Goal: Task Accomplishment & Management: Manage account settings

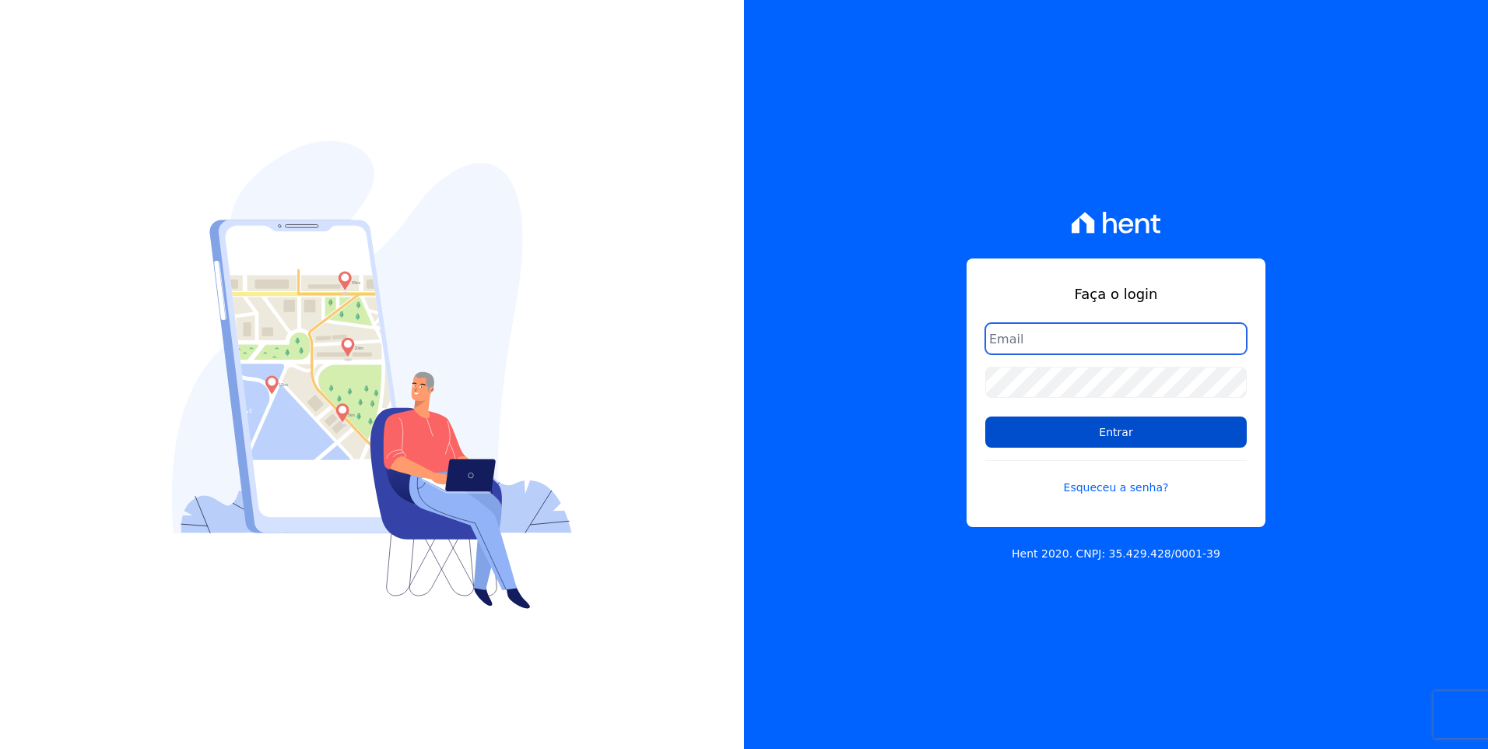
type input "[EMAIL_ADDRESS][DOMAIN_NAME]"
click at [1185, 440] on input "Entrar" at bounding box center [1115, 431] width 261 height 31
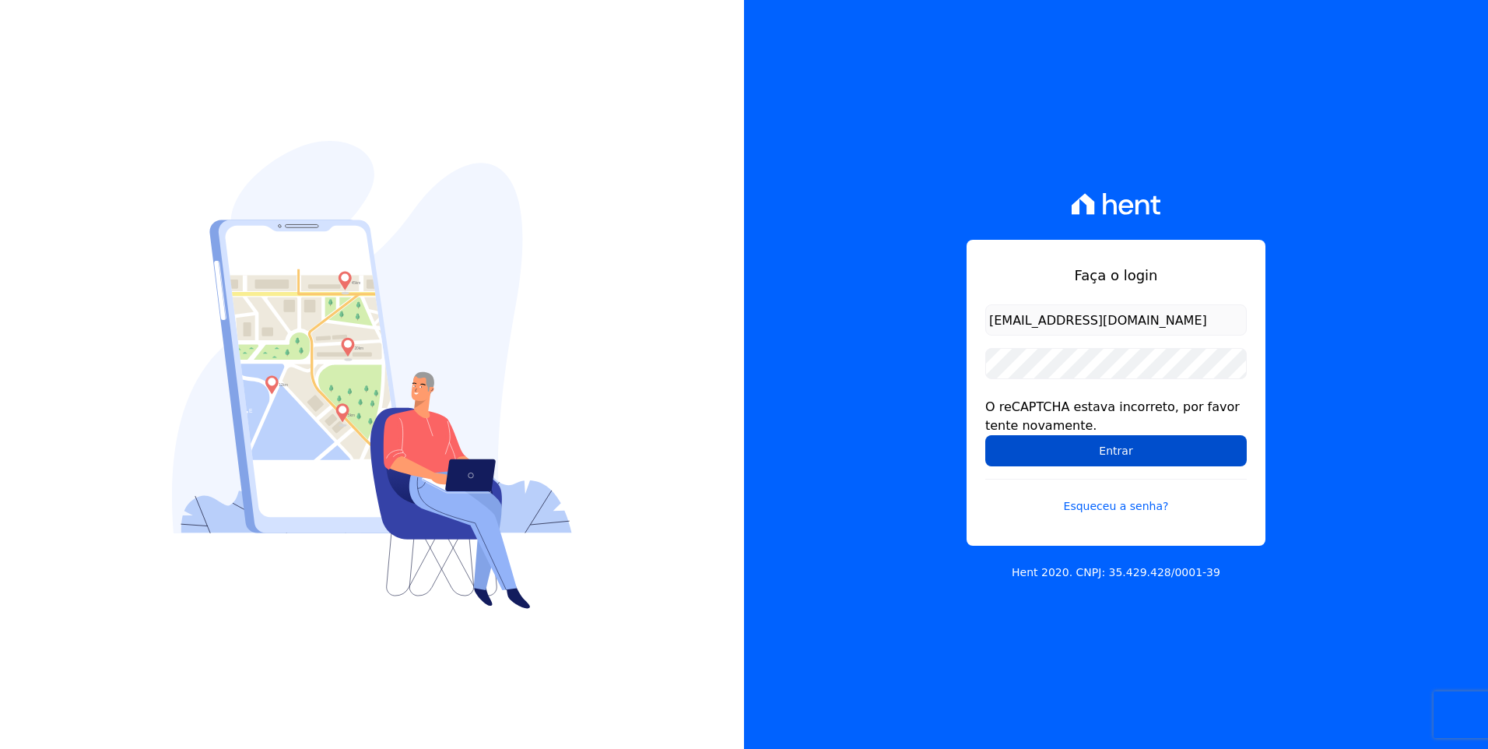
click at [1176, 440] on input "Entrar" at bounding box center [1115, 450] width 261 height 31
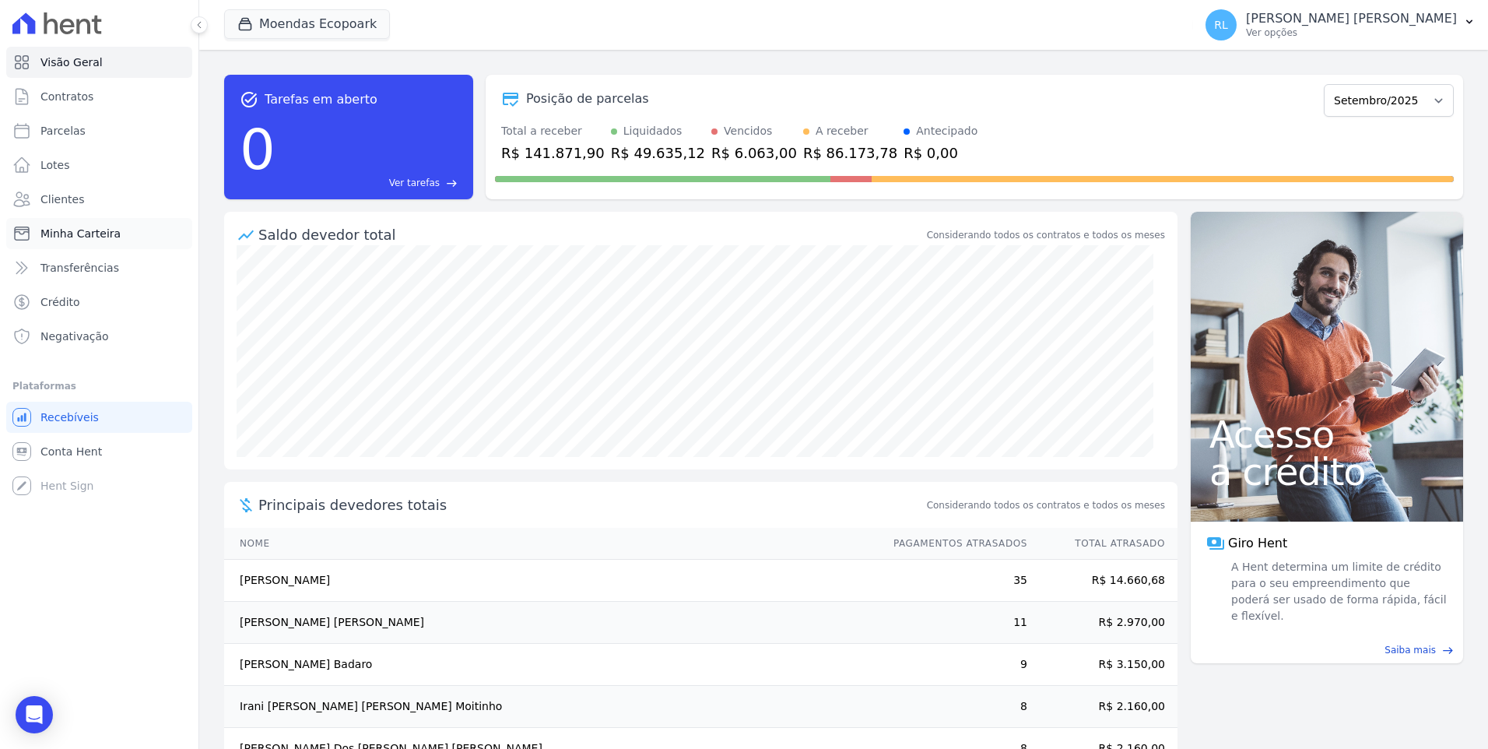
click at [107, 237] on span "Minha Carteira" at bounding box center [80, 234] width 80 height 16
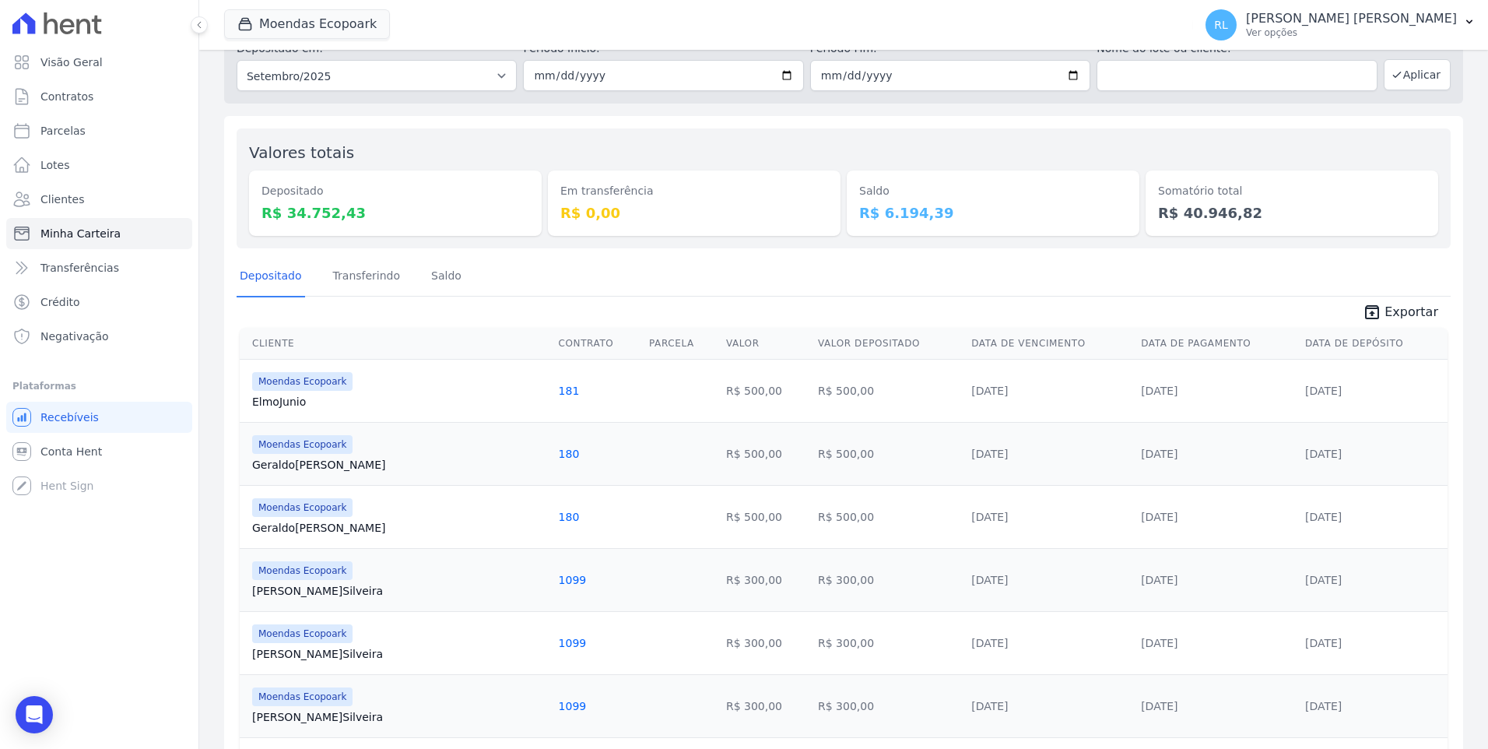
scroll to position [156, 0]
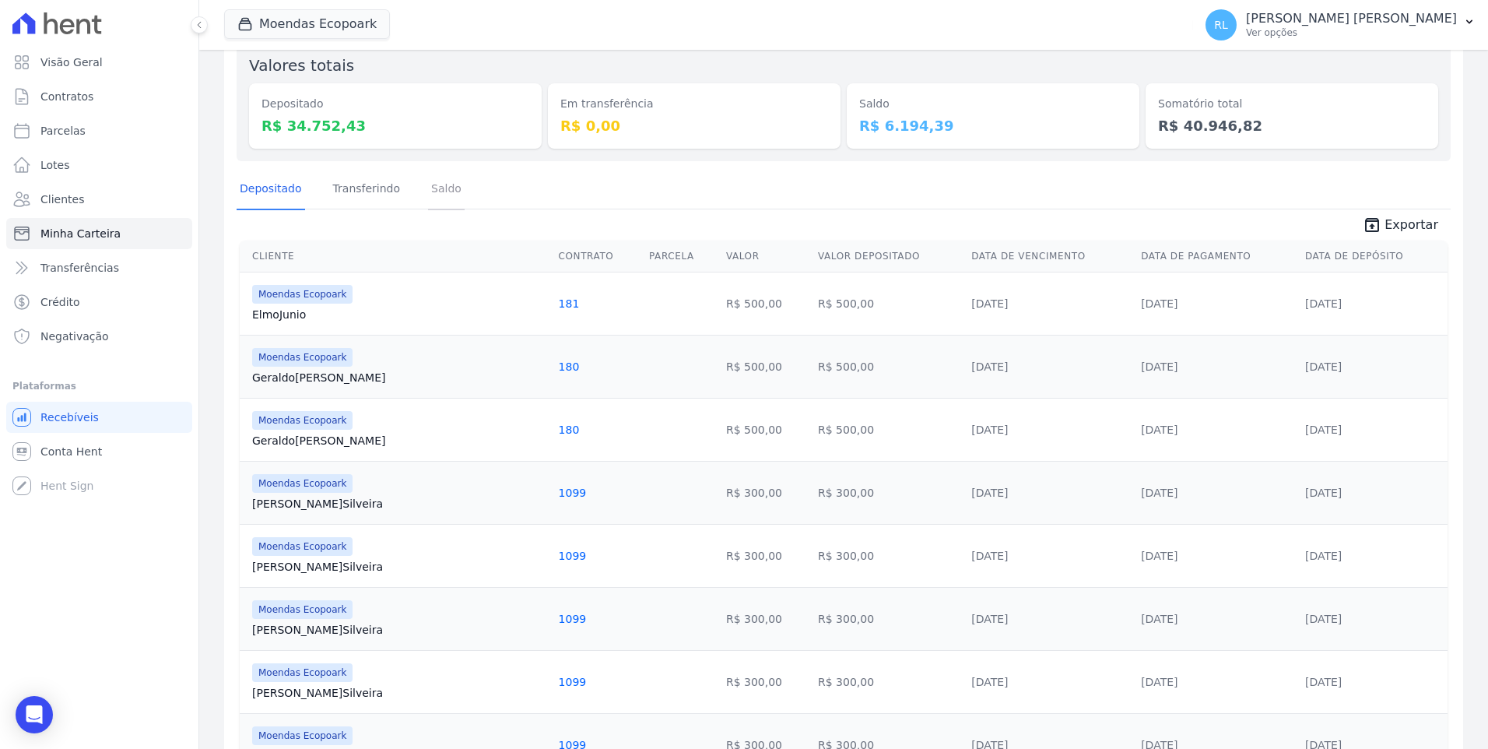
click at [436, 191] on link "Saldo" at bounding box center [446, 190] width 37 height 40
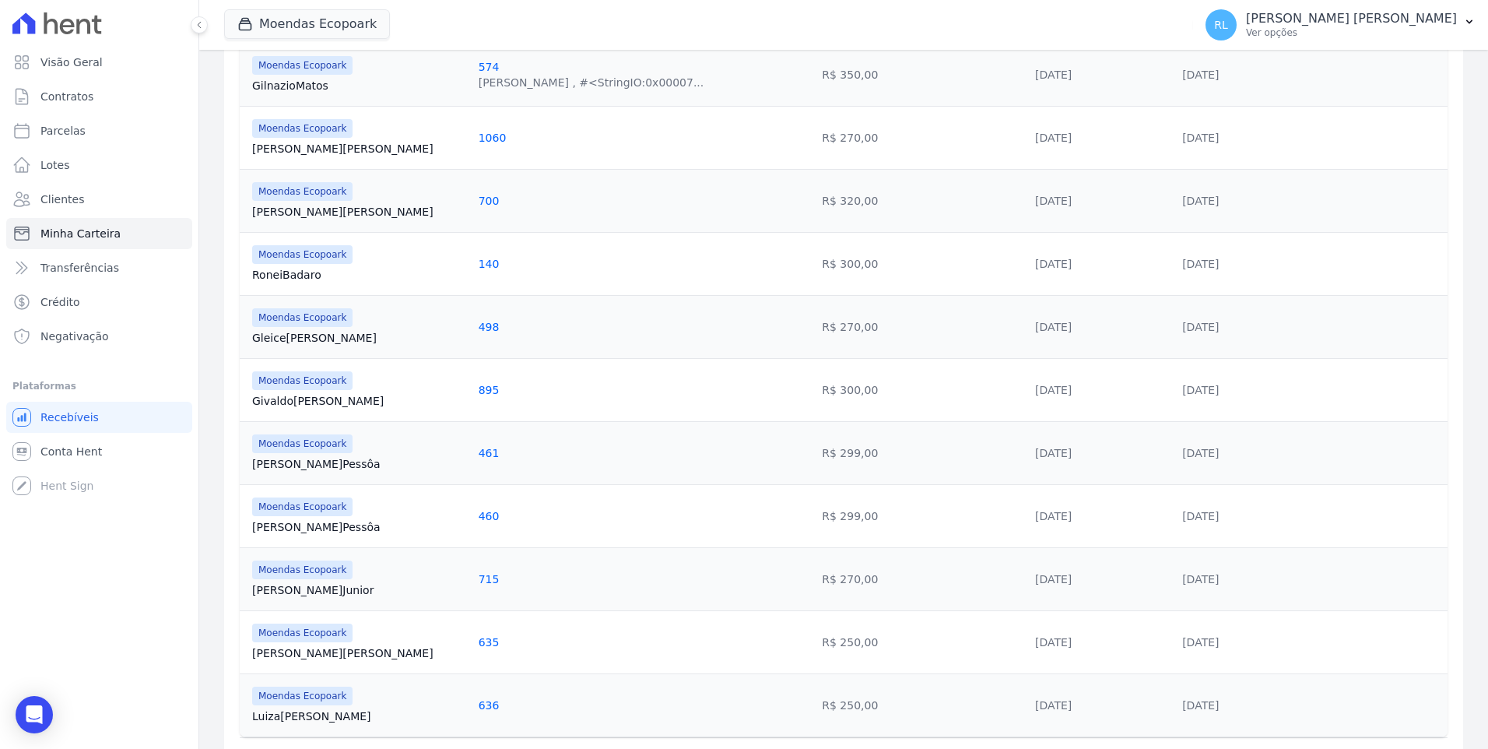
scroll to position [856, 0]
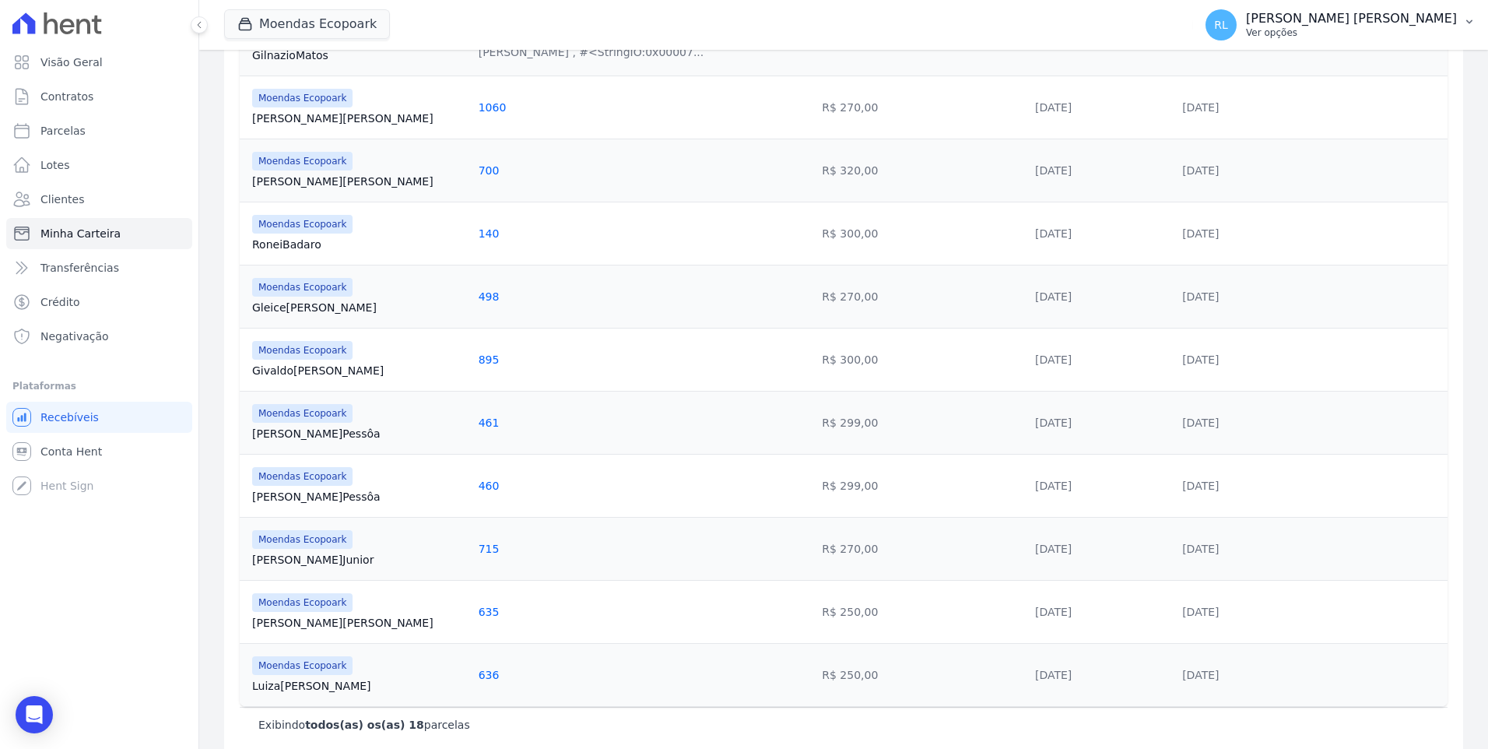
click at [1472, 22] on icon "button" at bounding box center [1469, 22] width 12 height 12
click at [1358, 69] on link "Perfil do empreendimento" at bounding box center [1388, 67] width 199 height 28
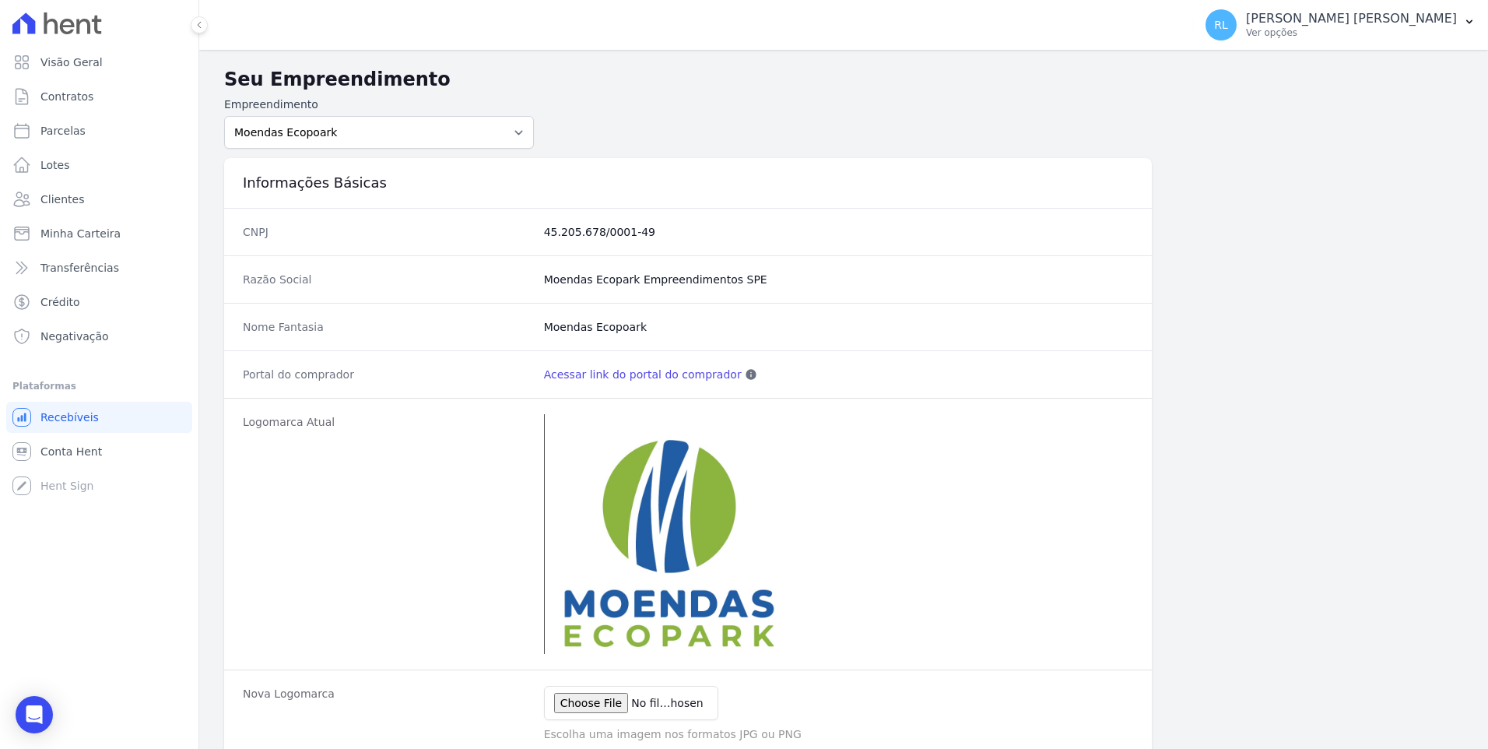
scroll to position [156, 0]
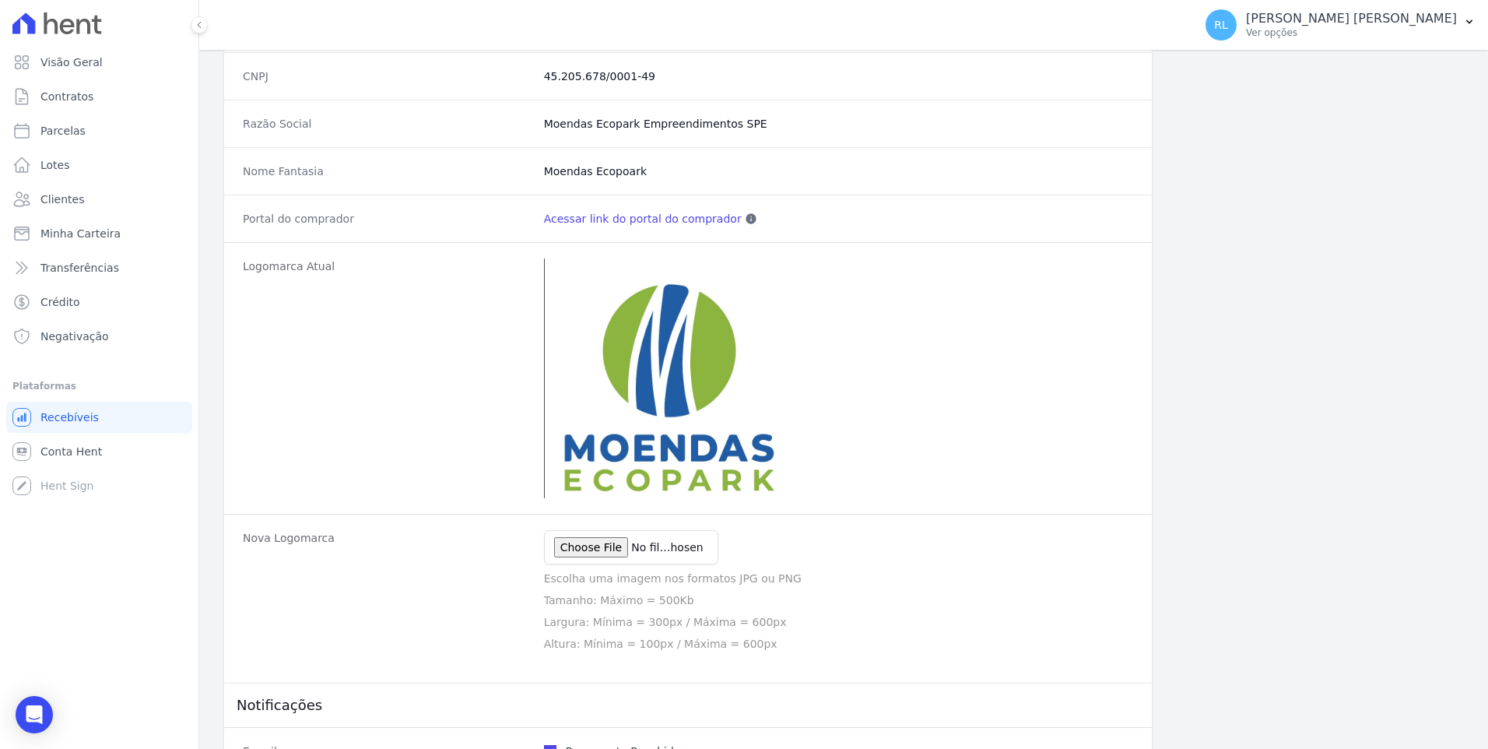
click at [622, 218] on link "Acessar link do portal do comprador" at bounding box center [643, 219] width 198 height 16
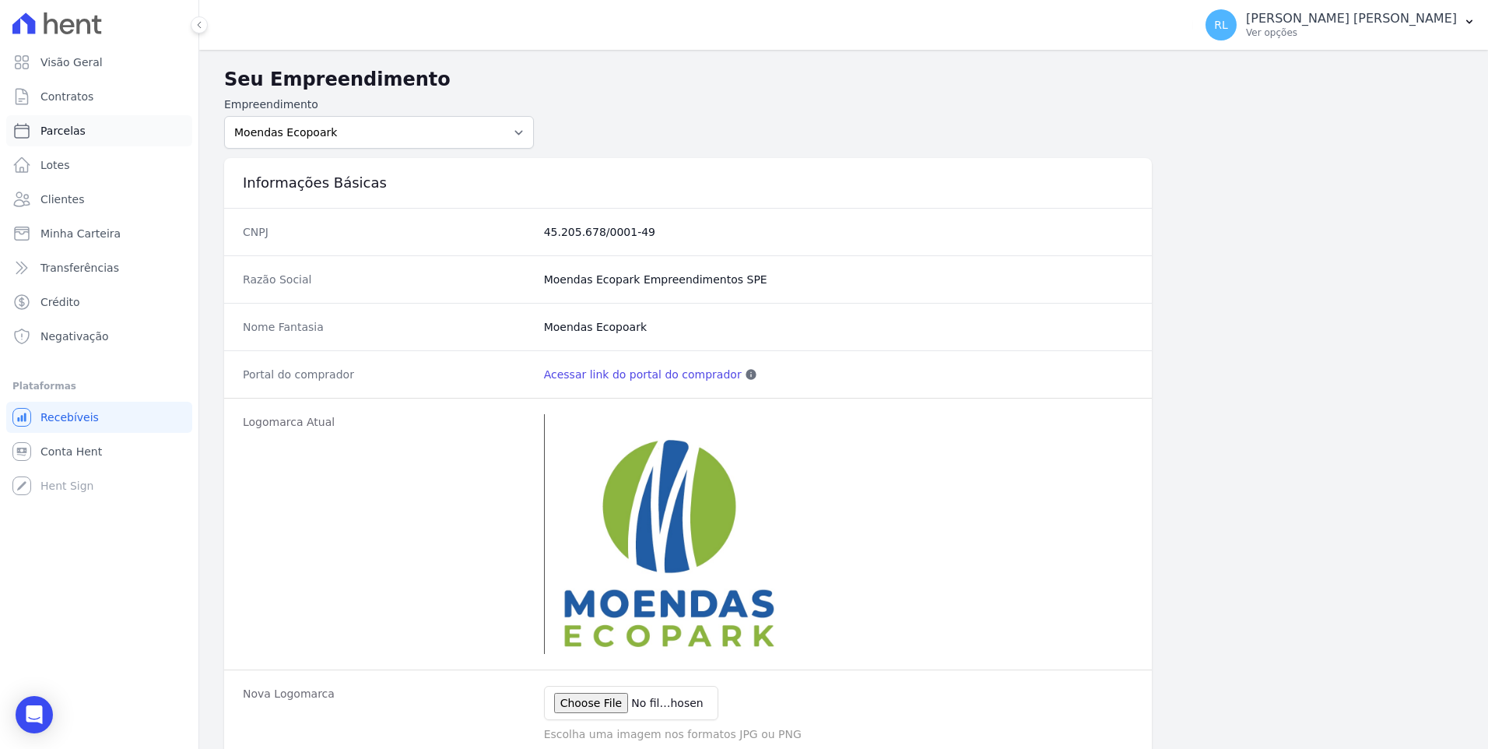
click at [85, 128] on link "Parcelas" at bounding box center [99, 130] width 186 height 31
select select
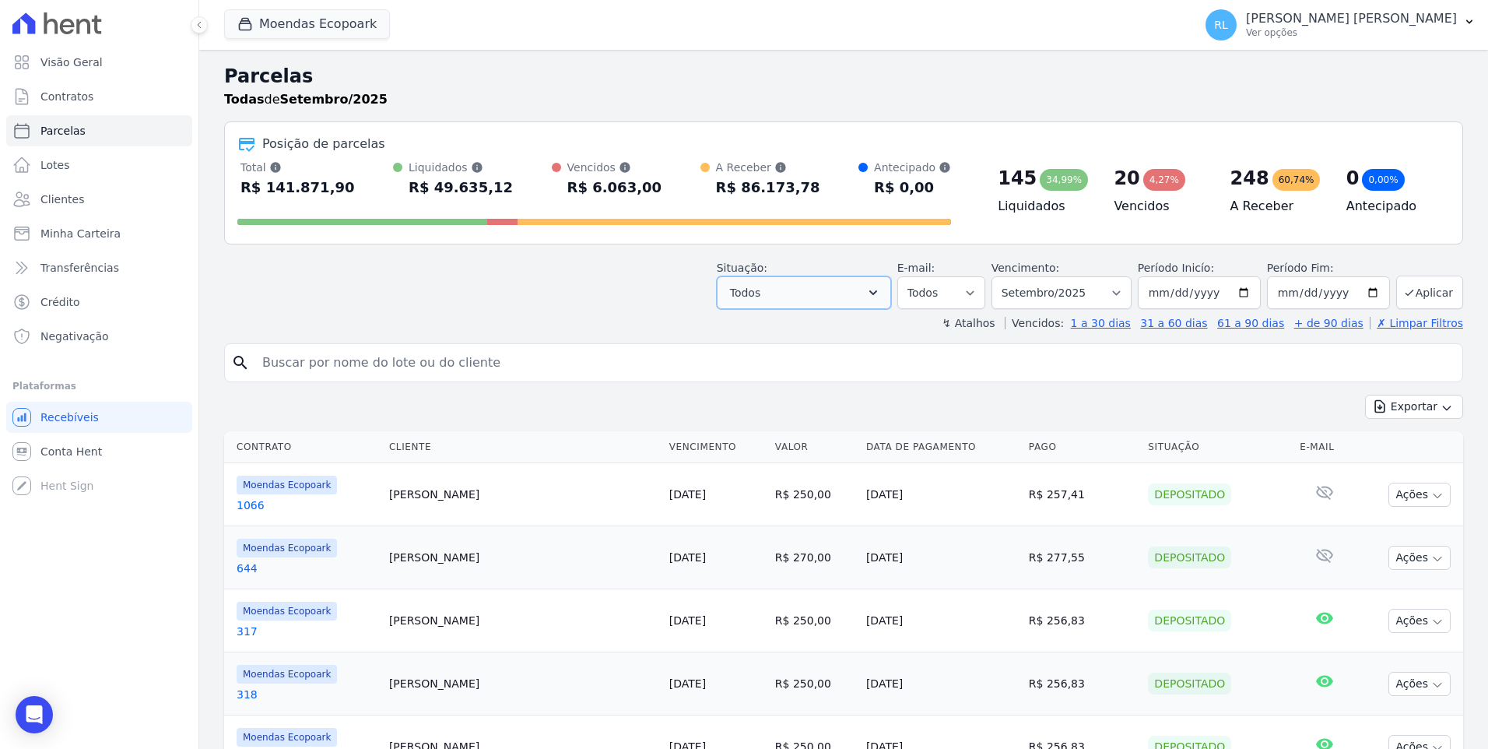
click at [884, 282] on button "Todos" at bounding box center [804, 292] width 174 height 33
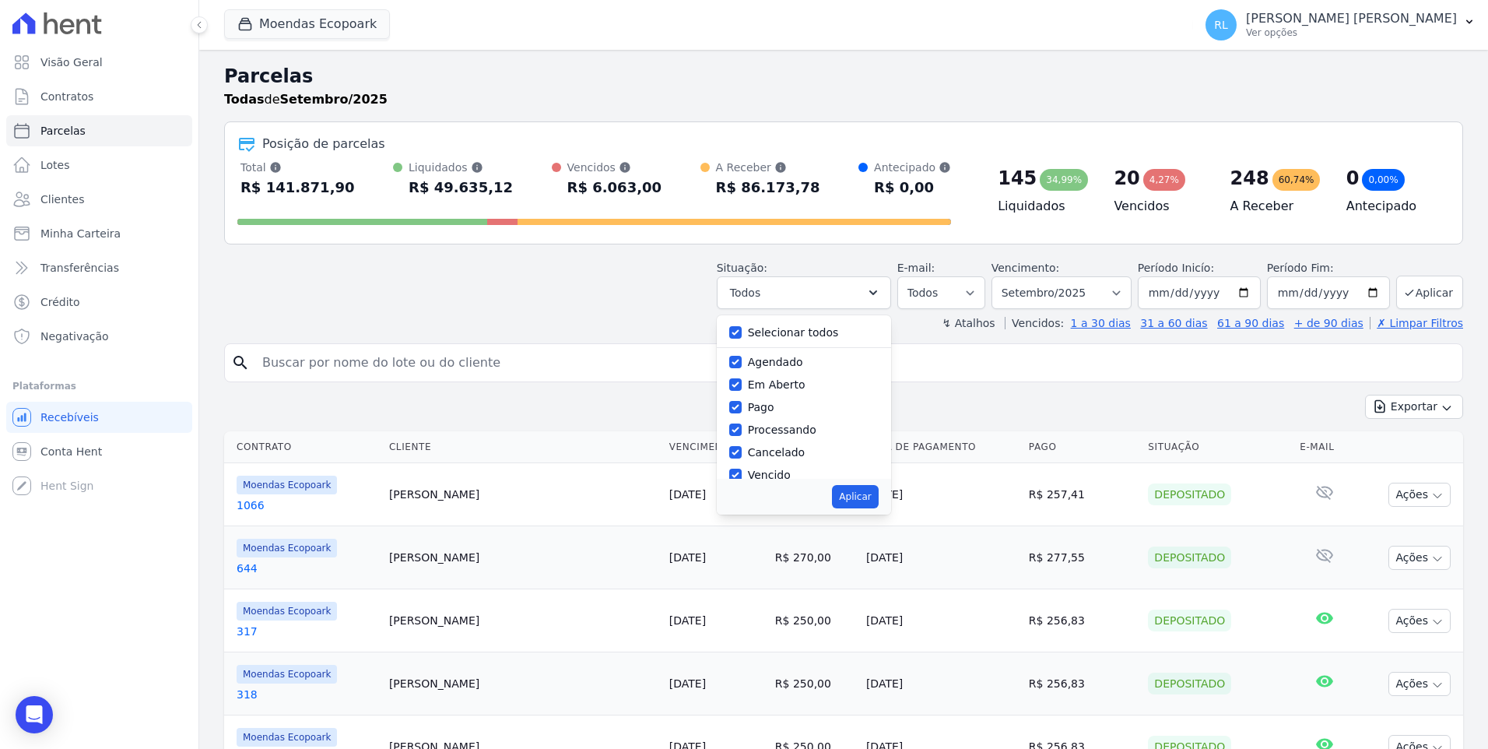
click at [776, 328] on label "Selecionar todos" at bounding box center [793, 332] width 91 height 12
click at [742, 328] on input "Selecionar todos" at bounding box center [735, 332] width 12 height 12
checkbox input "false"
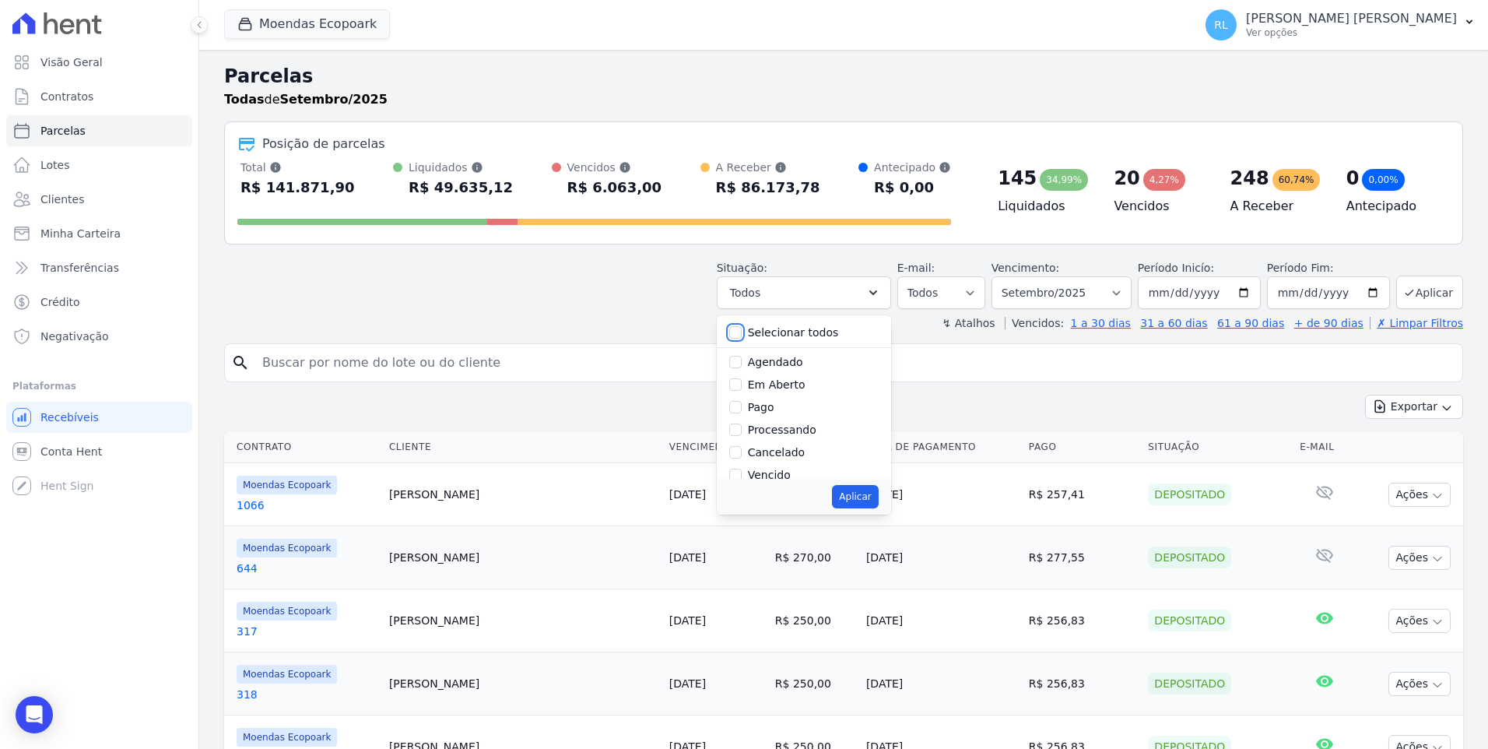
checkbox input "false"
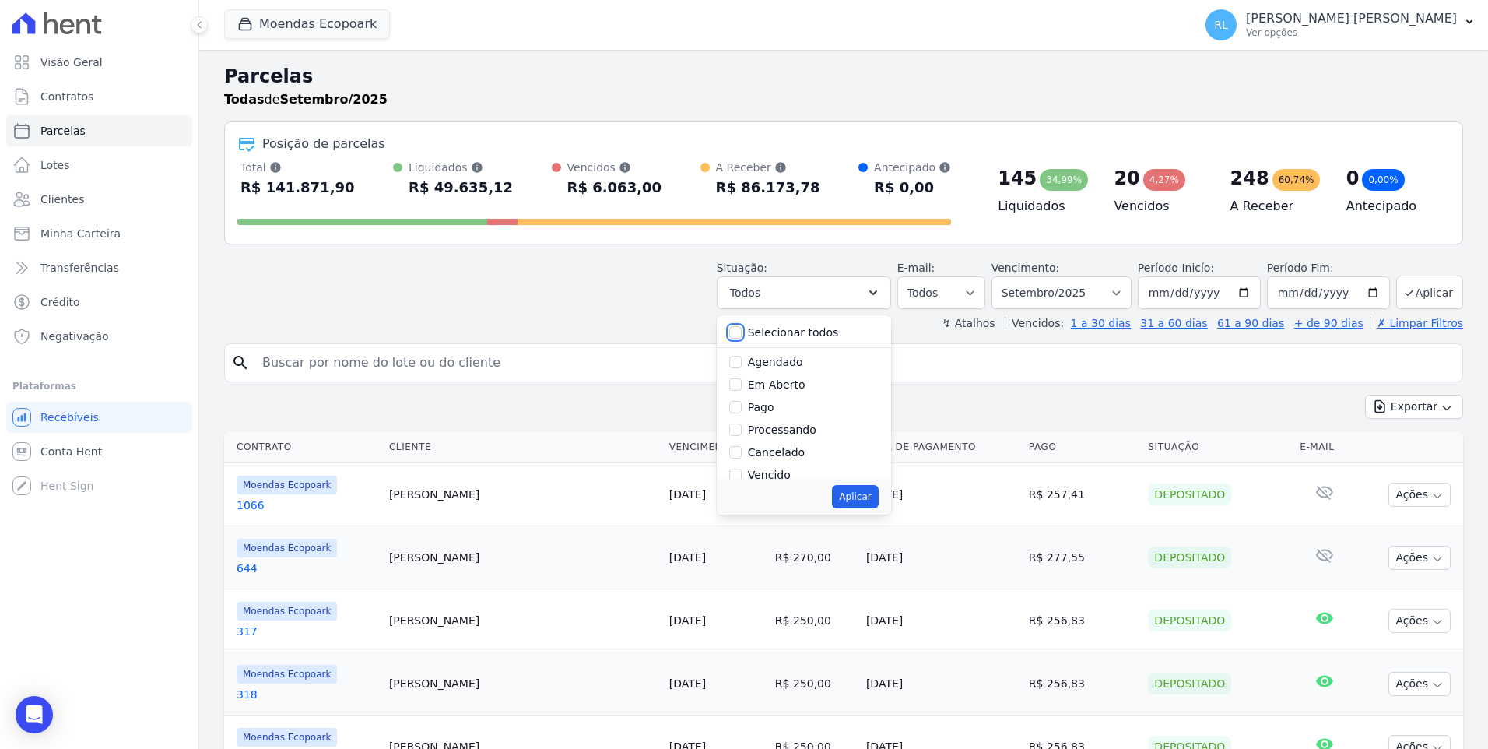
checkbox input "false"
click at [761, 472] on div "Vencido" at bounding box center [803, 475] width 149 height 23
click at [742, 473] on input "Vencido" at bounding box center [735, 474] width 12 height 12
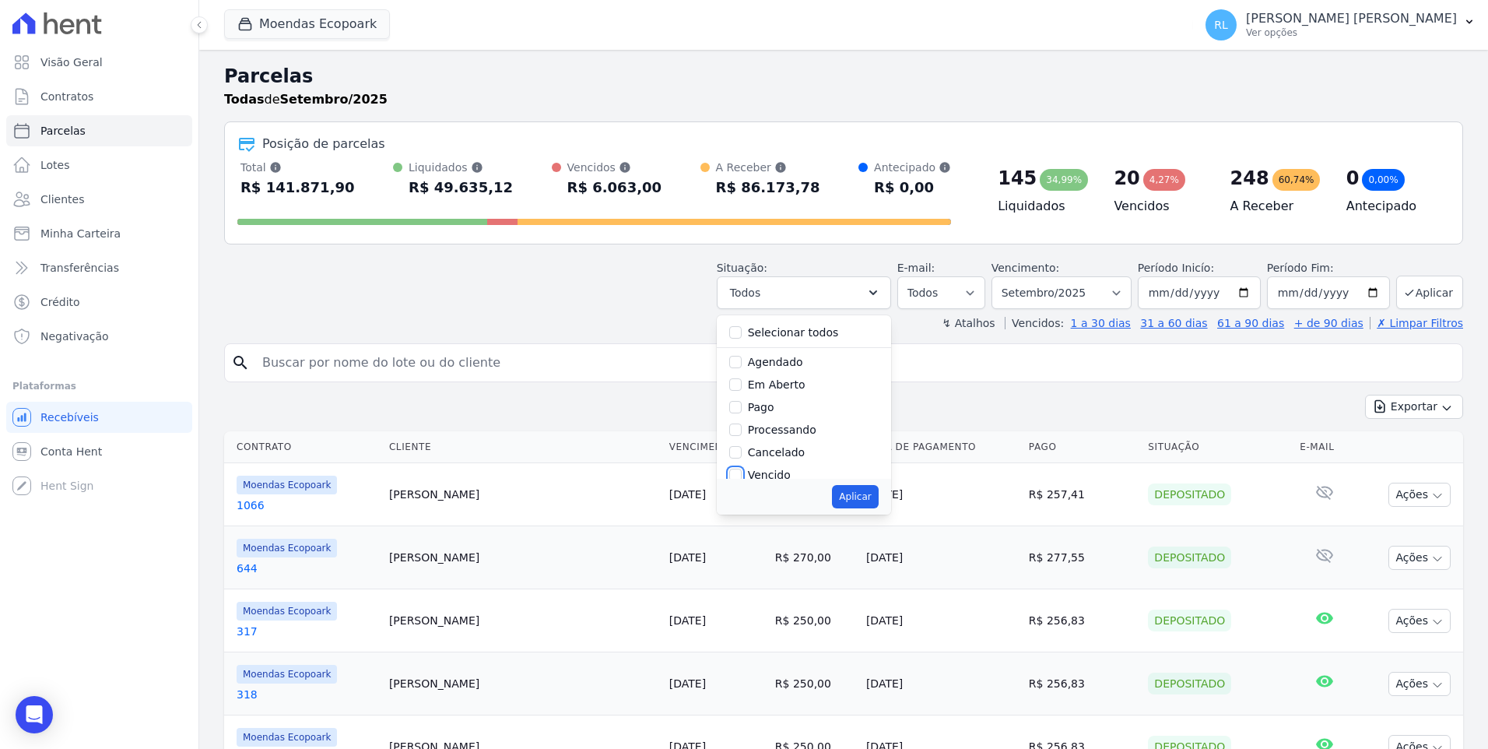
checkbox input "true"
click at [867, 497] on button "Aplicar" at bounding box center [855, 496] width 46 height 23
select select "overdue"
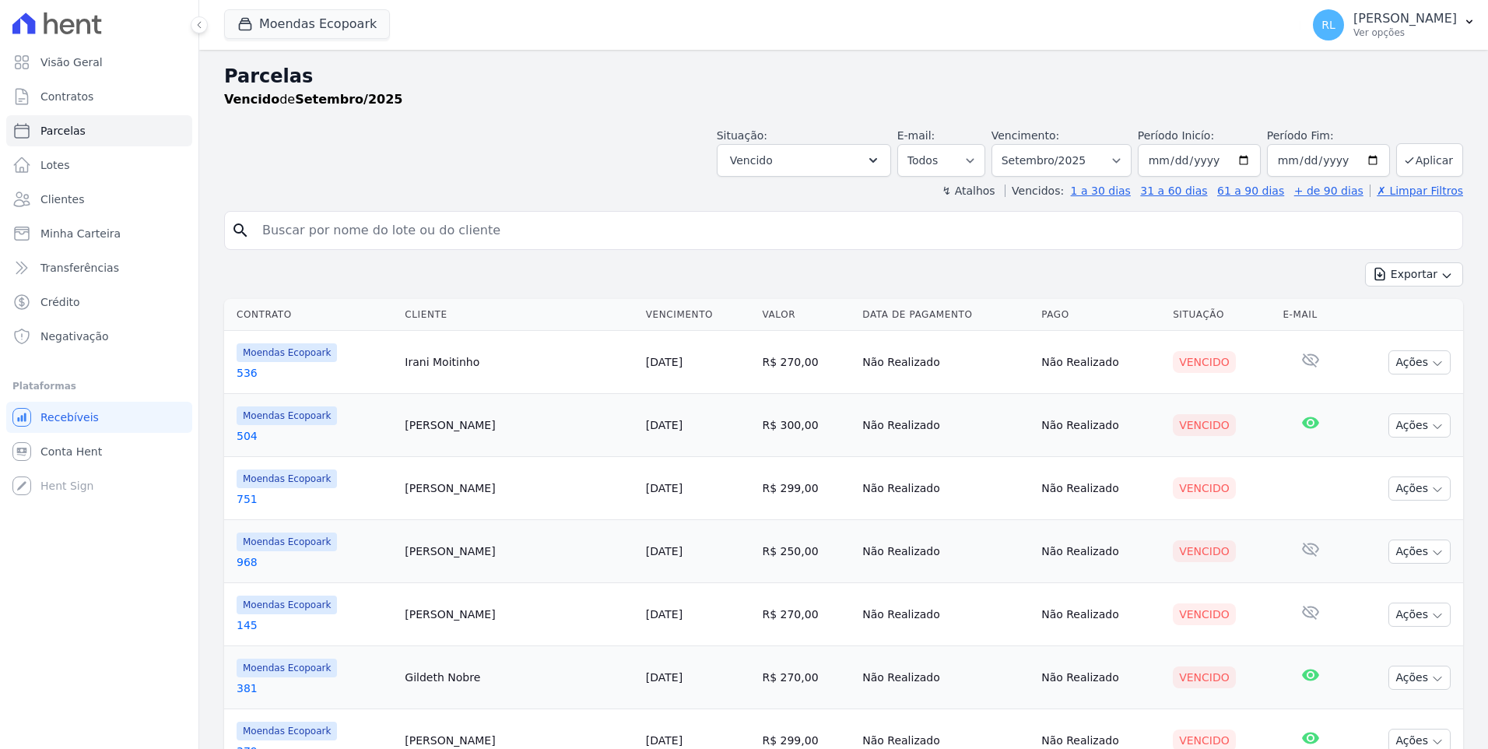
select select
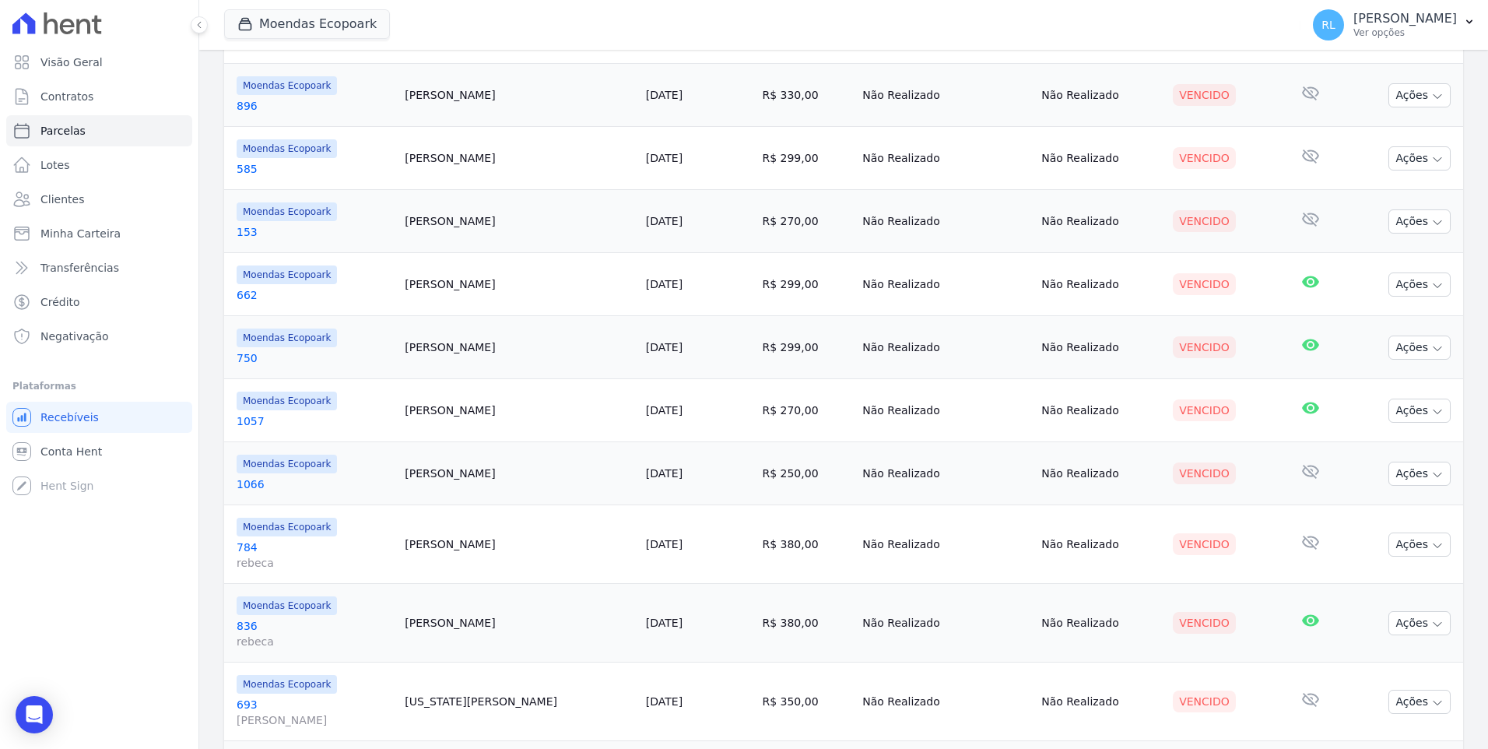
scroll to position [937, 0]
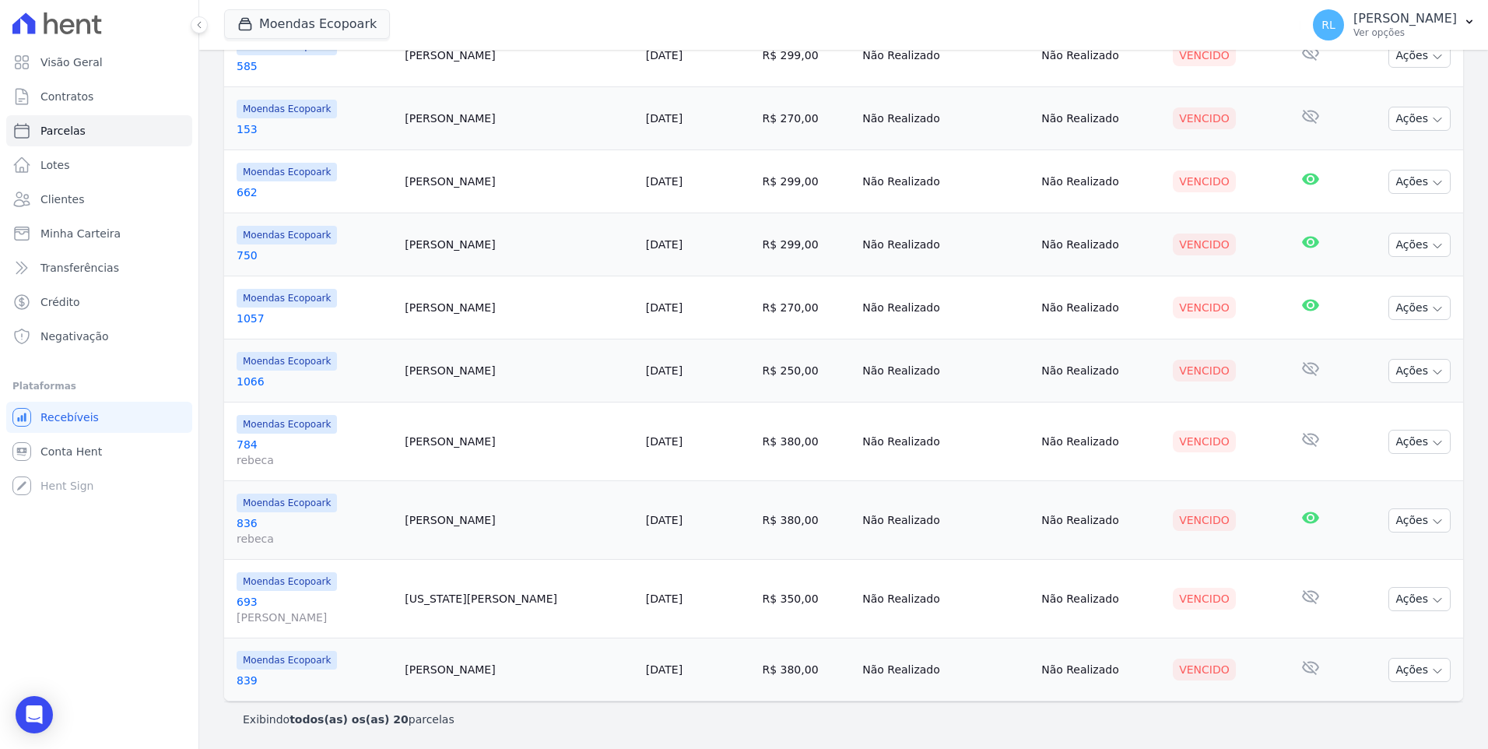
click at [248, 600] on link "693 [PERSON_NAME]" at bounding box center [315, 609] width 156 height 31
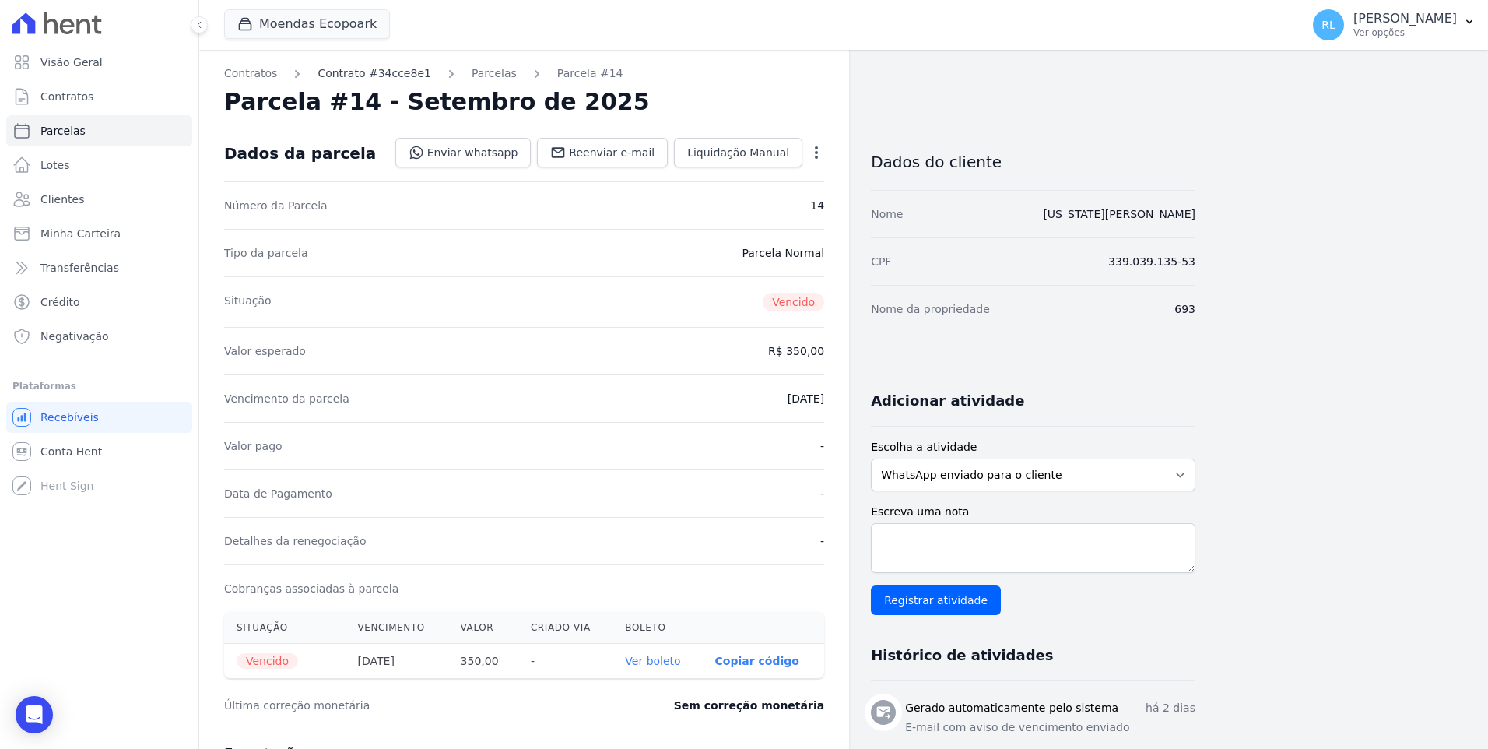
click at [357, 75] on link "Contrato #34cce8e1" at bounding box center [374, 73] width 114 height 16
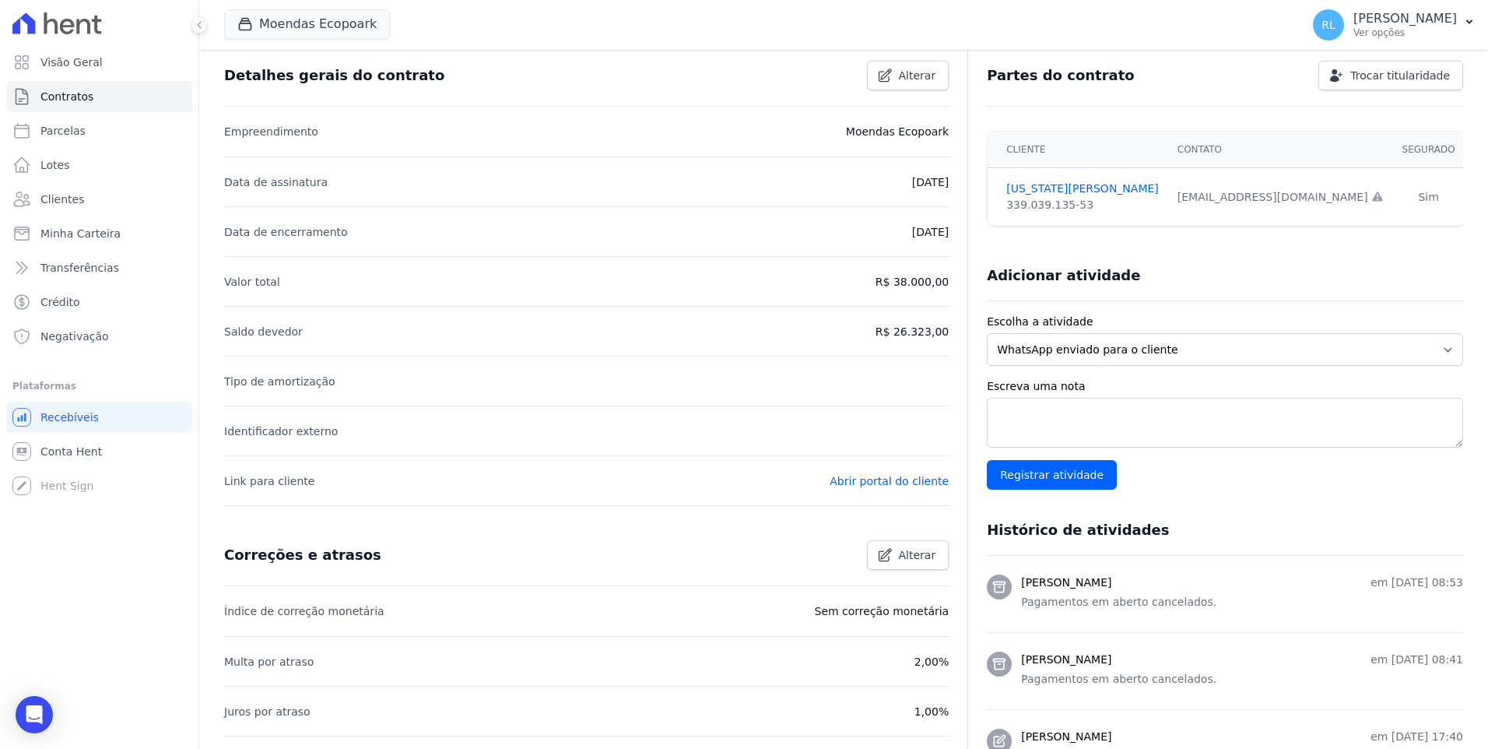
scroll to position [156, 0]
click at [1090, 184] on link "[US_STATE][PERSON_NAME]" at bounding box center [1082, 187] width 153 height 16
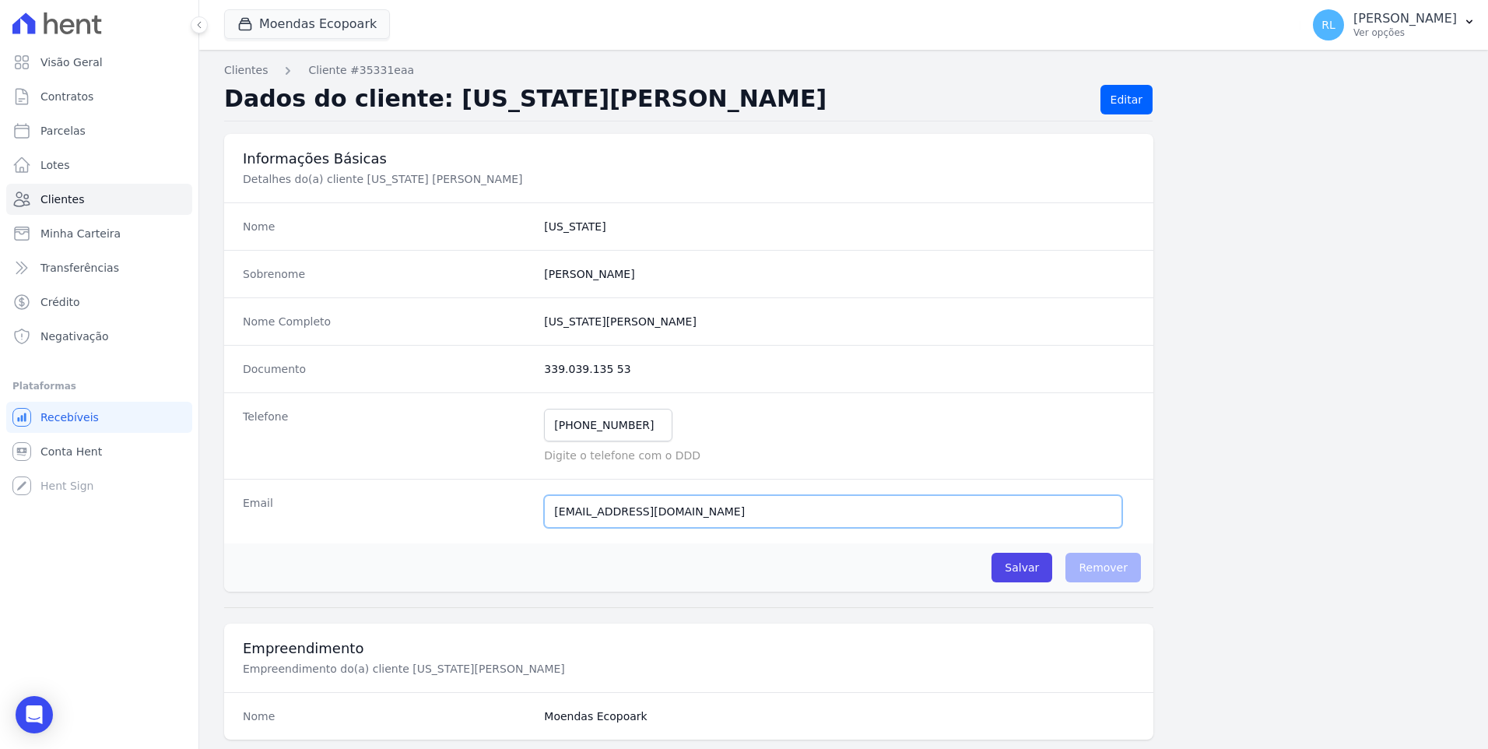
drag, startPoint x: 732, startPoint y: 521, endPoint x: 396, endPoint y: 507, distance: 336.5
click at [398, 508] on div "Email [EMAIL_ADDRESS][DOMAIN_NAME] E-mail enviado. Aguardando confirmação.." at bounding box center [688, 511] width 929 height 65
paste input "silfrag@g"
type input "[EMAIL_ADDRESS][DOMAIN_NAME]"
click at [1024, 564] on input "Salvar" at bounding box center [1021, 567] width 61 height 30
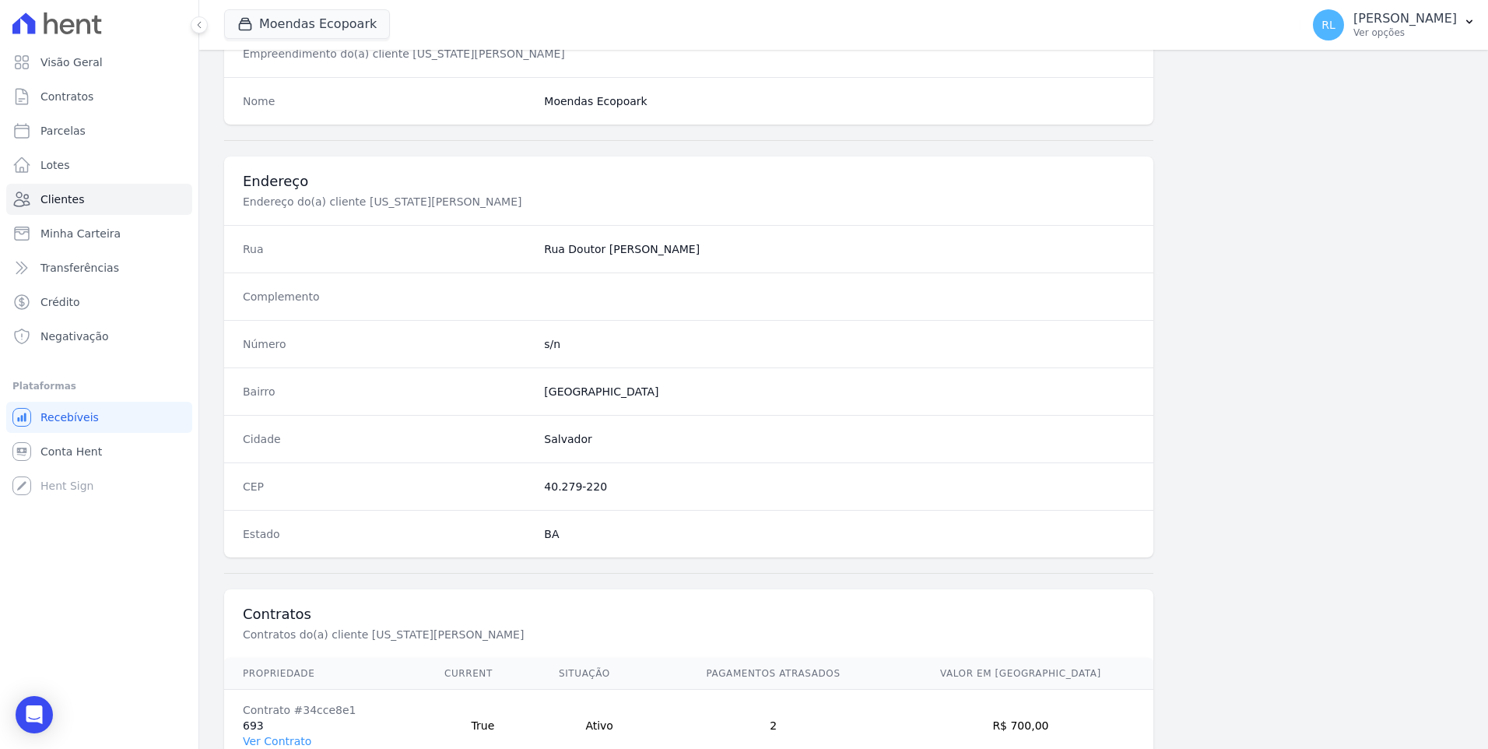
scroll to position [760, 0]
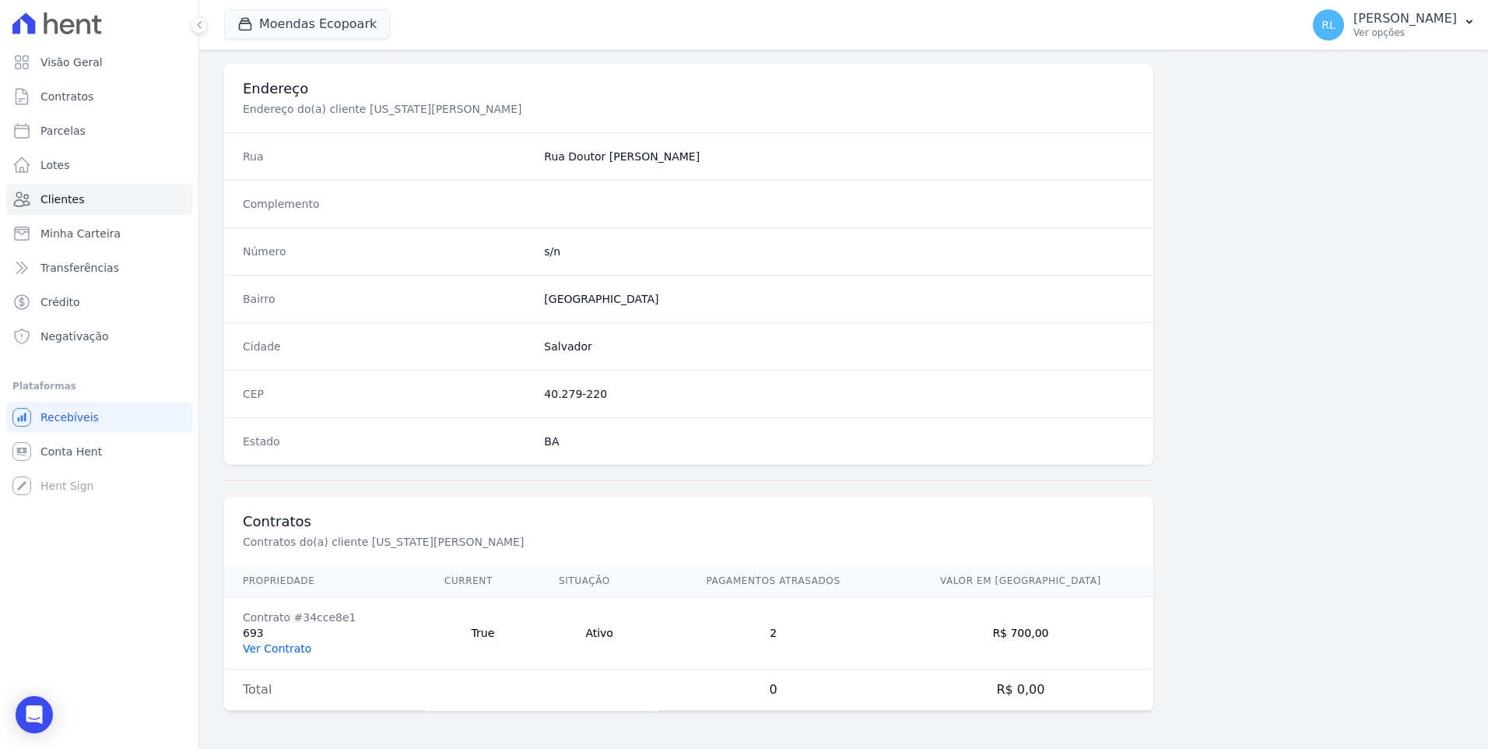
click at [269, 644] on link "Ver Contrato" at bounding box center [277, 648] width 68 height 12
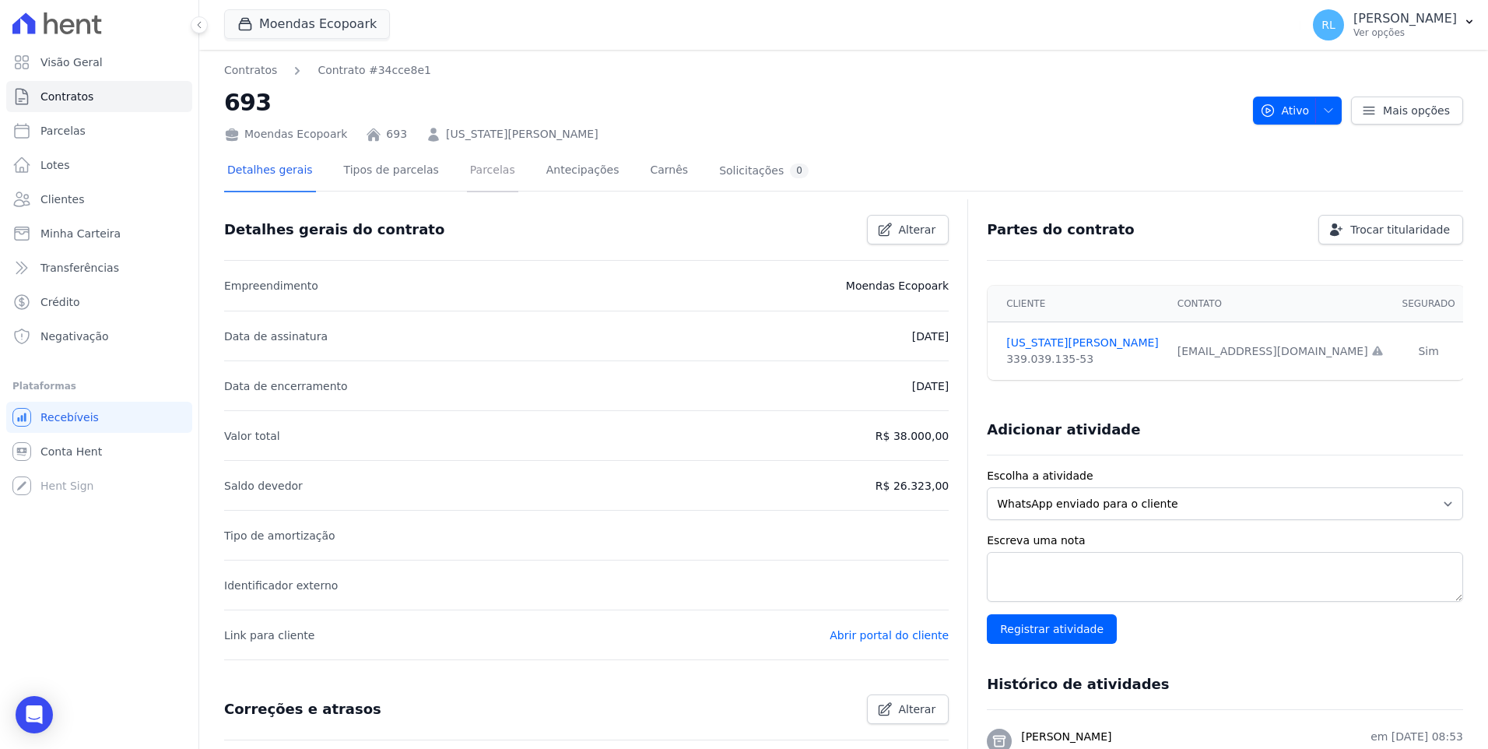
click at [475, 172] on link "Parcelas" at bounding box center [492, 171] width 51 height 41
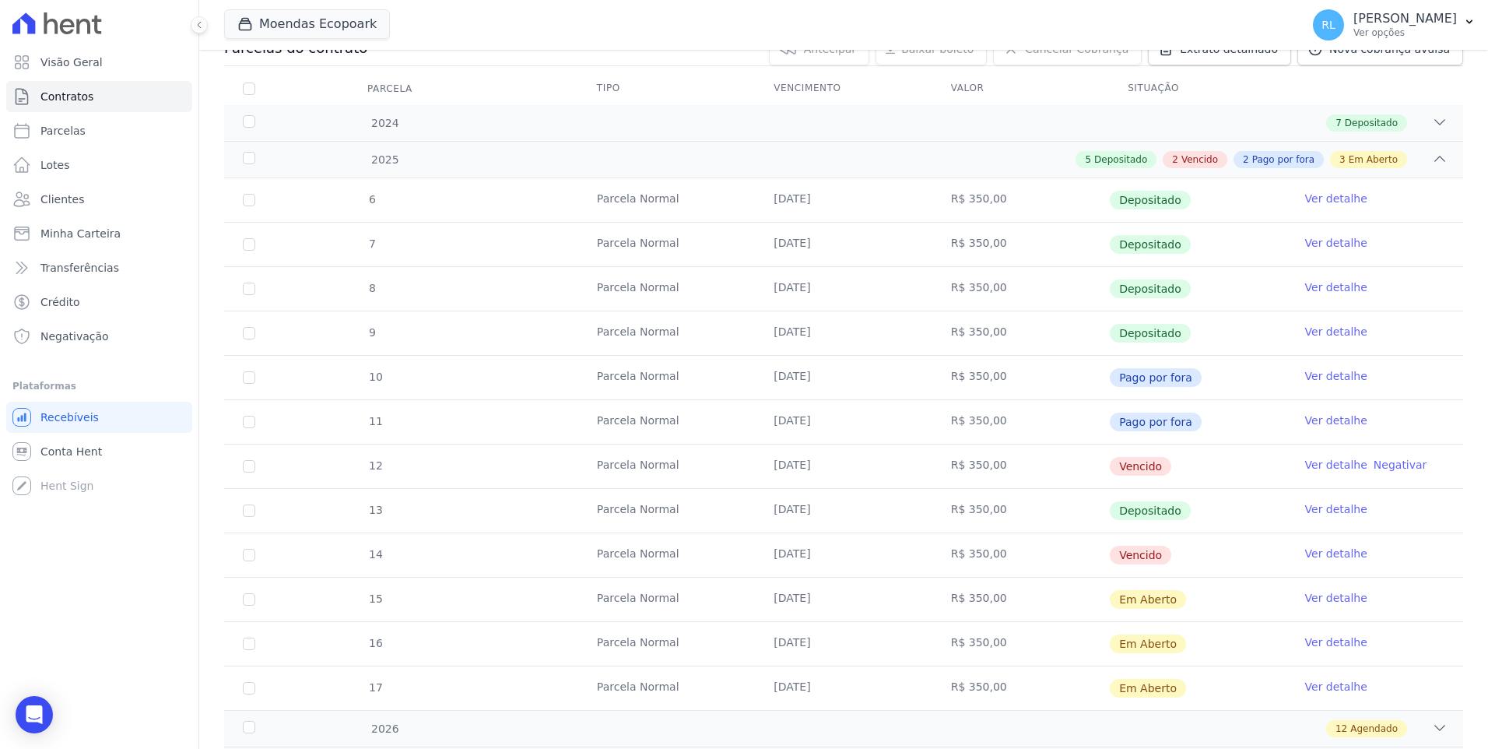
scroll to position [233, 0]
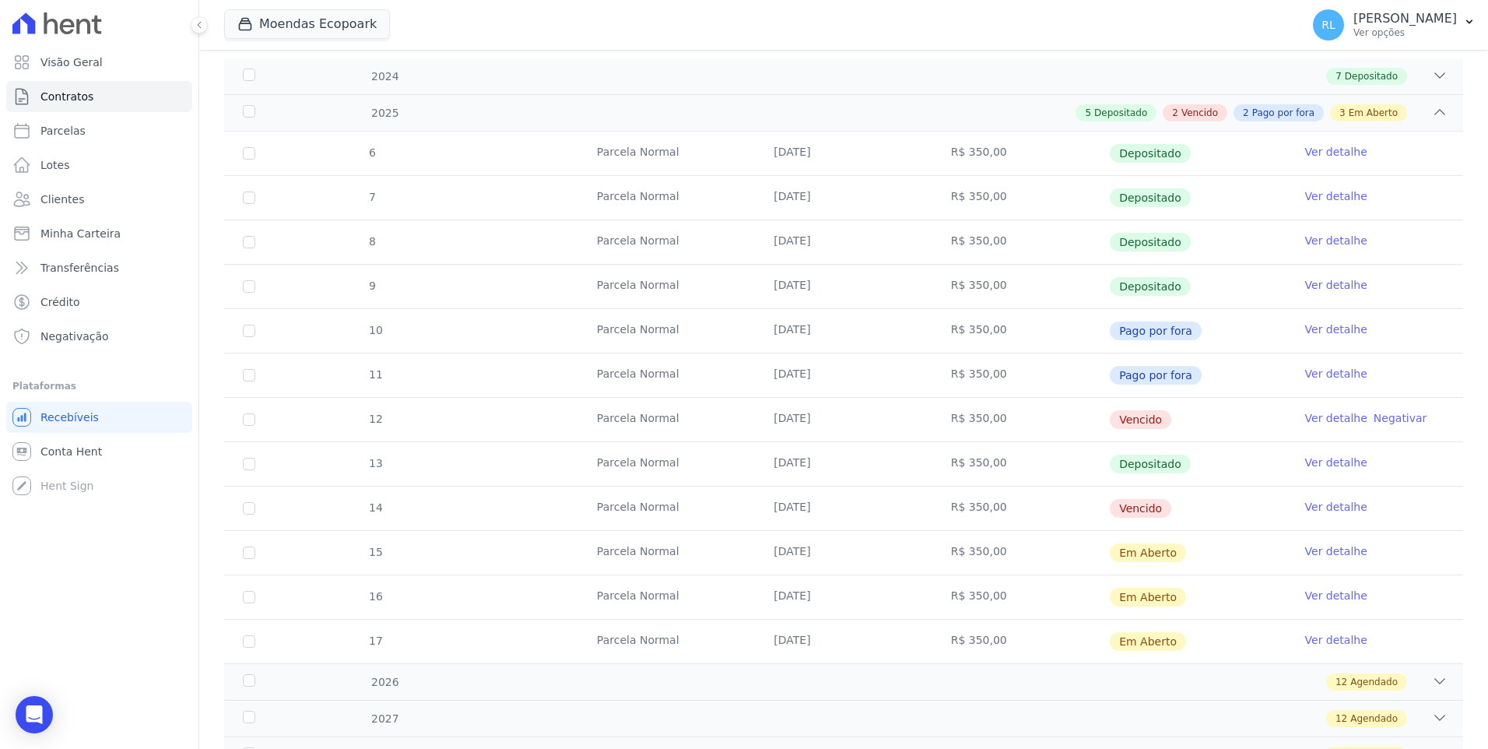
click at [1318, 503] on link "Ver detalhe" at bounding box center [1336, 507] width 62 height 16
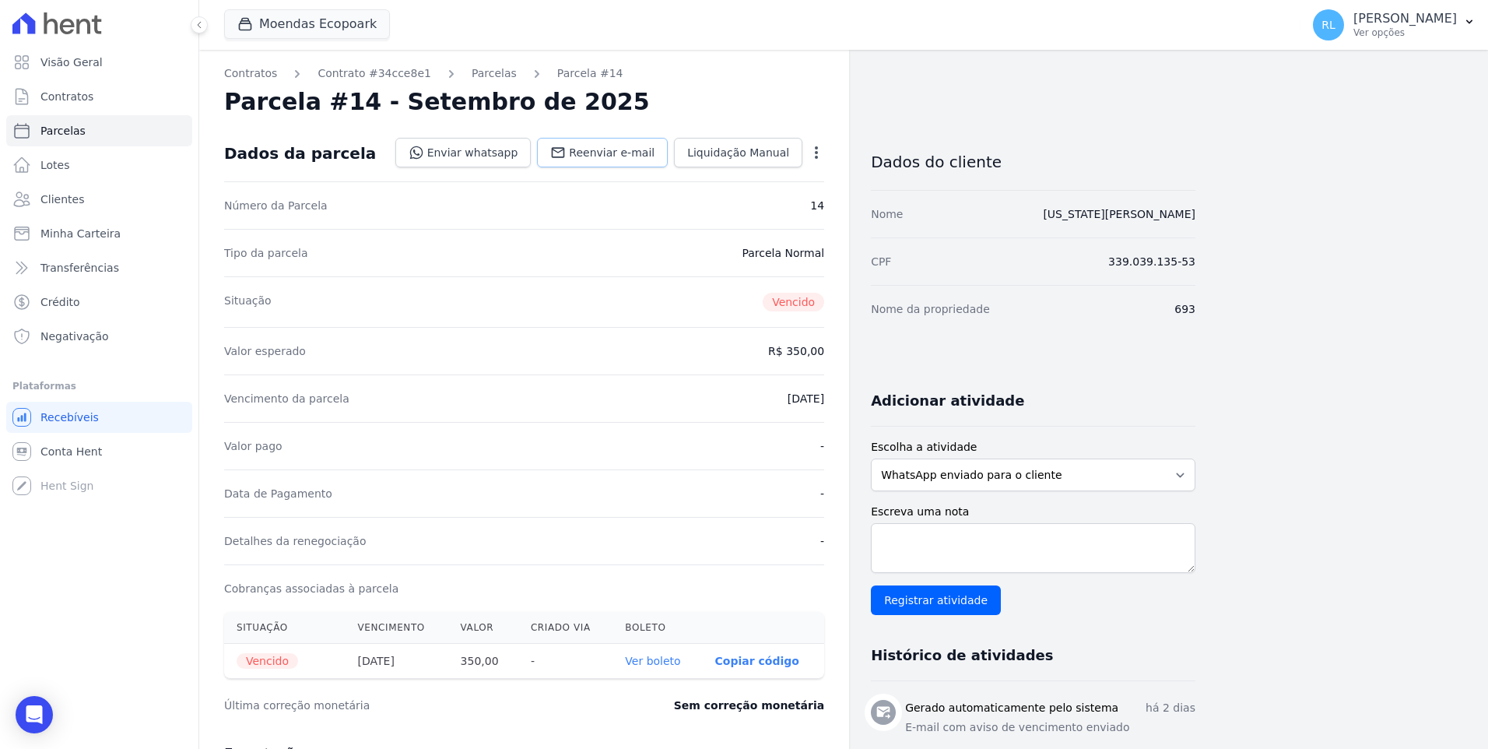
click at [614, 144] on link "Reenviar e-mail" at bounding box center [602, 153] width 131 height 30
click at [472, 78] on link "Parcelas" at bounding box center [494, 73] width 45 height 16
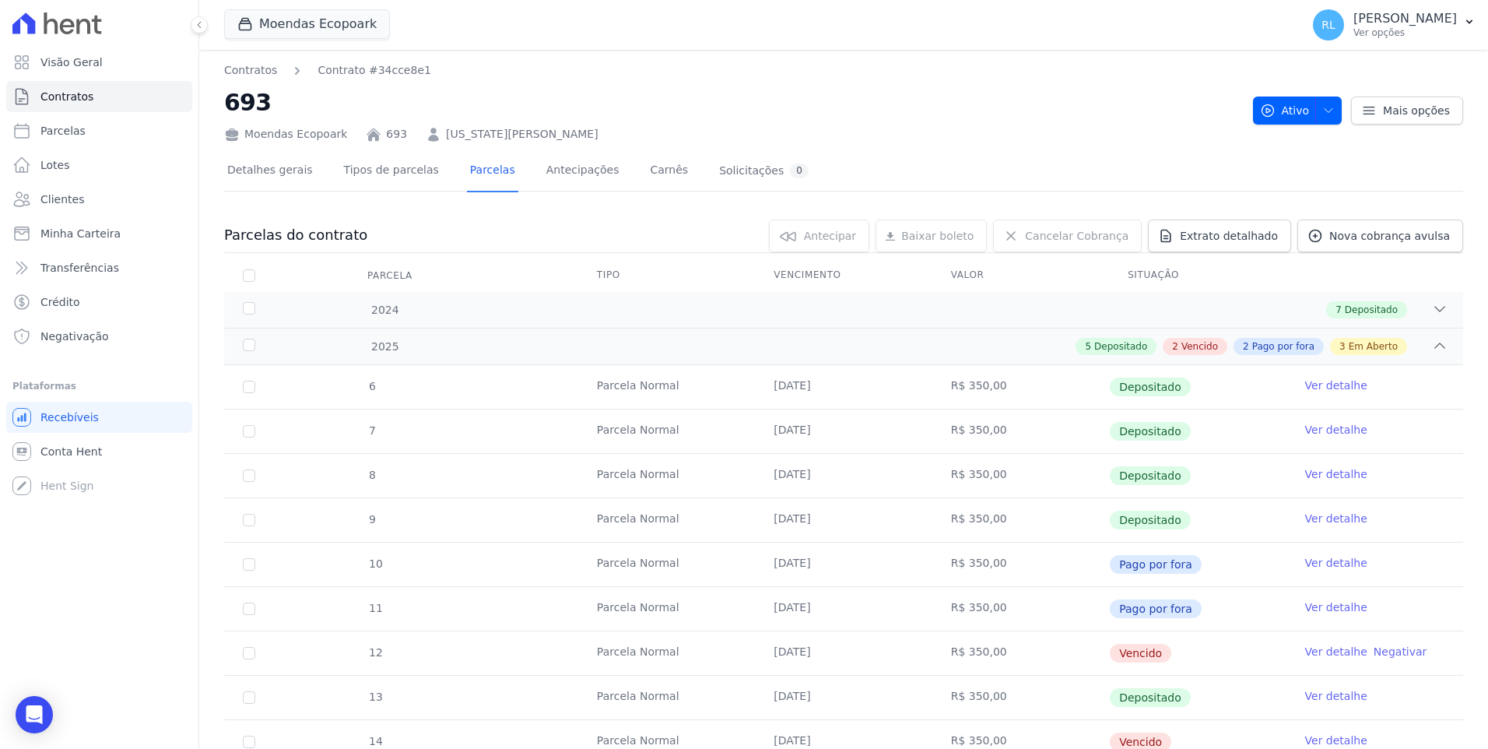
click at [1312, 649] on link "Ver detalhe" at bounding box center [1336, 652] width 62 height 16
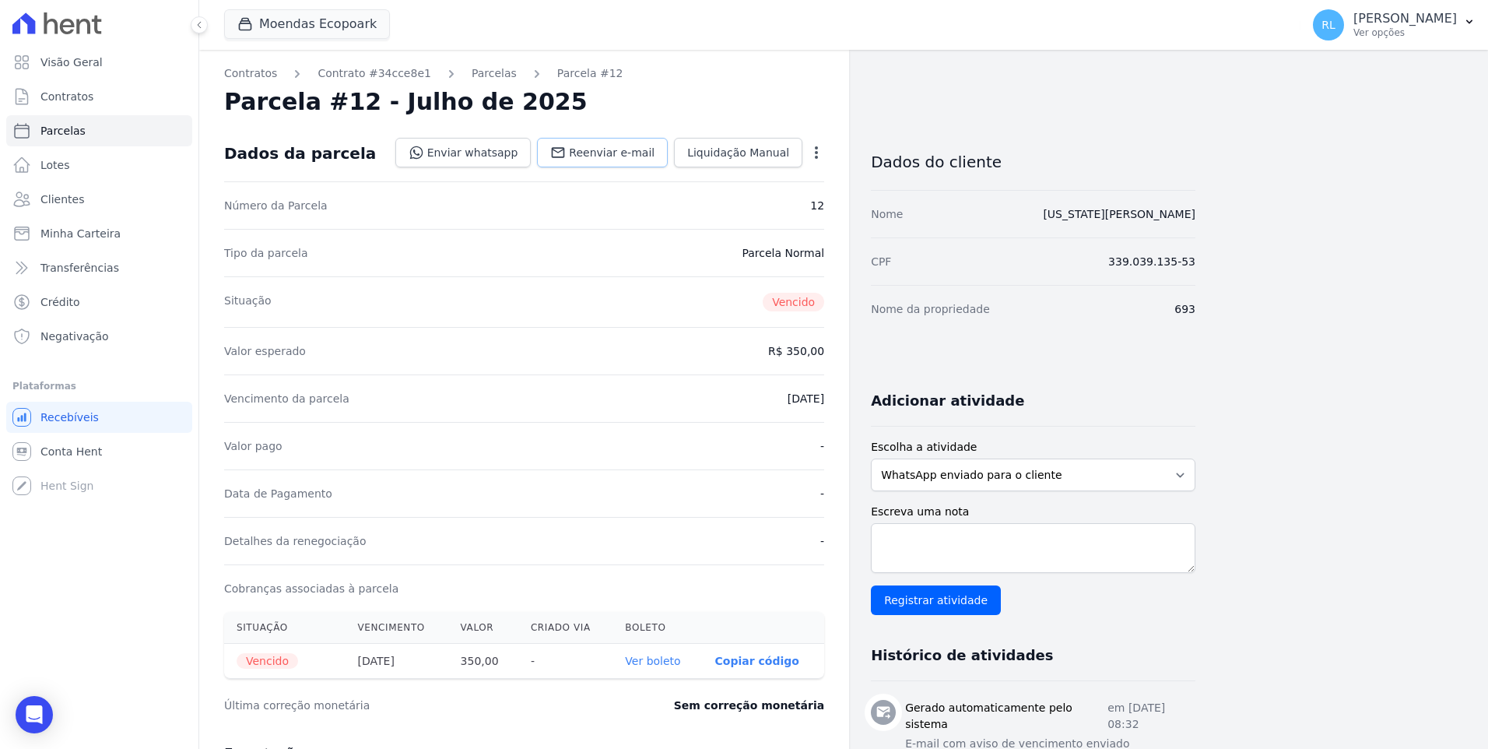
click at [611, 157] on span "Reenviar e-mail" at bounding box center [612, 153] width 86 height 16
drag, startPoint x: 996, startPoint y: 212, endPoint x: 1203, endPoint y: 213, distance: 207.0
click at [1203, 213] on div "Contratos Contrato #34cce8e1 [GEOGRAPHIC_DATA] Parcela #12 [GEOGRAPHIC_DATA] #1…" at bounding box center [831, 659] width 1264 height 1219
copy link "[US_STATE][PERSON_NAME]"
click at [487, 73] on link "Parcelas" at bounding box center [494, 73] width 45 height 16
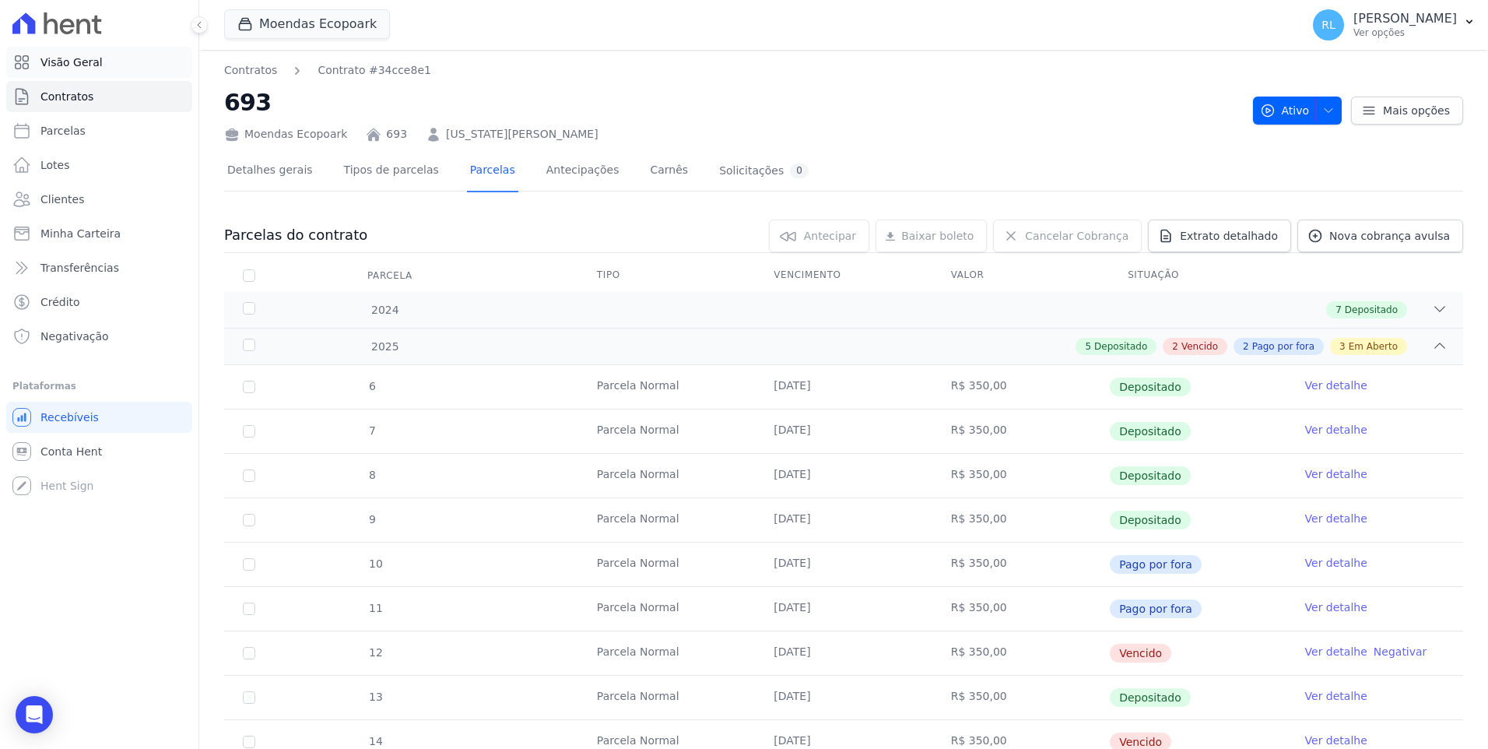
click at [84, 67] on span "Visão Geral" at bounding box center [71, 62] width 62 height 16
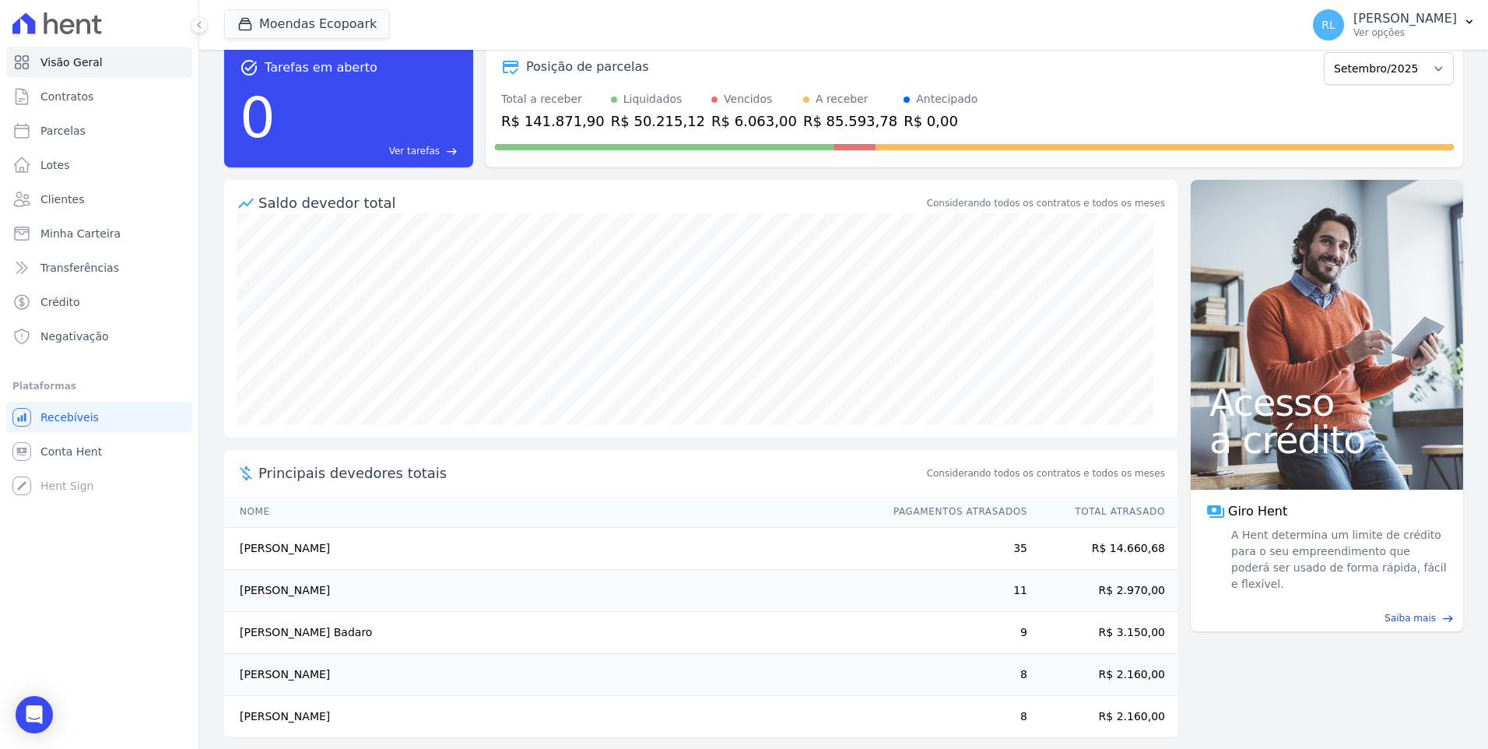
scroll to position [46, 0]
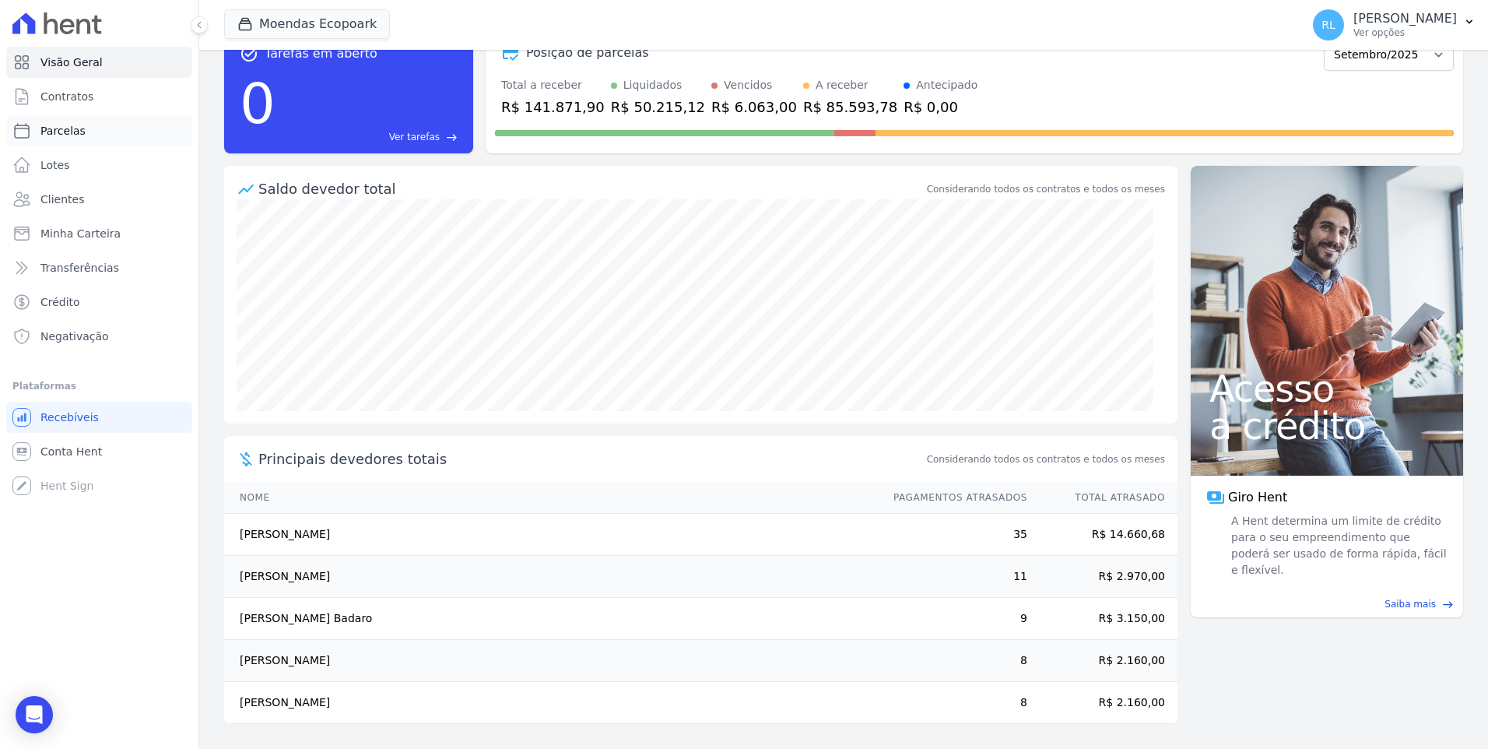
click at [64, 125] on span "Parcelas" at bounding box center [62, 131] width 45 height 16
select select
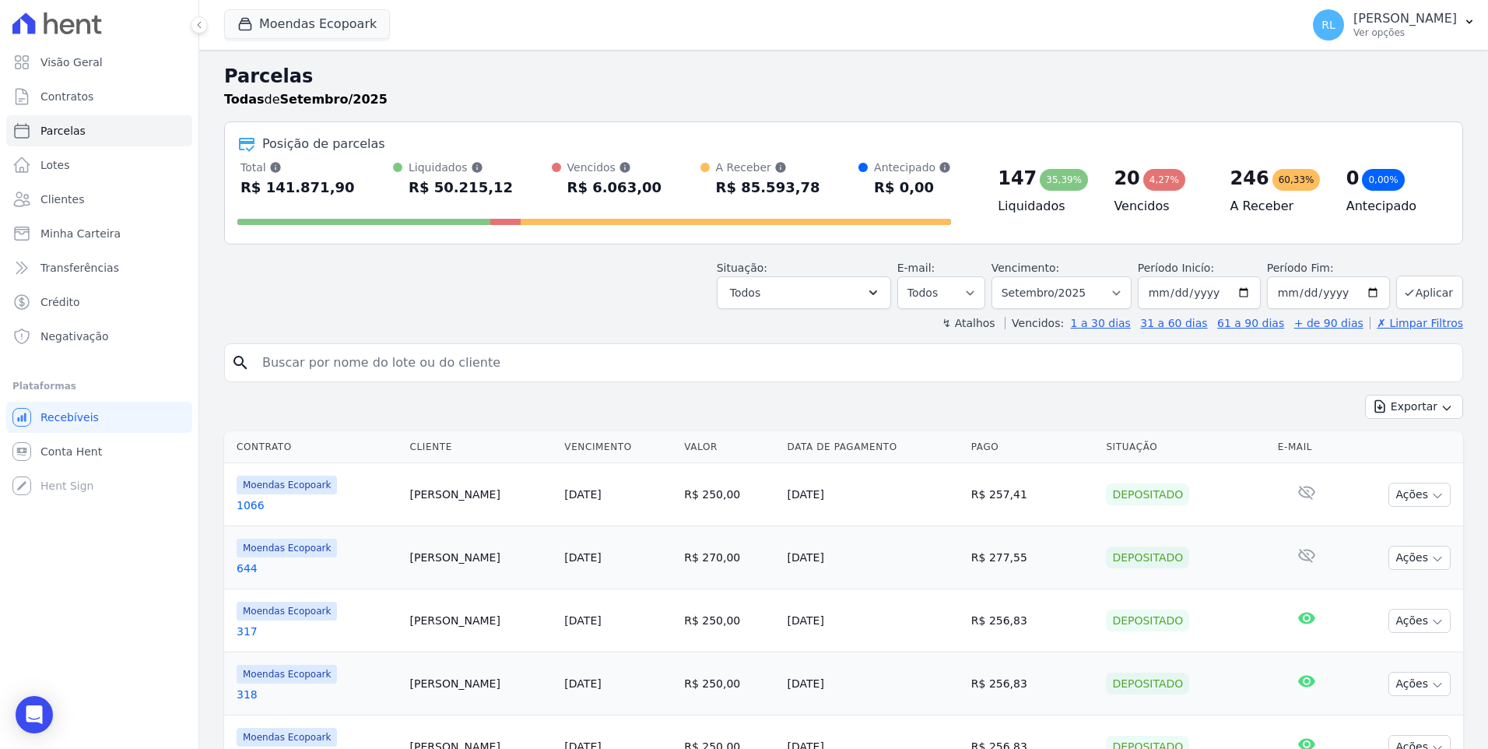
click at [426, 348] on input "search" at bounding box center [854, 362] width 1203 height 31
type input "[PERSON_NAME]"
select select
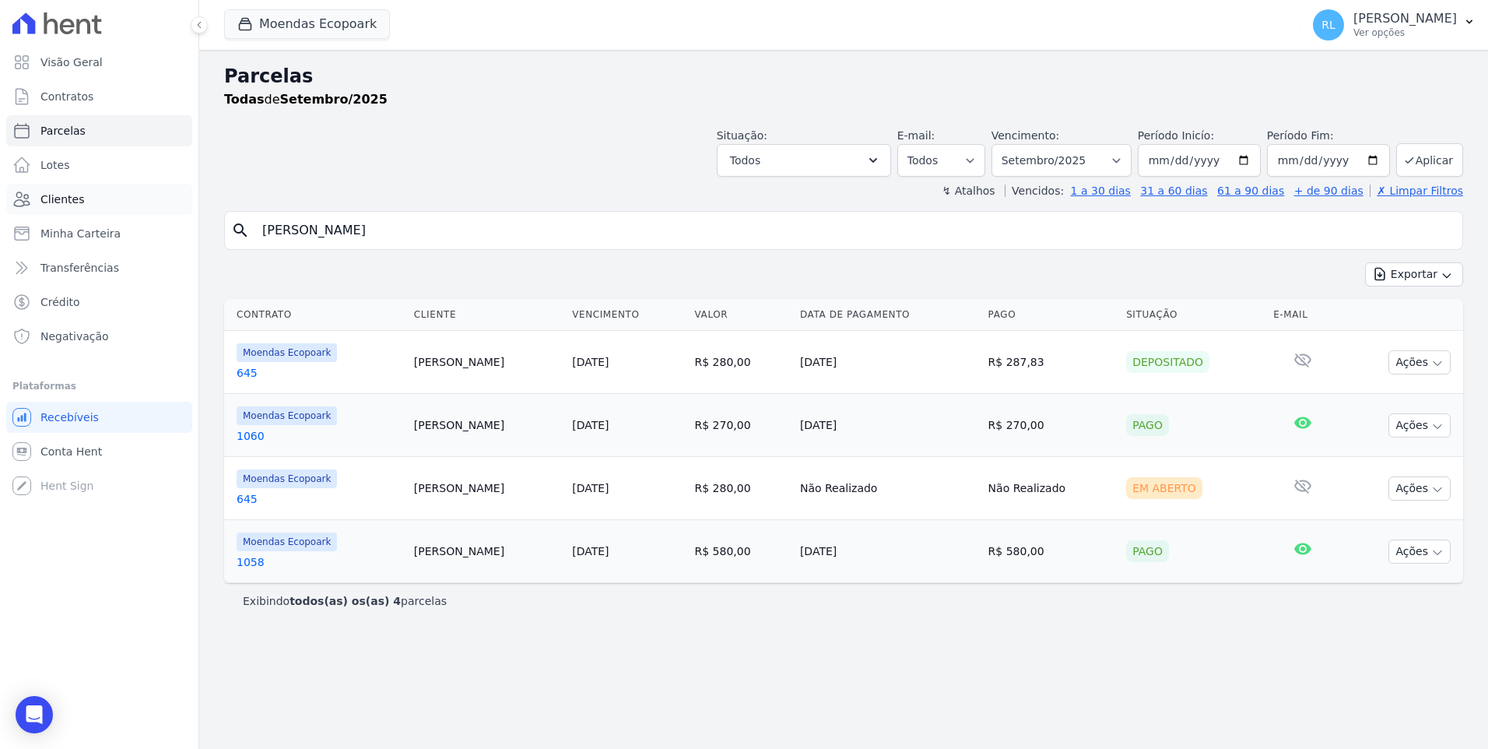
drag, startPoint x: 323, startPoint y: 228, endPoint x: 172, endPoint y: 199, distance: 153.7
click at [172, 199] on div "Visão Geral Contratos [GEOGRAPHIC_DATA] Lotes Clientes Minha Carteira Transferê…" at bounding box center [744, 374] width 1488 height 749
type input "[PERSON_NAME]"
select select
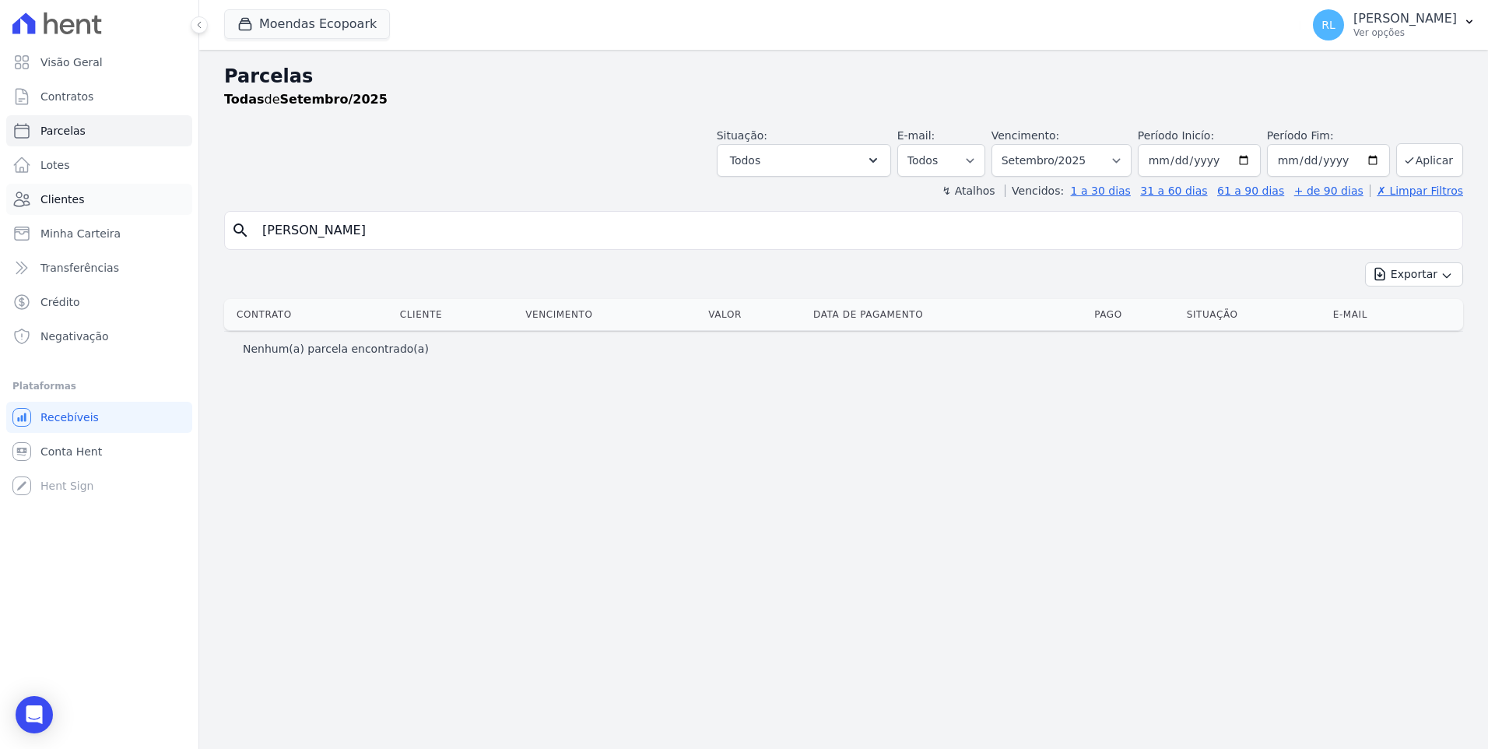
drag, startPoint x: 346, startPoint y: 228, endPoint x: 163, endPoint y: 209, distance: 183.9
click at [163, 209] on div "Visão Geral Contratos [GEOGRAPHIC_DATA] Lotes Clientes Minha Carteira Transferê…" at bounding box center [744, 374] width 1488 height 749
type input "[PERSON_NAME]"
select select
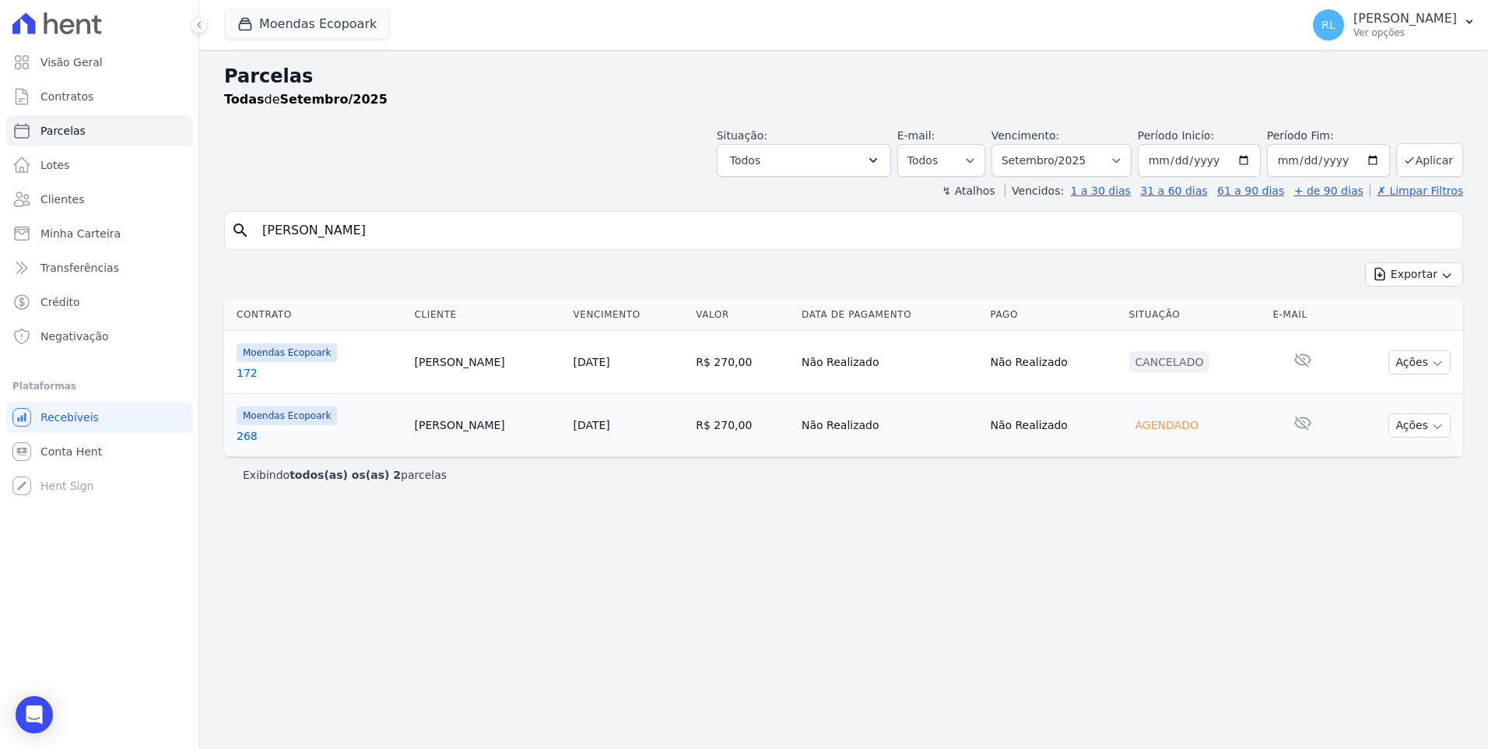
click at [248, 437] on link "268" at bounding box center [320, 436] width 166 height 16
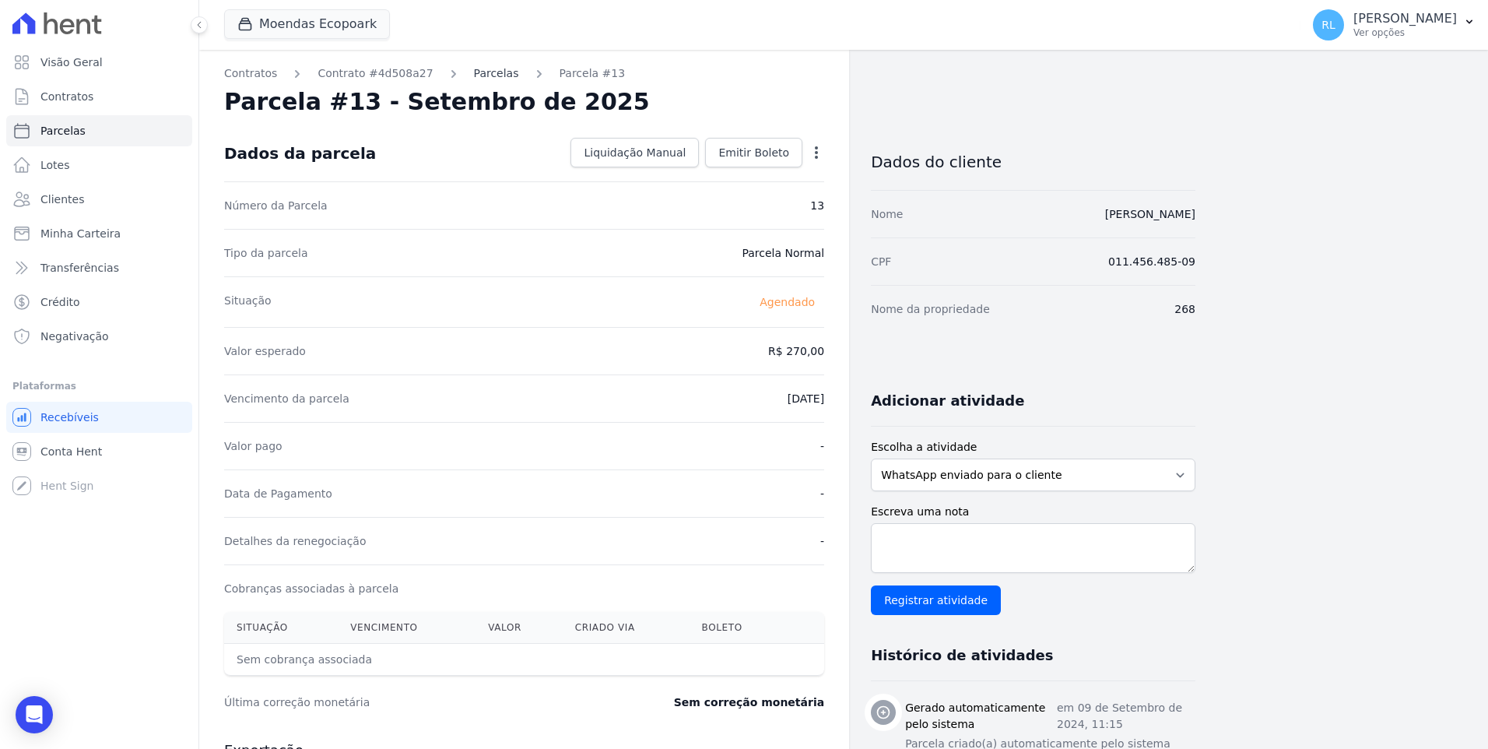
click at [479, 75] on link "Parcelas" at bounding box center [496, 73] width 45 height 16
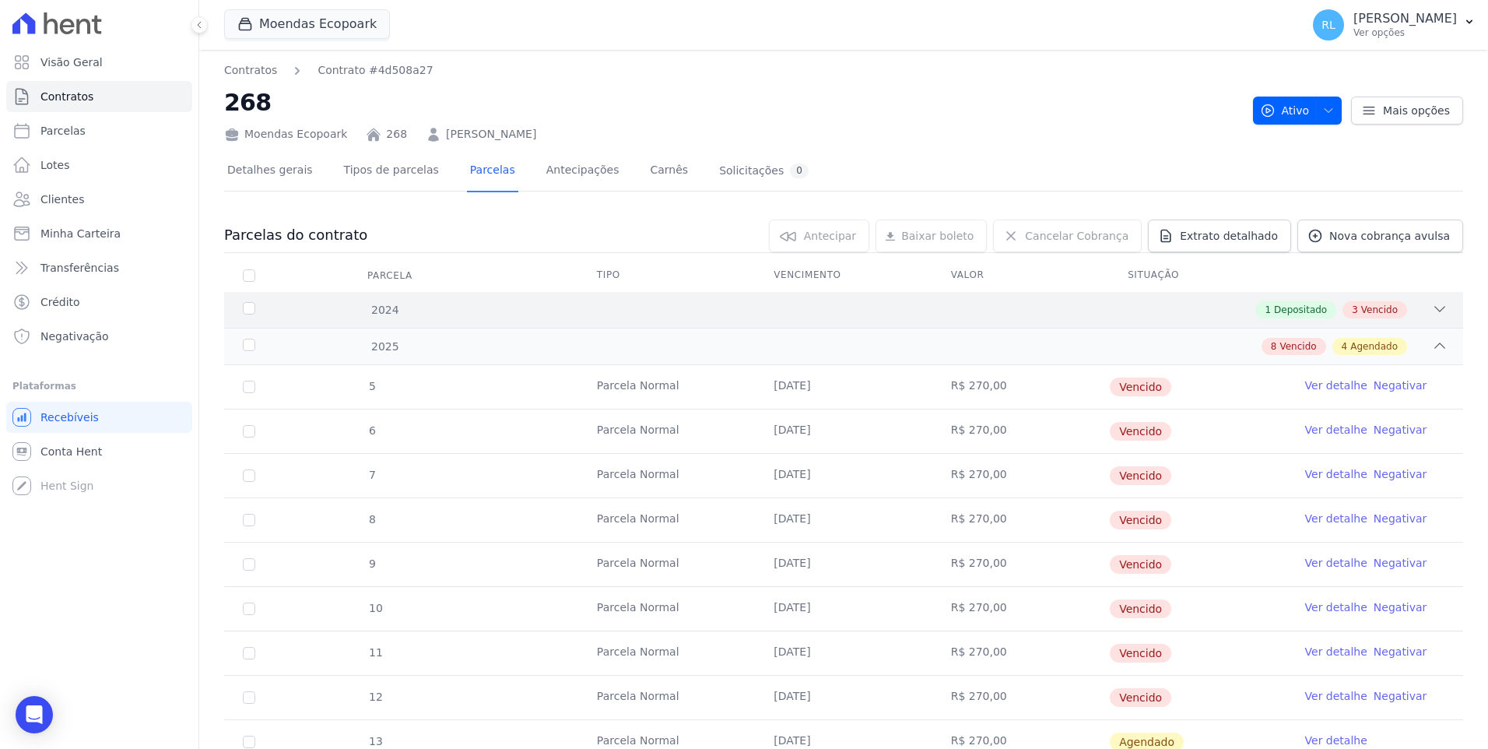
click at [1432, 307] on icon at bounding box center [1440, 309] width 16 height 16
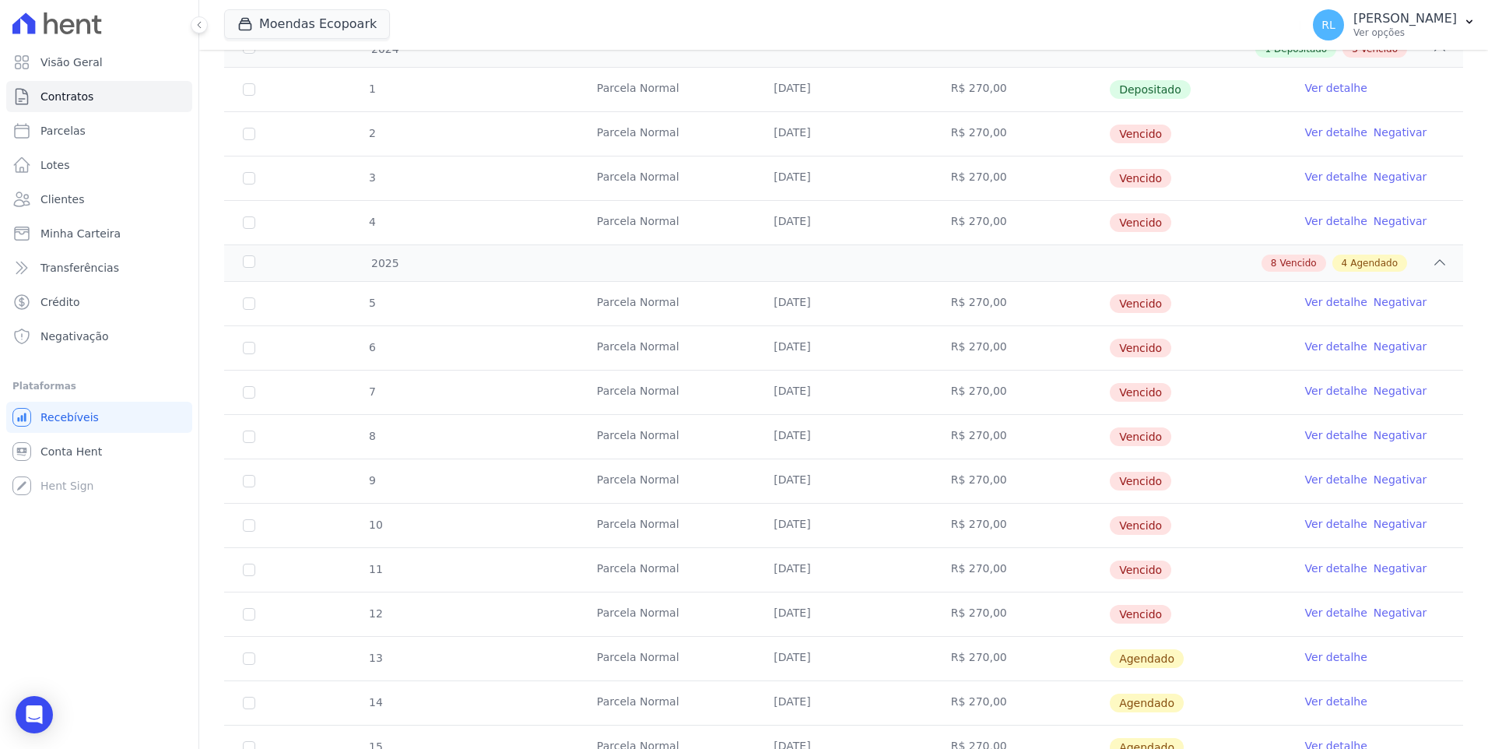
scroll to position [233, 0]
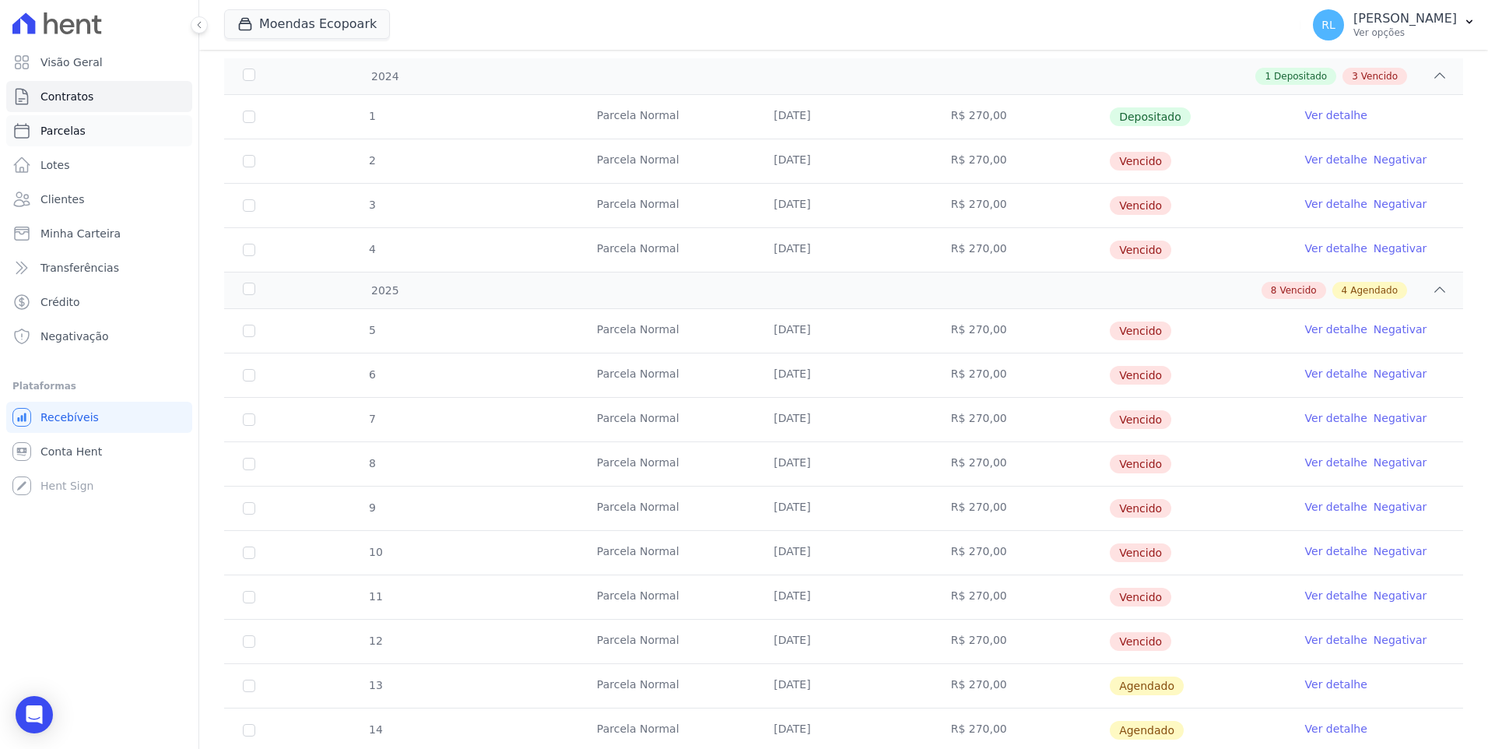
click at [89, 118] on link "Parcelas" at bounding box center [99, 130] width 186 height 31
select select
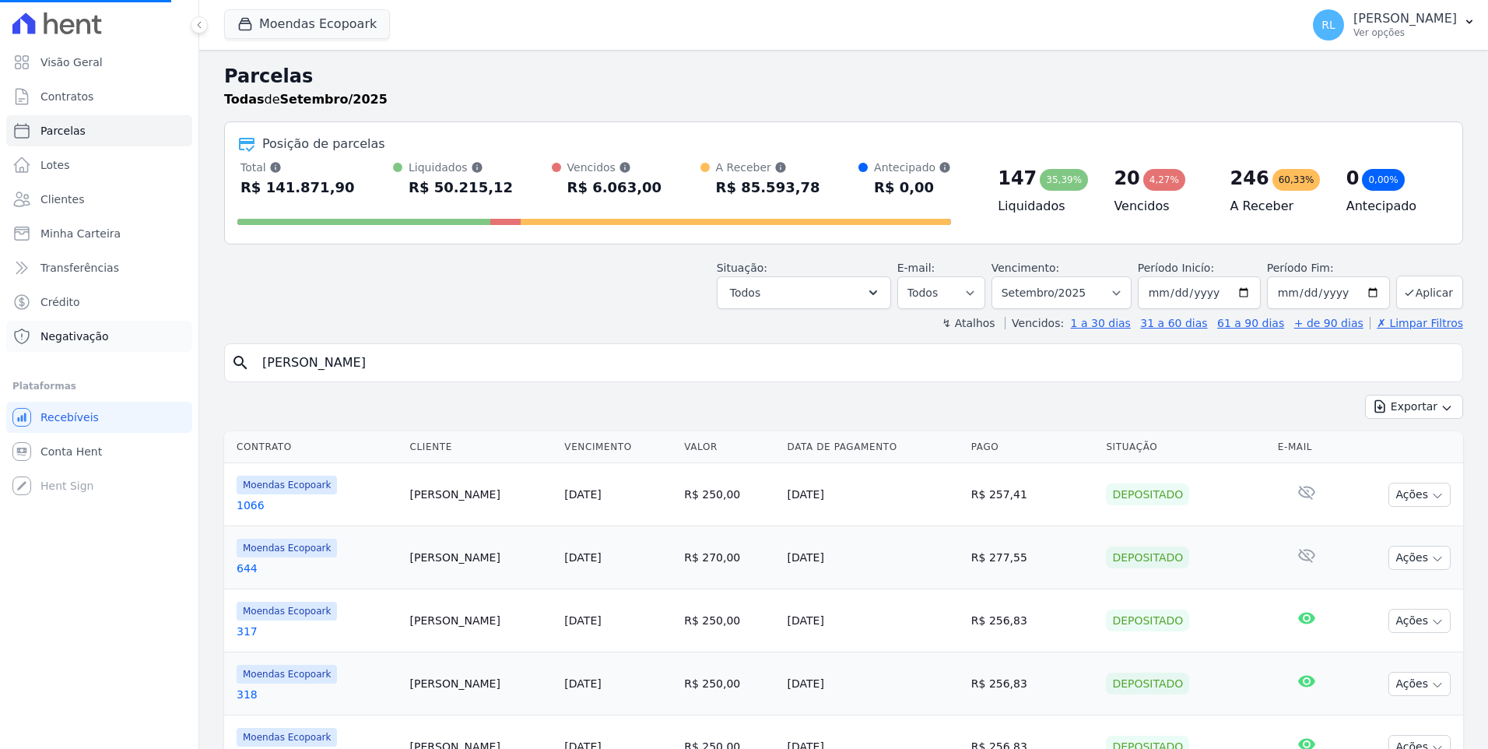
drag, startPoint x: 383, startPoint y: 359, endPoint x: 124, endPoint y: 351, distance: 259.2
click at [124, 351] on div "Visão Geral Contratos [GEOGRAPHIC_DATA] Lotes Clientes Minha Carteira Transferê…" at bounding box center [744, 374] width 1488 height 749
select select
click at [251, 364] on div "search" at bounding box center [843, 362] width 1239 height 39
click at [272, 364] on input "search" at bounding box center [854, 362] width 1203 height 31
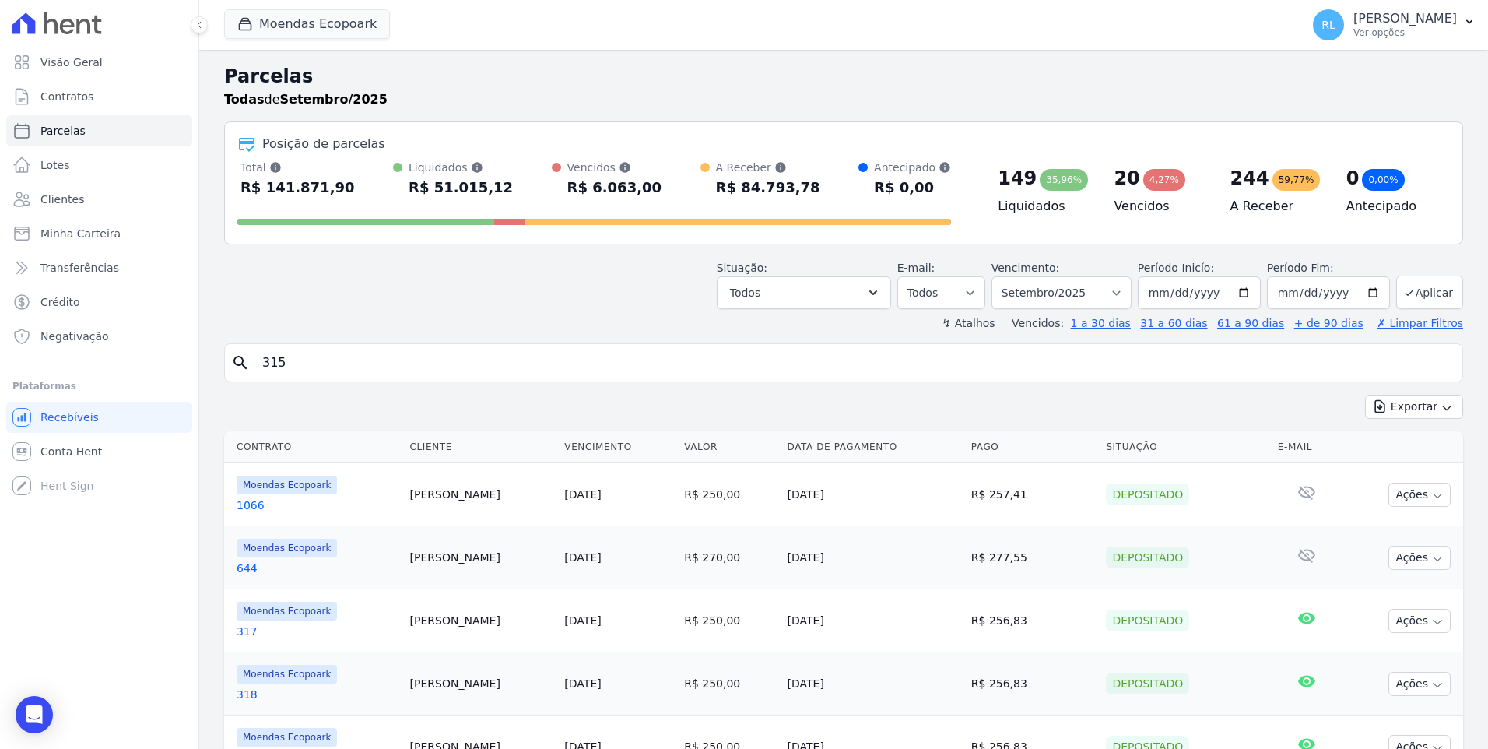
type input "315"
select select
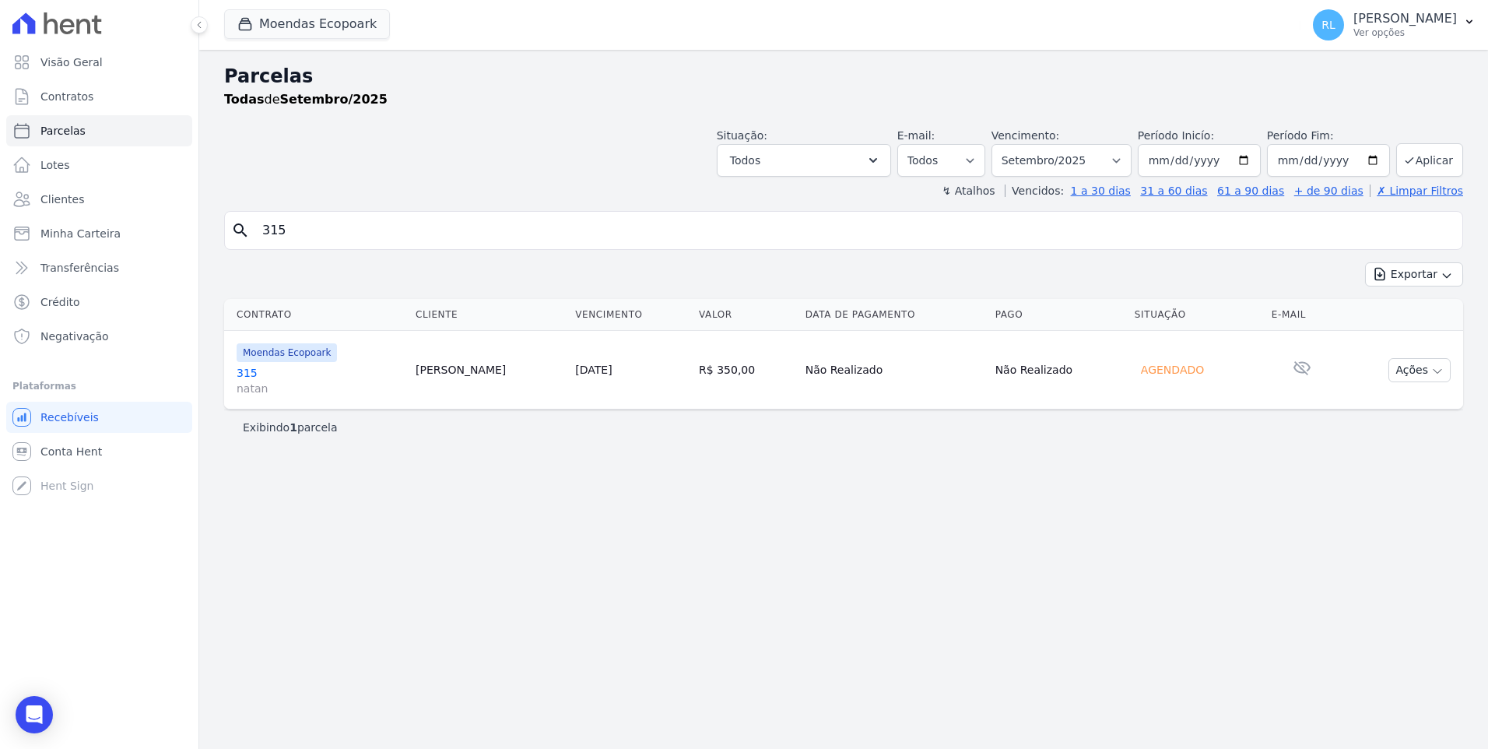
click at [252, 379] on link "315 natan" at bounding box center [320, 380] width 167 height 31
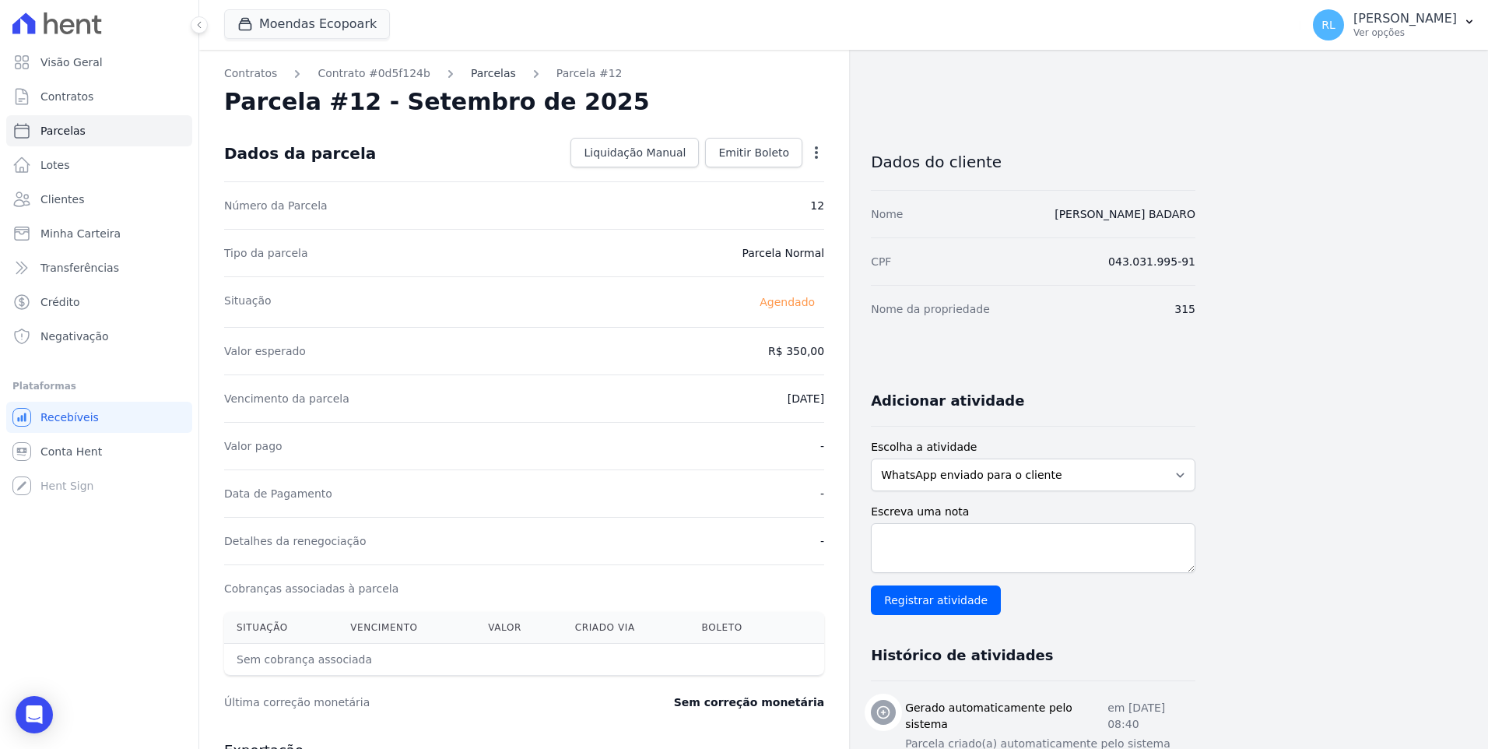
click at [471, 76] on link "Parcelas" at bounding box center [493, 73] width 45 height 16
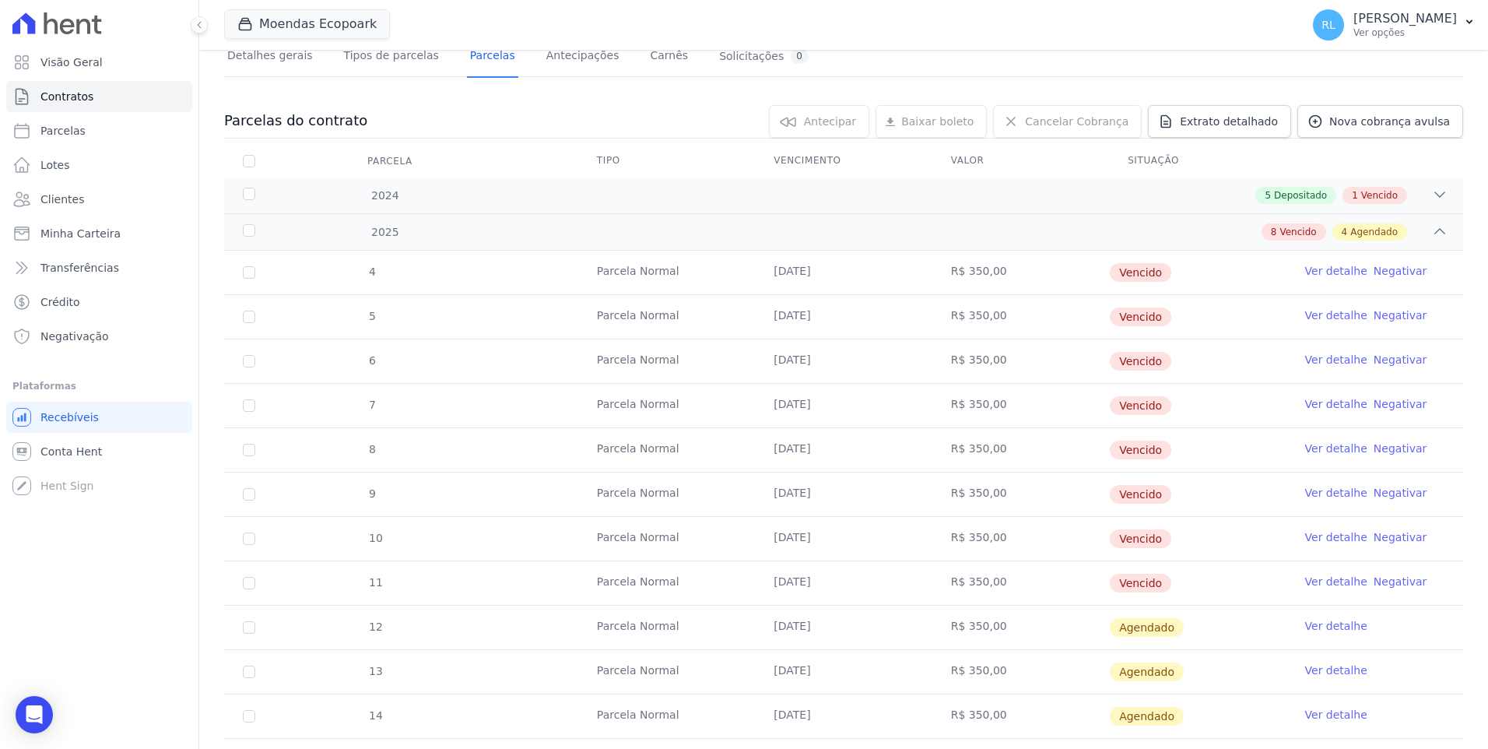
scroll to position [78, 0]
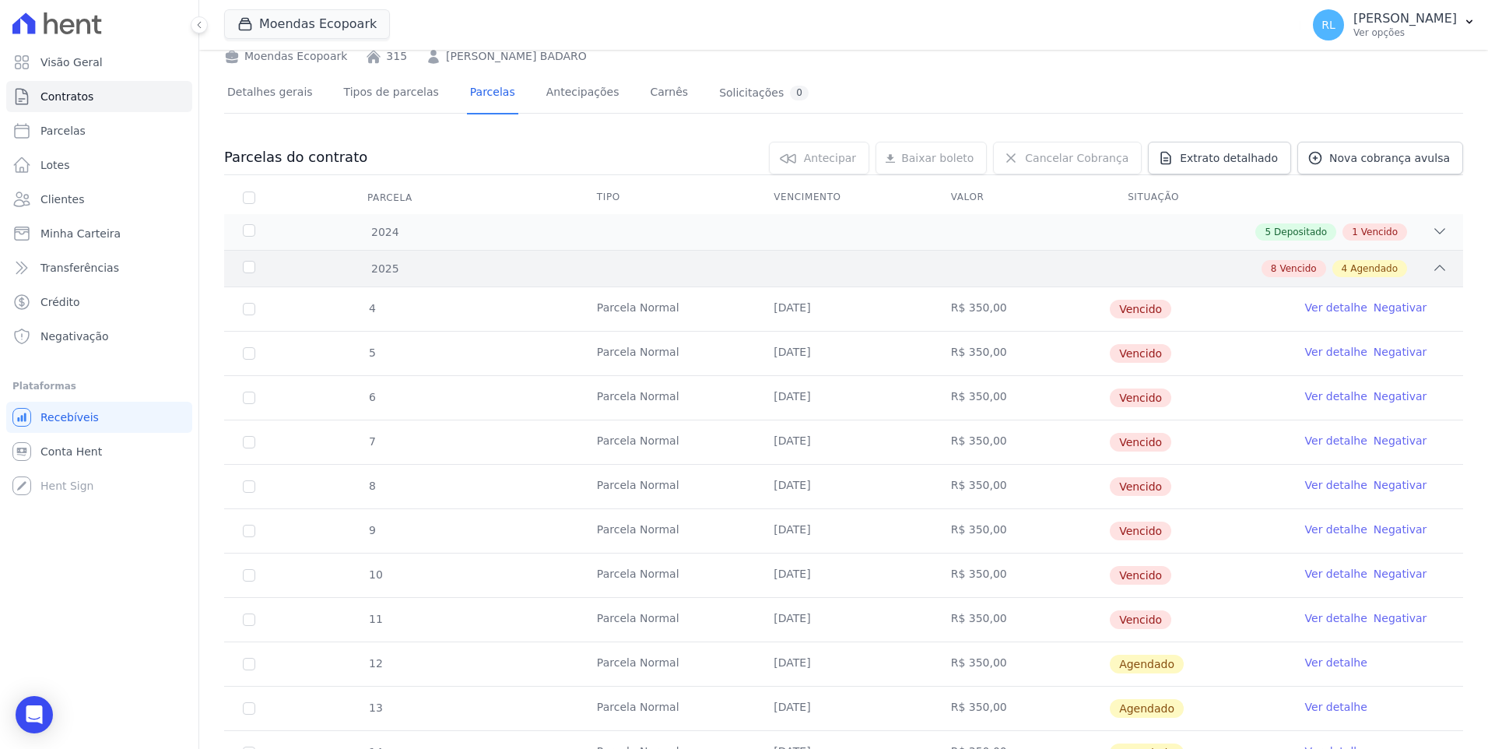
click at [1435, 268] on icon at bounding box center [1440, 267] width 10 height 5
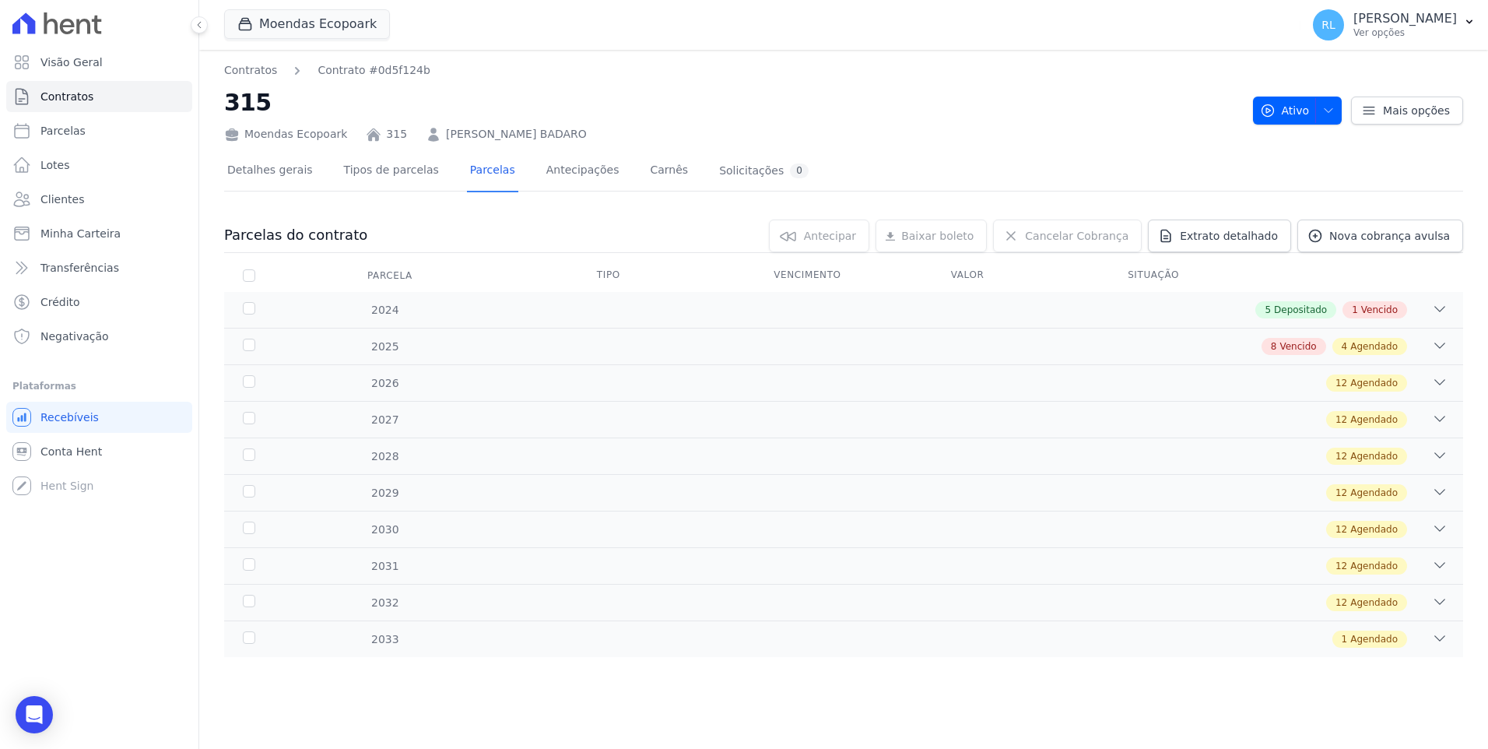
scroll to position [0, 0]
click at [1437, 341] on icon at bounding box center [1440, 346] width 16 height 16
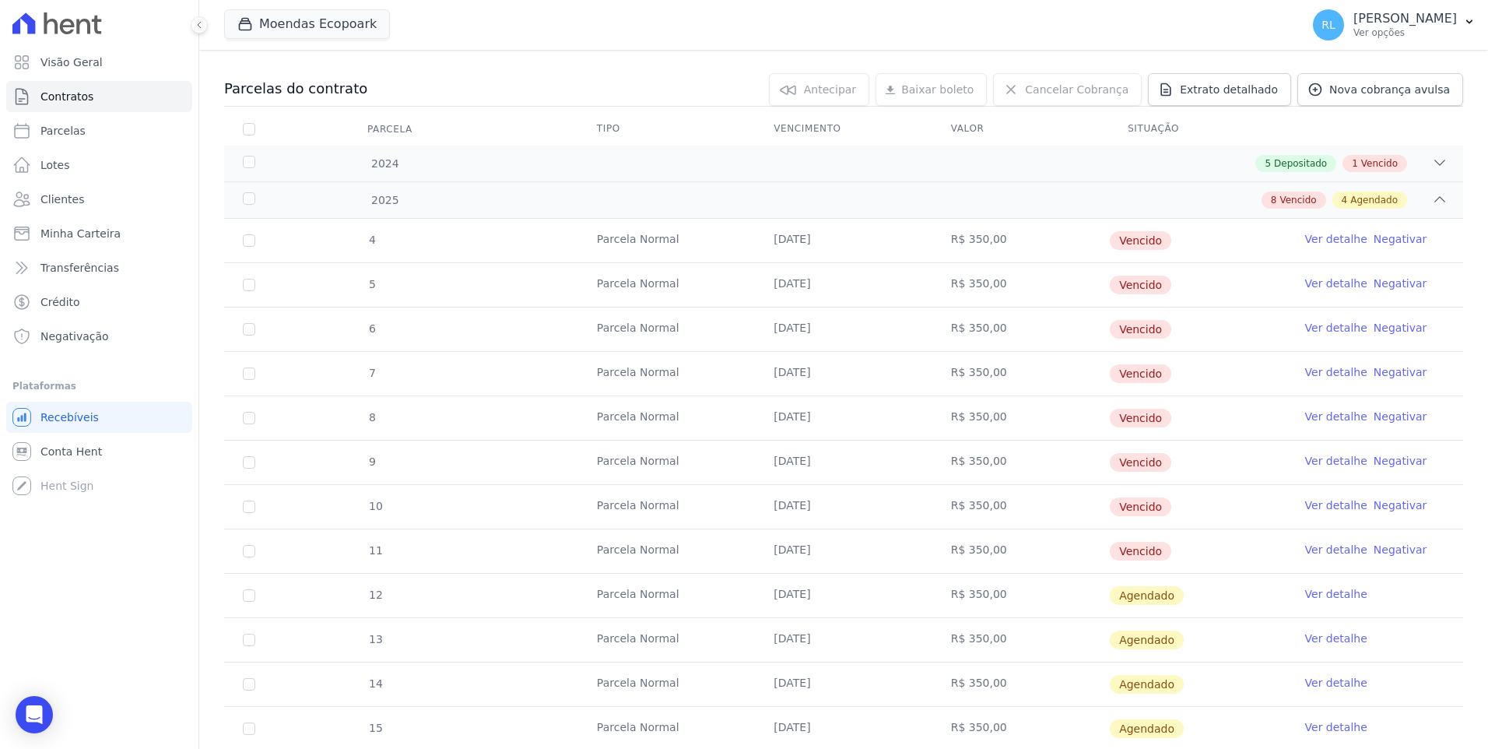
scroll to position [156, 0]
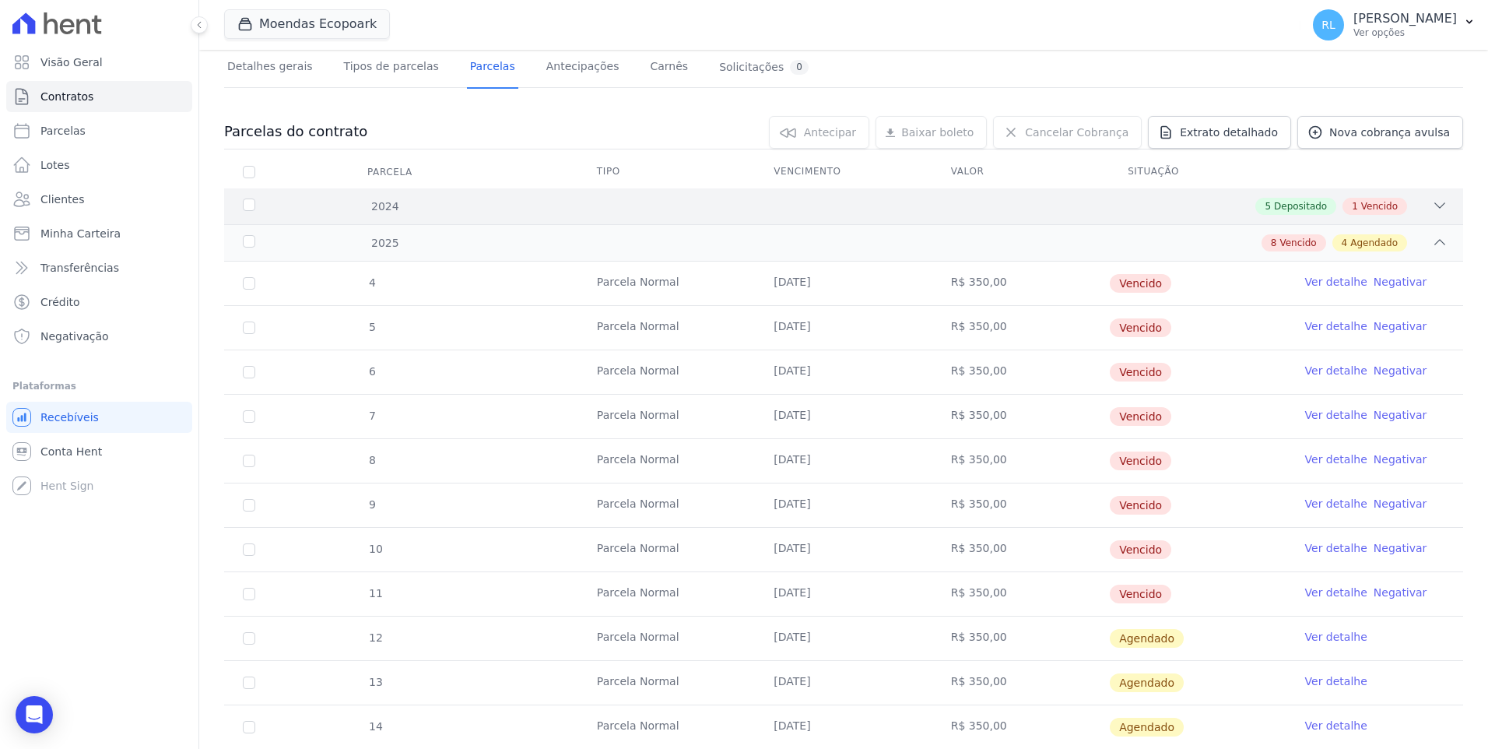
click at [1418, 164] on div "Parcelas do contrato 0 selecionada(s) [GEOGRAPHIC_DATA] [GEOGRAPHIC_DATA] Reneg…" at bounding box center [843, 600] width 1239 height 1001
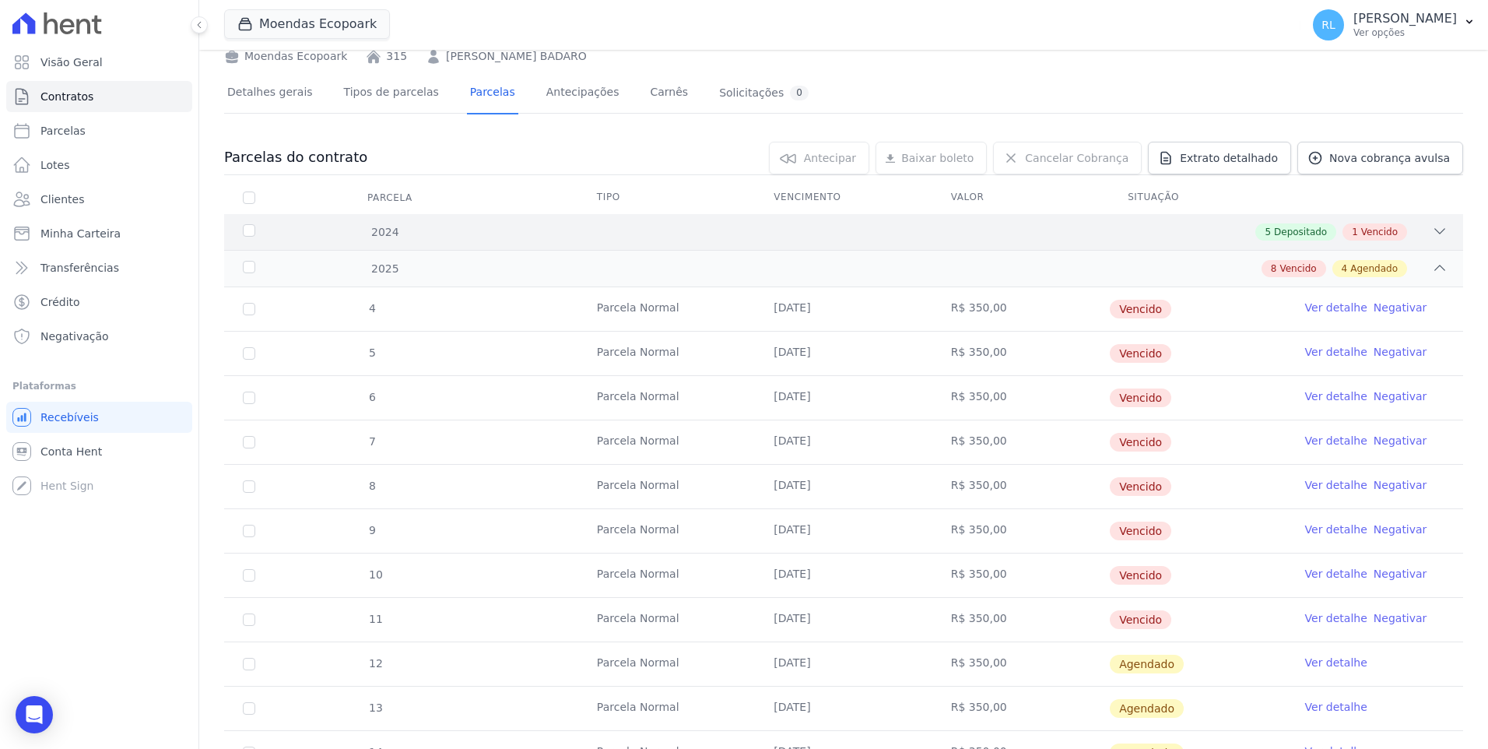
click at [1432, 235] on icon at bounding box center [1440, 231] width 16 height 16
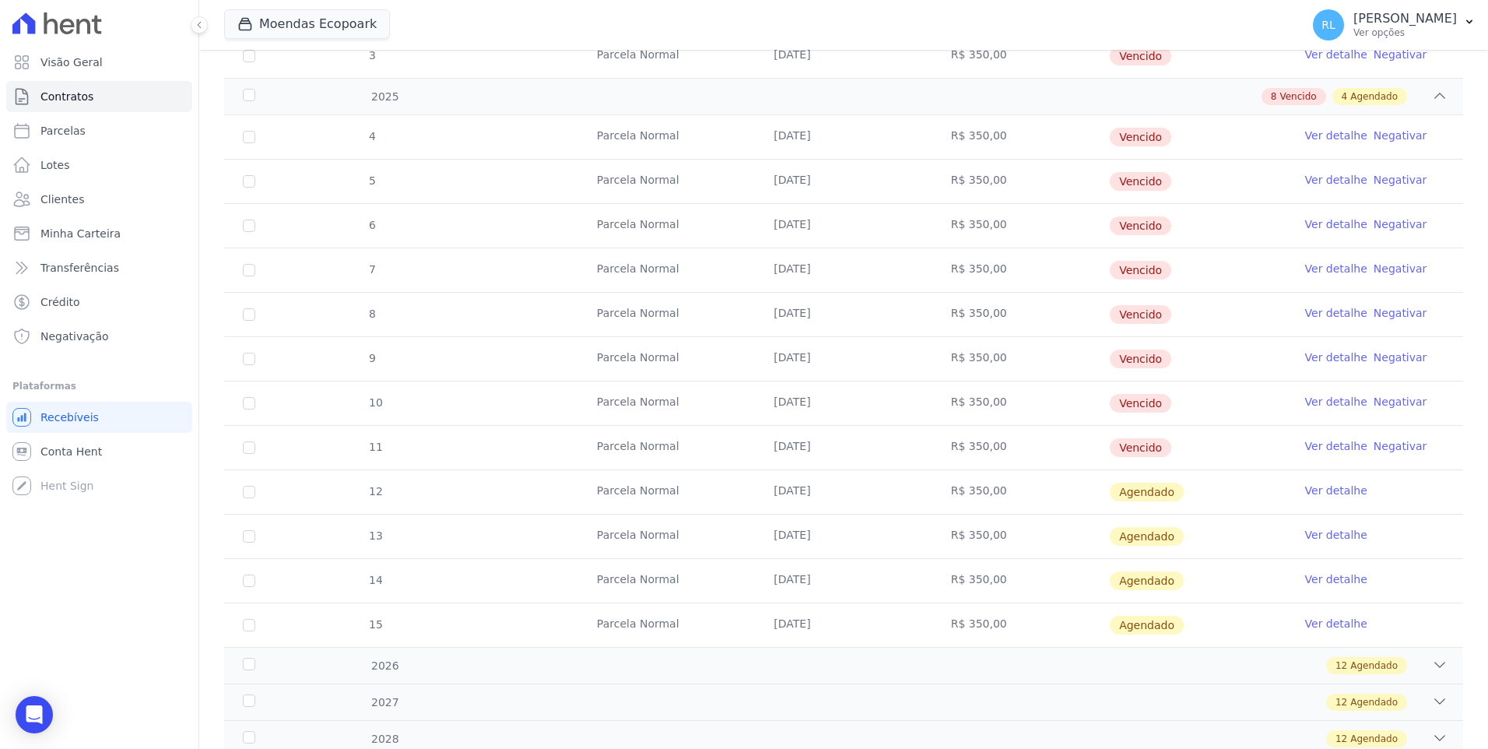
scroll to position [545, 0]
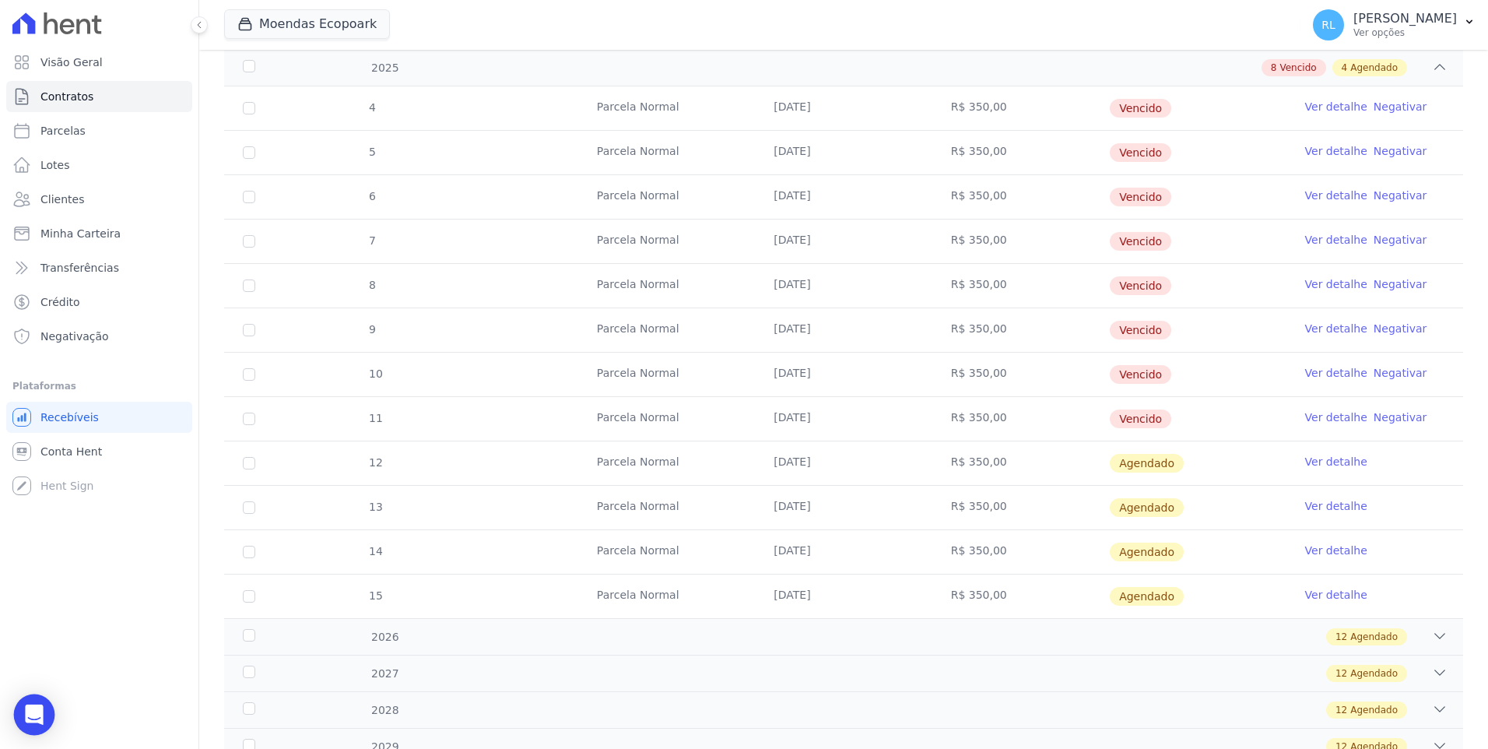
click at [46, 708] on div "Open Intercom Messenger" at bounding box center [34, 714] width 41 height 41
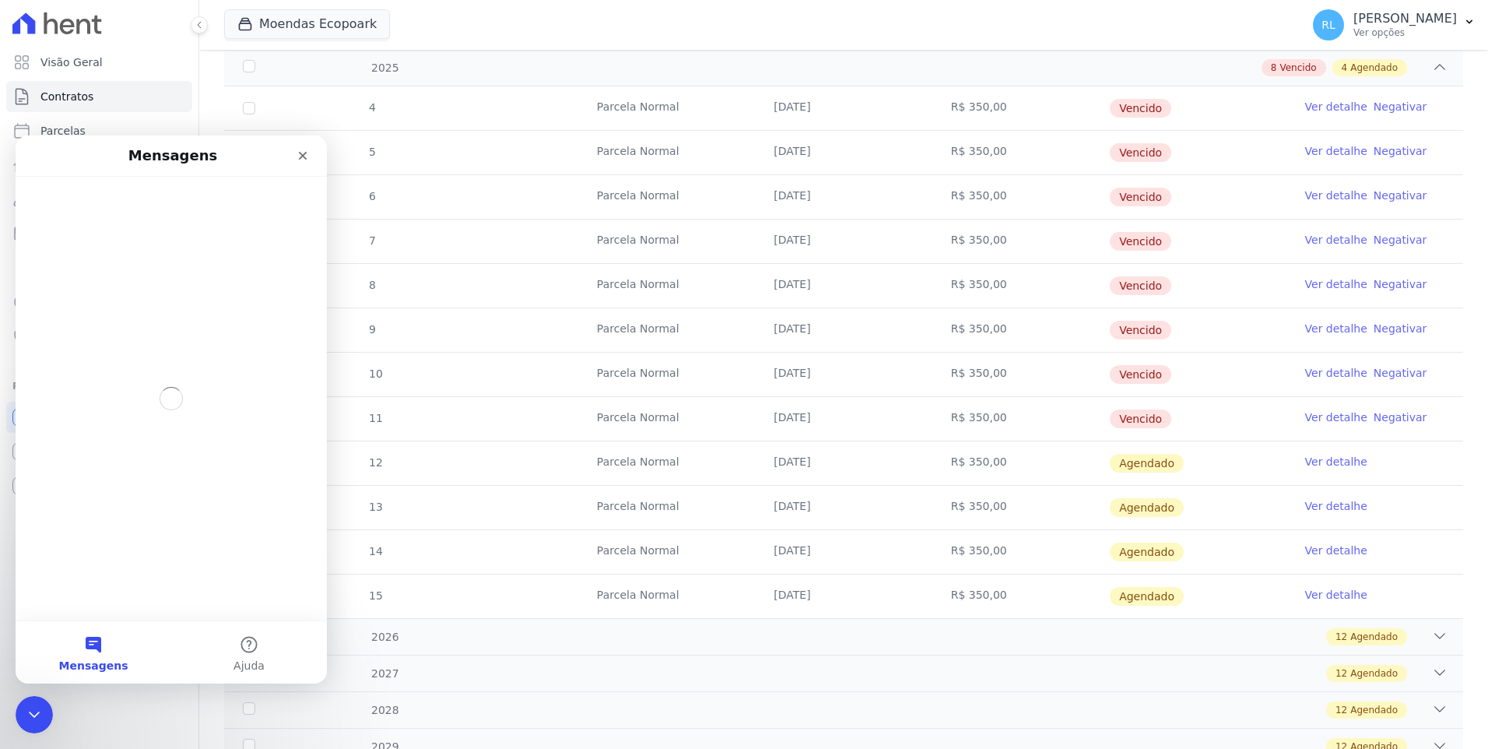
scroll to position [0, 0]
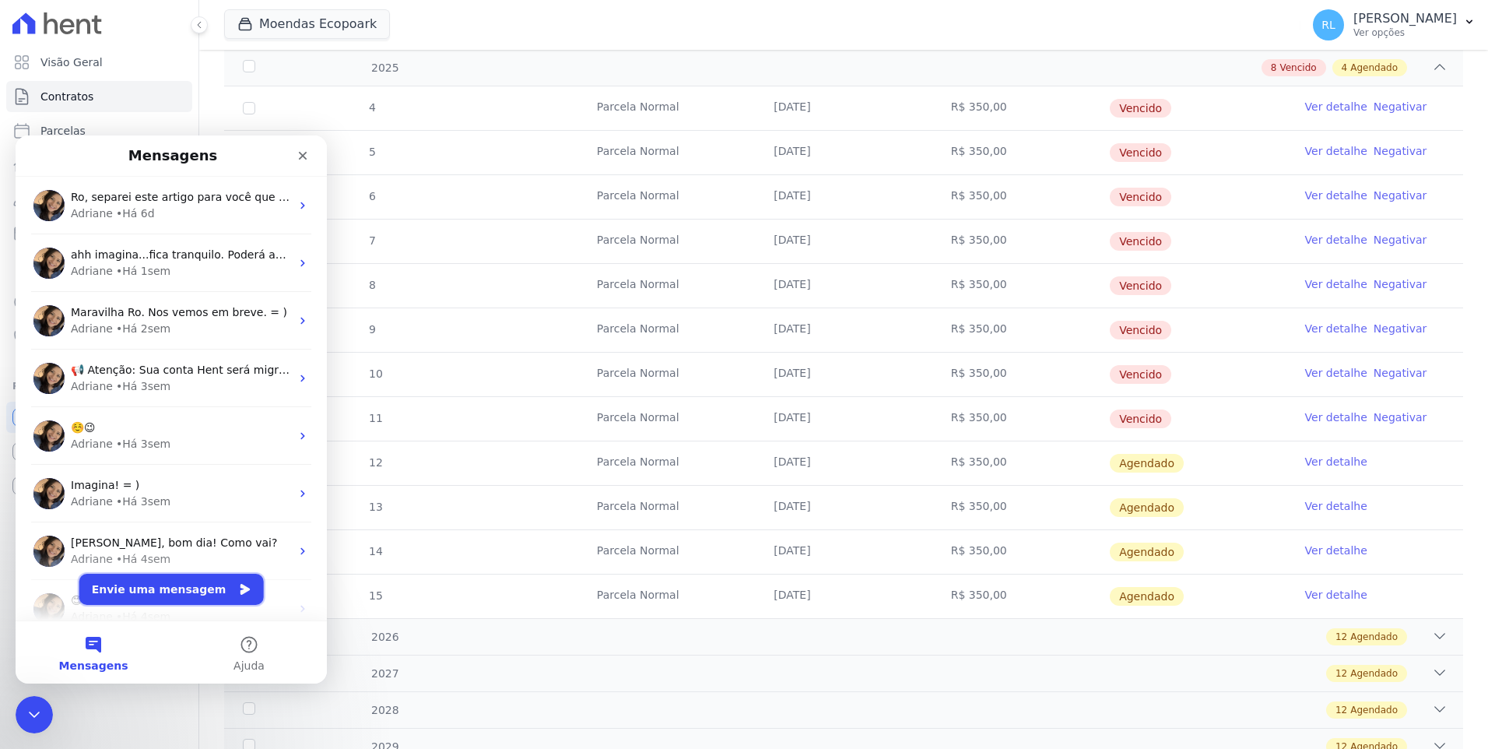
click at [184, 592] on button "Envie uma mensagem" at bounding box center [171, 589] width 184 height 31
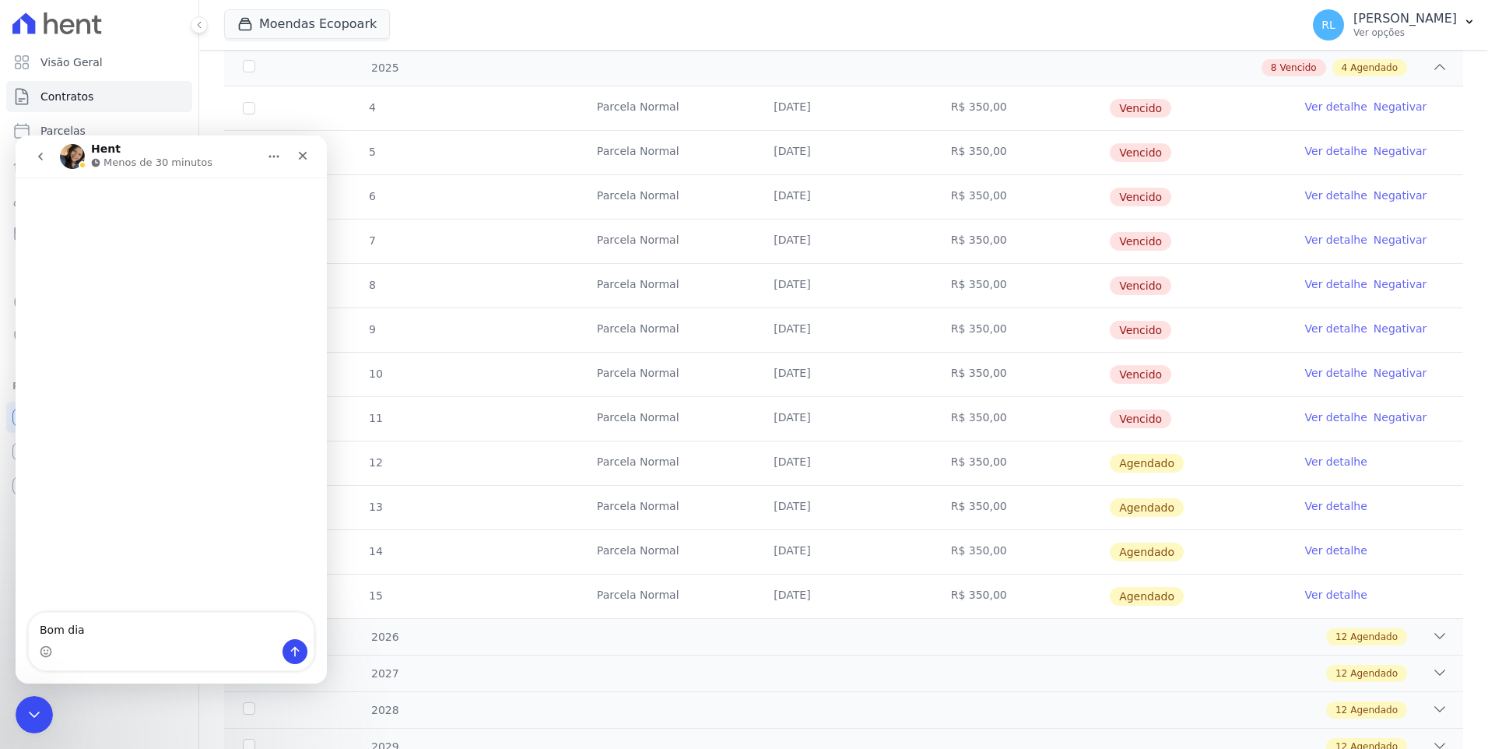
type textarea "Bom dia"
type textarea "COn"
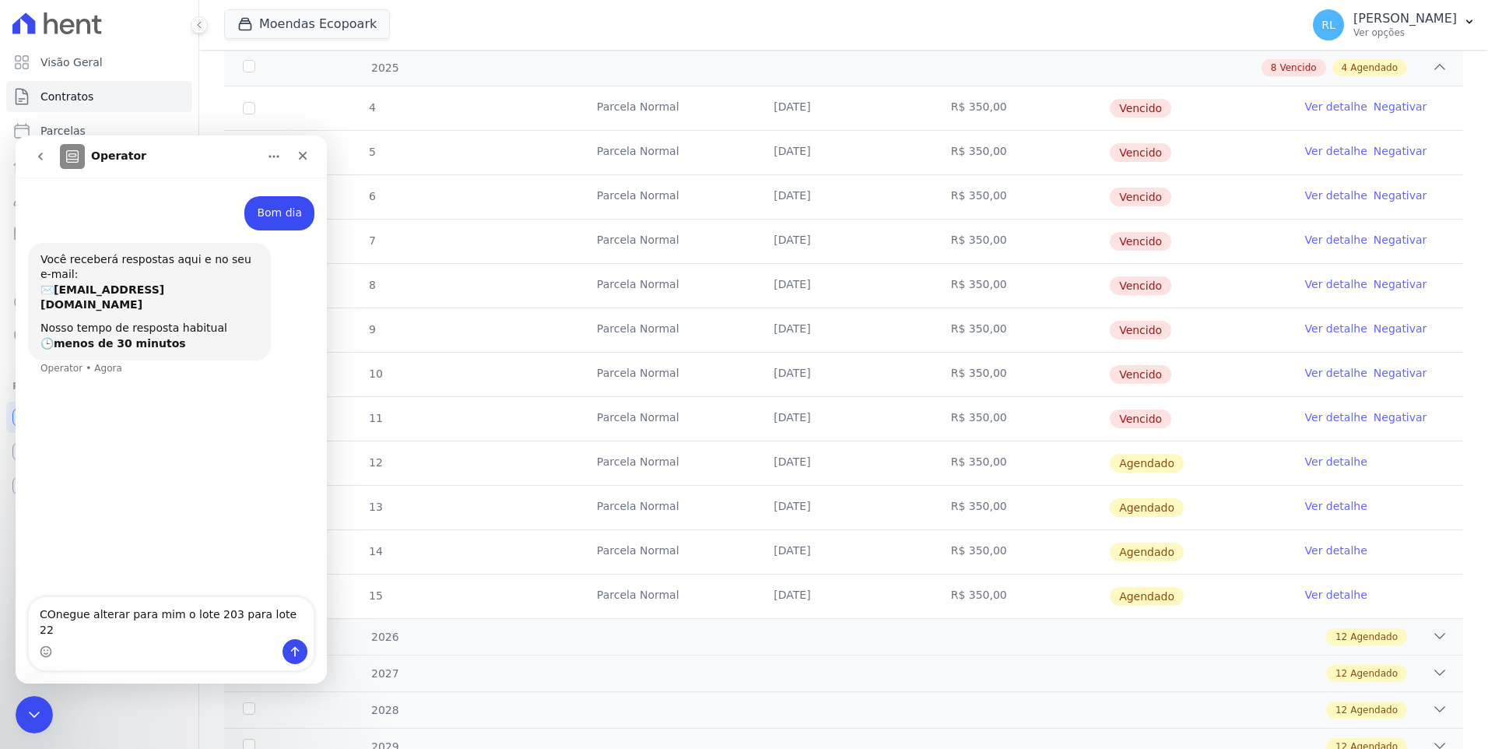
type textarea "COnegue alterar para mim o lote 203 para lote 226"
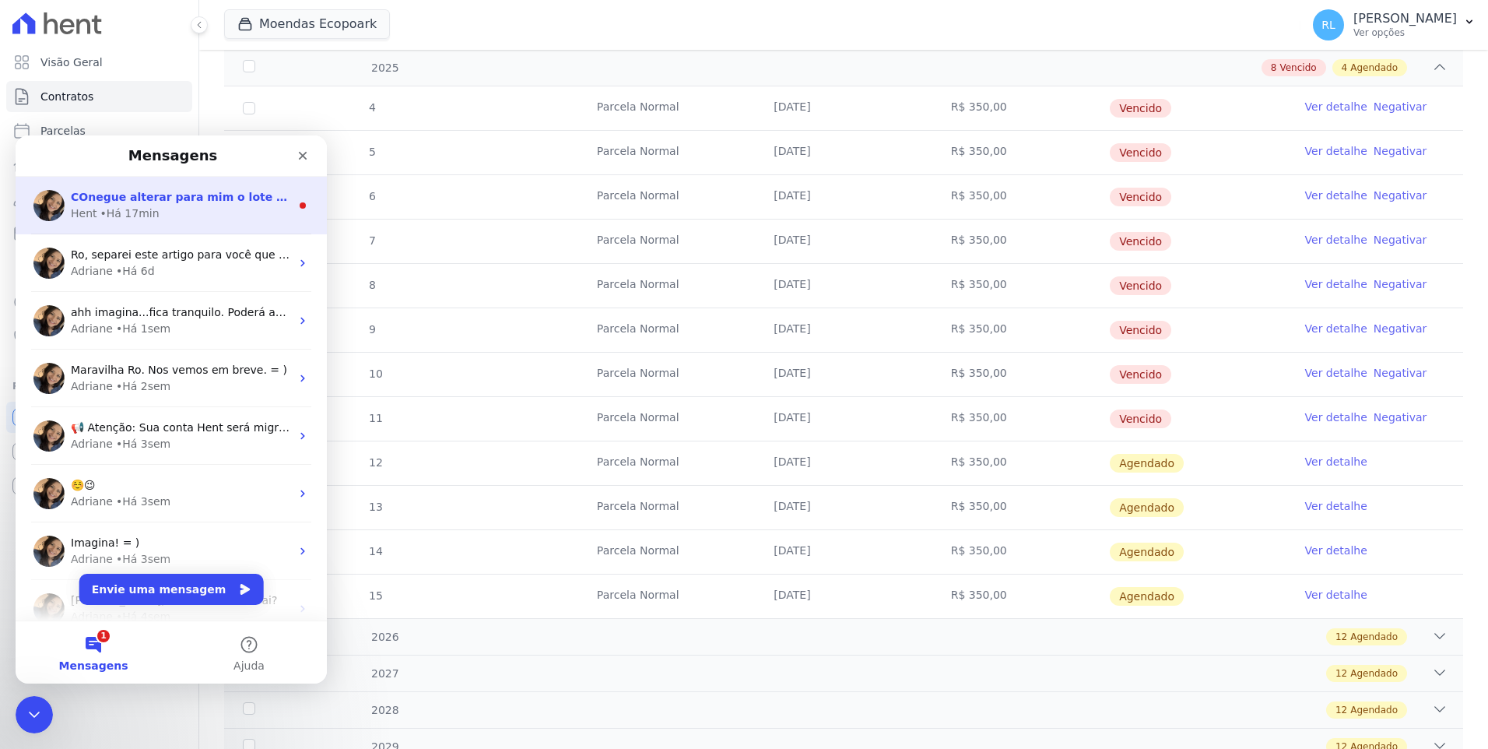
click at [225, 215] on div "Hent • Há 17min" at bounding box center [180, 213] width 219 height 16
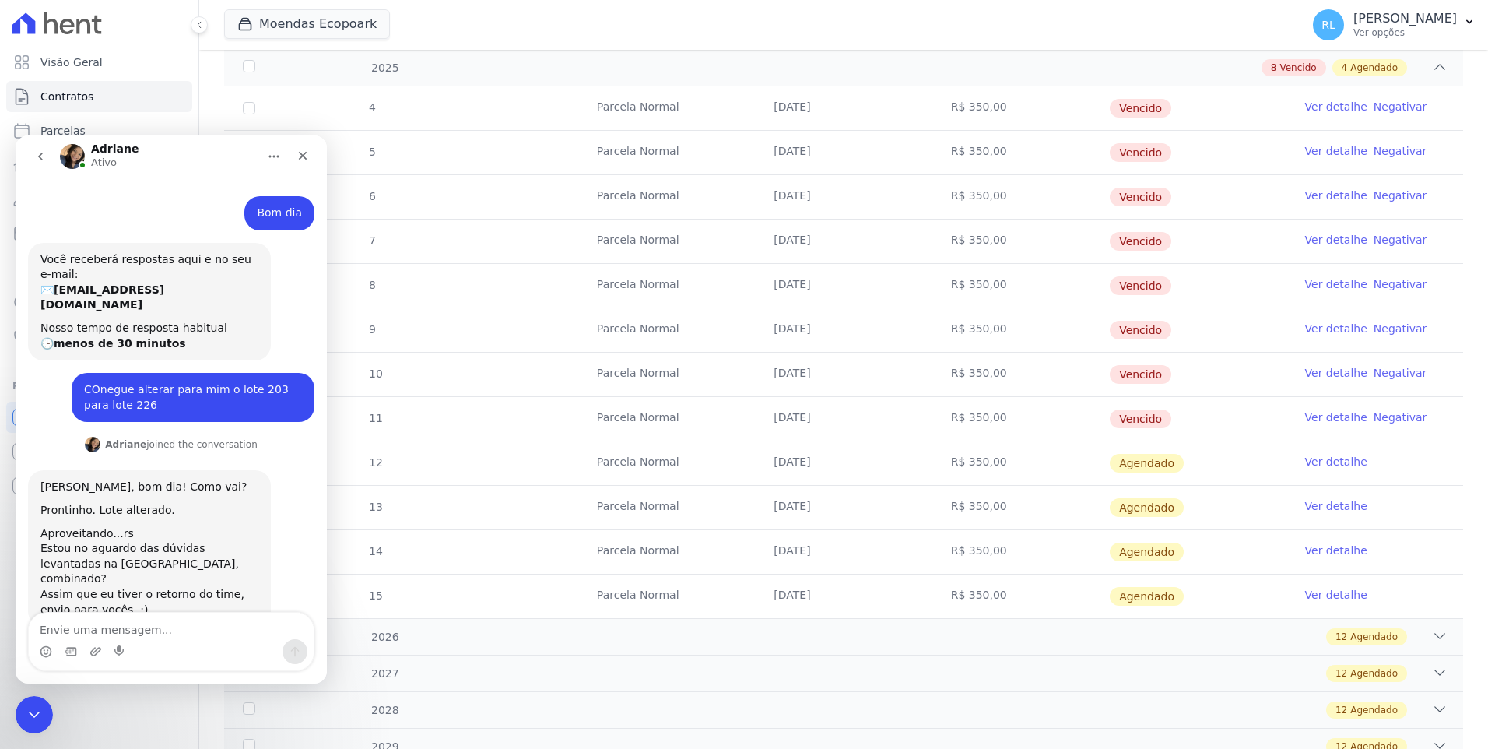
click at [191, 644] on div "Messenger da Intercom" at bounding box center [171, 651] width 285 height 25
click at [211, 632] on textarea "Envie uma mensagem..." at bounding box center [171, 625] width 285 height 26
type textarea "combinado."
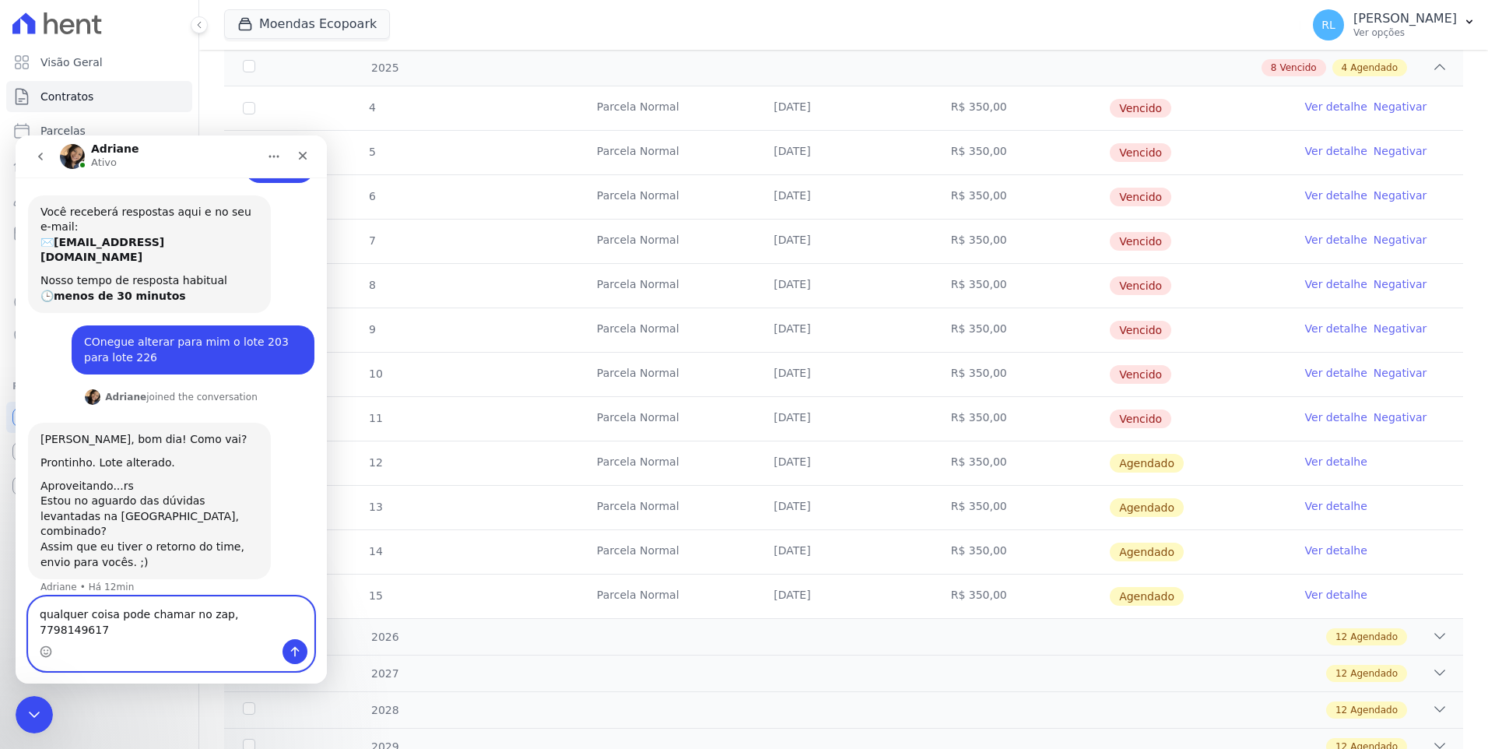
type textarea "qualquer coisa pode chamar no zap, 77981496177"
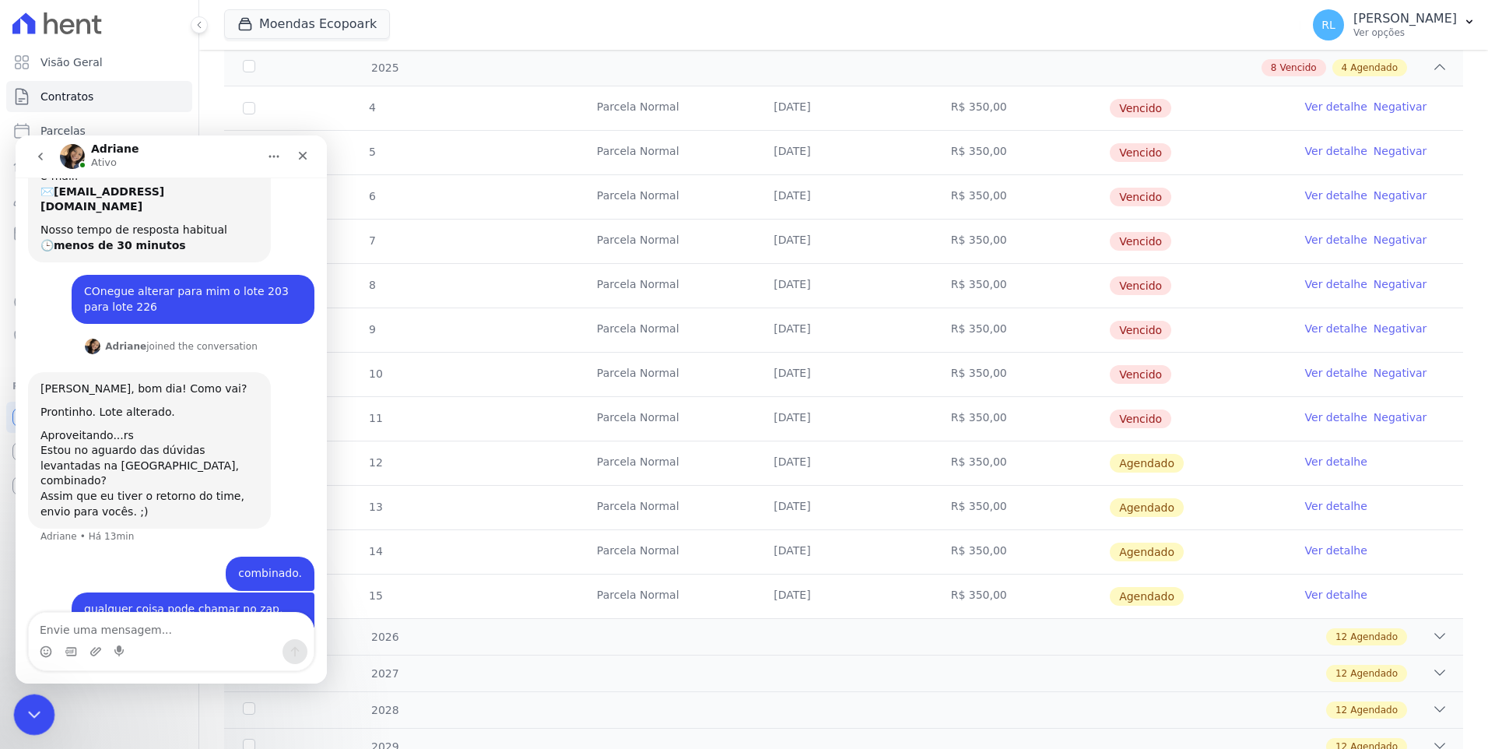
click at [29, 699] on div "Encerramento do Messenger da Intercom" at bounding box center [31, 711] width 37 height 37
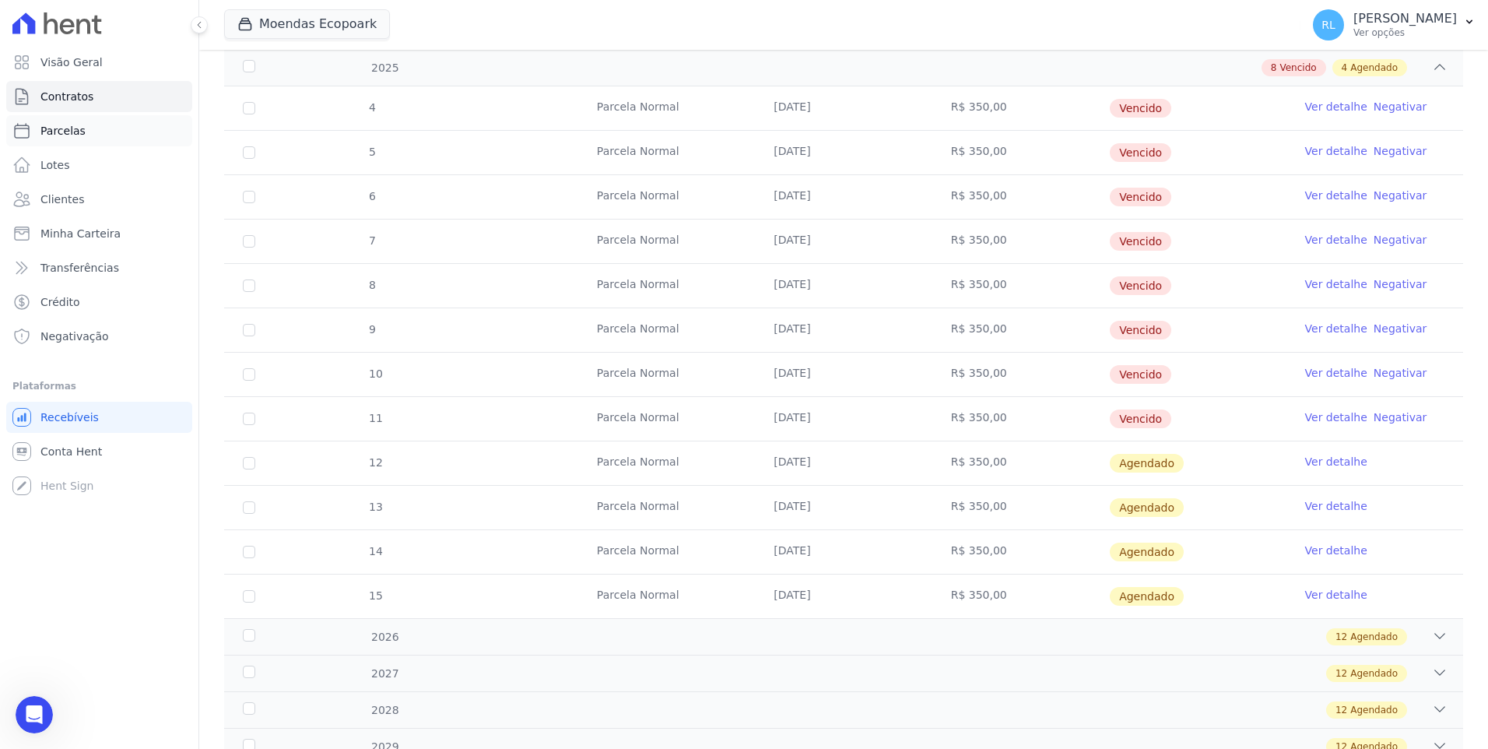
click at [71, 133] on span "Parcelas" at bounding box center [62, 131] width 45 height 16
select select
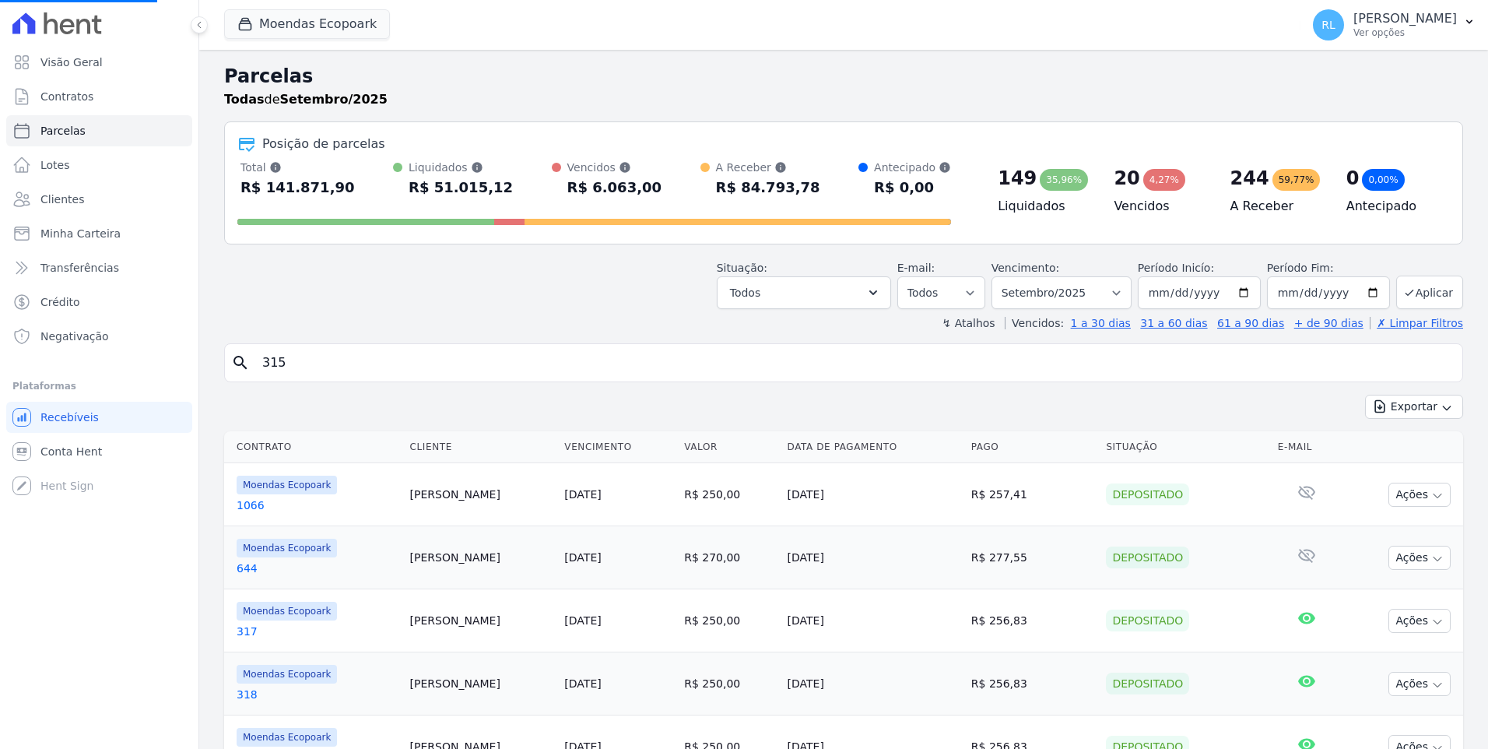
drag, startPoint x: 314, startPoint y: 362, endPoint x: 229, endPoint y: 363, distance: 84.8
click at [229, 363] on div "search 315" at bounding box center [843, 362] width 1239 height 39
type input "50"
select select
click at [268, 362] on input "search" at bounding box center [854, 362] width 1203 height 31
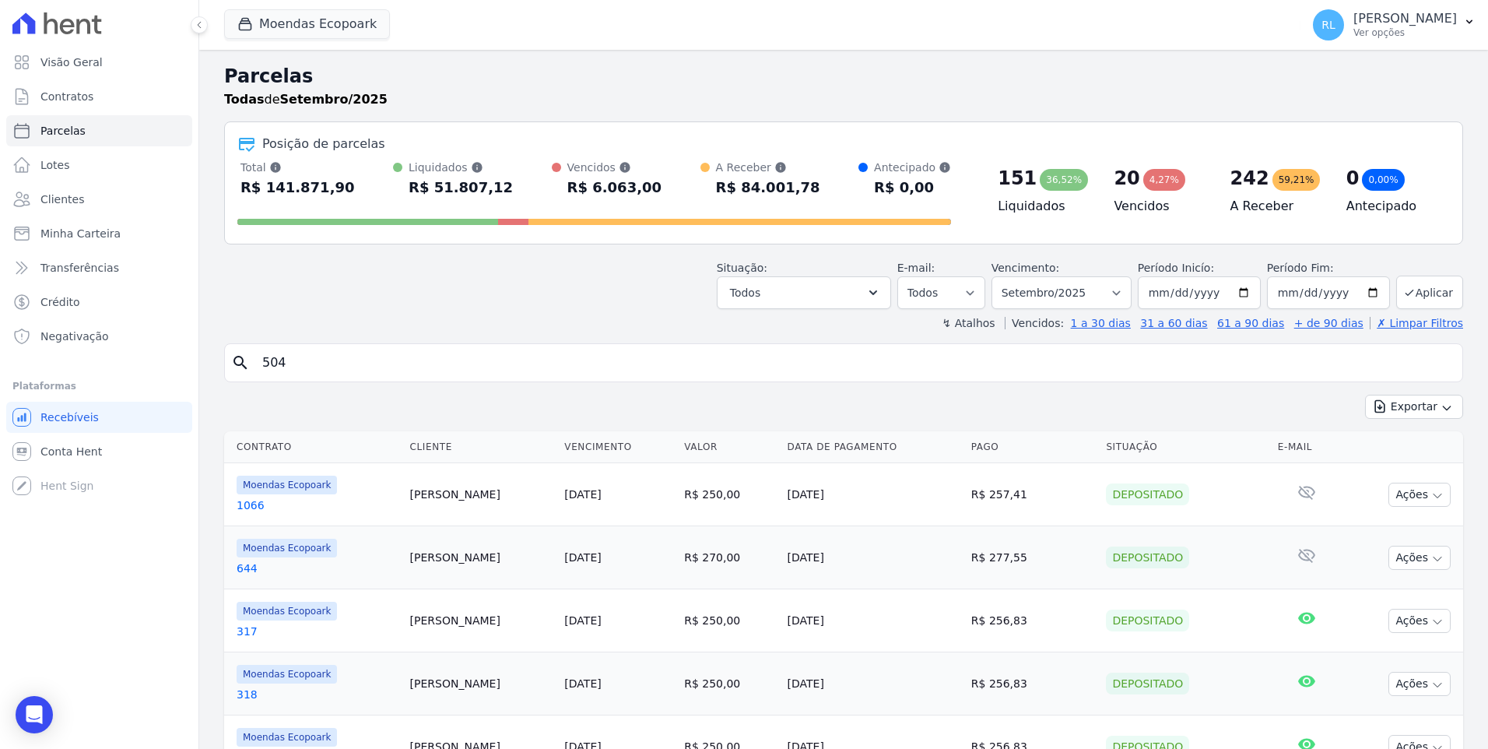
type input "504"
select select
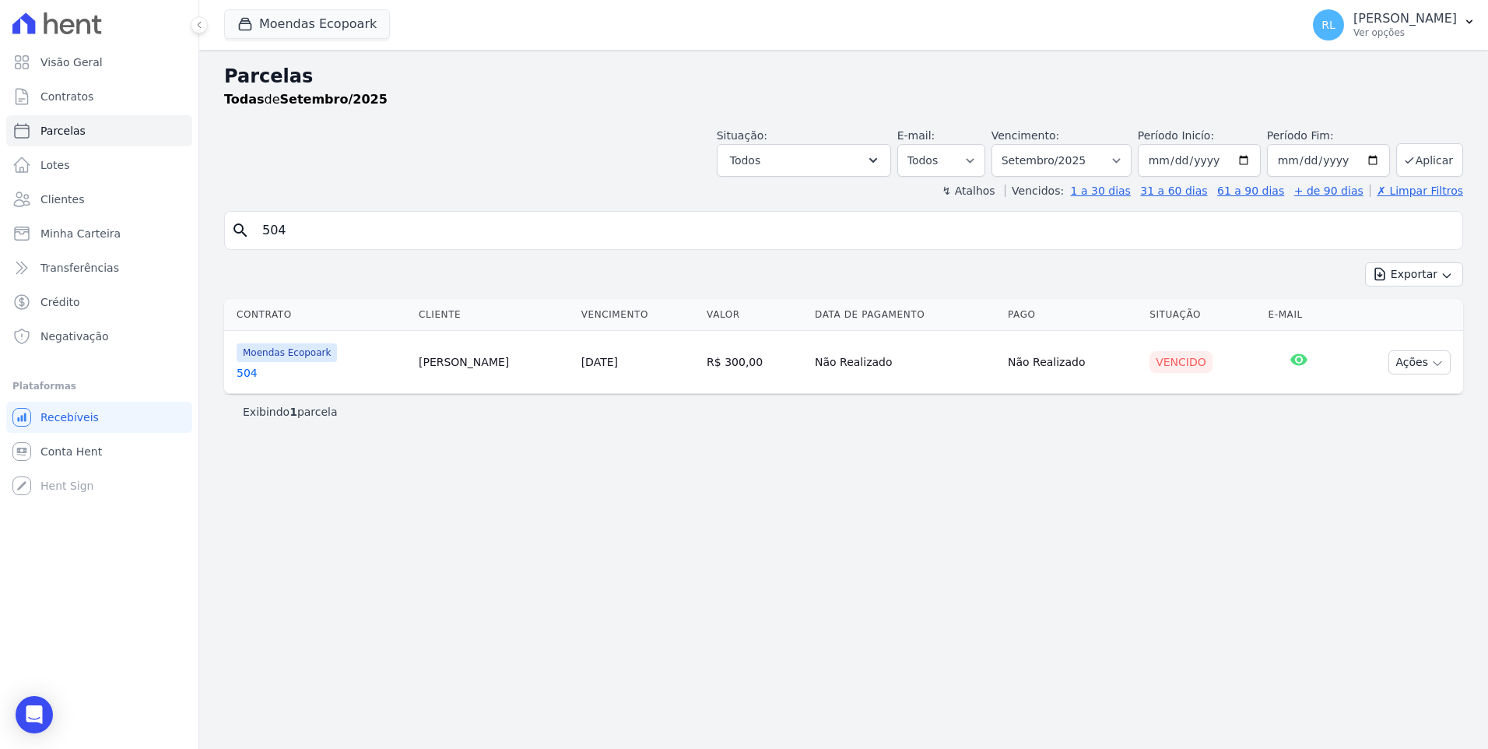
click at [254, 376] on link "504" at bounding box center [322, 373] width 170 height 16
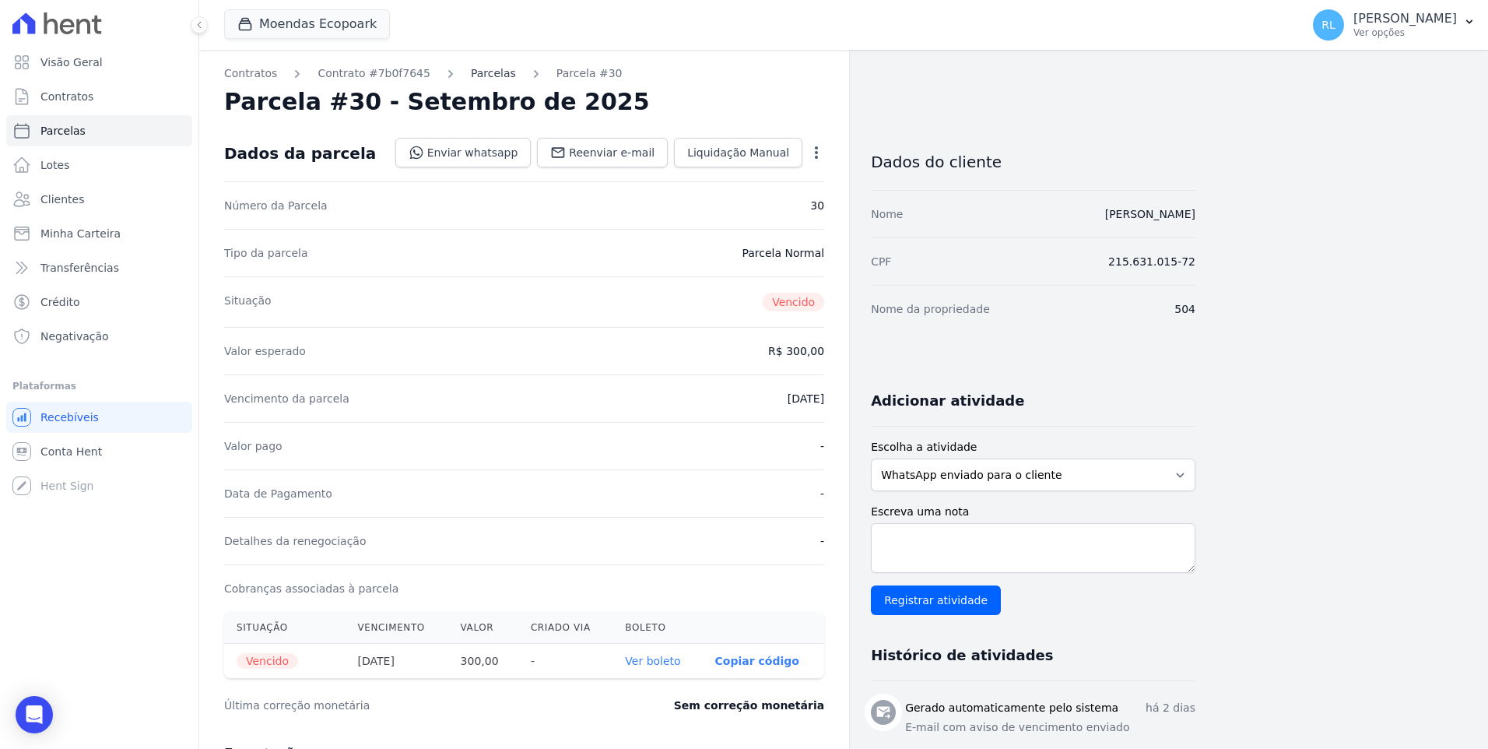
click at [481, 80] on link "Parcelas" at bounding box center [493, 73] width 45 height 16
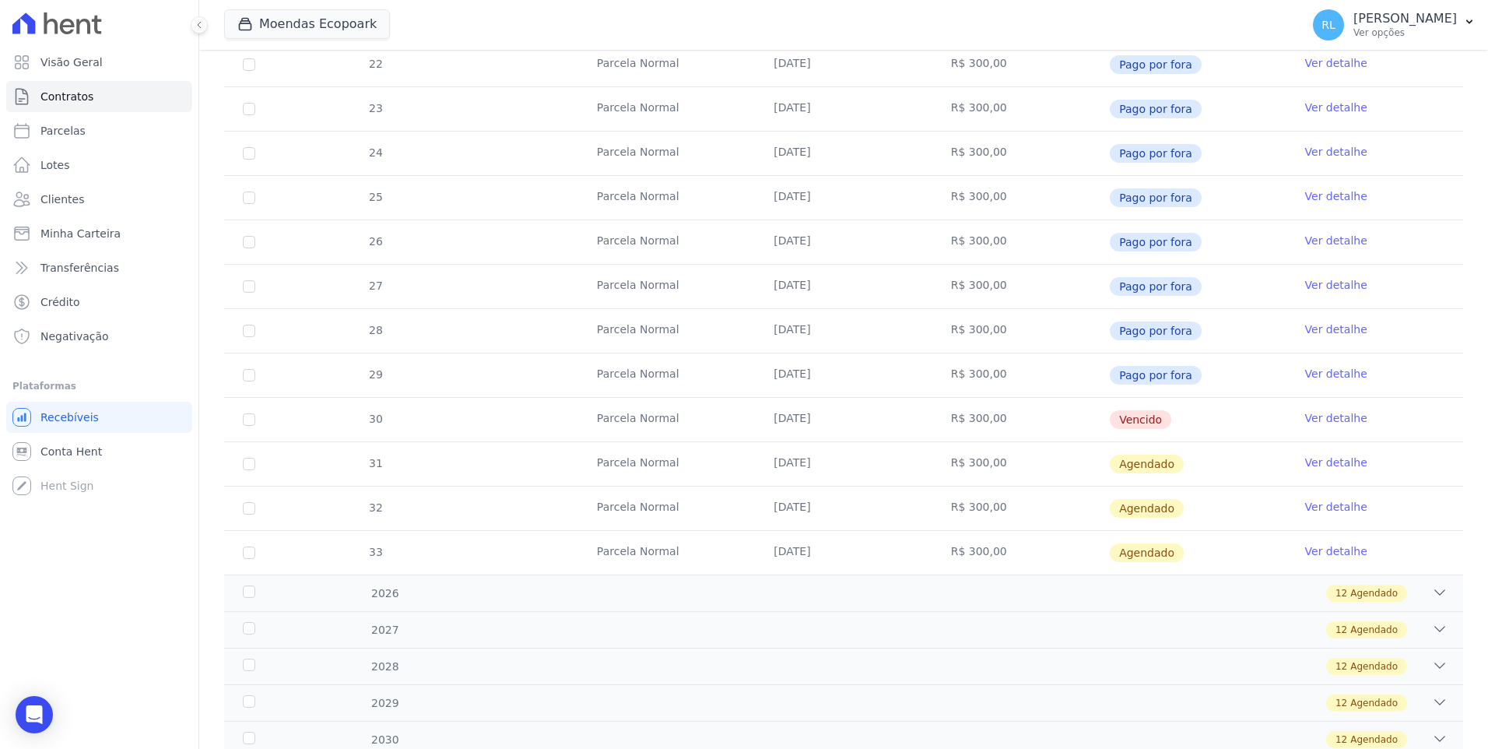
scroll to position [389, 0]
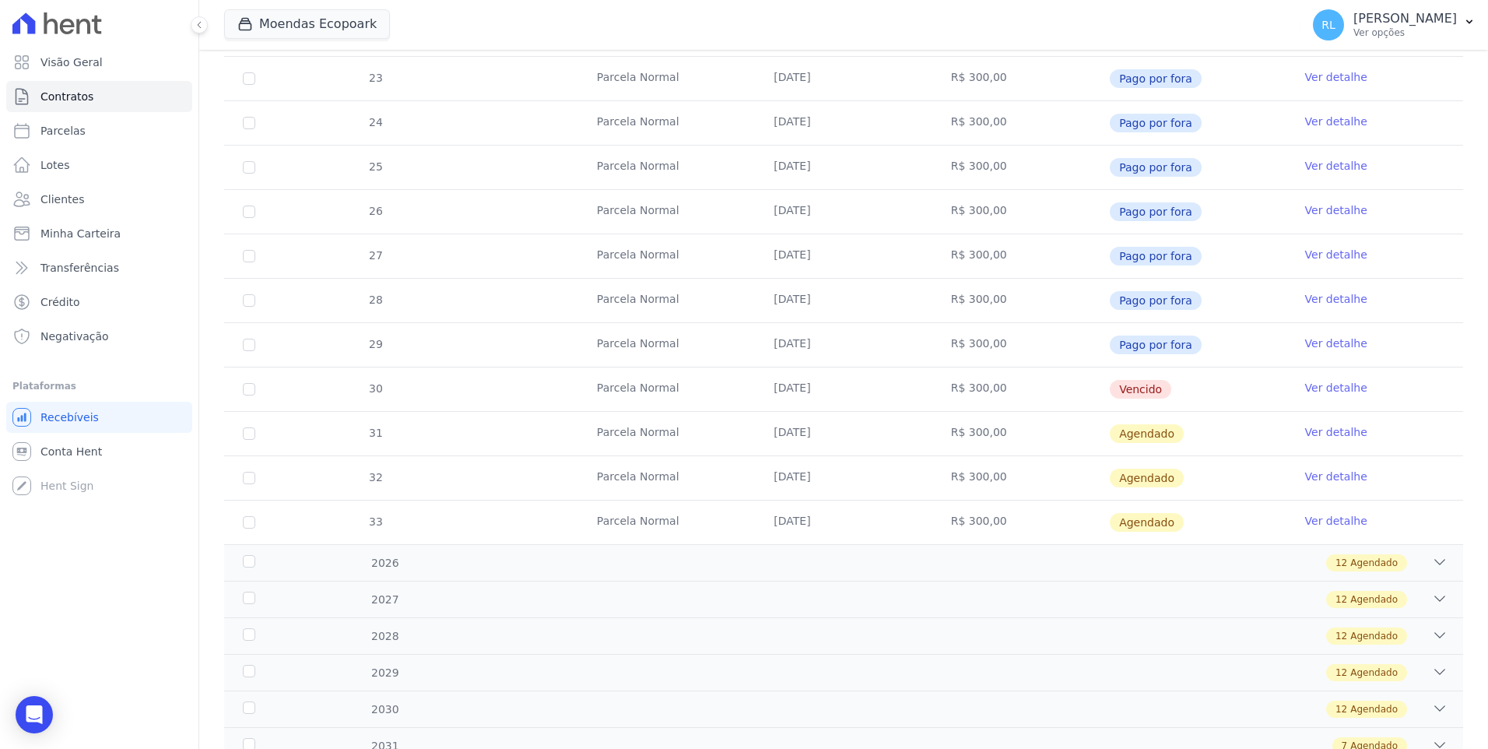
click at [1315, 435] on link "Ver detalhe" at bounding box center [1336, 432] width 62 height 16
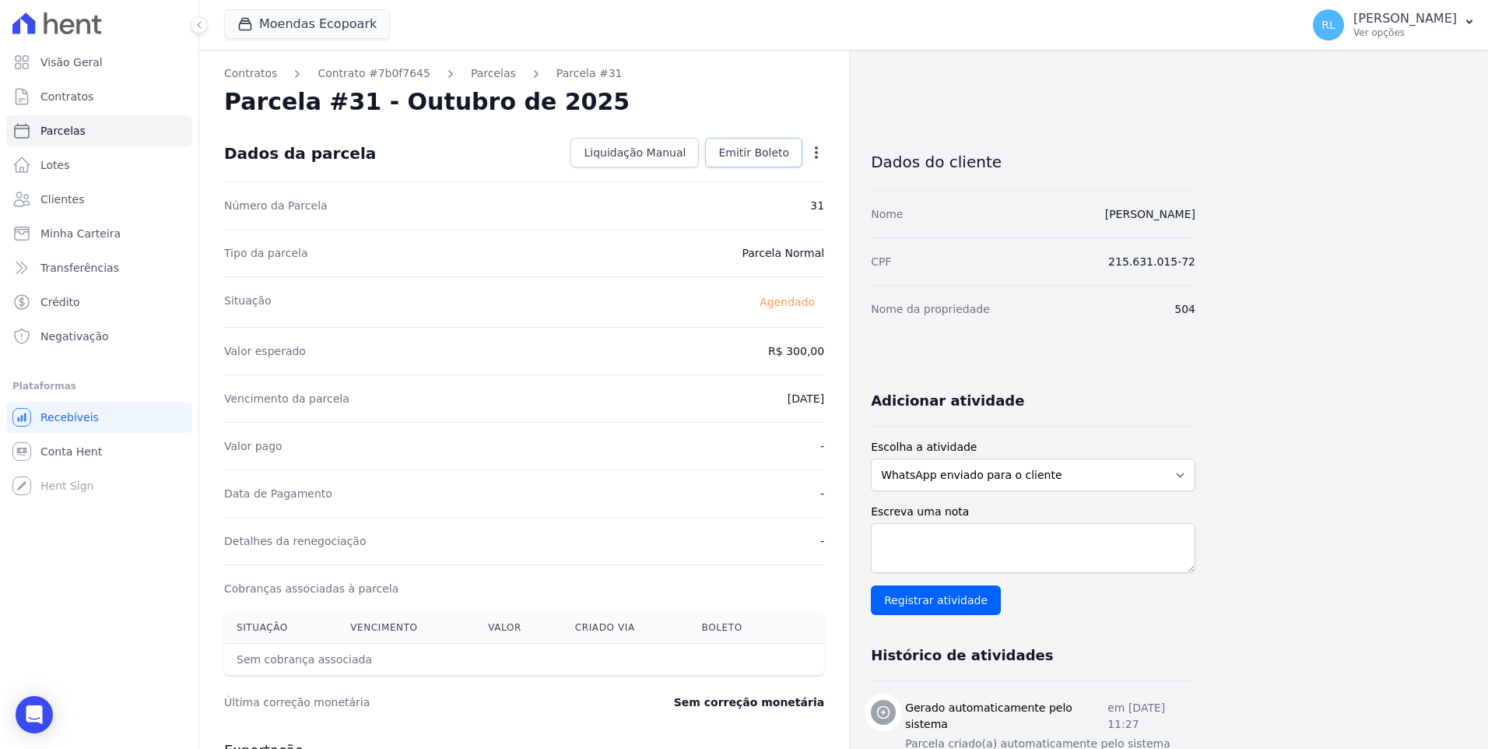
click at [777, 152] on span "Emitir Boleto" at bounding box center [753, 153] width 71 height 16
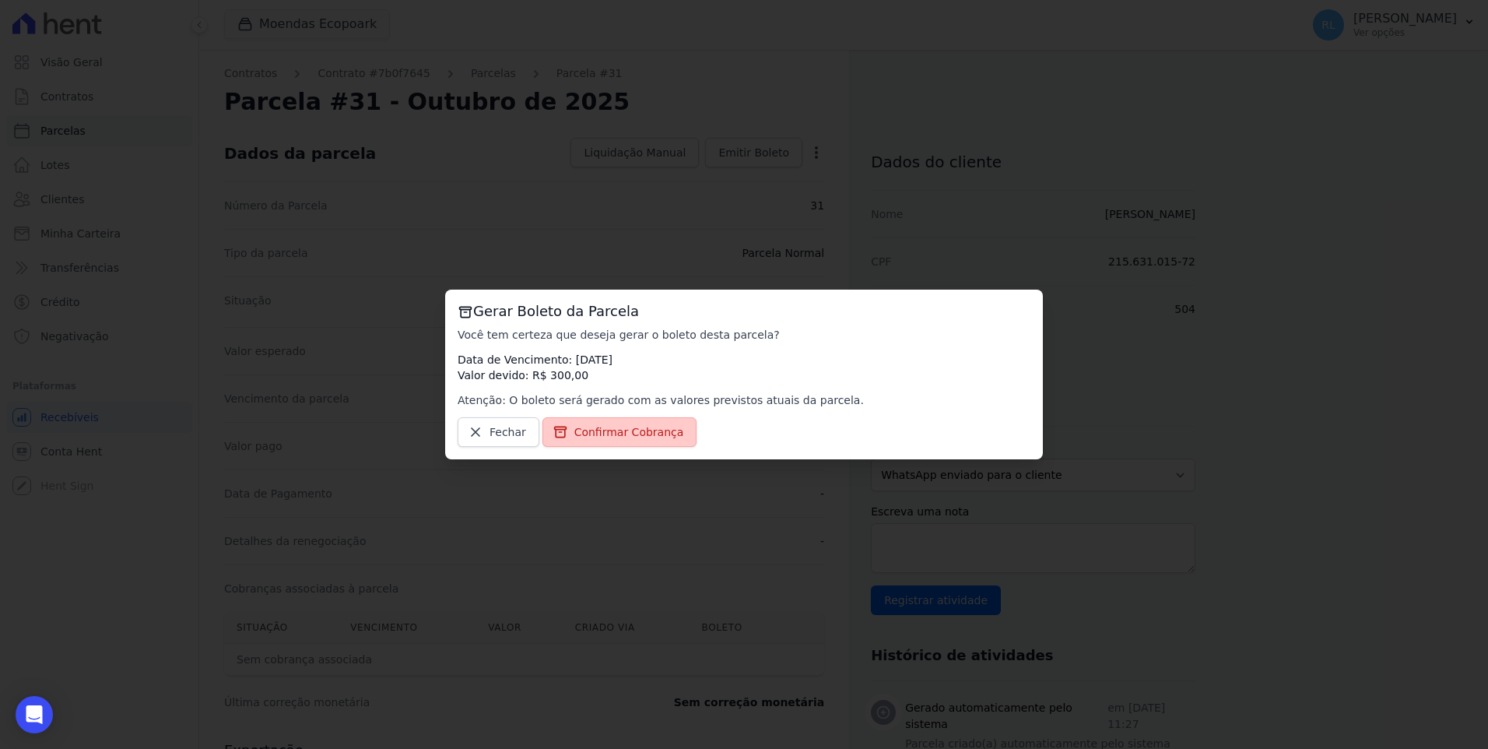
click at [627, 432] on span "Confirmar Cobrança" at bounding box center [629, 432] width 110 height 16
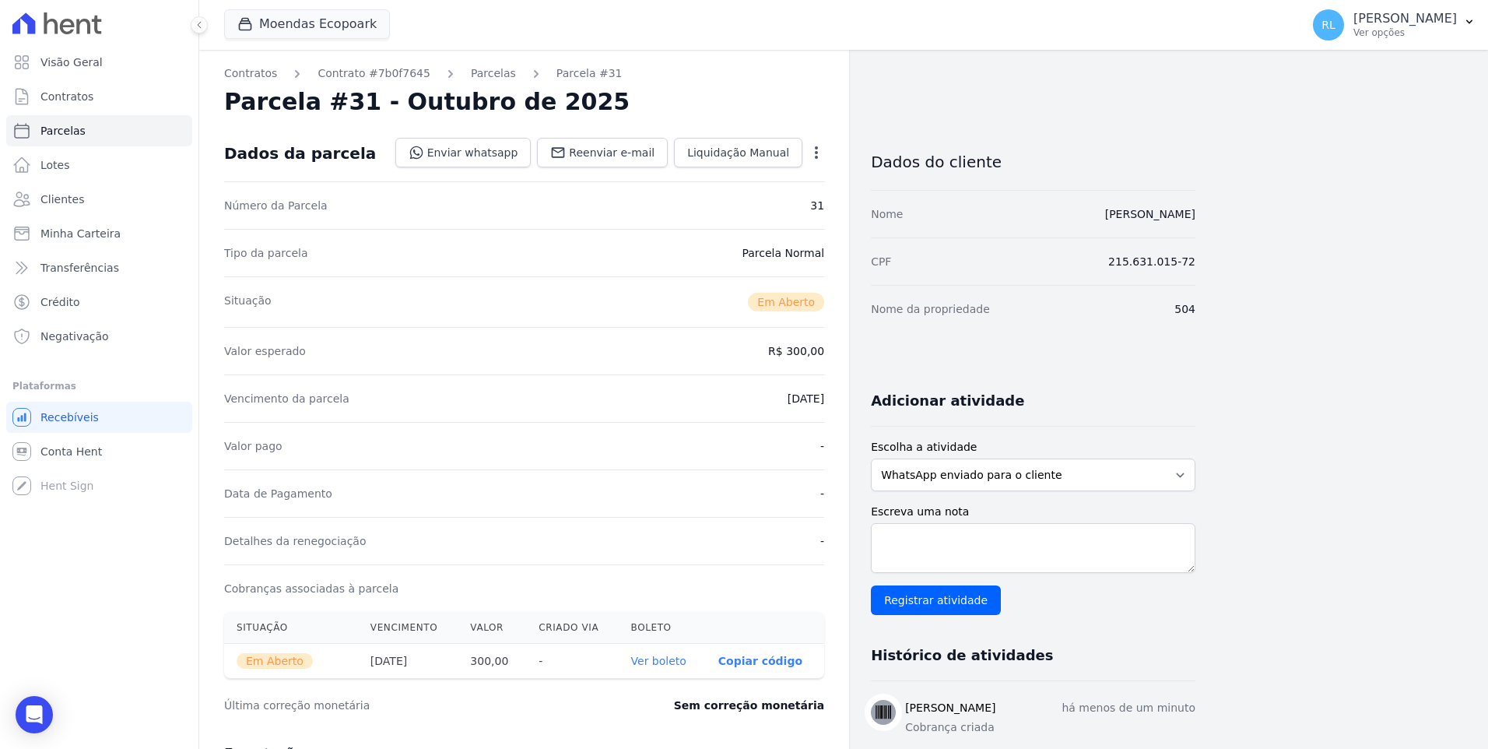
click at [479, 75] on link "Parcelas" at bounding box center [493, 73] width 45 height 16
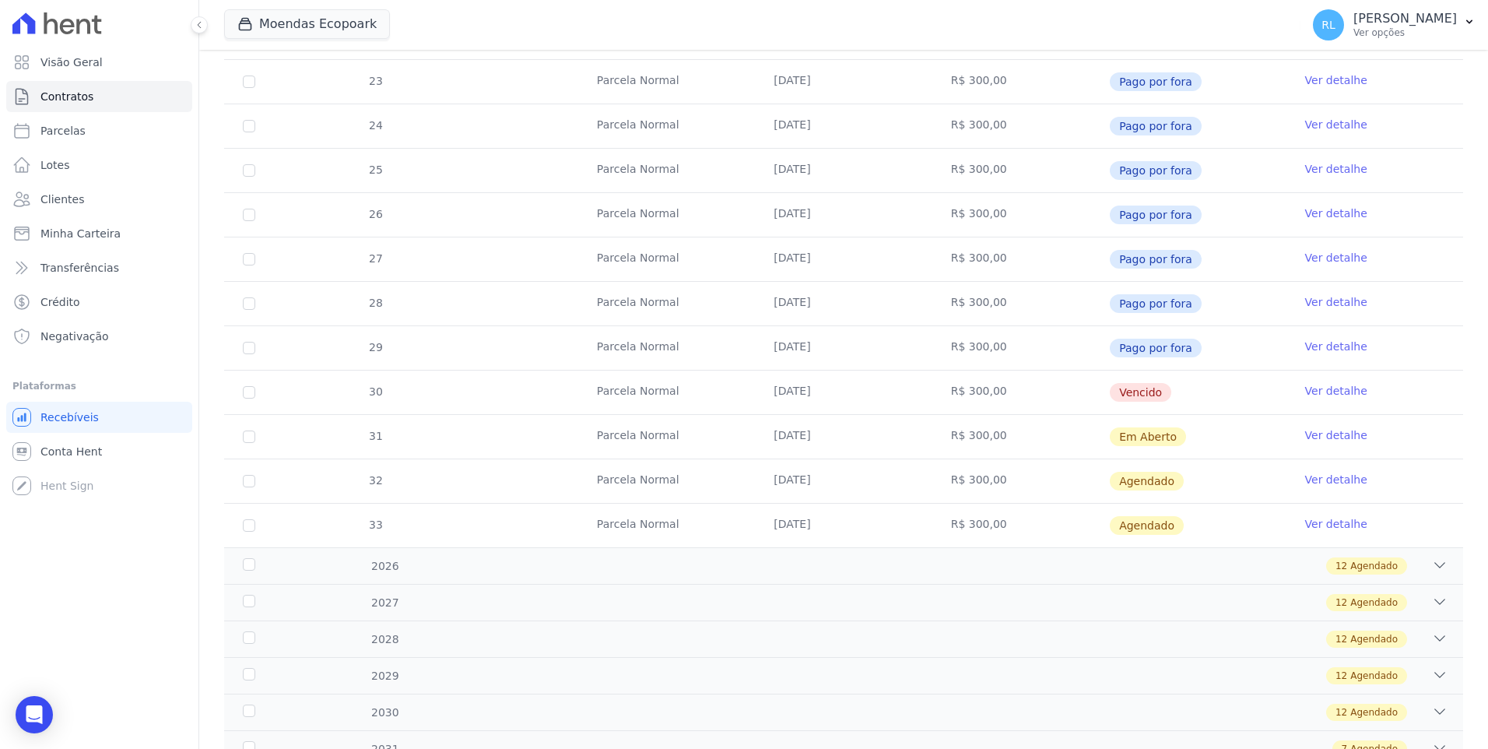
scroll to position [451, 0]
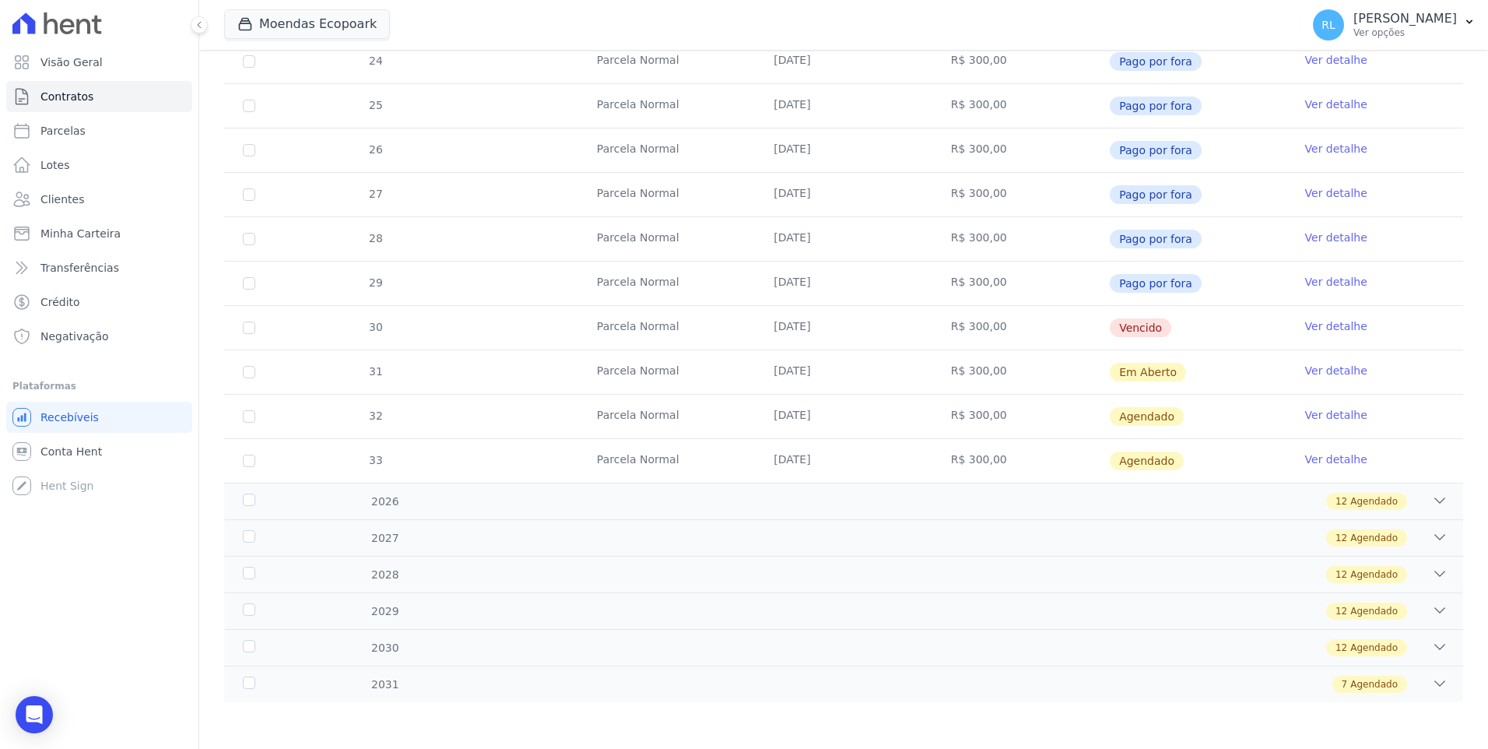
click at [1310, 412] on link "Ver detalhe" at bounding box center [1336, 415] width 62 height 16
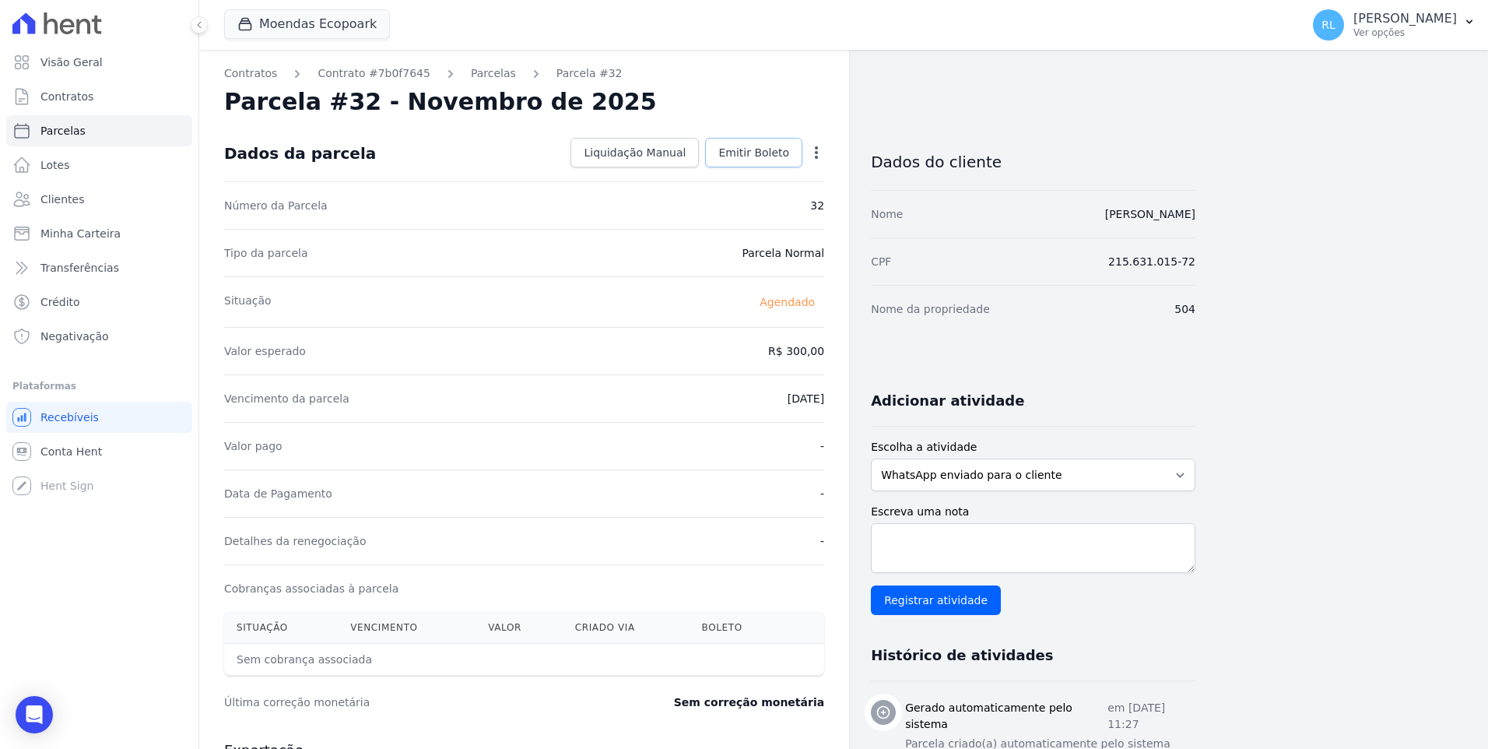
click at [749, 153] on span "Emitir Boleto" at bounding box center [753, 153] width 71 height 16
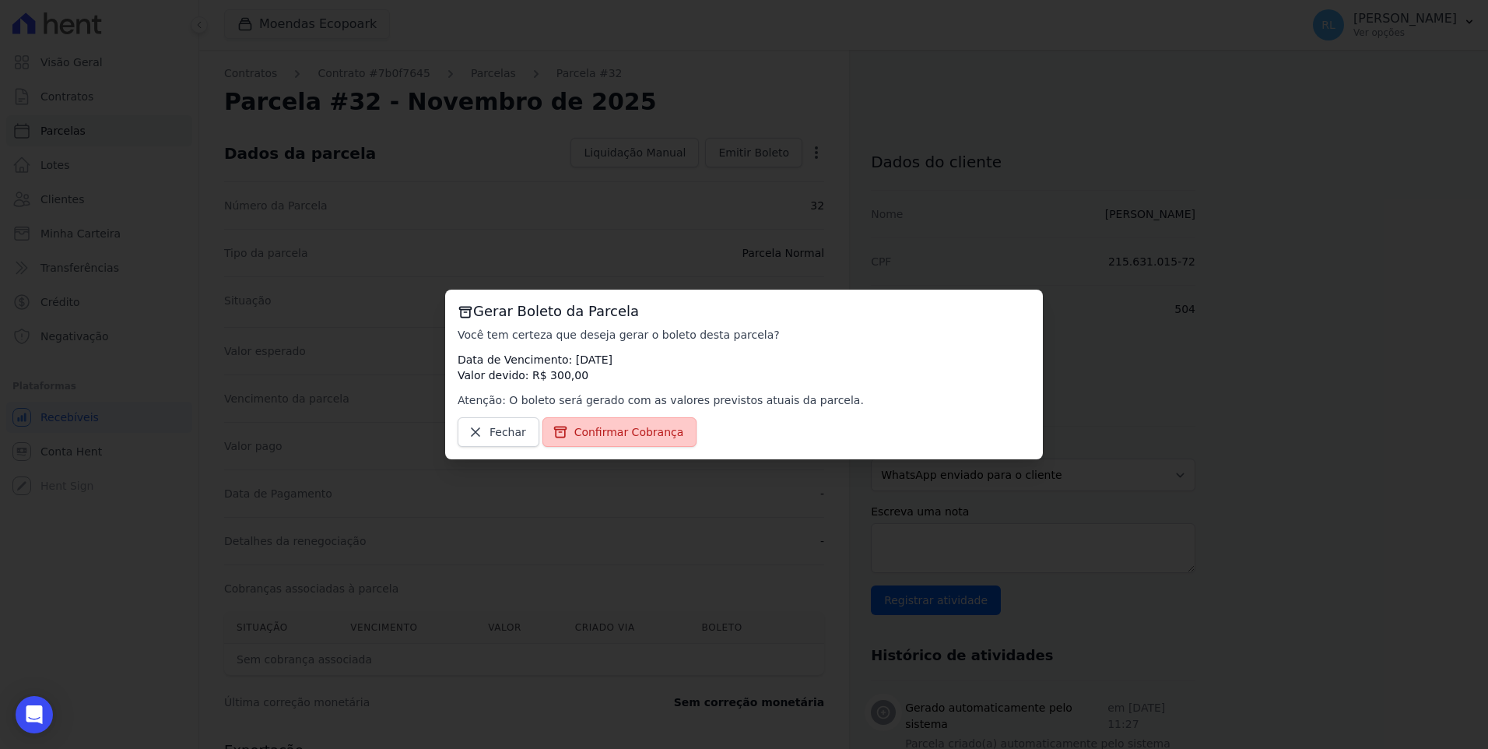
click at [639, 440] on span "Confirmar Cobrança" at bounding box center [629, 432] width 110 height 16
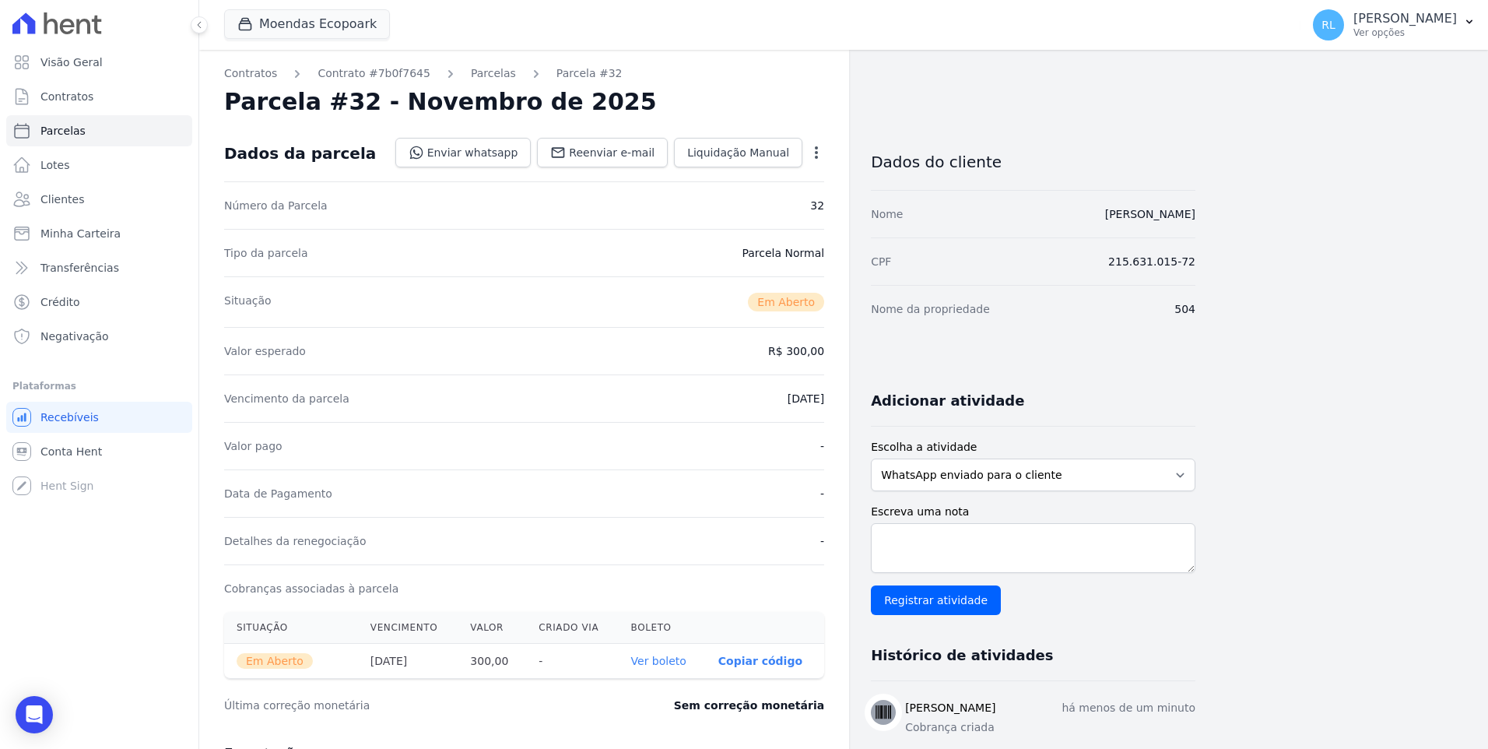
click at [475, 84] on div "Contratos Contrato #7b0f7645 [GEOGRAPHIC_DATA] Parcela #32 [GEOGRAPHIC_DATA] #3…" at bounding box center [524, 552] width 650 height 1004
click at [475, 70] on link "Parcelas" at bounding box center [493, 73] width 45 height 16
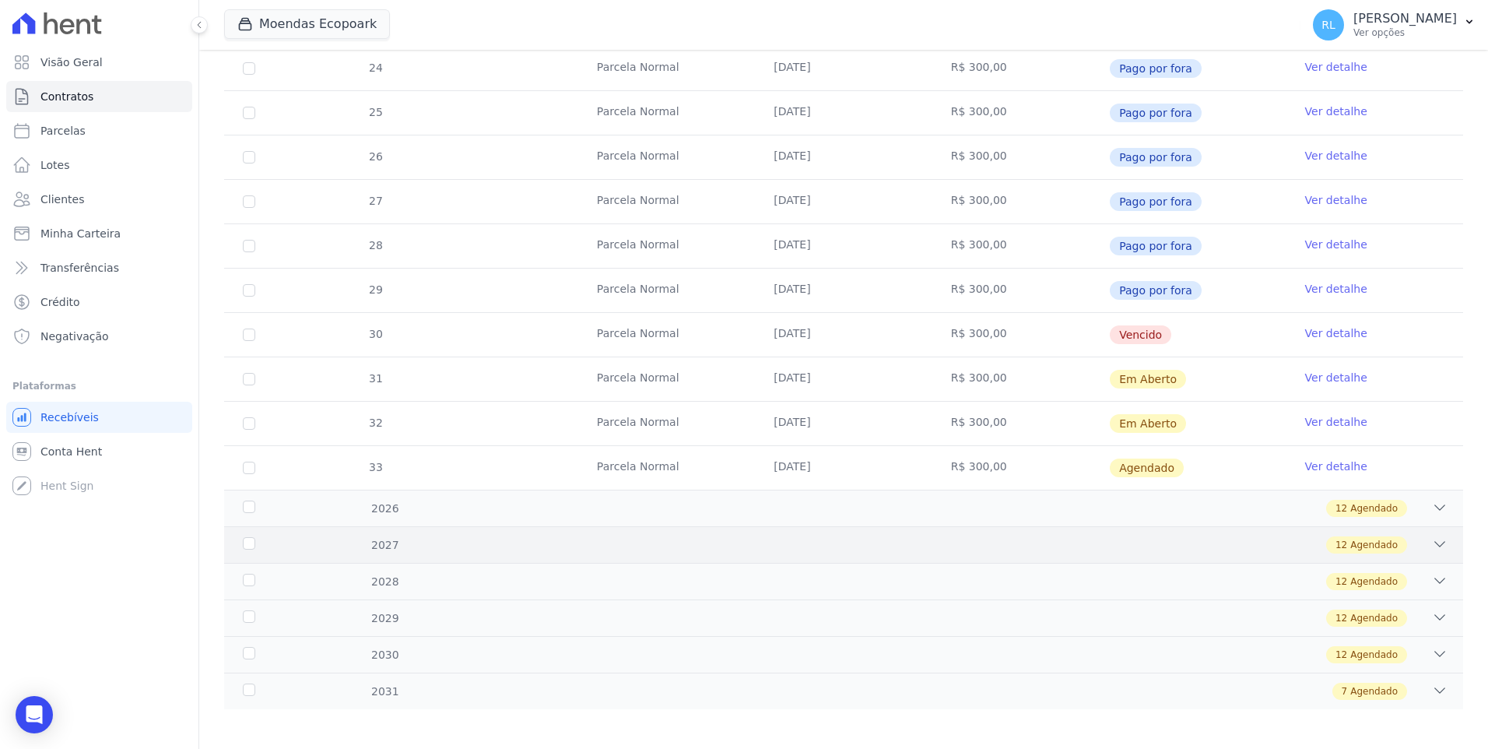
scroll to position [451, 0]
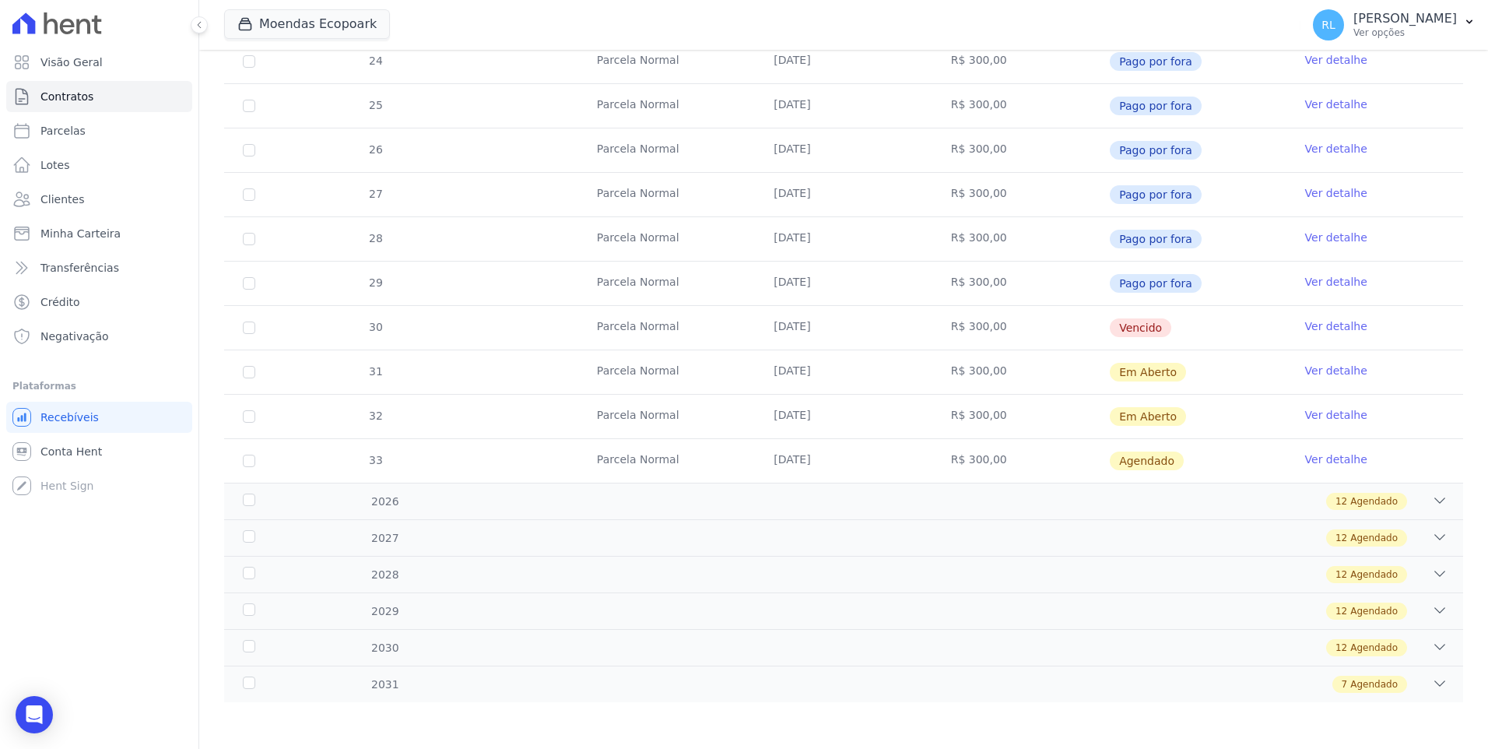
click at [1328, 454] on link "Ver detalhe" at bounding box center [1336, 459] width 62 height 16
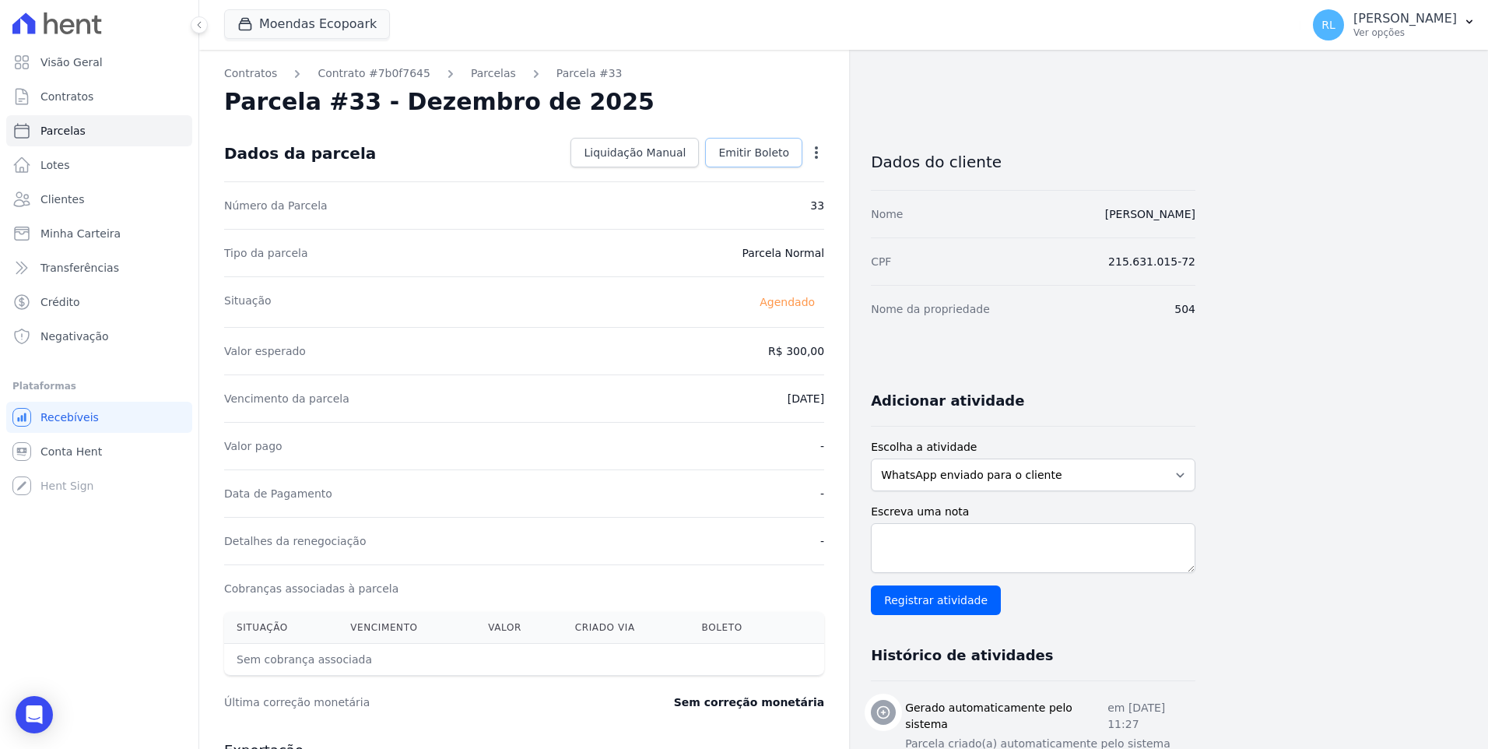
click at [752, 153] on span "Emitir Boleto" at bounding box center [753, 153] width 71 height 16
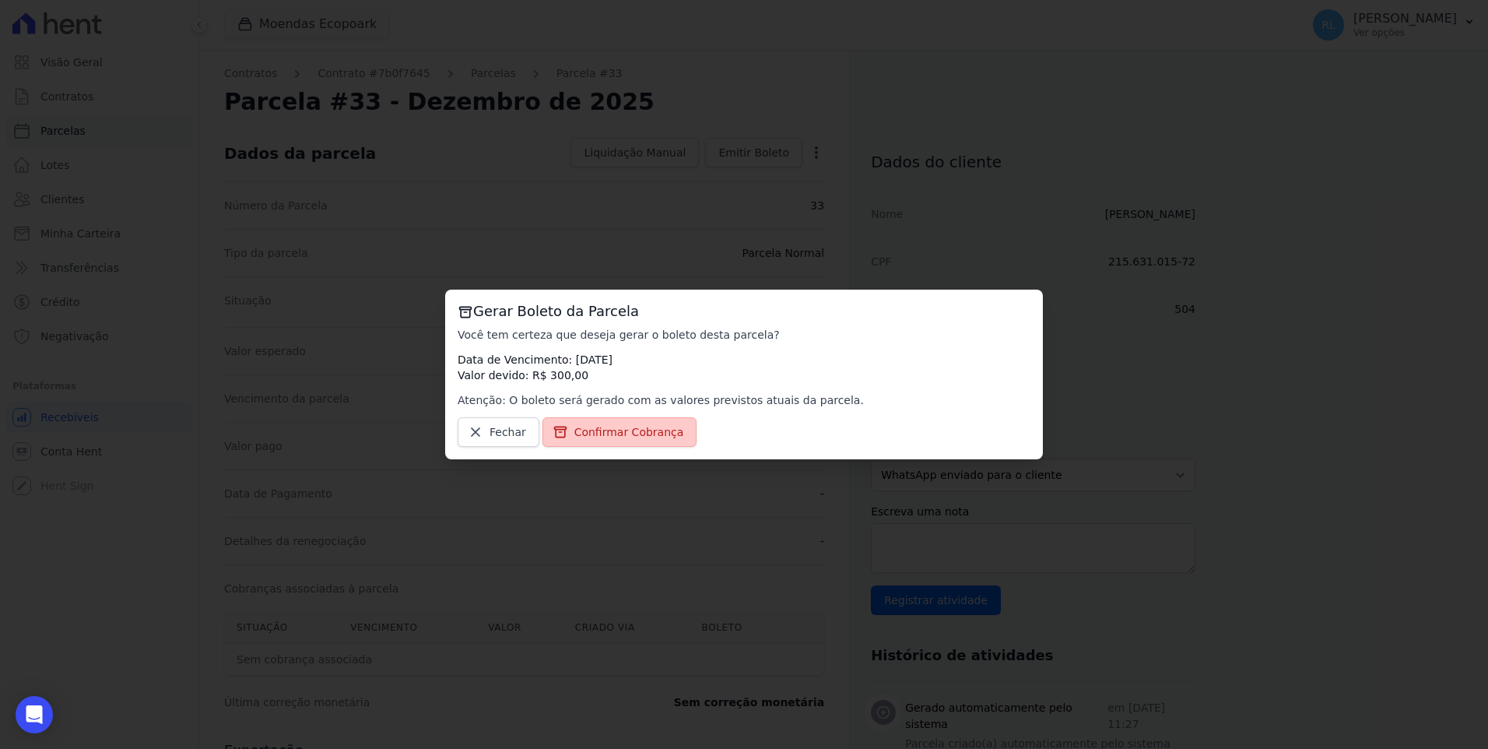
click at [637, 435] on span "Confirmar Cobrança" at bounding box center [629, 432] width 110 height 16
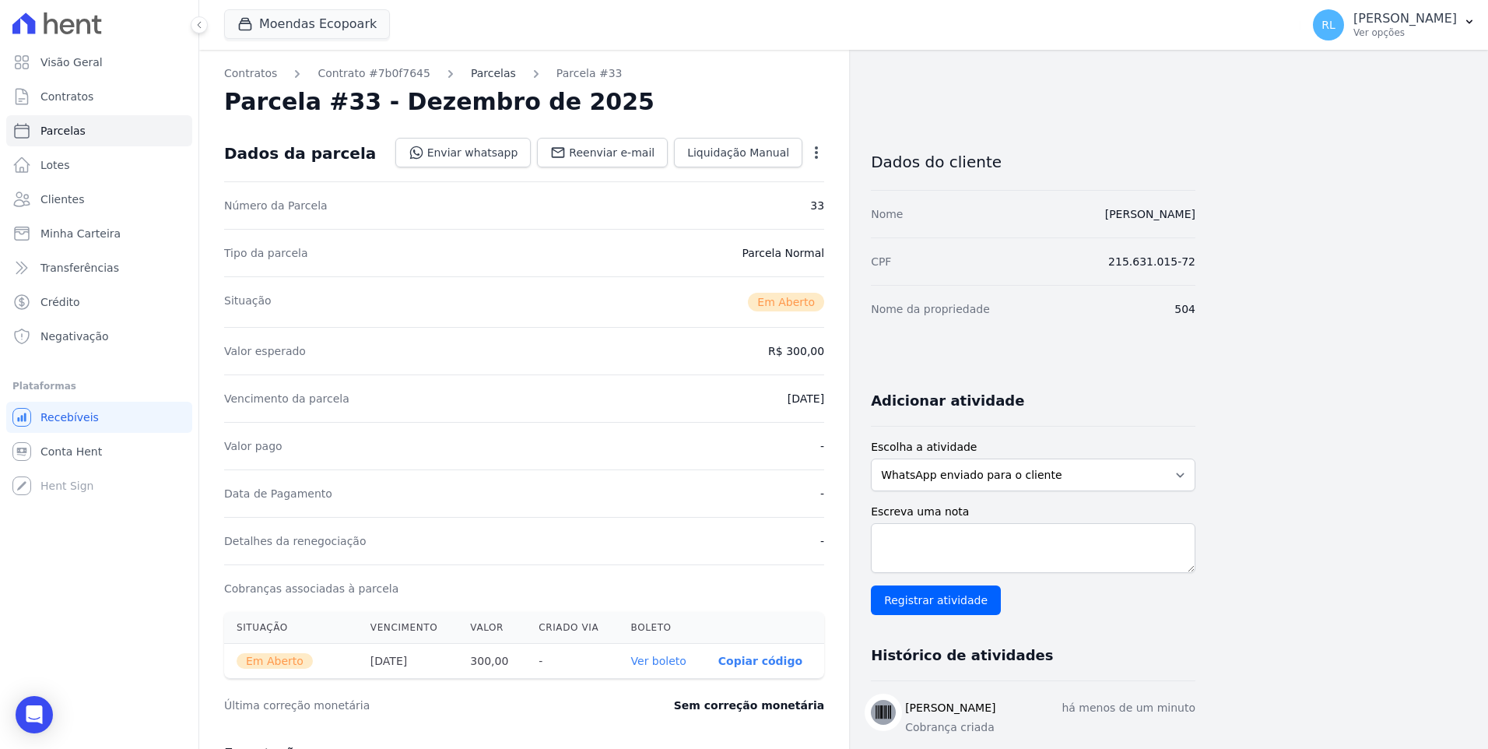
click at [472, 81] on link "Parcelas" at bounding box center [493, 73] width 45 height 16
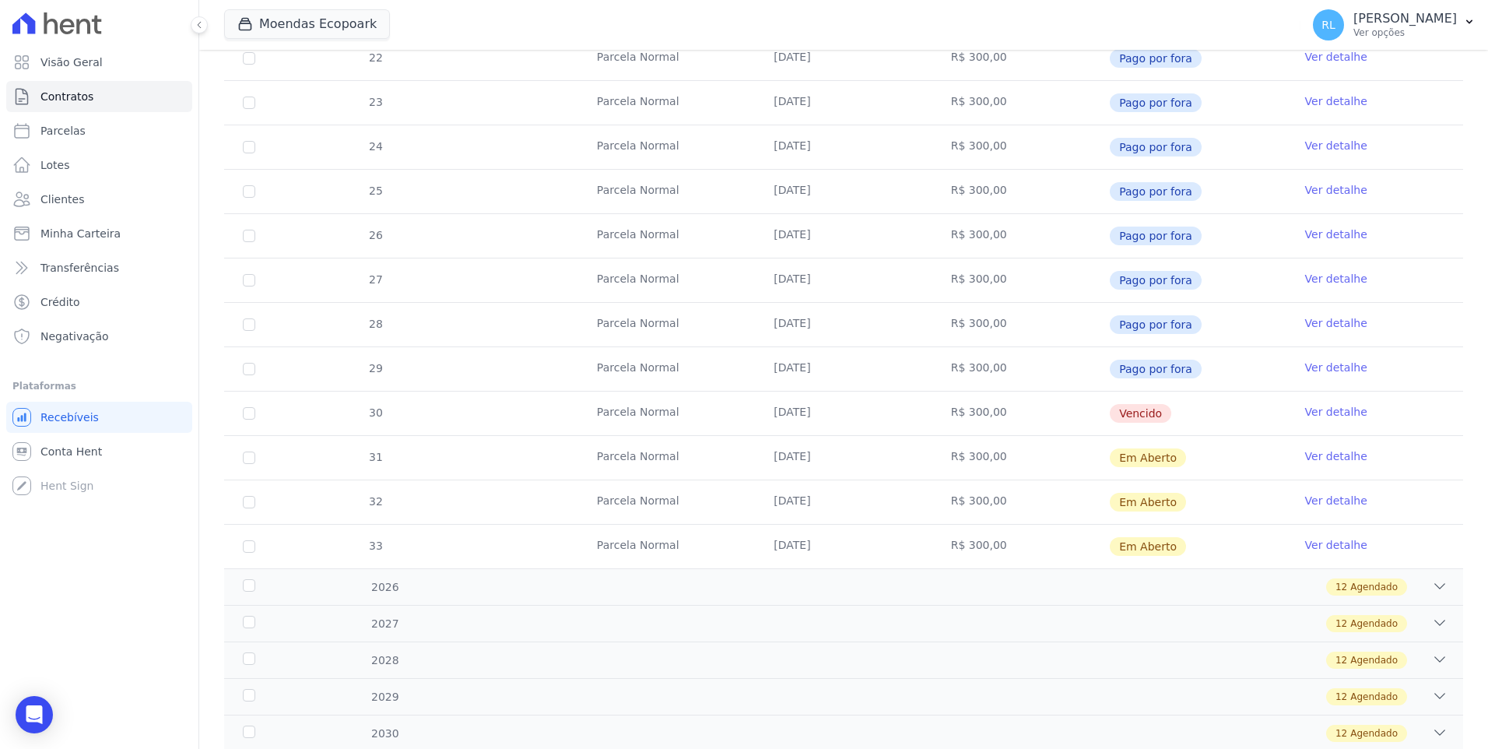
scroll to position [389, 0]
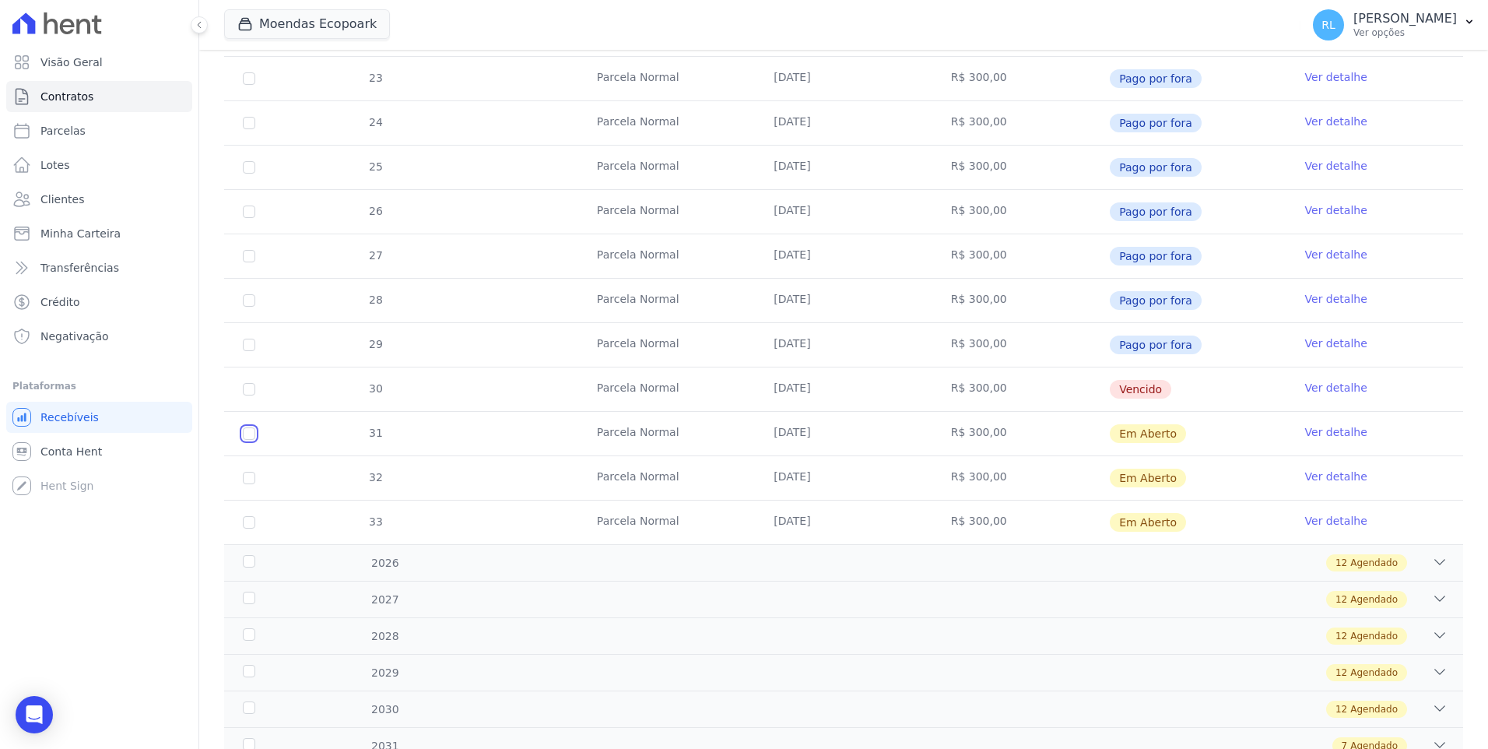
click at [245, 432] on input "checkbox" at bounding box center [249, 433] width 12 height 12
checkbox input "true"
click at [242, 478] on td "32" at bounding box center [249, 478] width 50 height 44
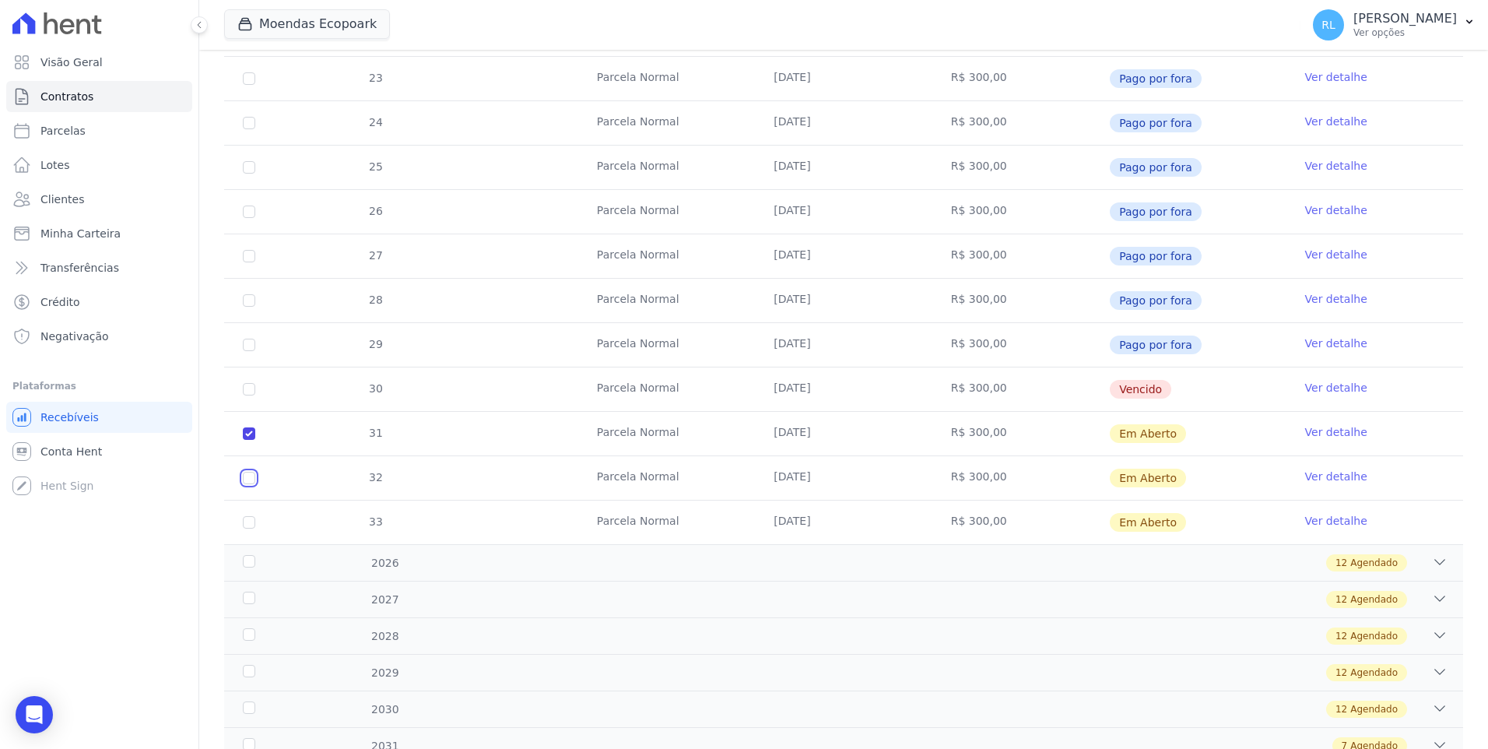
click at [247, 476] on input "checkbox" at bounding box center [249, 478] width 12 height 12
checkbox input "true"
click at [246, 523] on input "checkbox" at bounding box center [249, 522] width 12 height 12
checkbox input "true"
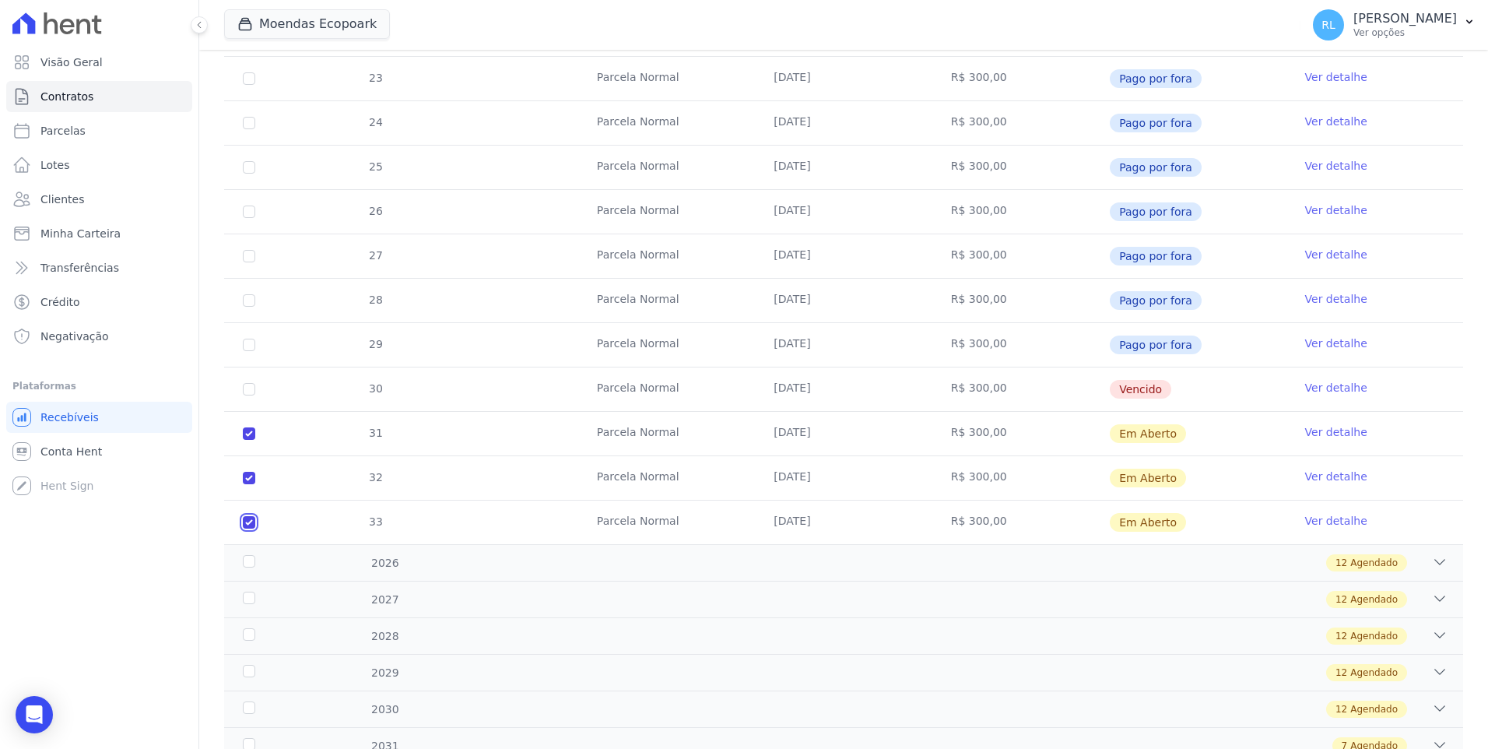
checkbox input "true"
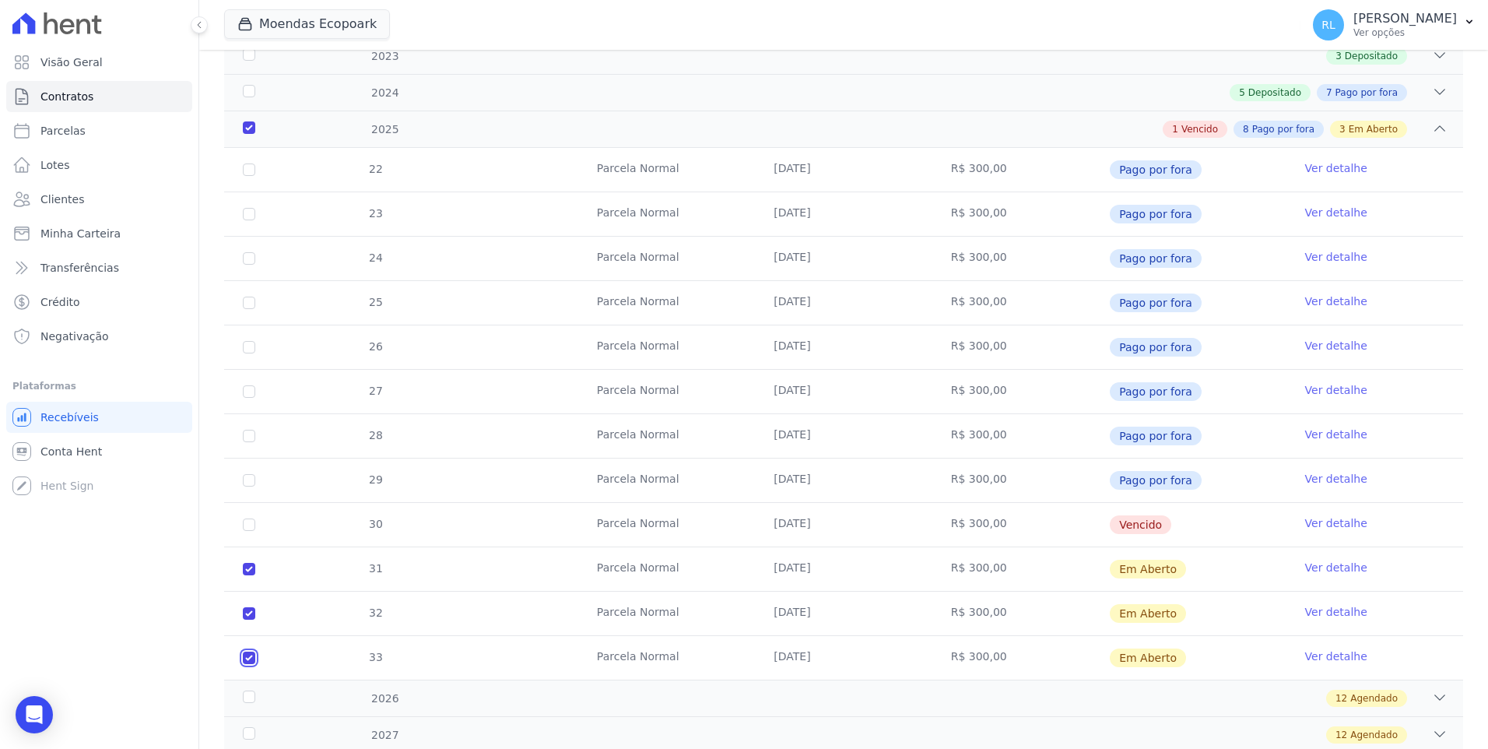
scroll to position [0, 0]
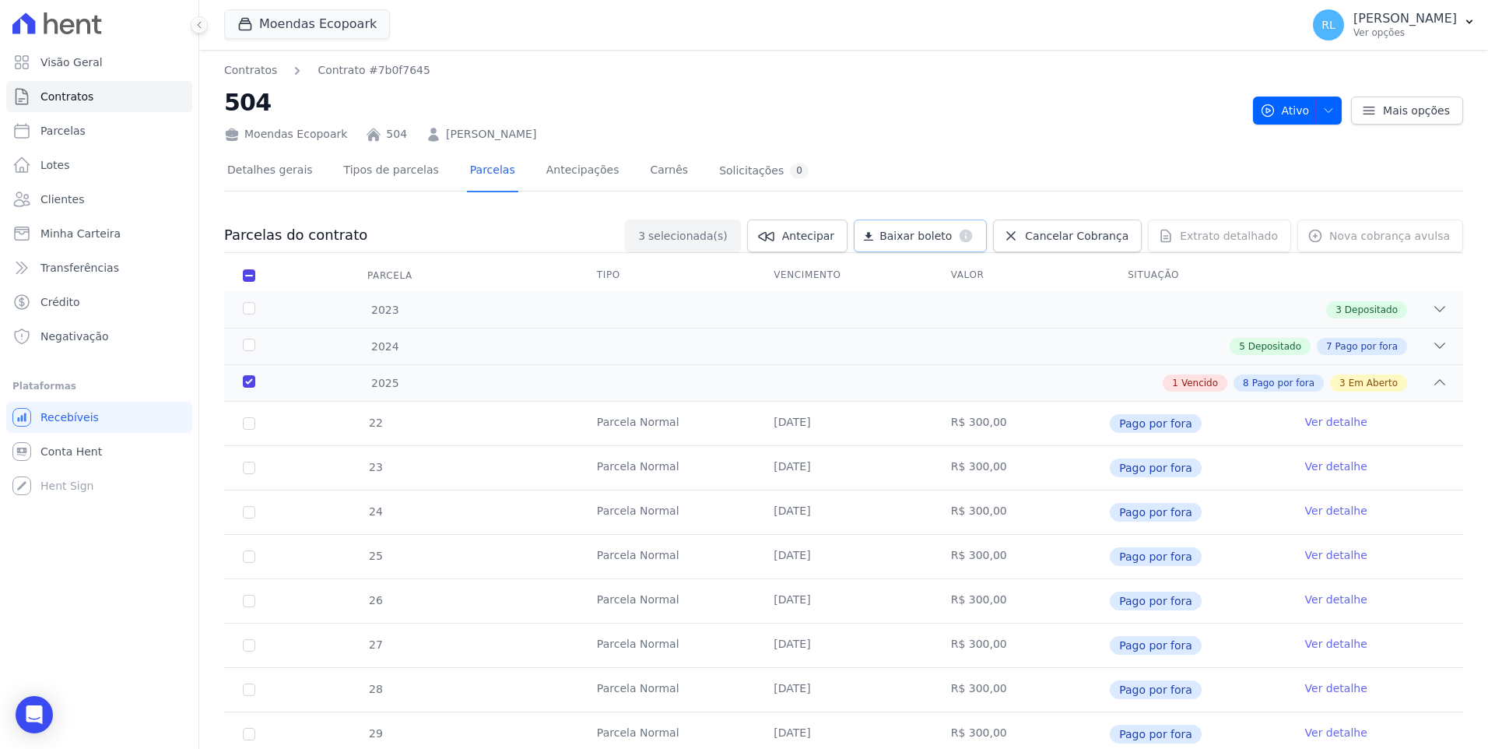
click at [964, 227] on link "Baixar boleto default" at bounding box center [920, 235] width 133 height 33
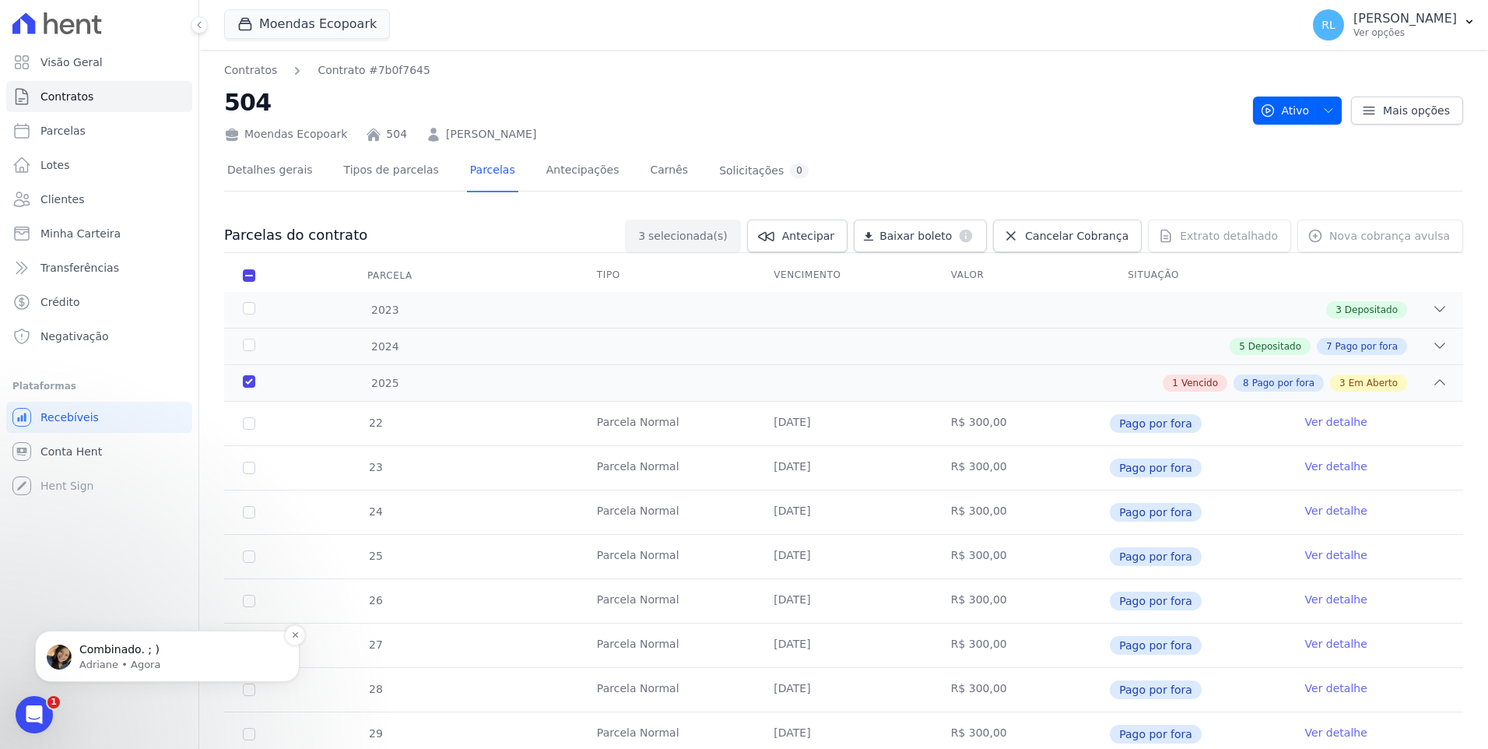
click at [164, 658] on p "Adriane • Agora" at bounding box center [179, 665] width 201 height 14
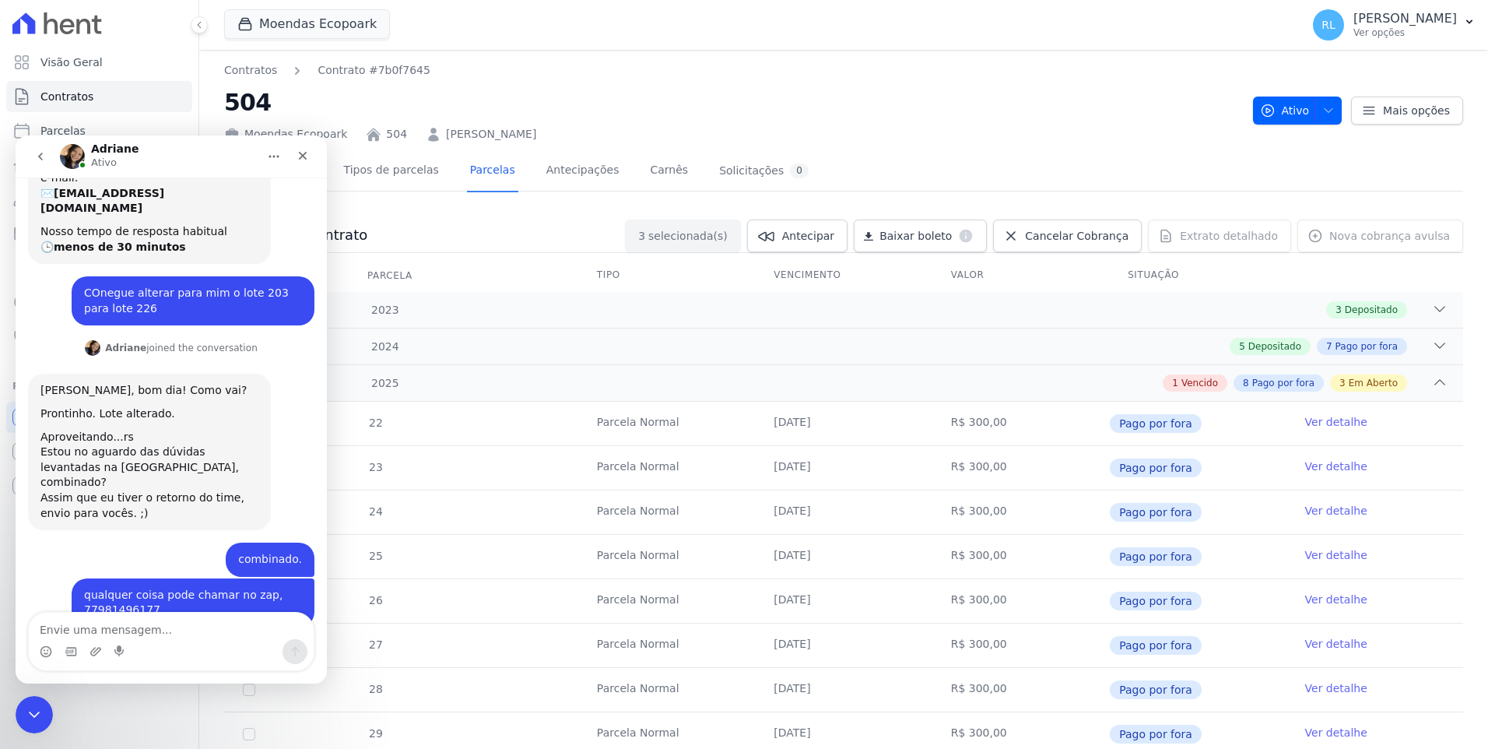
scroll to position [170, 0]
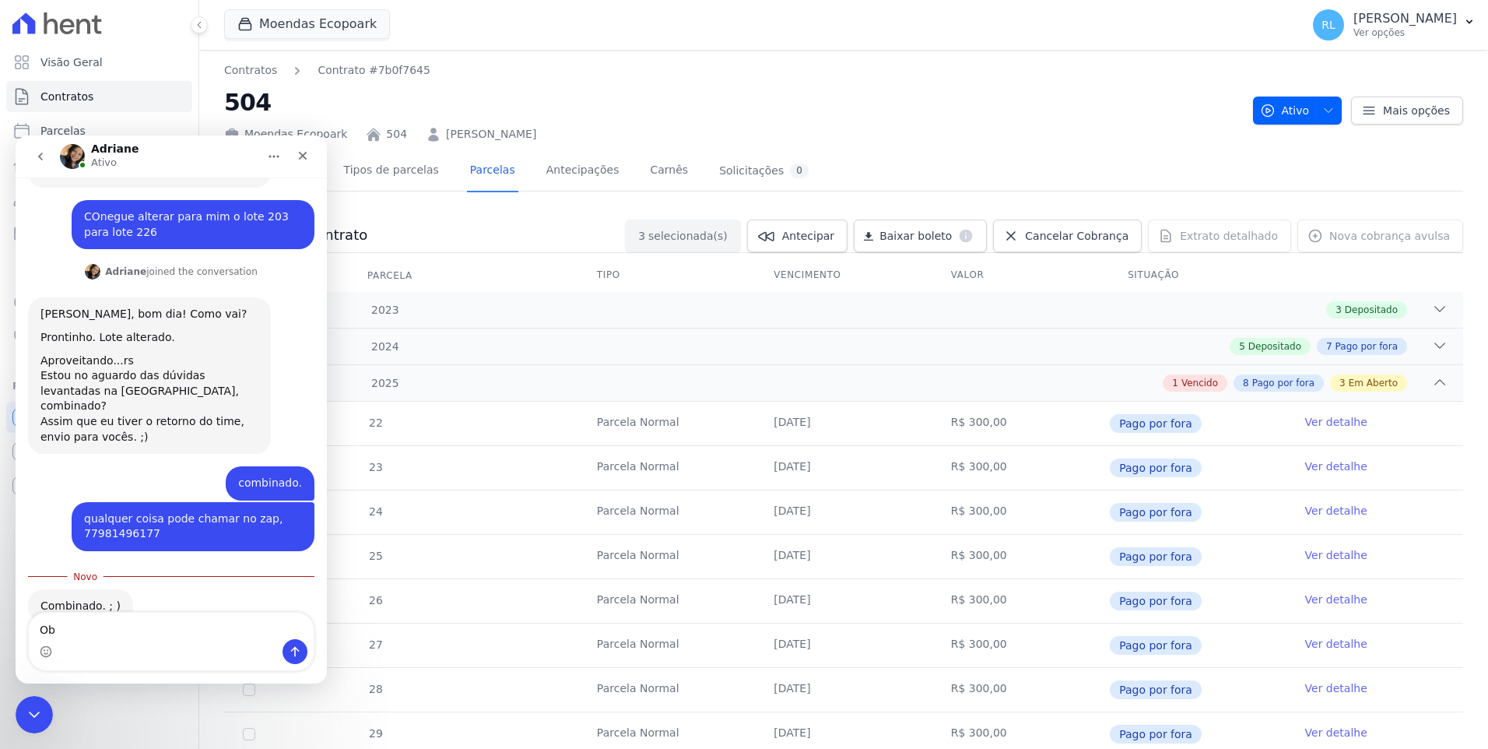
type textarea "Obg"
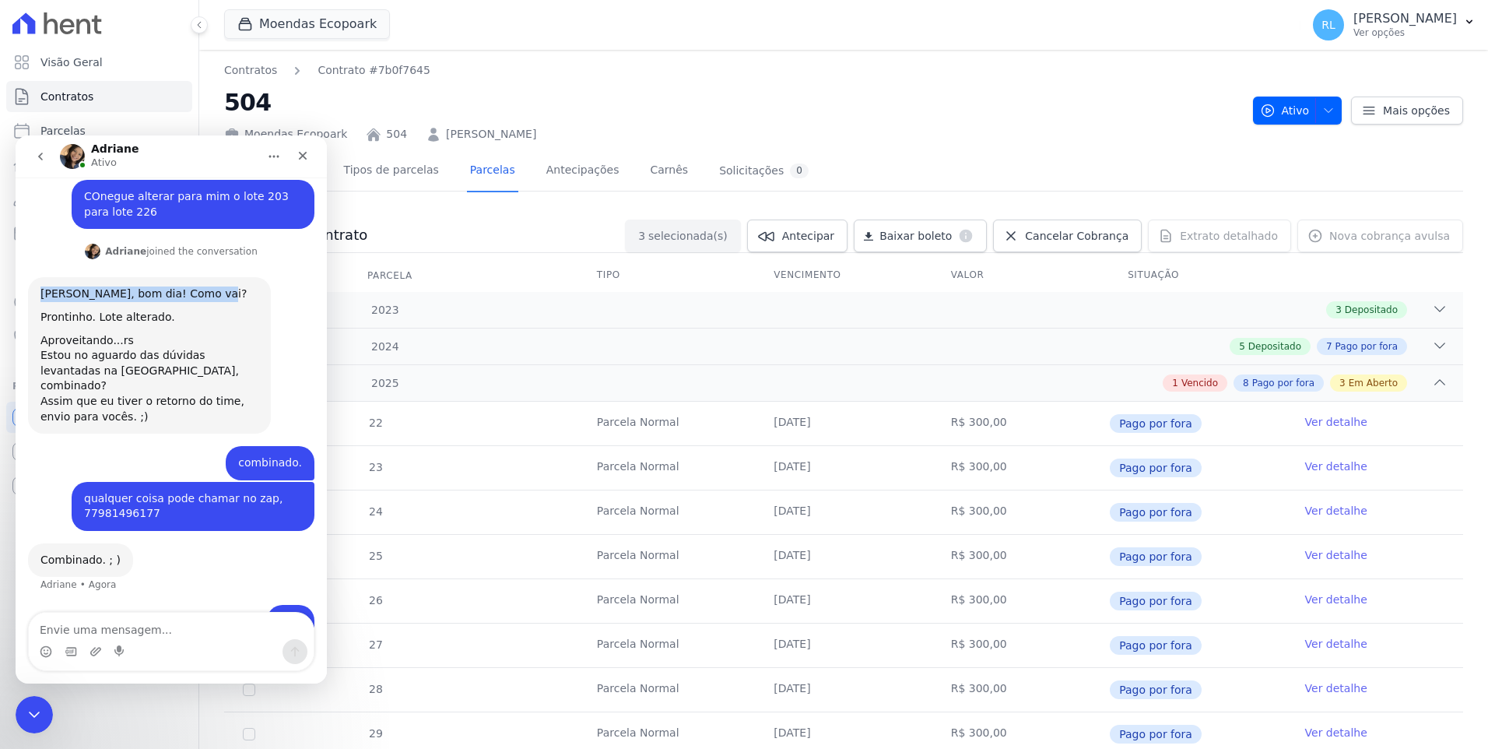
drag, startPoint x: 40, startPoint y: 265, endPoint x: 199, endPoint y: 262, distance: 158.8
click at [199, 286] on div "[PERSON_NAME], bom dia! Como vai?" at bounding box center [149, 294] width 218 height 16
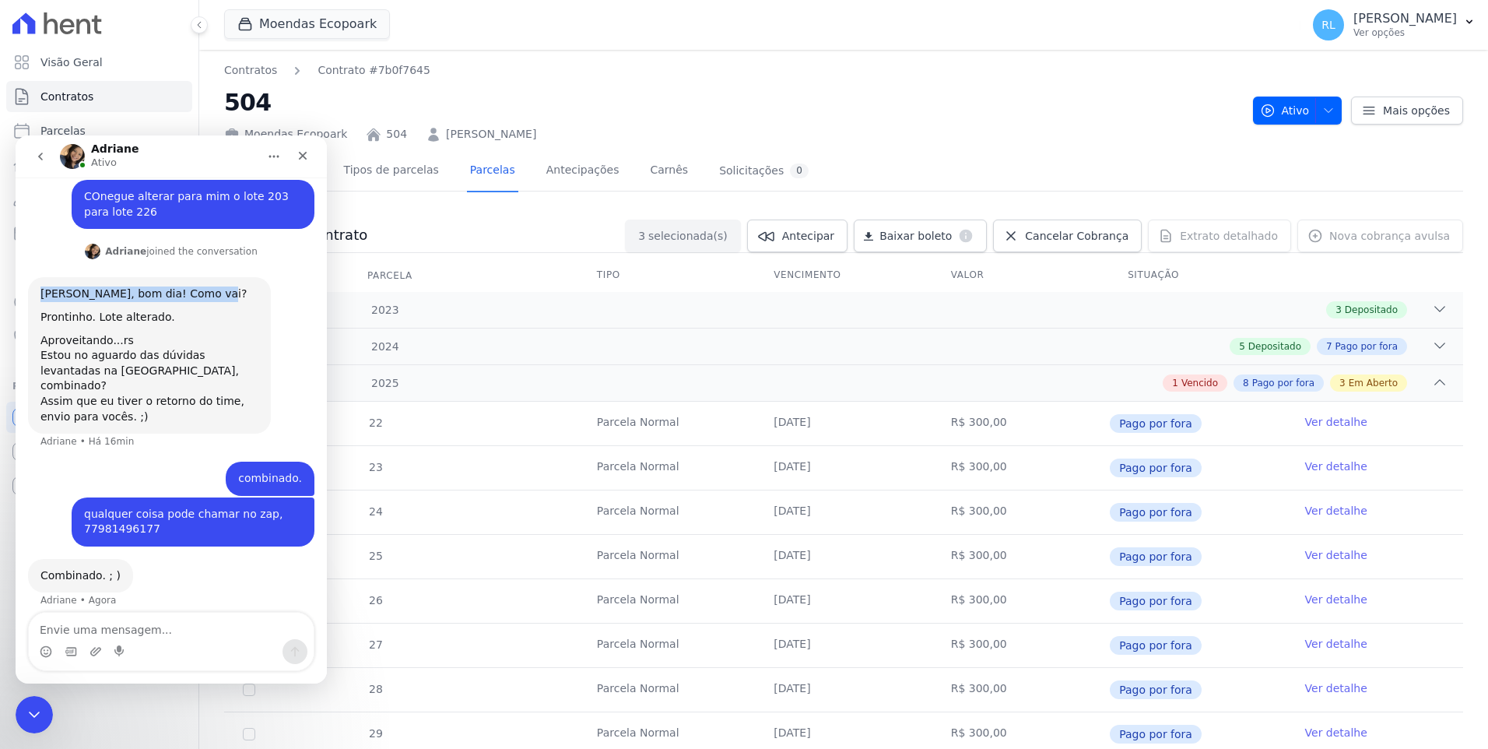
scroll to position [206, 0]
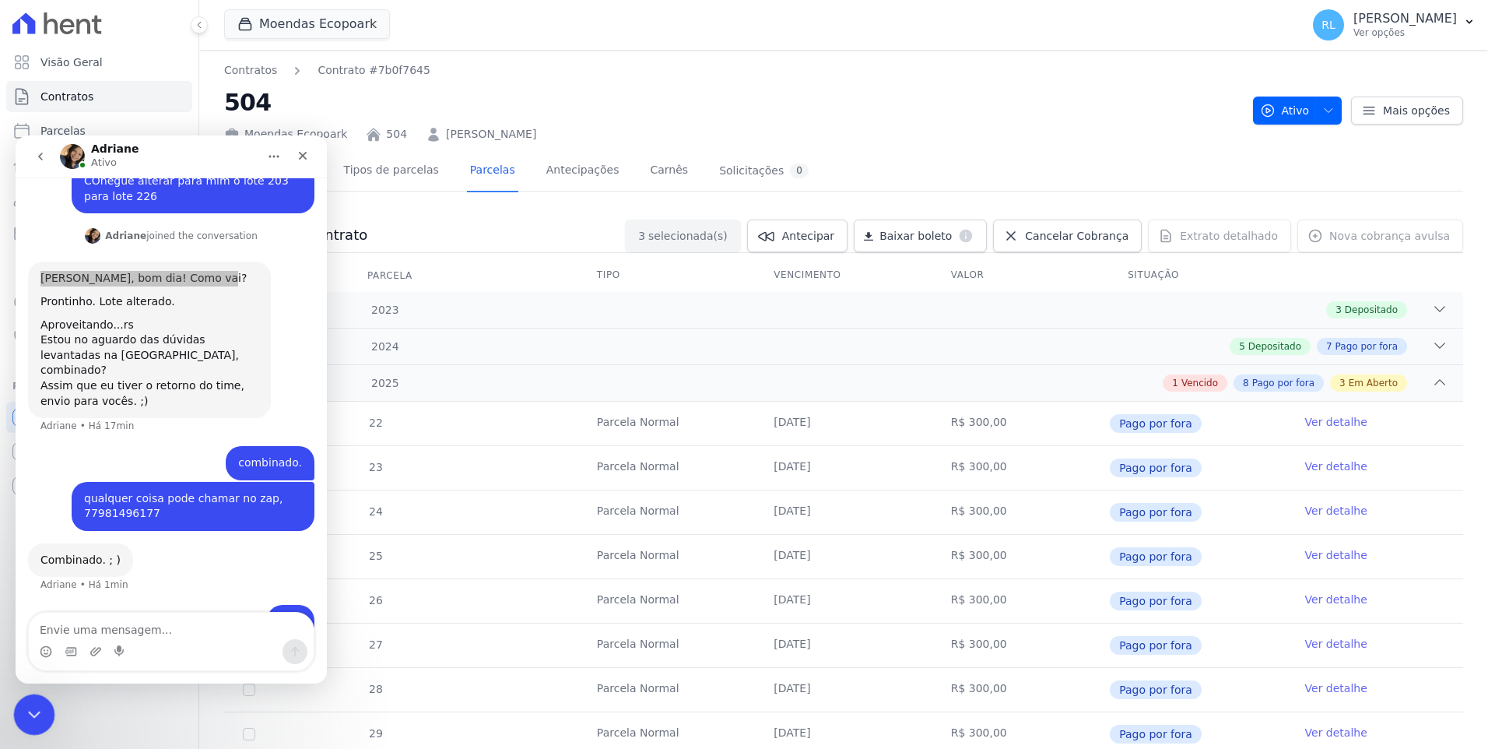
click at [26, 724] on div "Encerramento do Messenger da Intercom" at bounding box center [31, 711] width 37 height 37
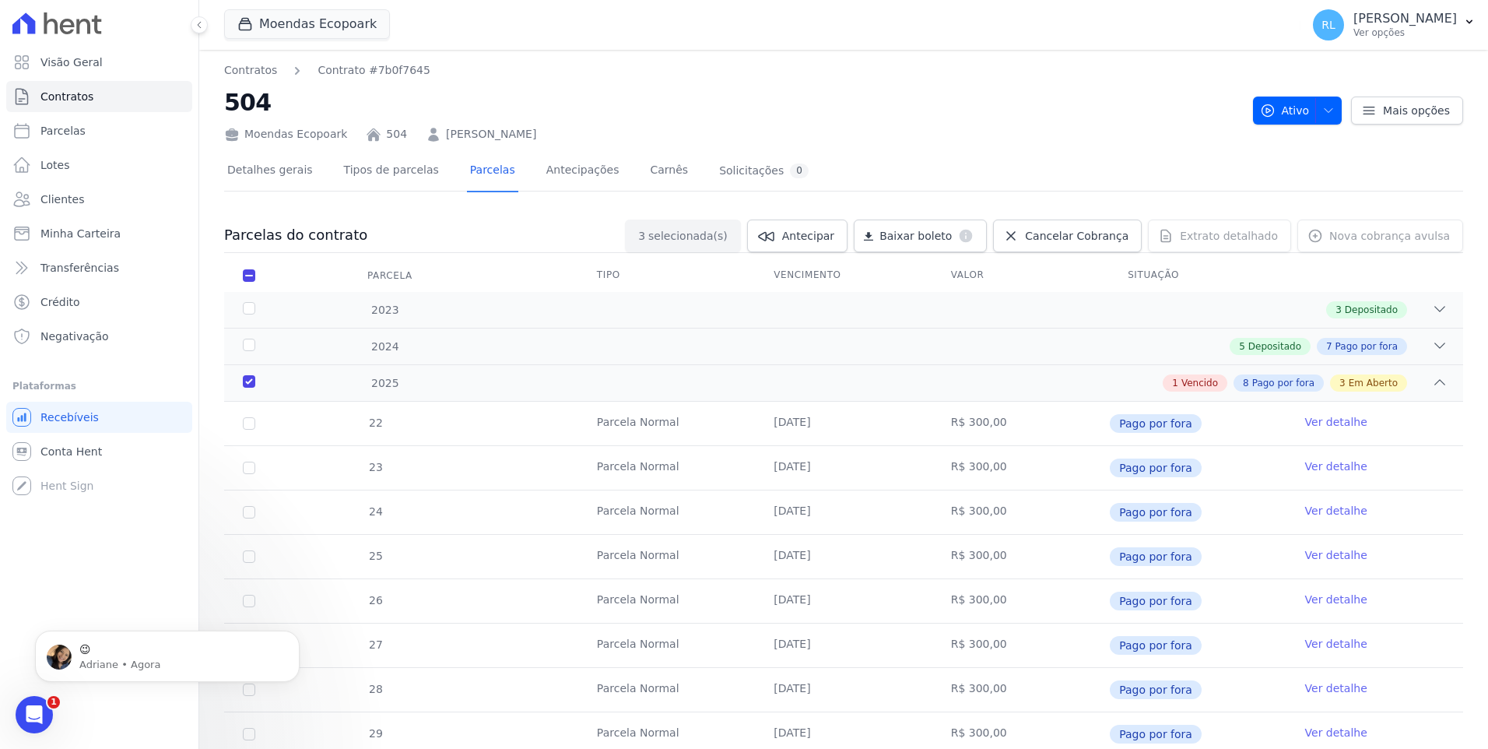
scroll to position [306, 0]
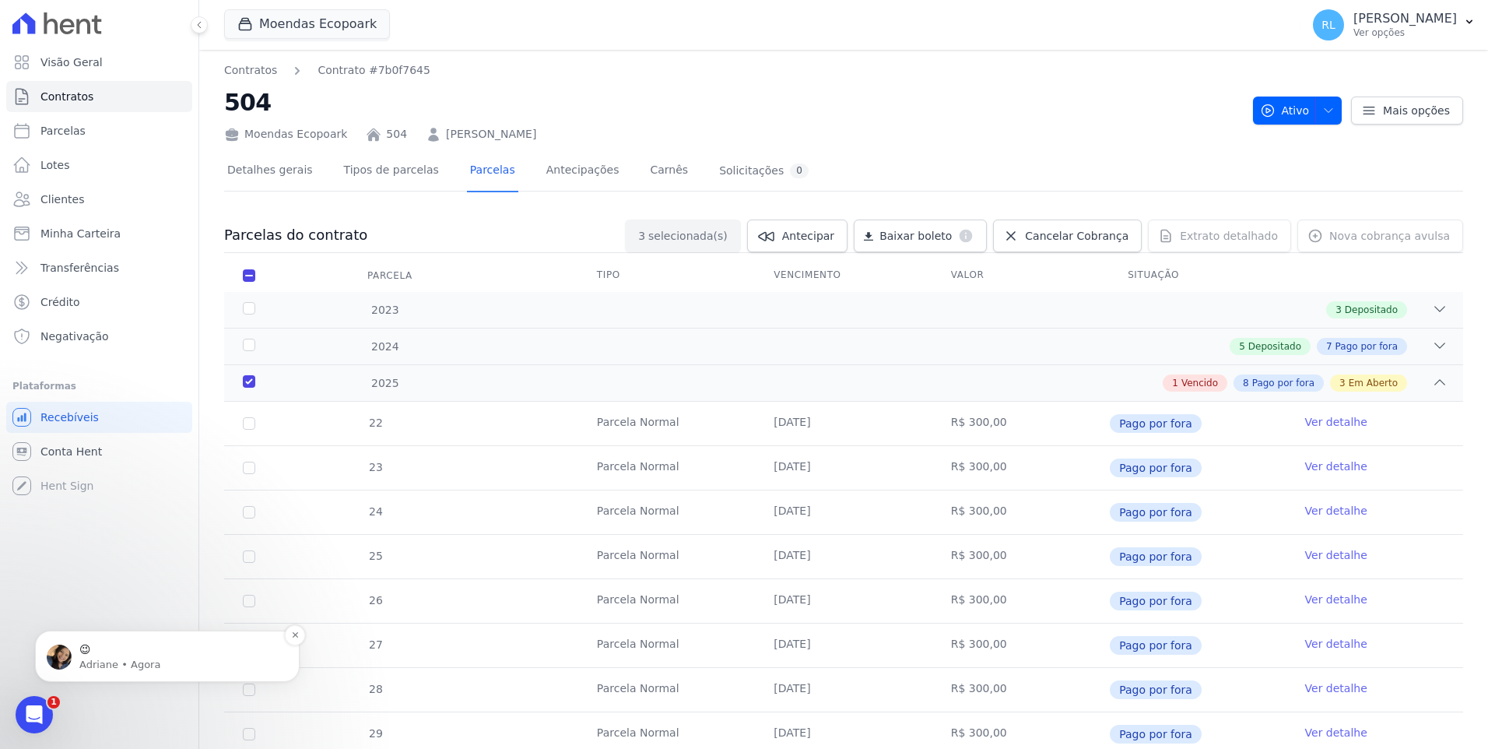
click at [166, 661] on p "Adriane • Agora" at bounding box center [179, 665] width 201 height 14
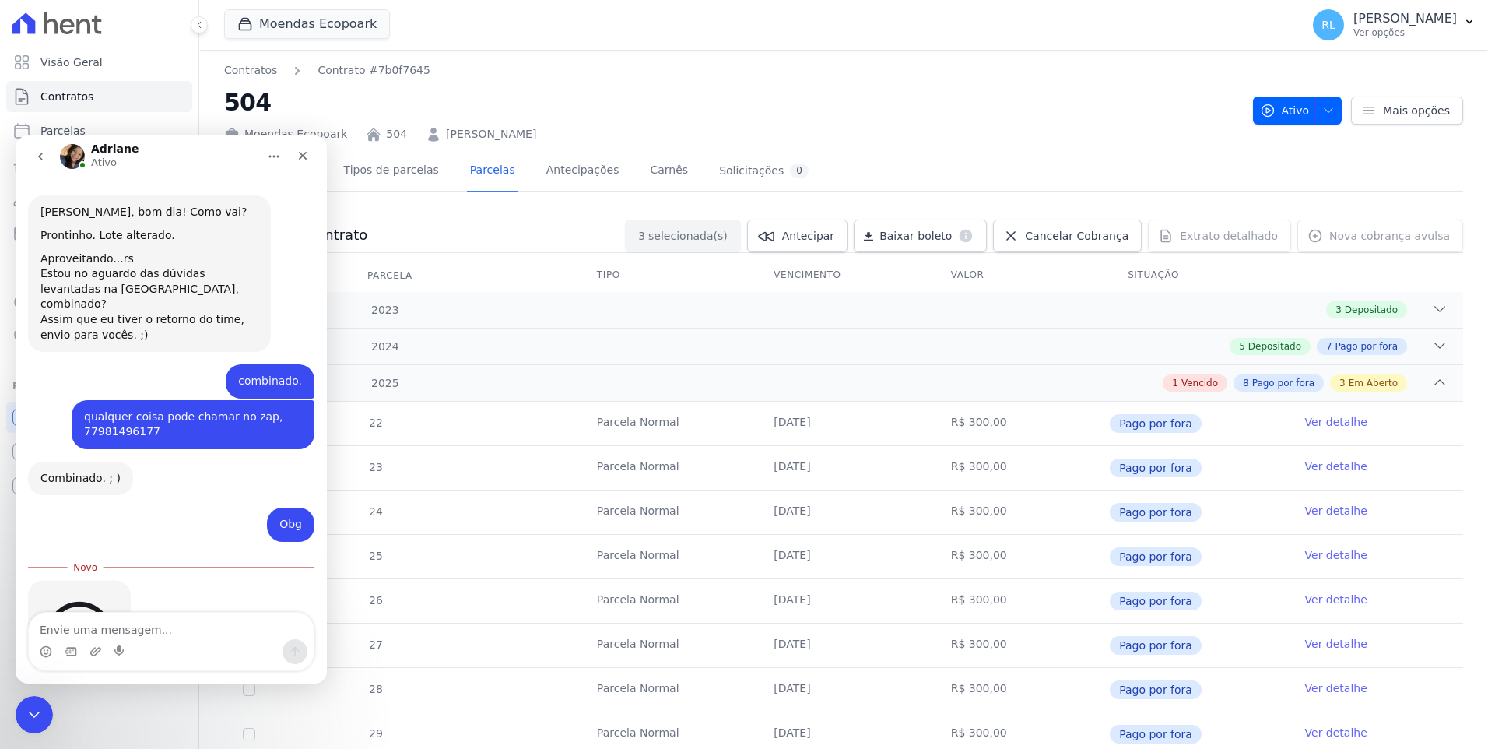
scroll to position [331, 0]
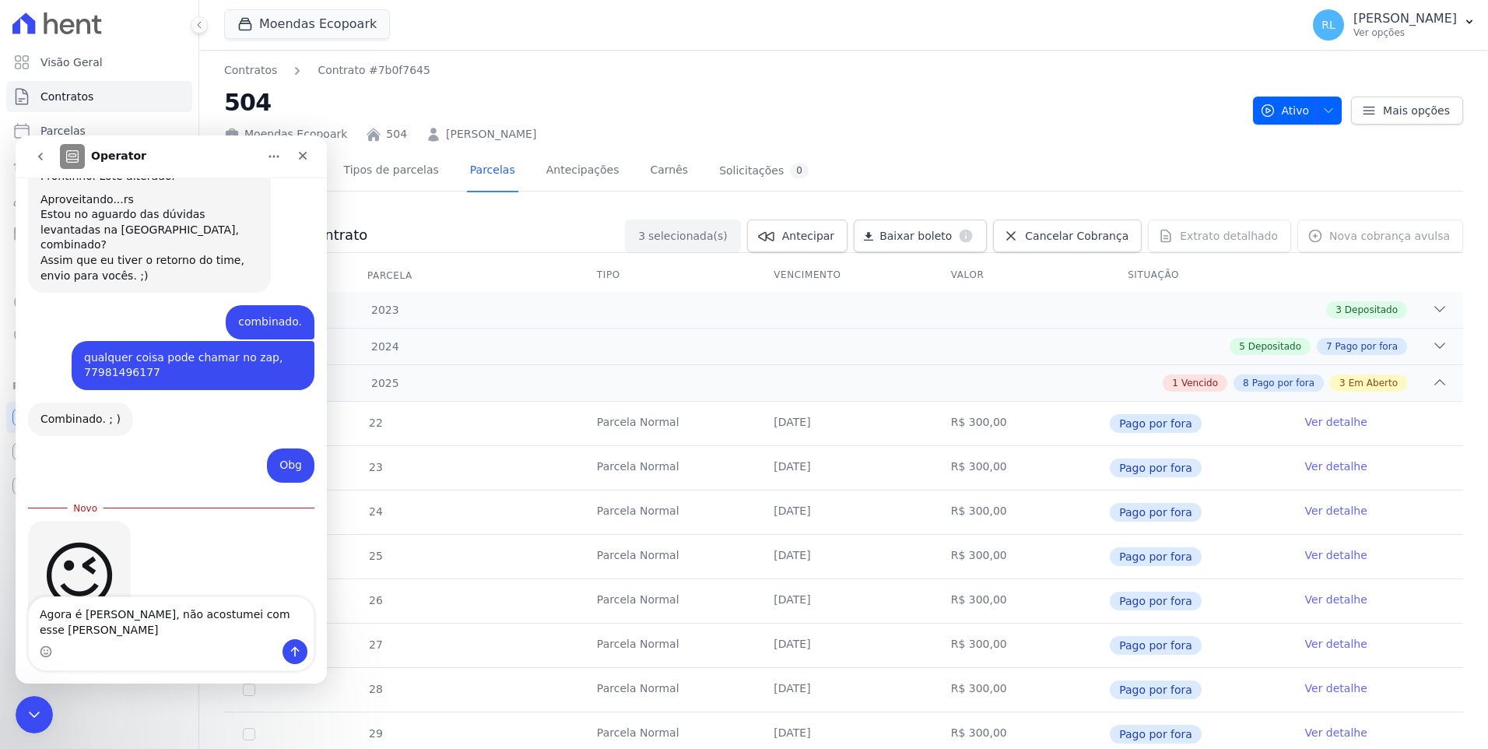
type textarea "Agora é [PERSON_NAME], não acostumei com esse [PERSON_NAME]"
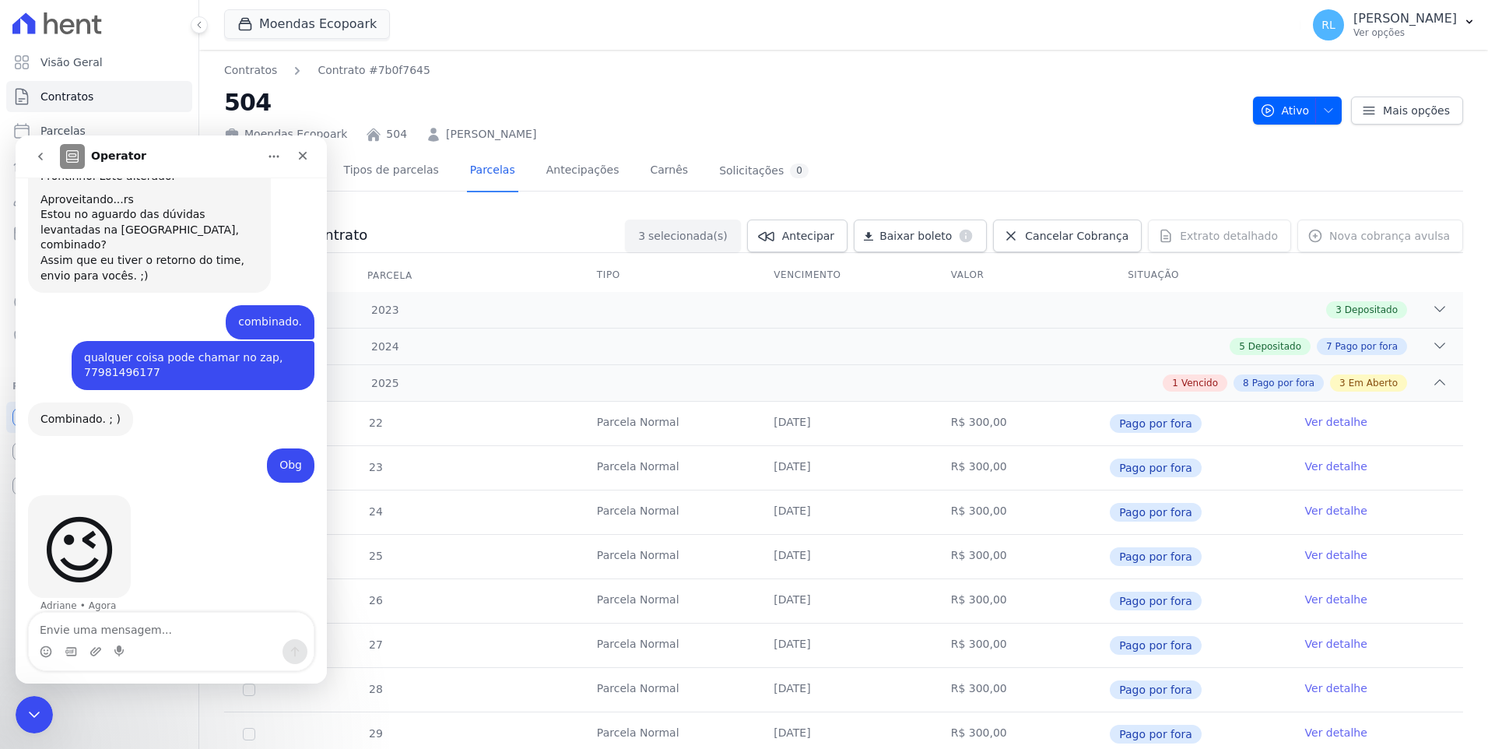
scroll to position [367, 0]
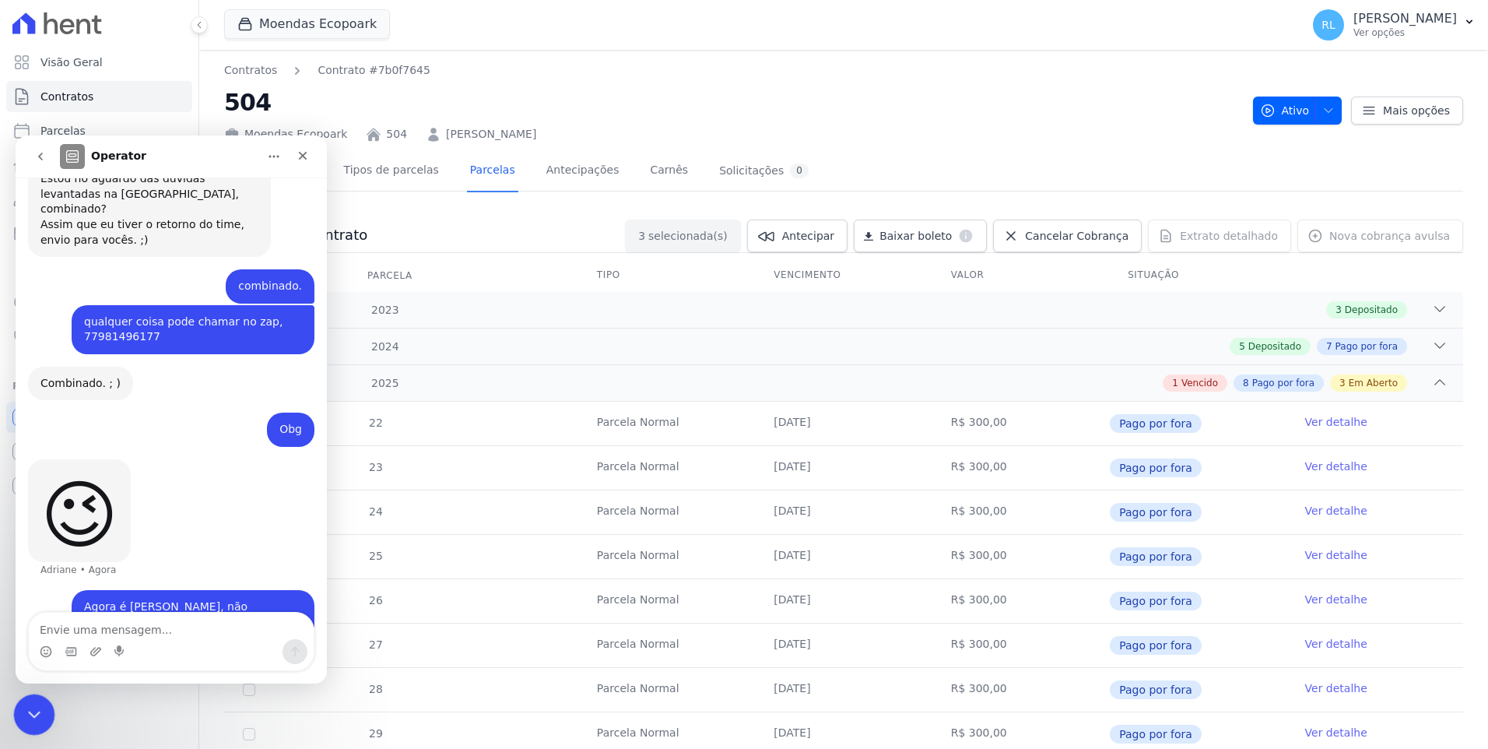
click at [29, 705] on icon "Encerramento do Messenger da Intercom" at bounding box center [32, 712] width 19 height 19
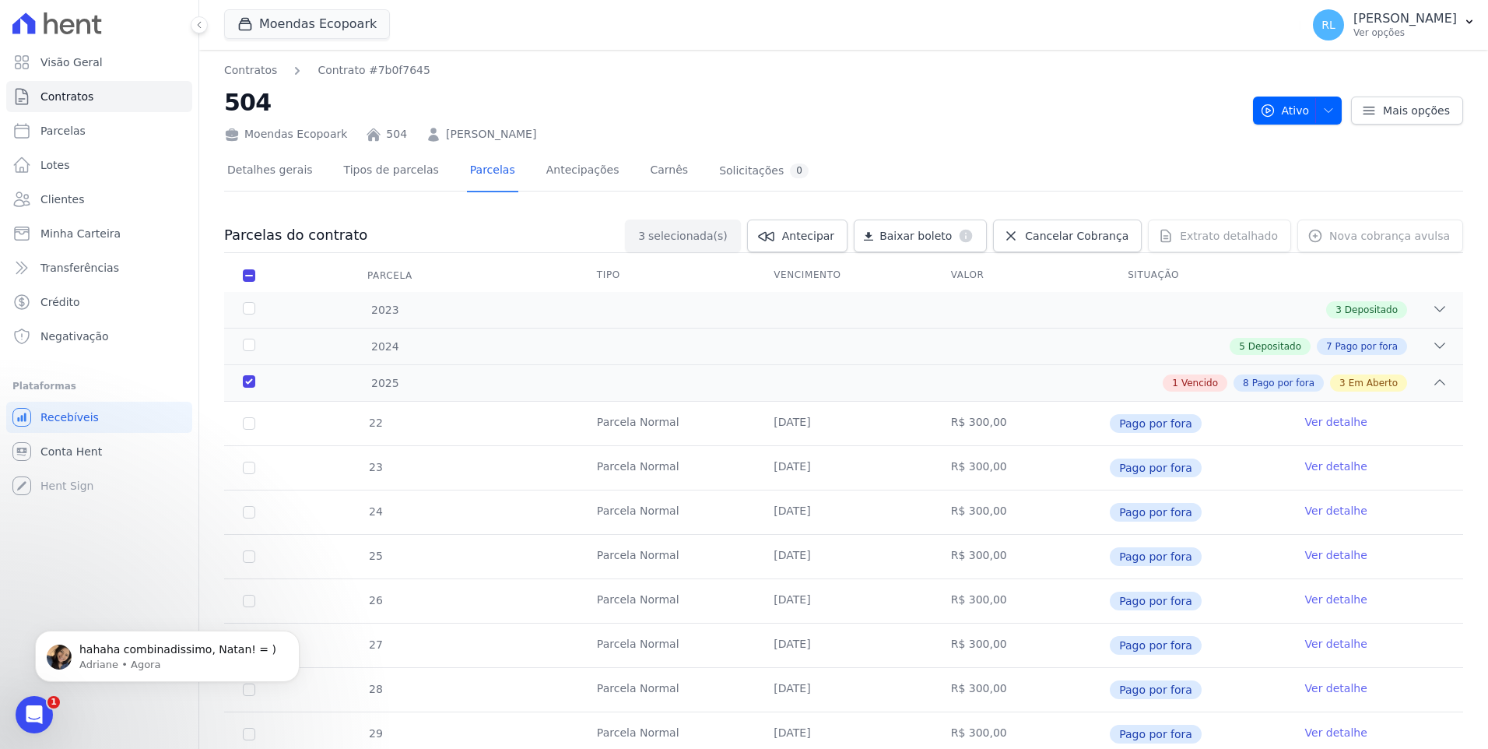
scroll to position [0, 0]
click at [142, 668] on p "Adriane • Agora" at bounding box center [179, 665] width 201 height 14
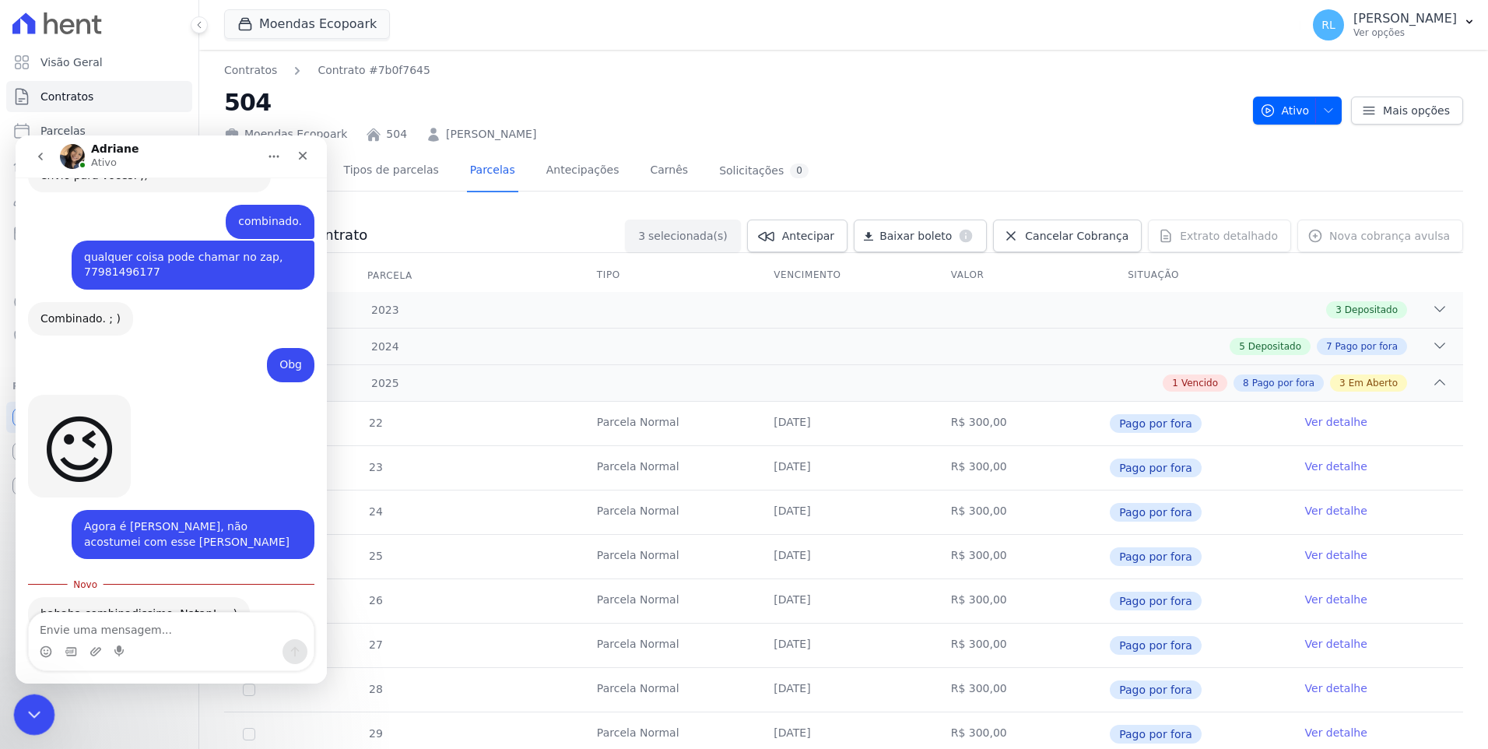
scroll to position [440, 0]
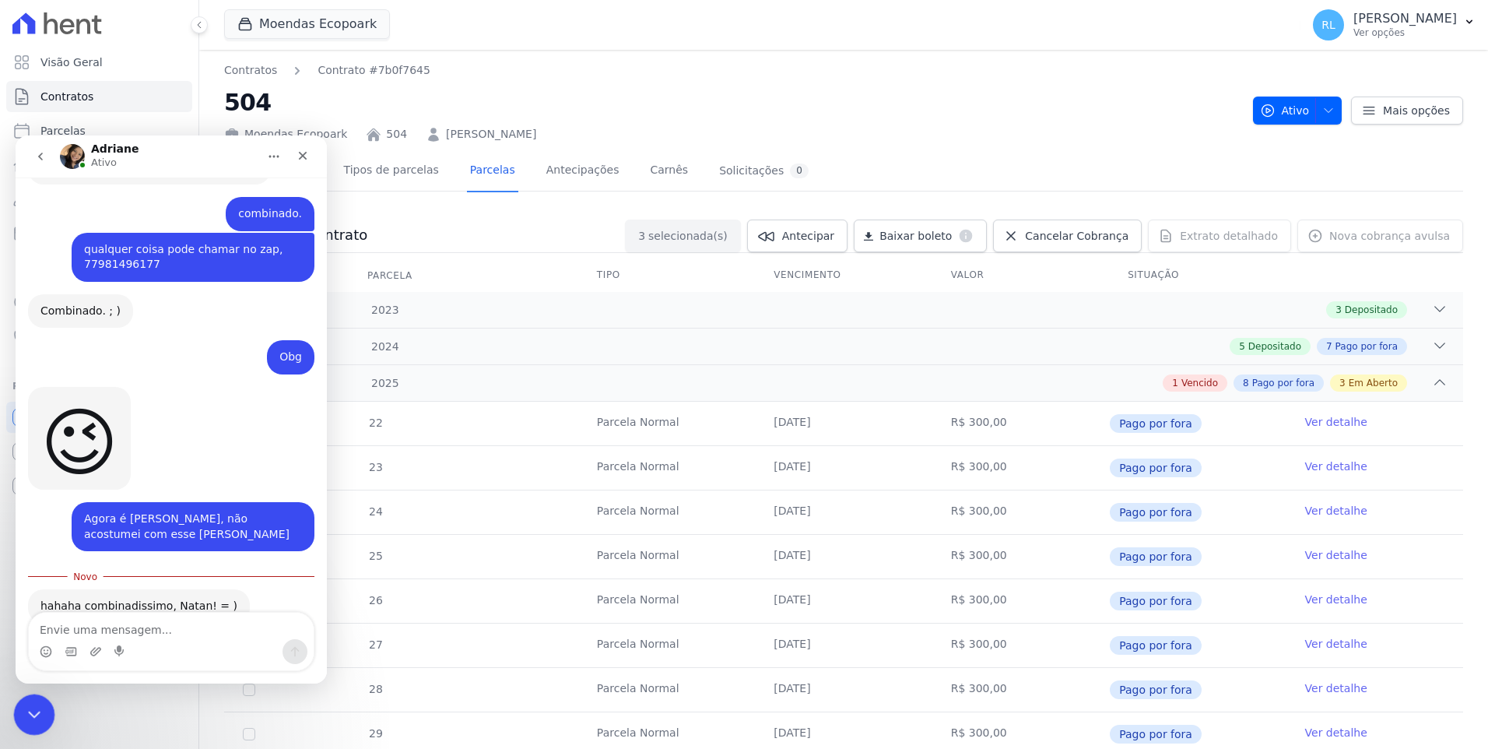
click at [37, 716] on icon "Encerramento do Messenger da Intercom" at bounding box center [32, 712] width 19 height 19
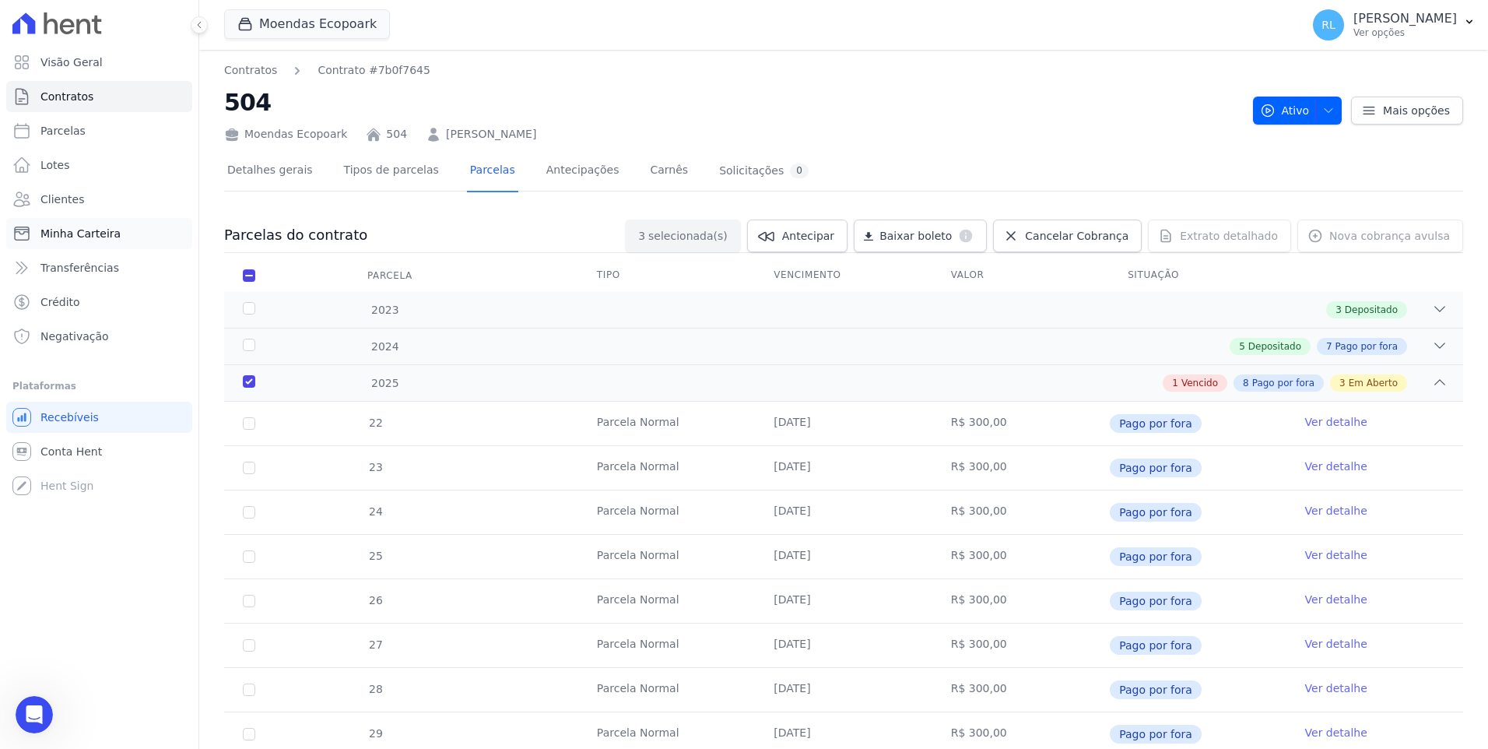
click at [103, 239] on span "Minha Carteira" at bounding box center [80, 234] width 80 height 16
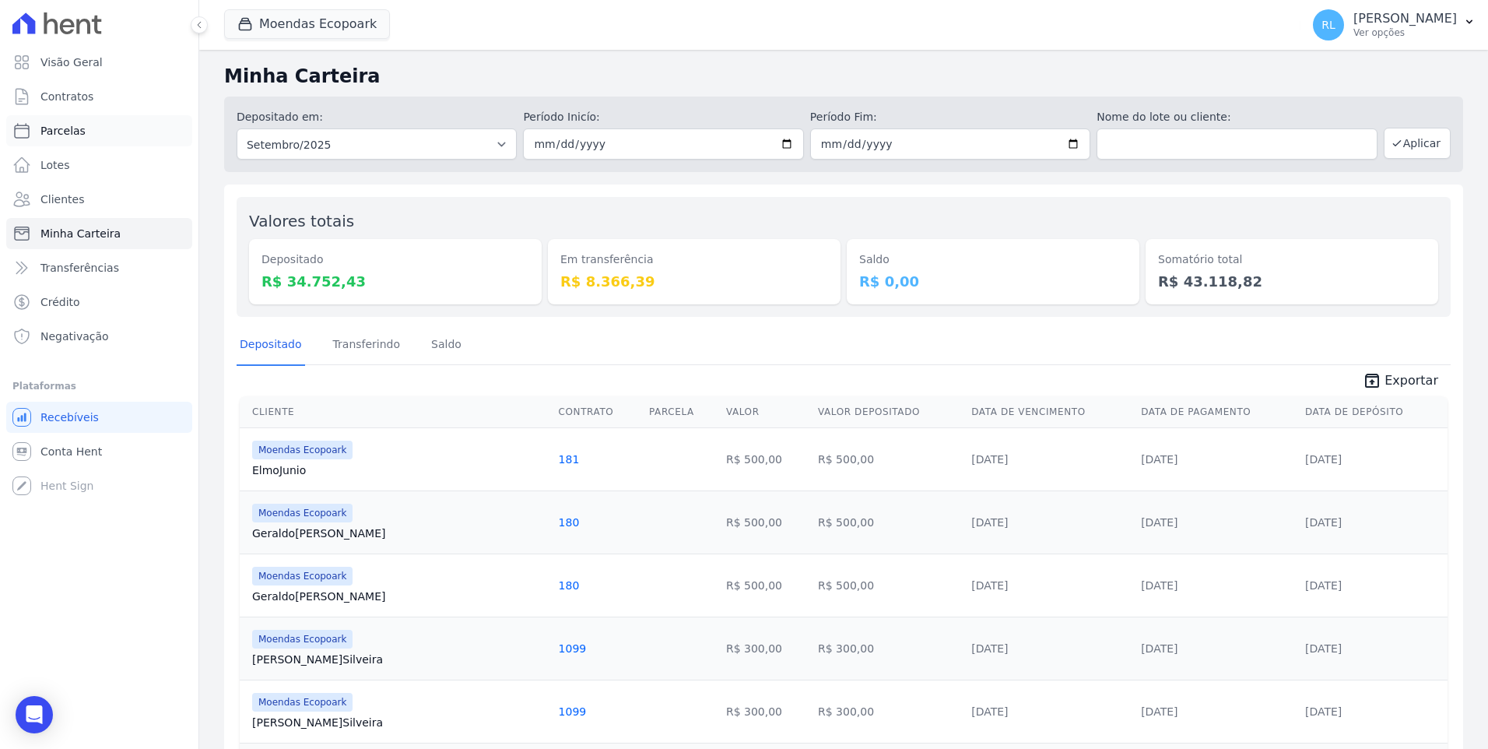
click at [79, 135] on span "Parcelas" at bounding box center [62, 131] width 45 height 16
select select
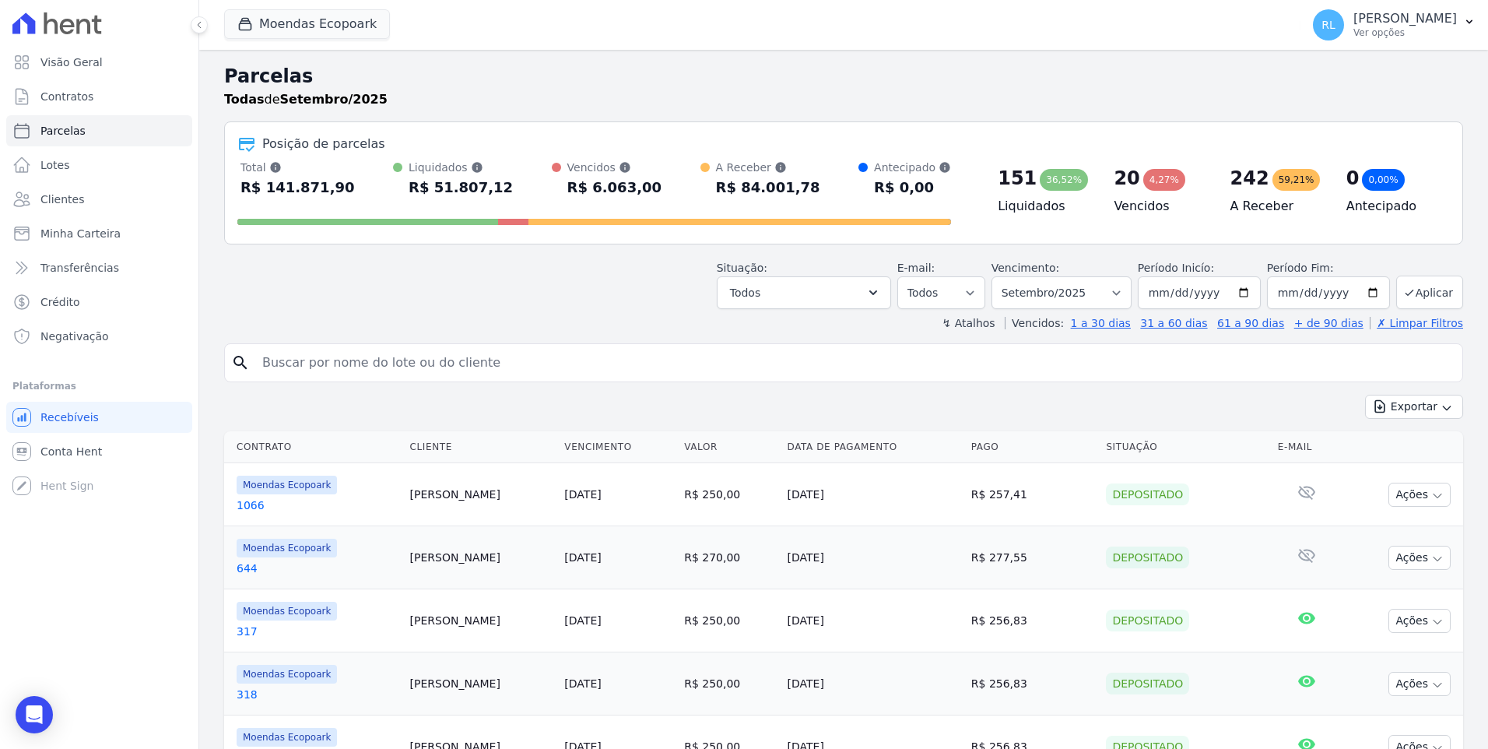
click at [394, 361] on input "search" at bounding box center [854, 362] width 1203 height 31
type input "504"
select select
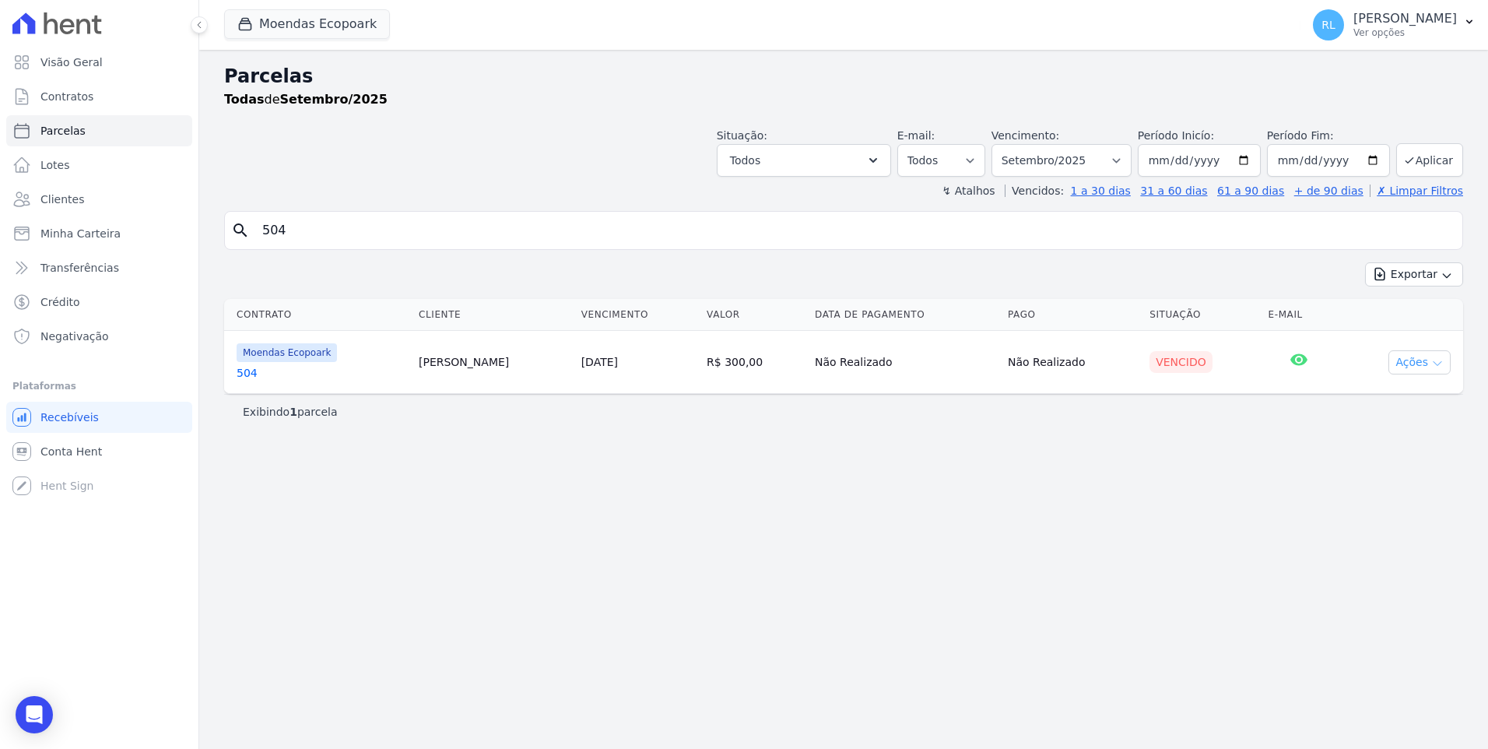
click at [1404, 356] on button "Ações" at bounding box center [1419, 362] width 62 height 24
click at [1380, 489] on link "Liquidação Manual" at bounding box center [1412, 484] width 149 height 29
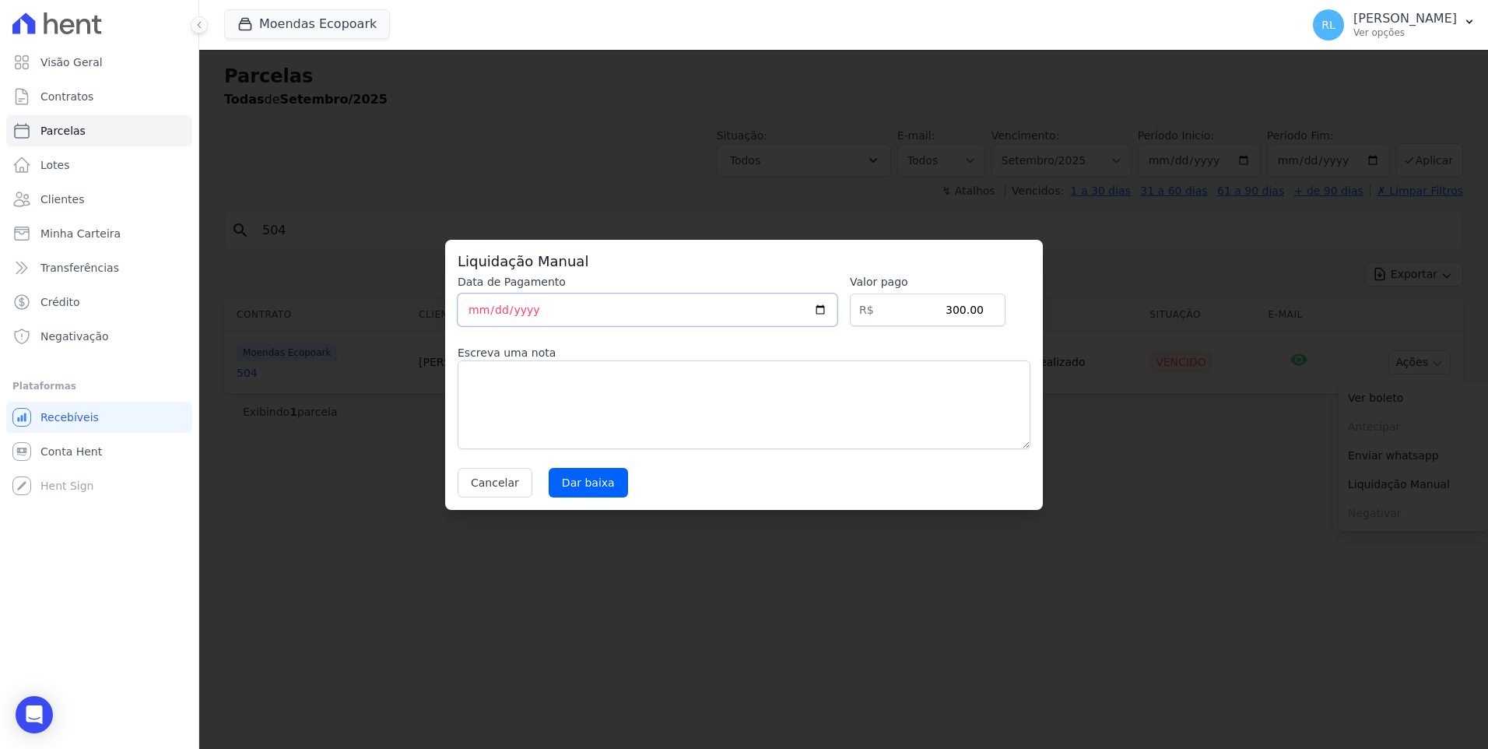
click at [477, 311] on input "[DATE]" at bounding box center [648, 309] width 380 height 33
type input "[DATE]"
click at [502, 402] on textarea at bounding box center [744, 404] width 573 height 89
type textarea "pix"
click at [596, 489] on input "Dar baixa" at bounding box center [588, 483] width 79 height 30
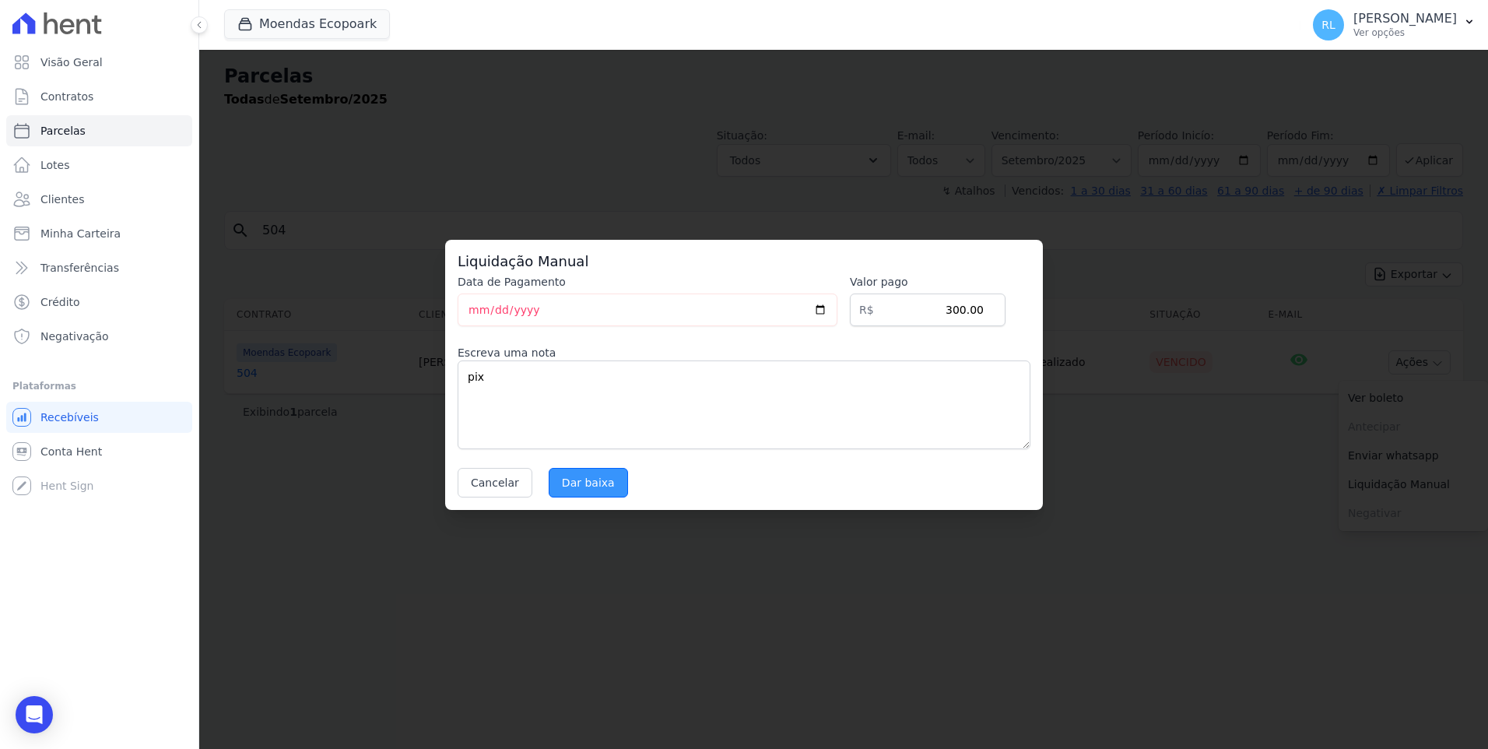
select select
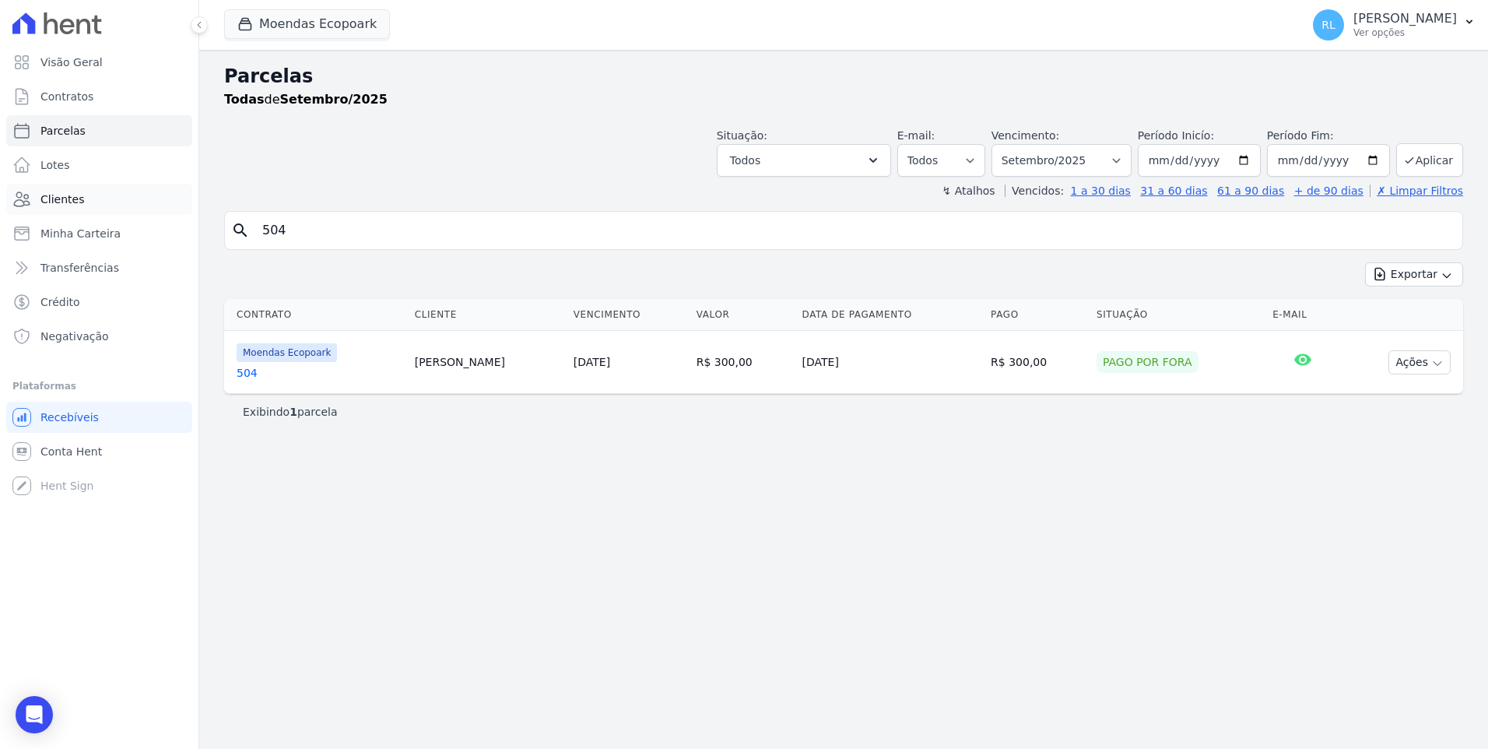
drag, startPoint x: 339, startPoint y: 224, endPoint x: 177, endPoint y: 206, distance: 162.8
click at [177, 207] on div "Visão Geral Contratos [GEOGRAPHIC_DATA] Lotes Clientes Minha Carteira Transferê…" at bounding box center [744, 374] width 1488 height 749
type input "667"
select select
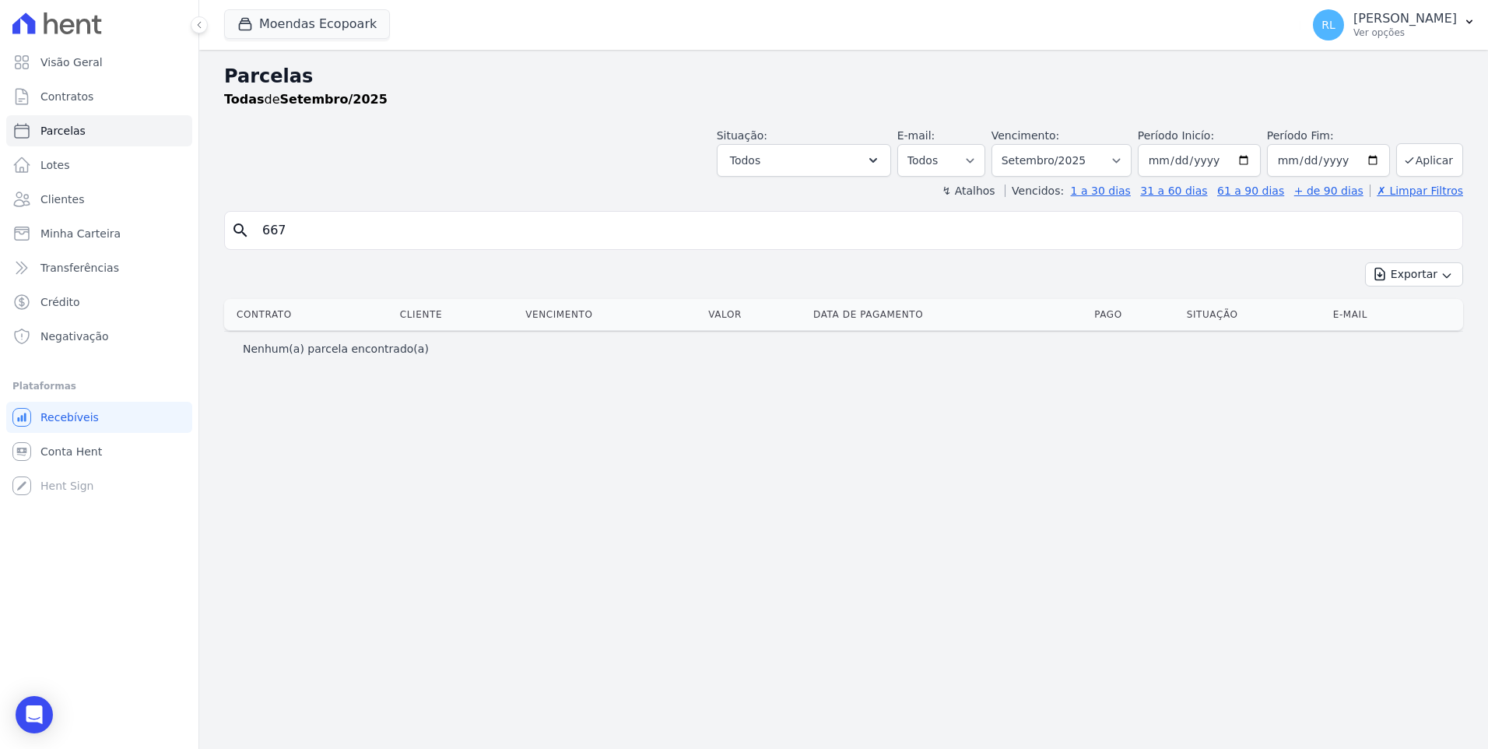
drag, startPoint x: 328, startPoint y: 233, endPoint x: 0, endPoint y: 184, distance: 331.9
click at [0, 184] on html "Visão Geral Contratos [GEOGRAPHIC_DATA] Lotes Clientes Minha Carteira Transferê…" at bounding box center [744, 374] width 1488 height 749
type input "[PERSON_NAME]"
select select
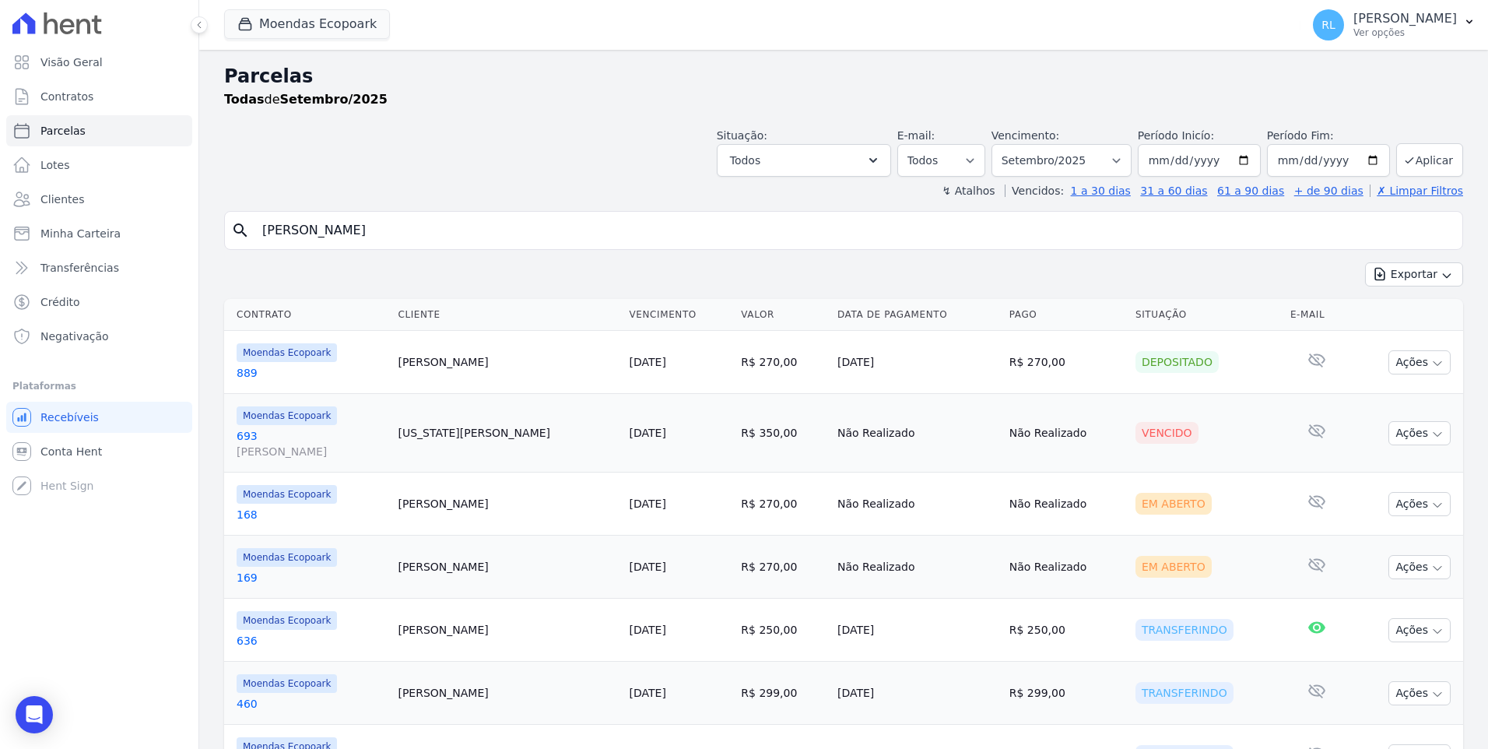
click at [293, 234] on input "[PERSON_NAME]" at bounding box center [854, 230] width 1203 height 31
type input "[PERSON_NAME]"
select select
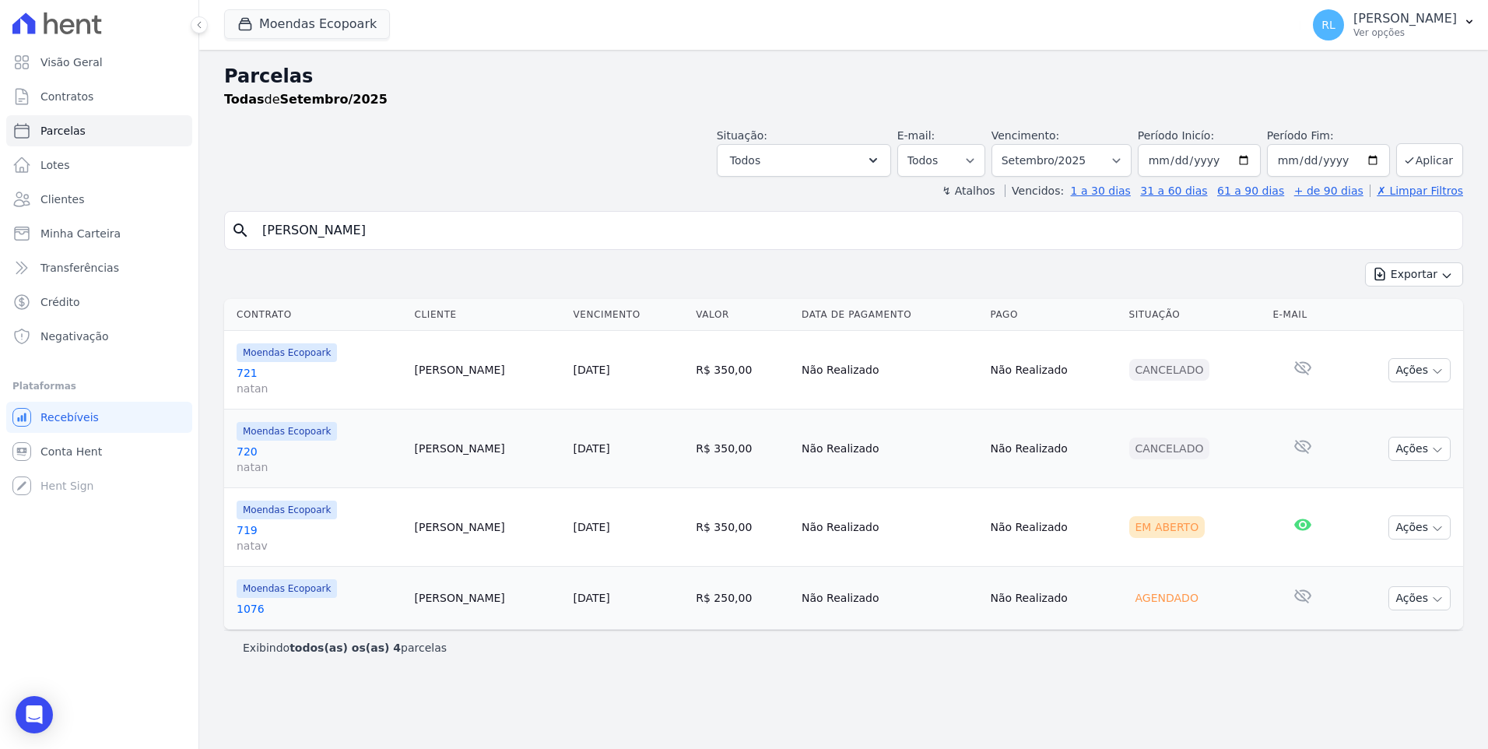
drag, startPoint x: 303, startPoint y: 223, endPoint x: 212, endPoint y: 226, distance: 91.9
click at [212, 227] on div "Parcelas Todas de Setembro/2025 Situação: Agendado Em Aberto Pago Processando C…" at bounding box center [843, 399] width 1289 height 699
type input "[PERSON_NAME]"
select select
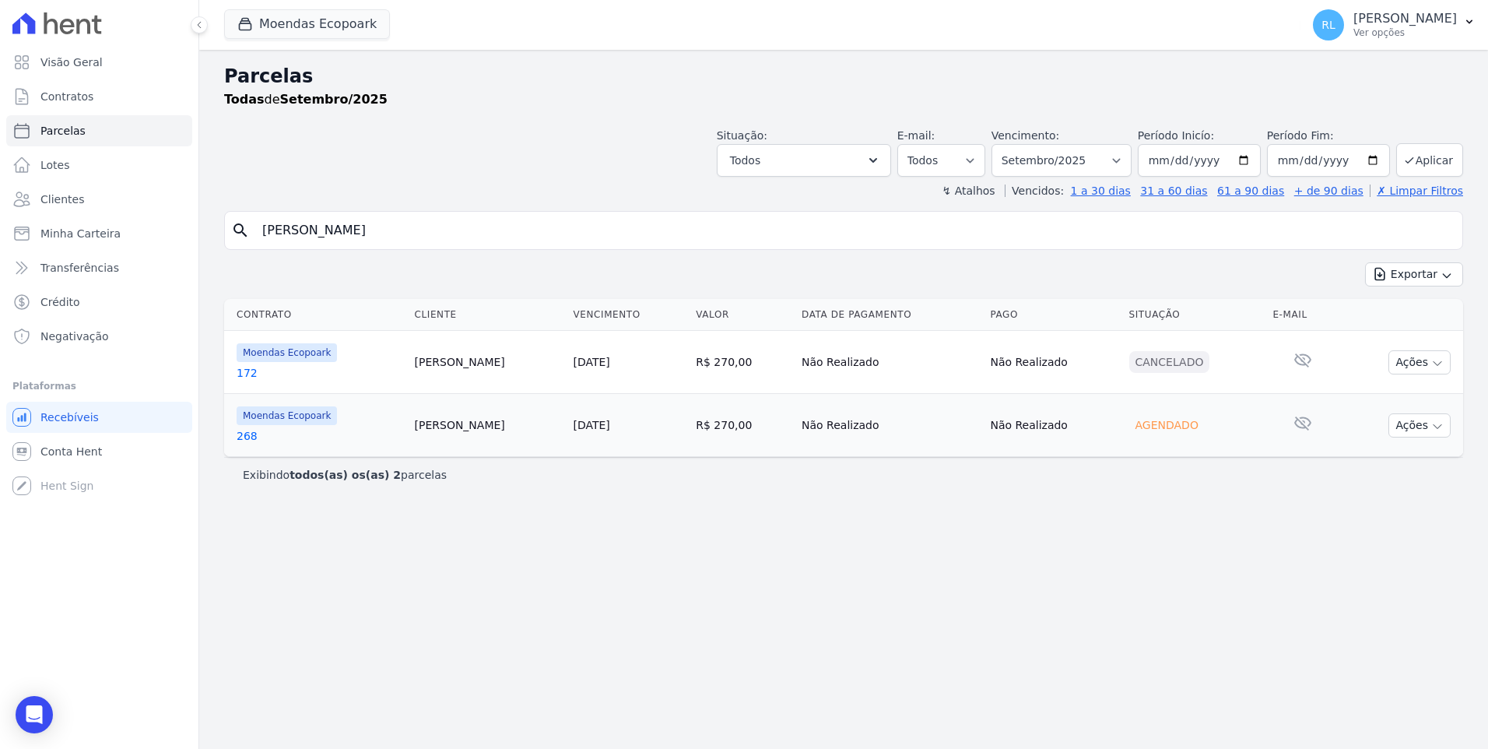
click at [253, 441] on link "268" at bounding box center [320, 436] width 166 height 16
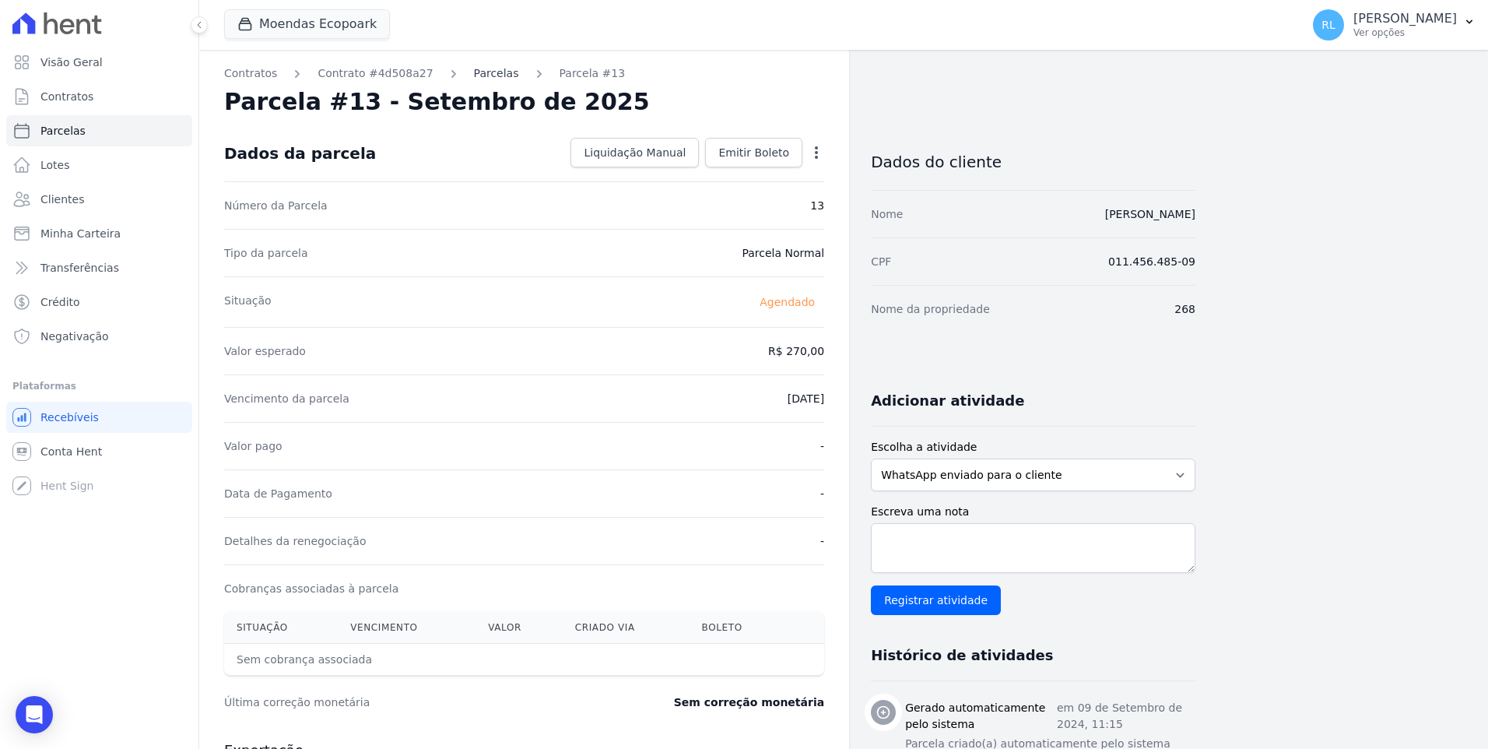
click at [477, 72] on link "Parcelas" at bounding box center [496, 73] width 45 height 16
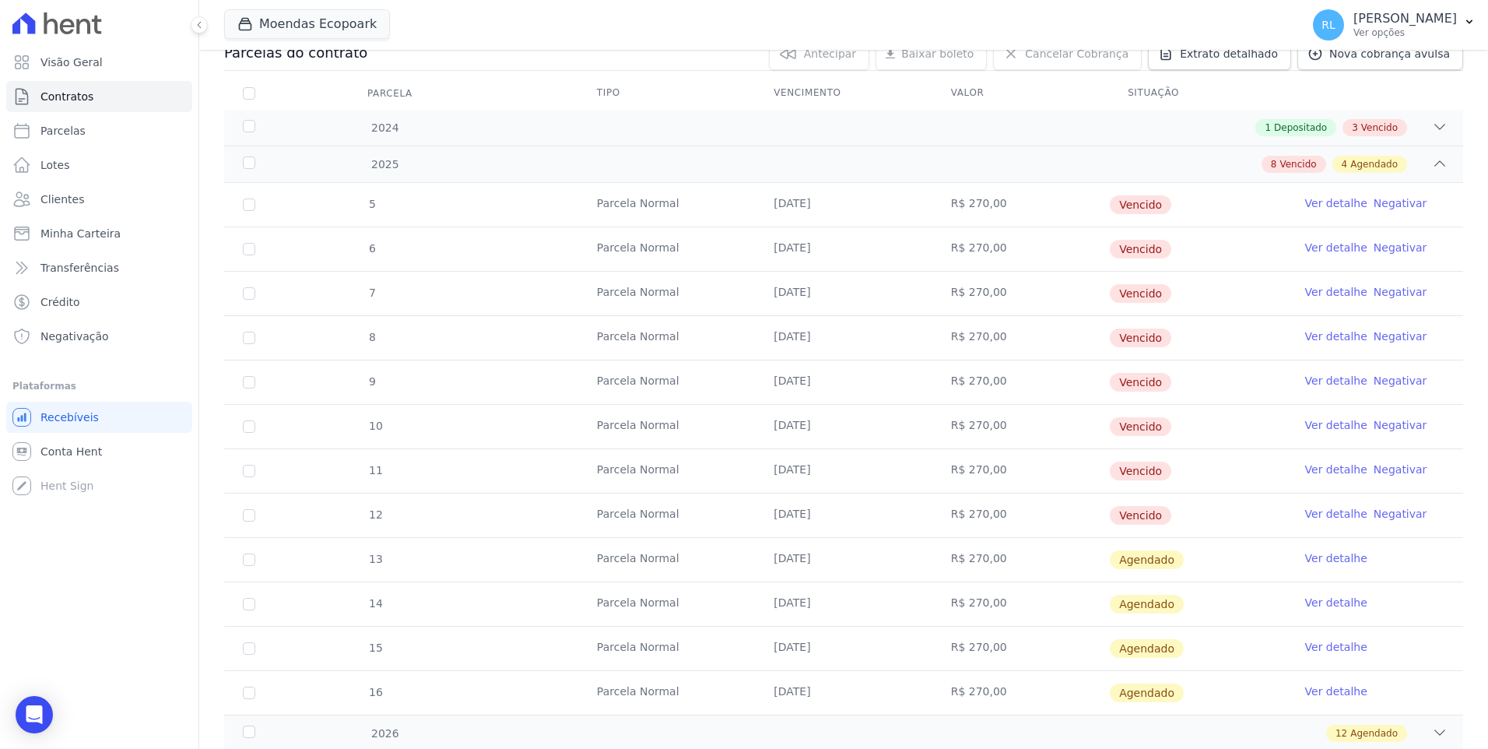
scroll to position [156, 0]
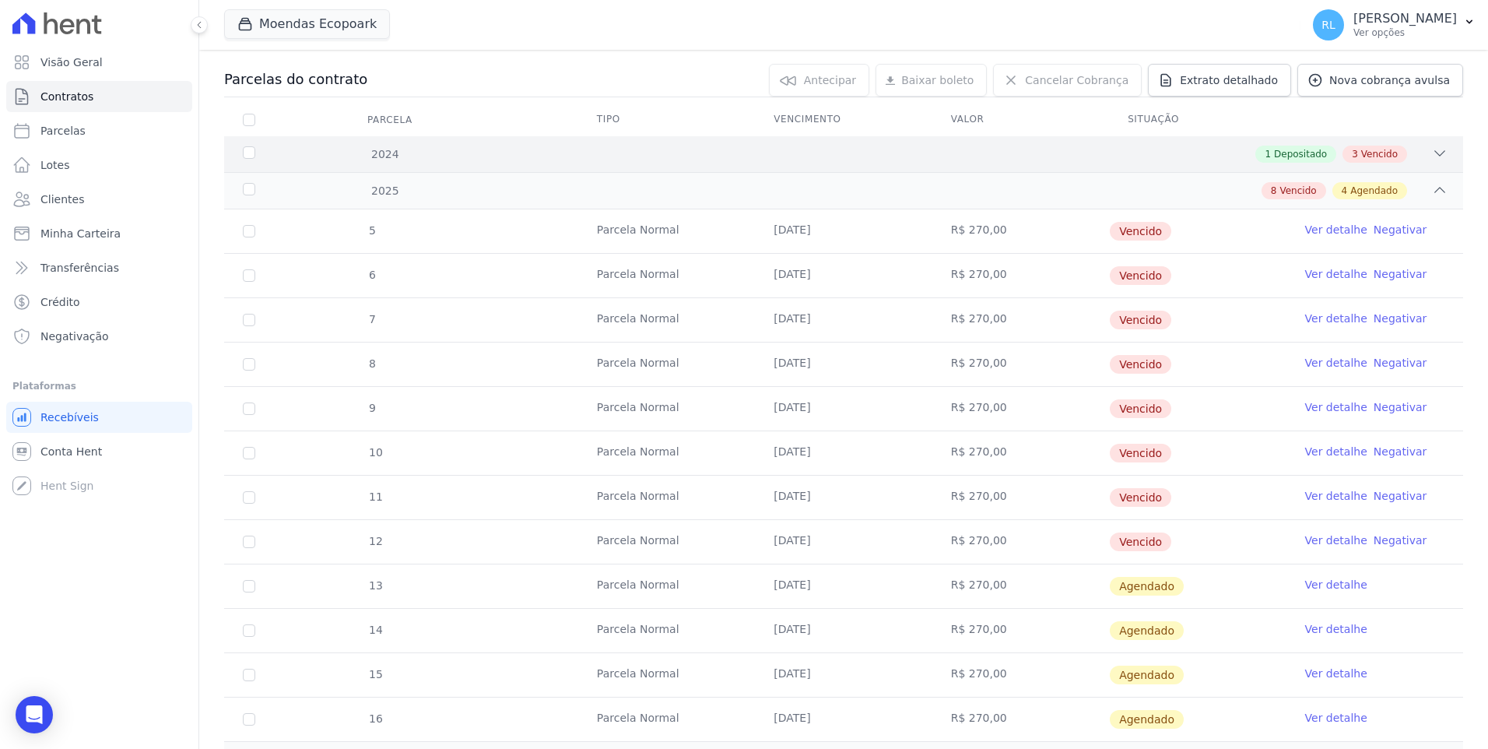
click at [1434, 154] on icon at bounding box center [1440, 154] width 16 height 16
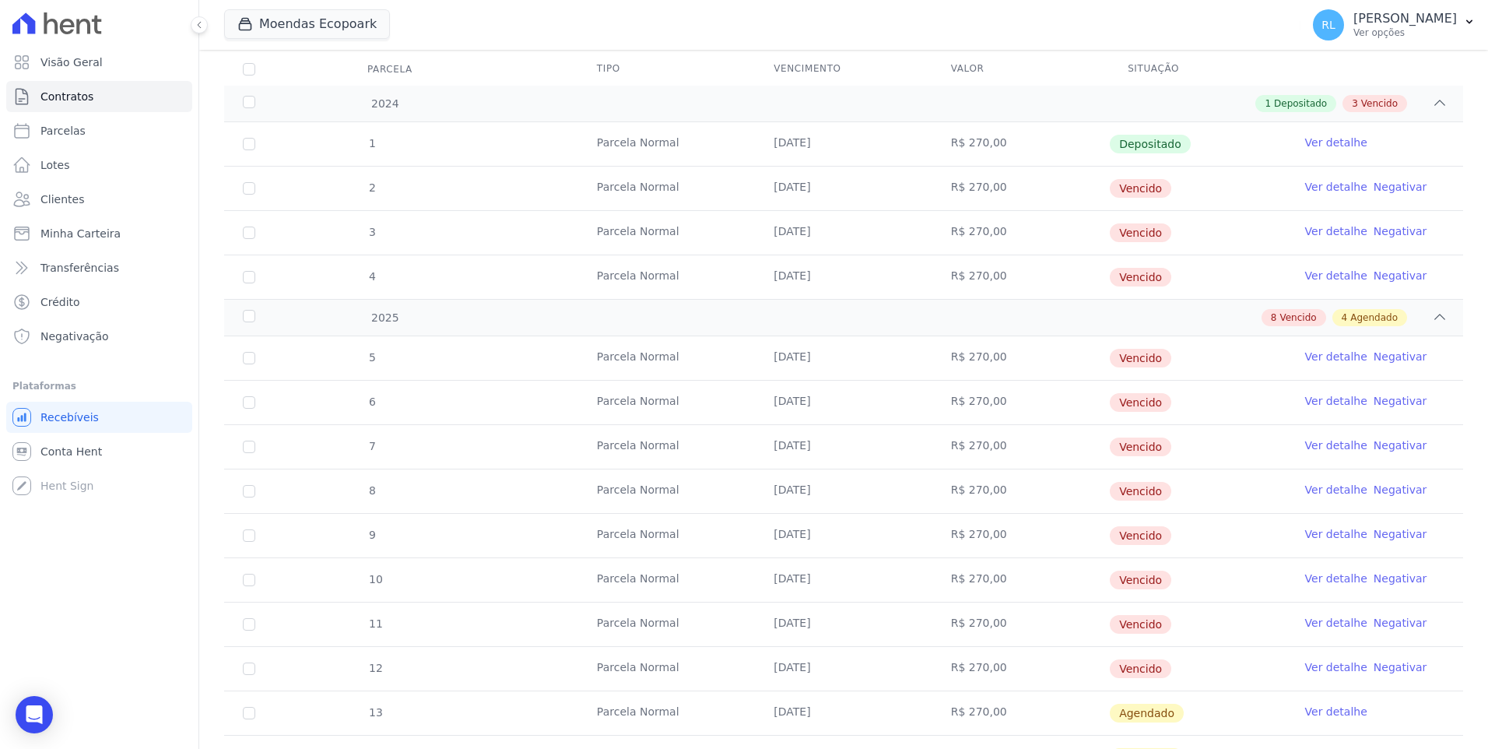
scroll to position [233, 0]
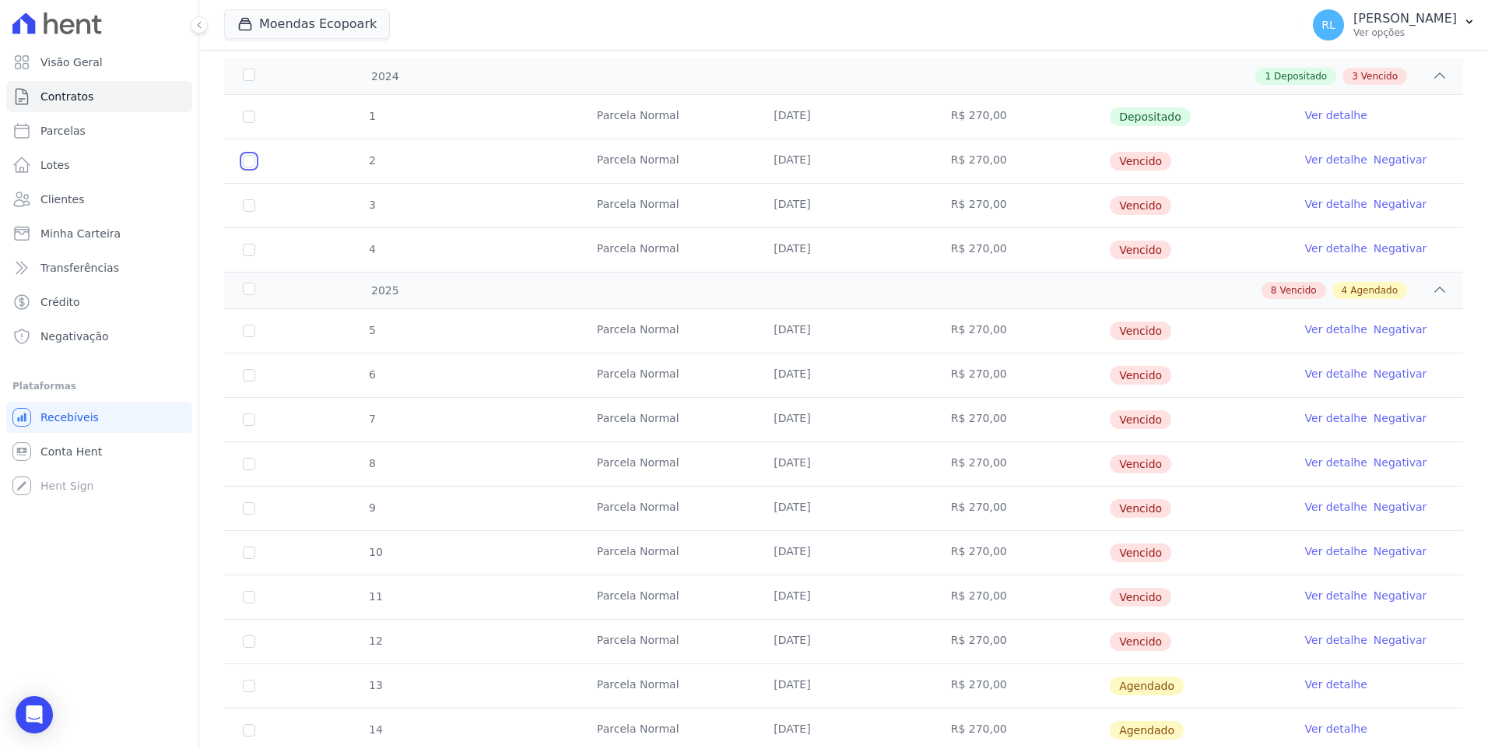
click at [254, 162] on input "checkbox" at bounding box center [249, 161] width 12 height 12
checkbox input "true"
click at [250, 202] on td "3" at bounding box center [249, 206] width 50 height 44
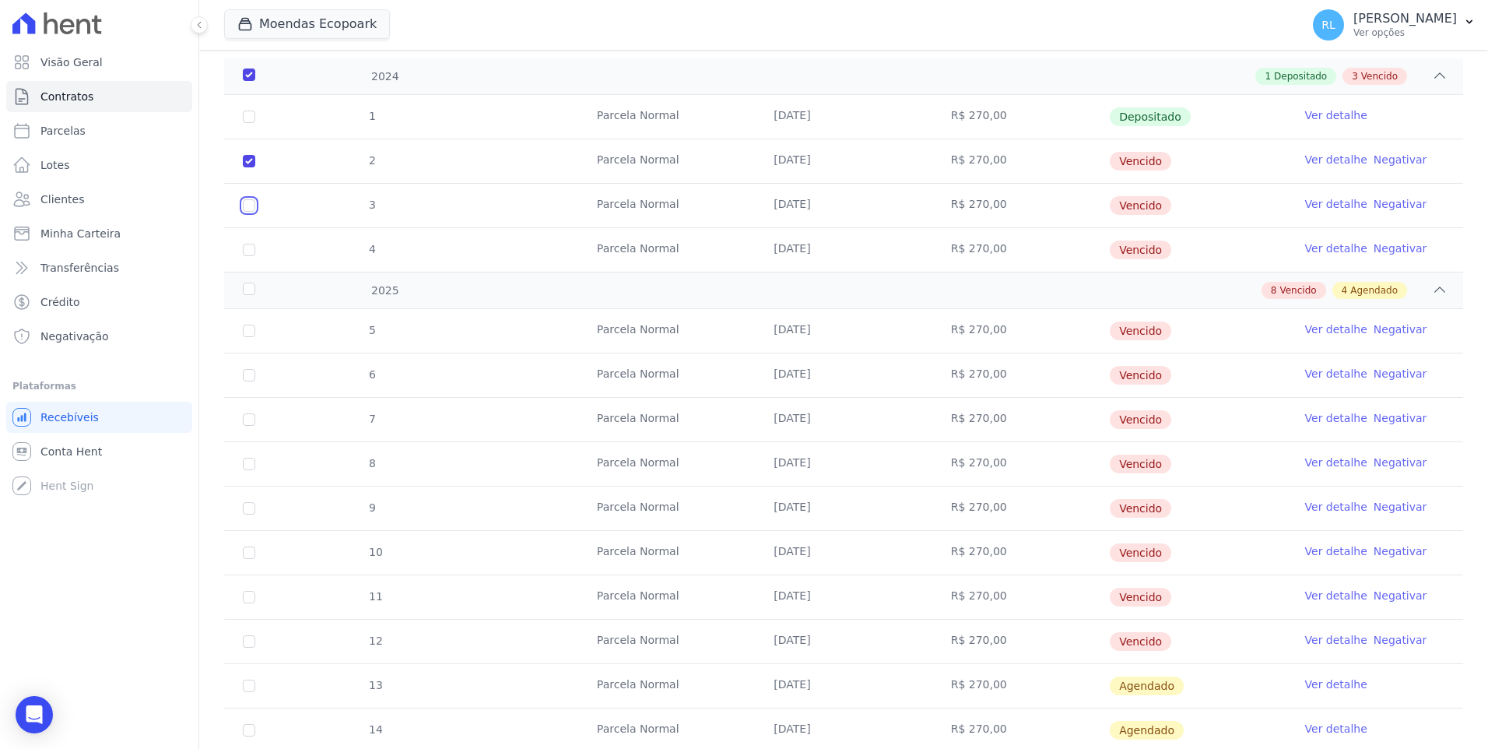
click at [250, 202] on input "checkbox" at bounding box center [249, 205] width 12 height 12
checkbox input "true"
click at [247, 248] on input "checkbox" at bounding box center [249, 250] width 12 height 12
checkbox input "true"
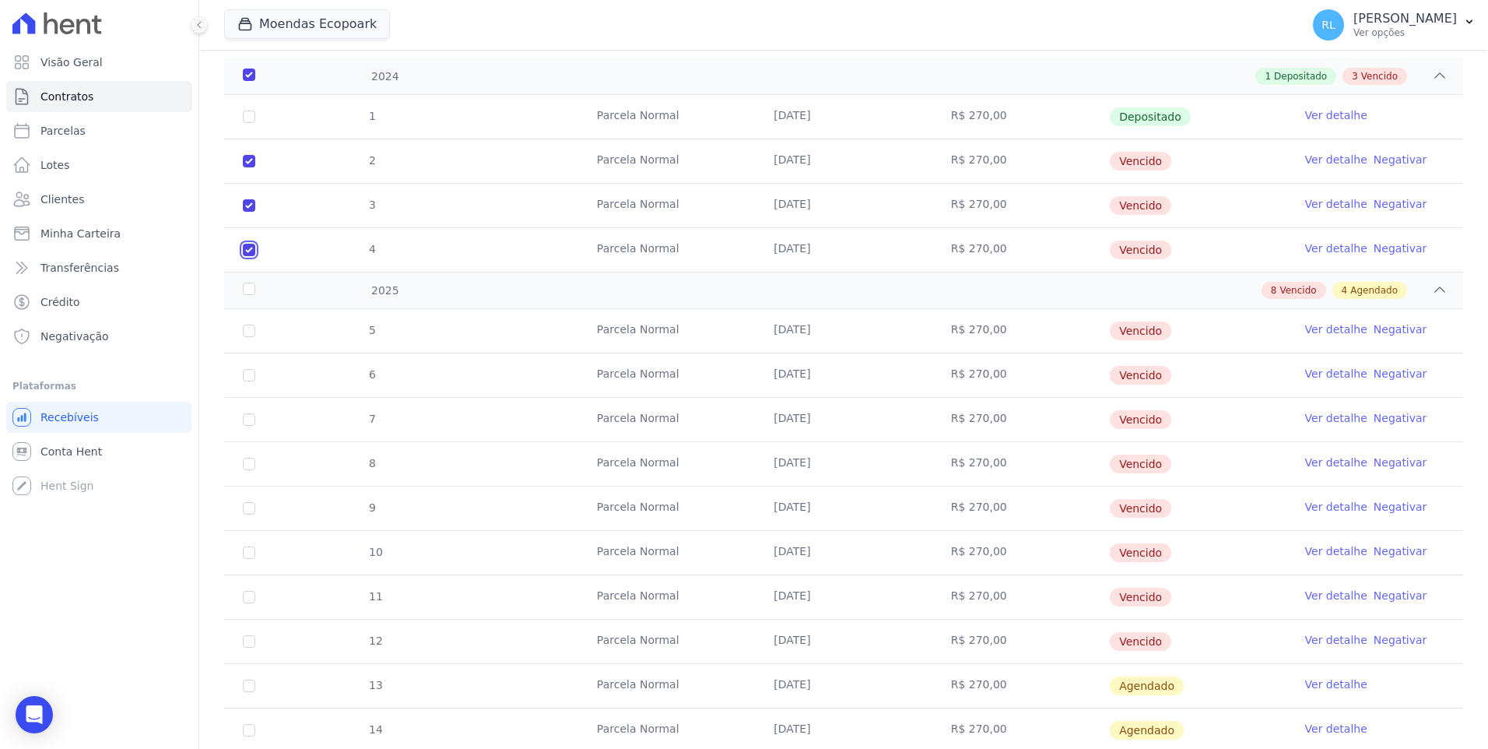
checkbox input "true"
click at [254, 330] on input "checkbox" at bounding box center [249, 330] width 12 height 12
checkbox input "true"
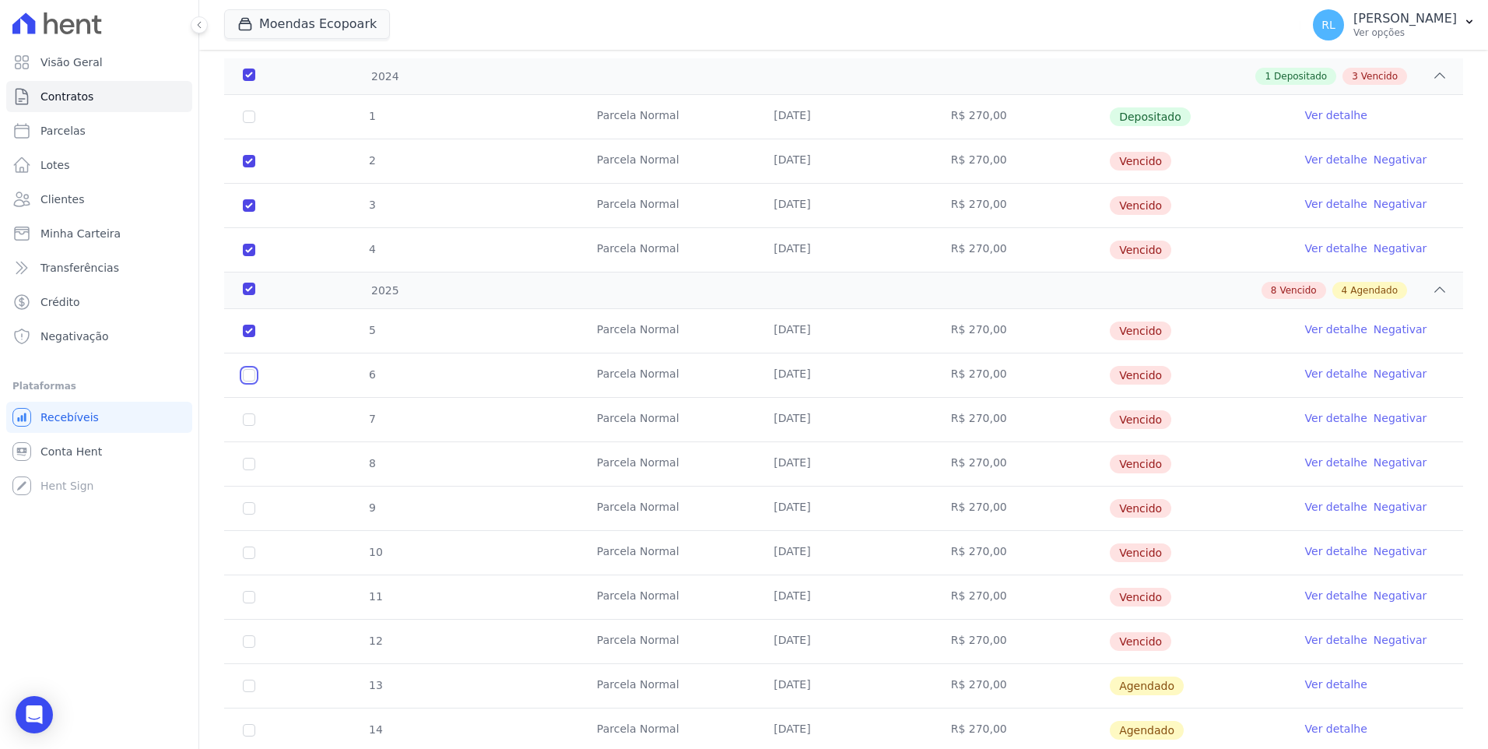
click at [254, 377] on input "checkbox" at bounding box center [249, 375] width 12 height 12
checkbox input "true"
click at [252, 412] on td "7" at bounding box center [249, 420] width 50 height 44
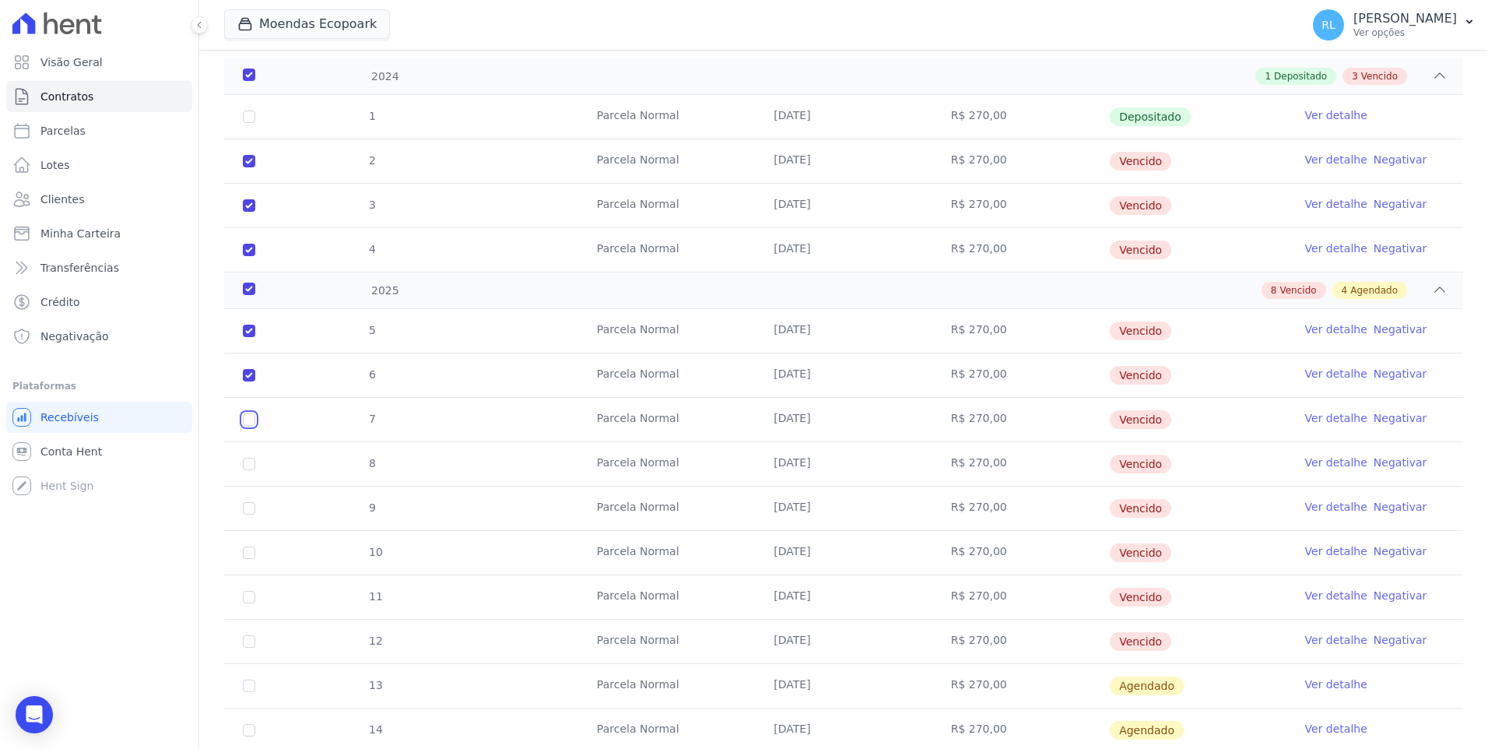
click at [252, 420] on input "checkbox" at bounding box center [249, 419] width 12 height 12
checkbox input "true"
click at [248, 464] on input "checkbox" at bounding box center [249, 464] width 12 height 12
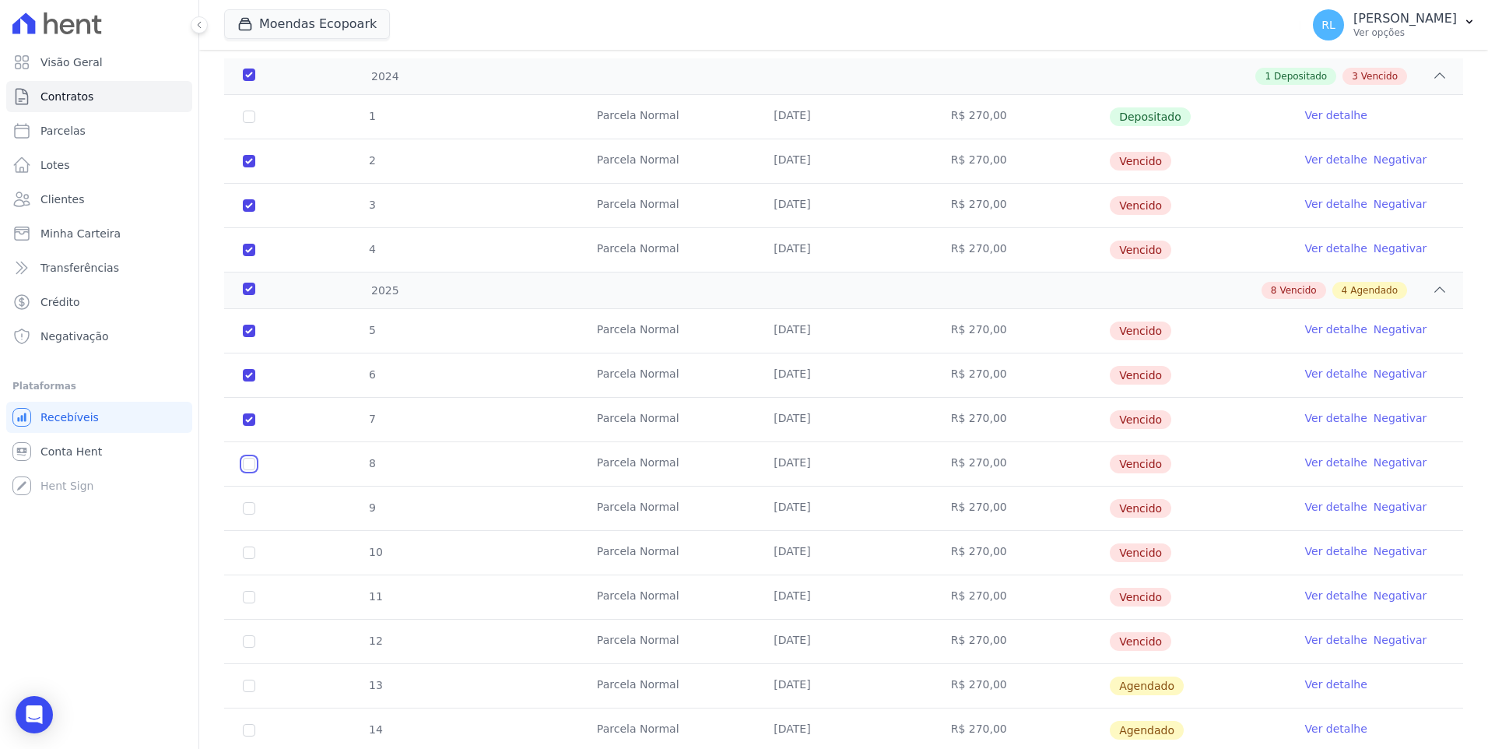
checkbox input "true"
click at [253, 510] on input "checkbox" at bounding box center [249, 508] width 12 height 12
checkbox input "true"
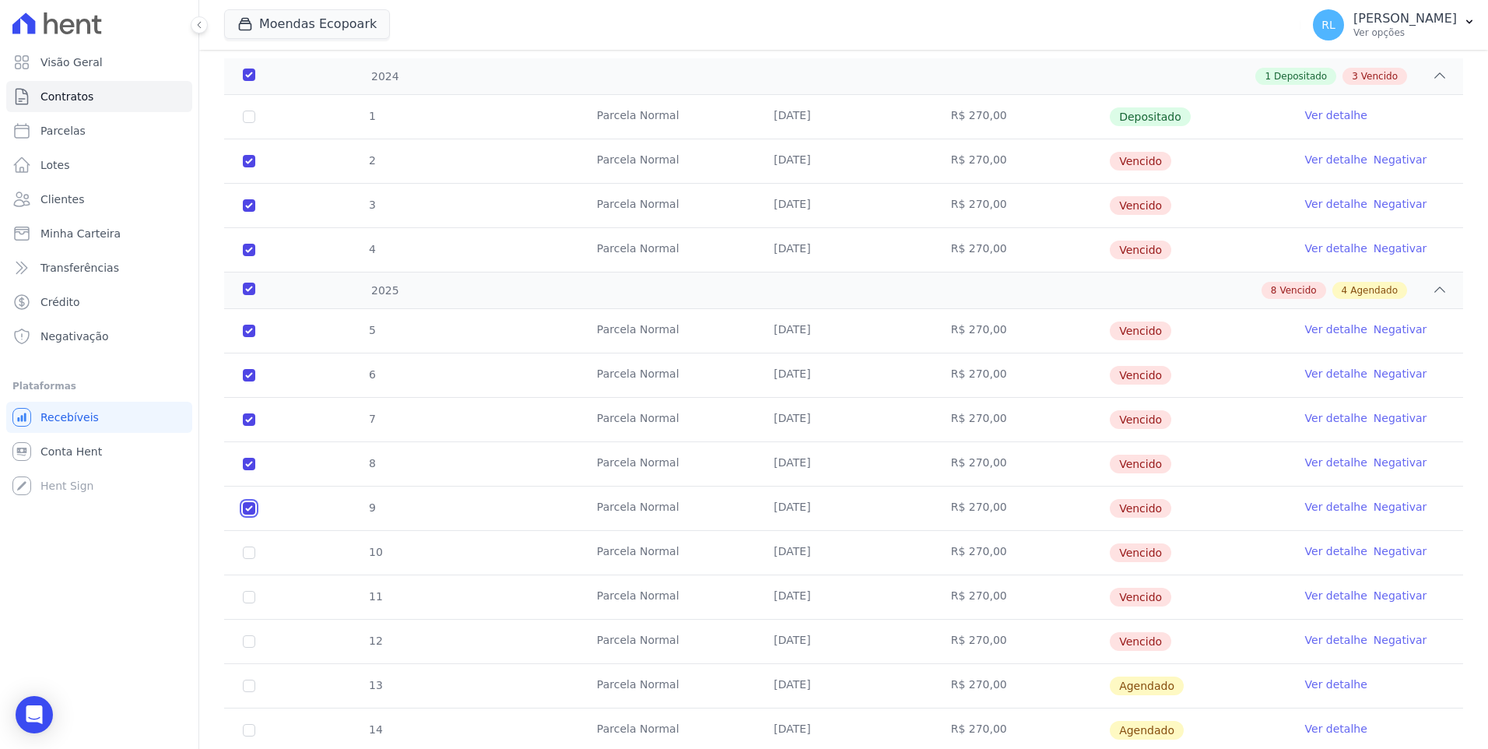
checkbox input "true"
click at [255, 552] on td "10" at bounding box center [249, 553] width 50 height 44
click at [253, 559] on td "10" at bounding box center [249, 553] width 50 height 44
click at [249, 554] on input "checkbox" at bounding box center [249, 552] width 12 height 12
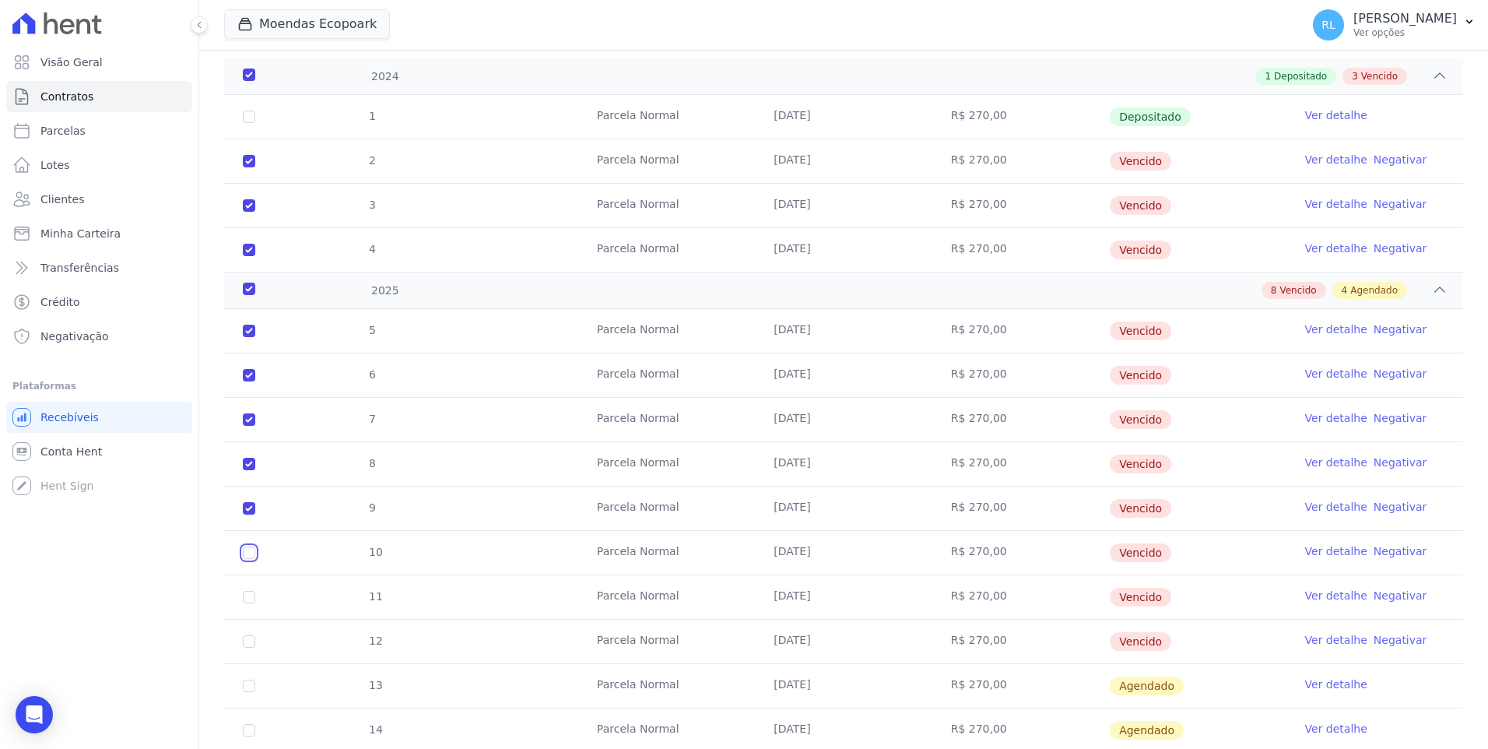
checkbox input "true"
click at [249, 593] on input "checkbox" at bounding box center [249, 597] width 12 height 12
checkbox input "true"
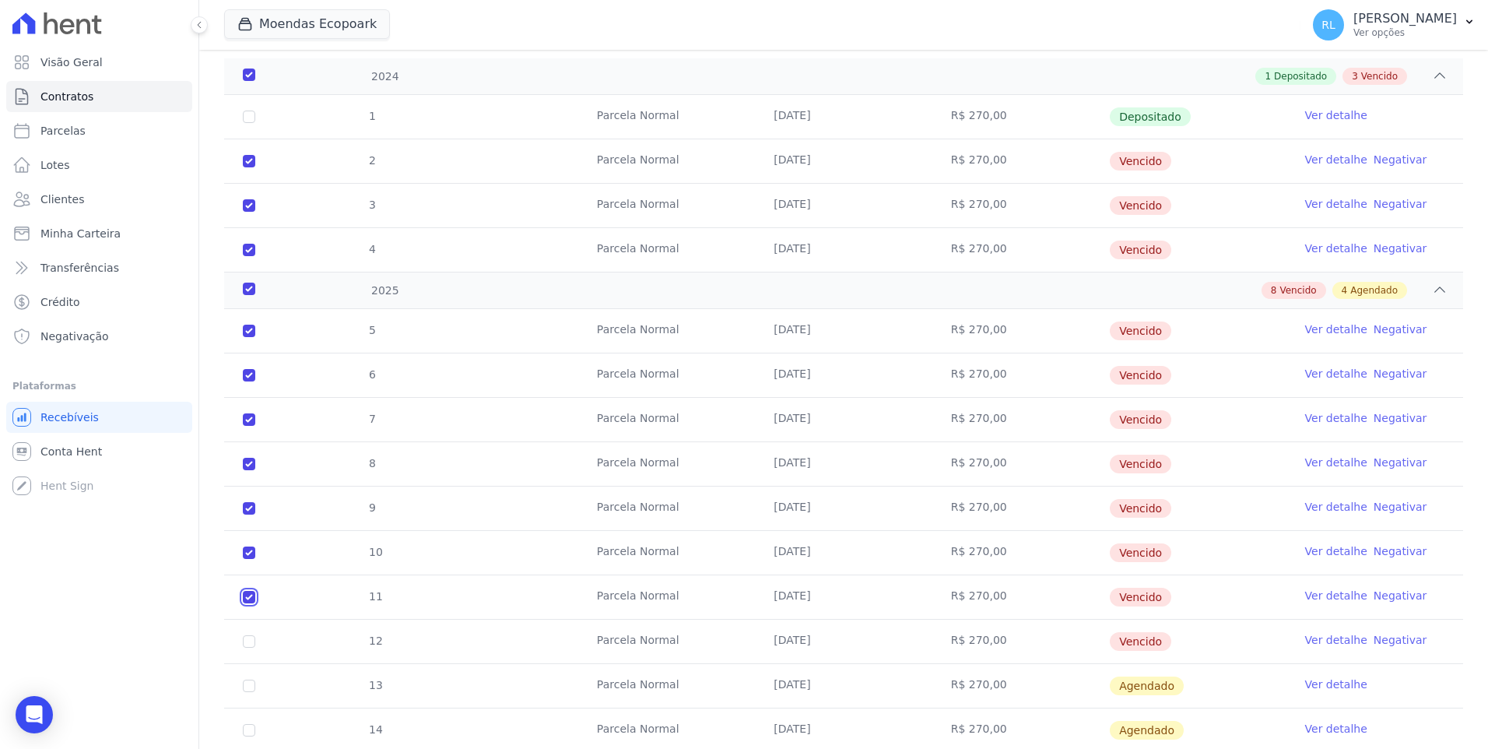
checkbox input "true"
click at [247, 642] on input "checkbox" at bounding box center [249, 641] width 12 height 12
checkbox input "true"
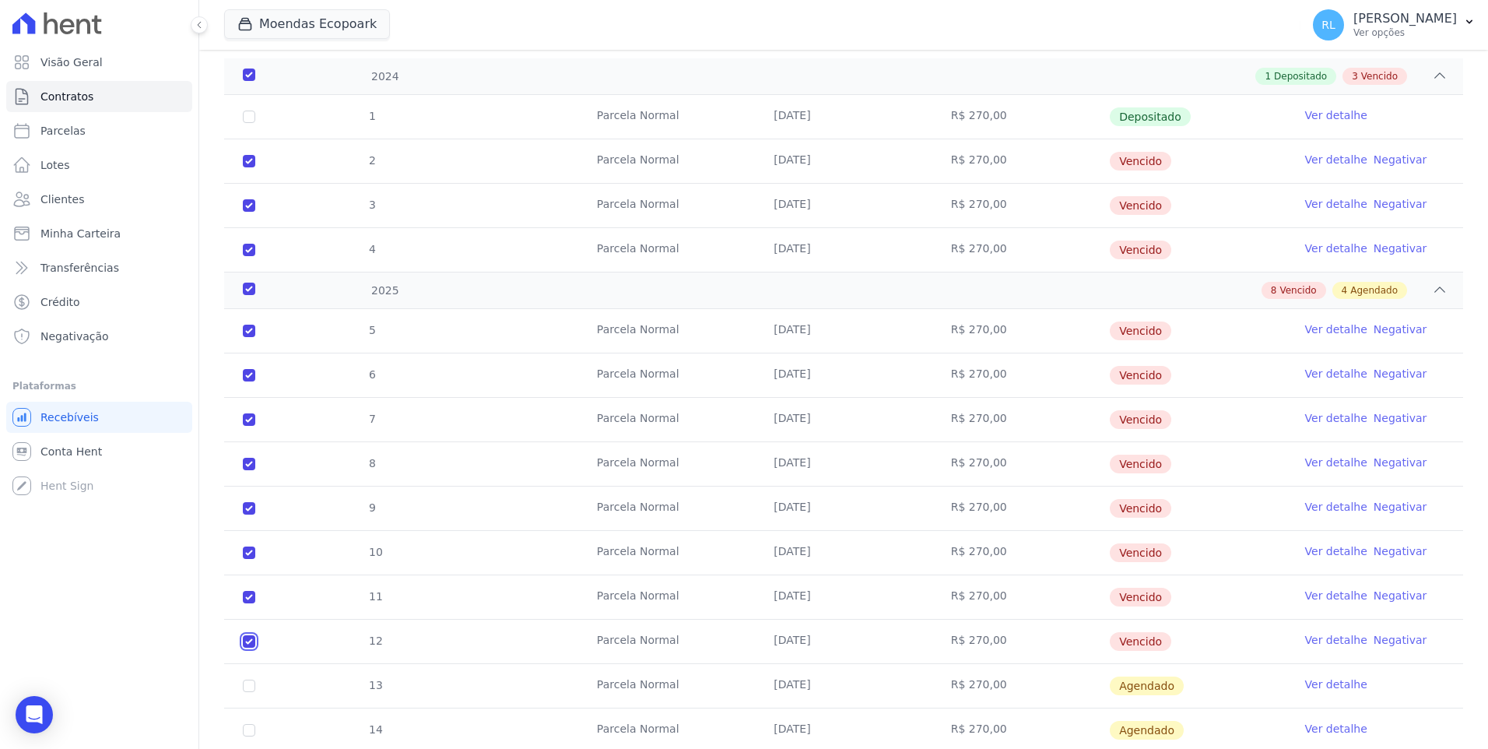
checkbox input "true"
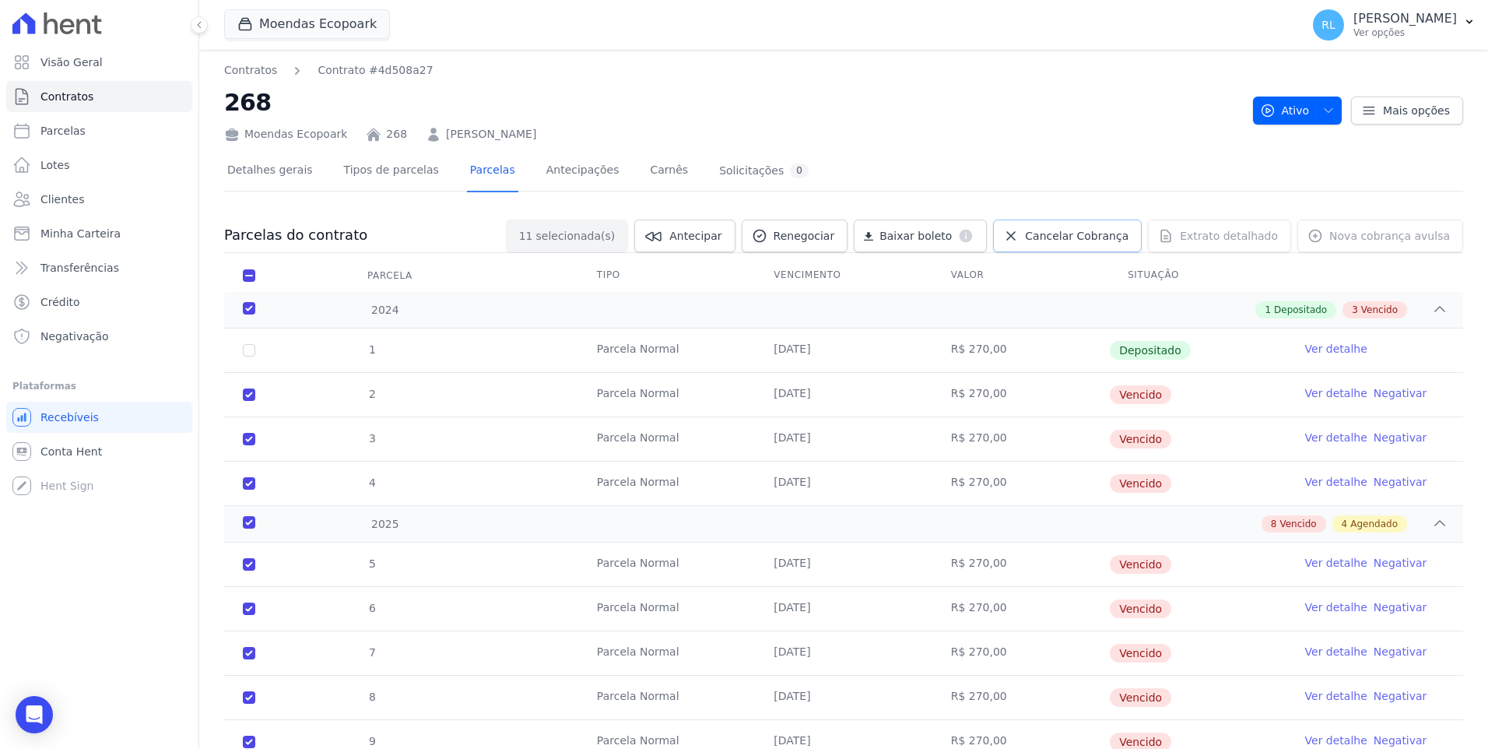
click at [1074, 234] on span "Cancelar Cobrança" at bounding box center [1076, 236] width 103 height 16
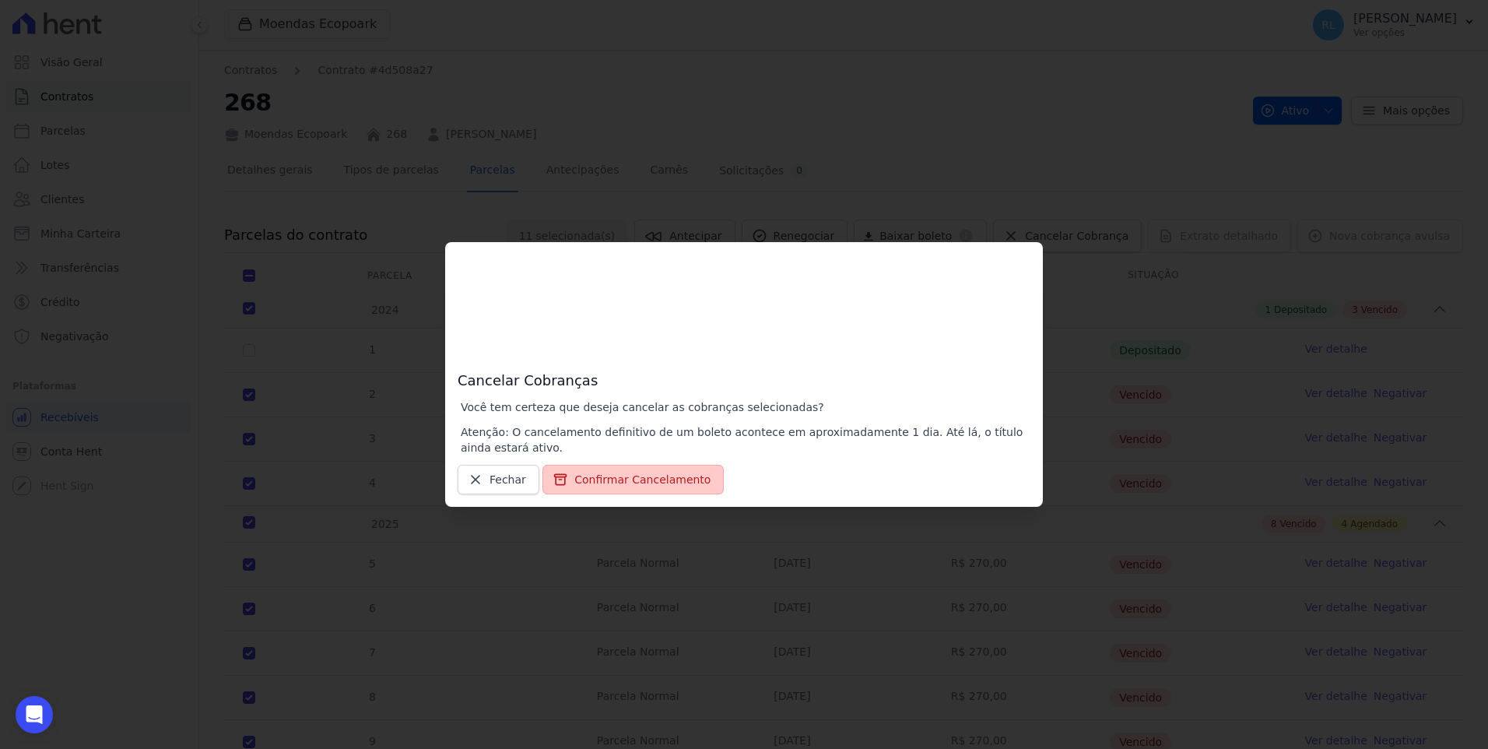
click at [649, 474] on button "Confirmar Cancelamento" at bounding box center [632, 480] width 181 height 30
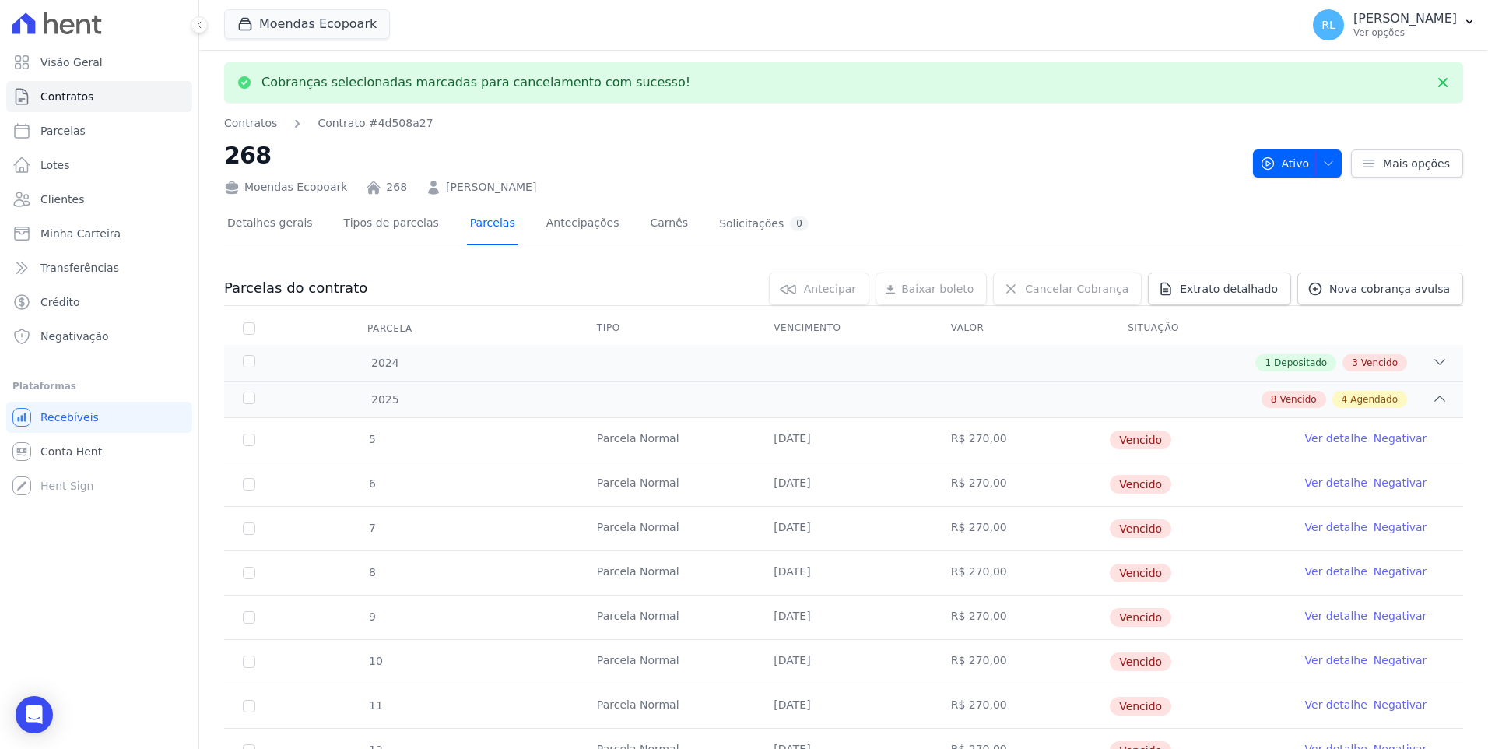
click at [473, 225] on link "Parcelas" at bounding box center [492, 224] width 51 height 41
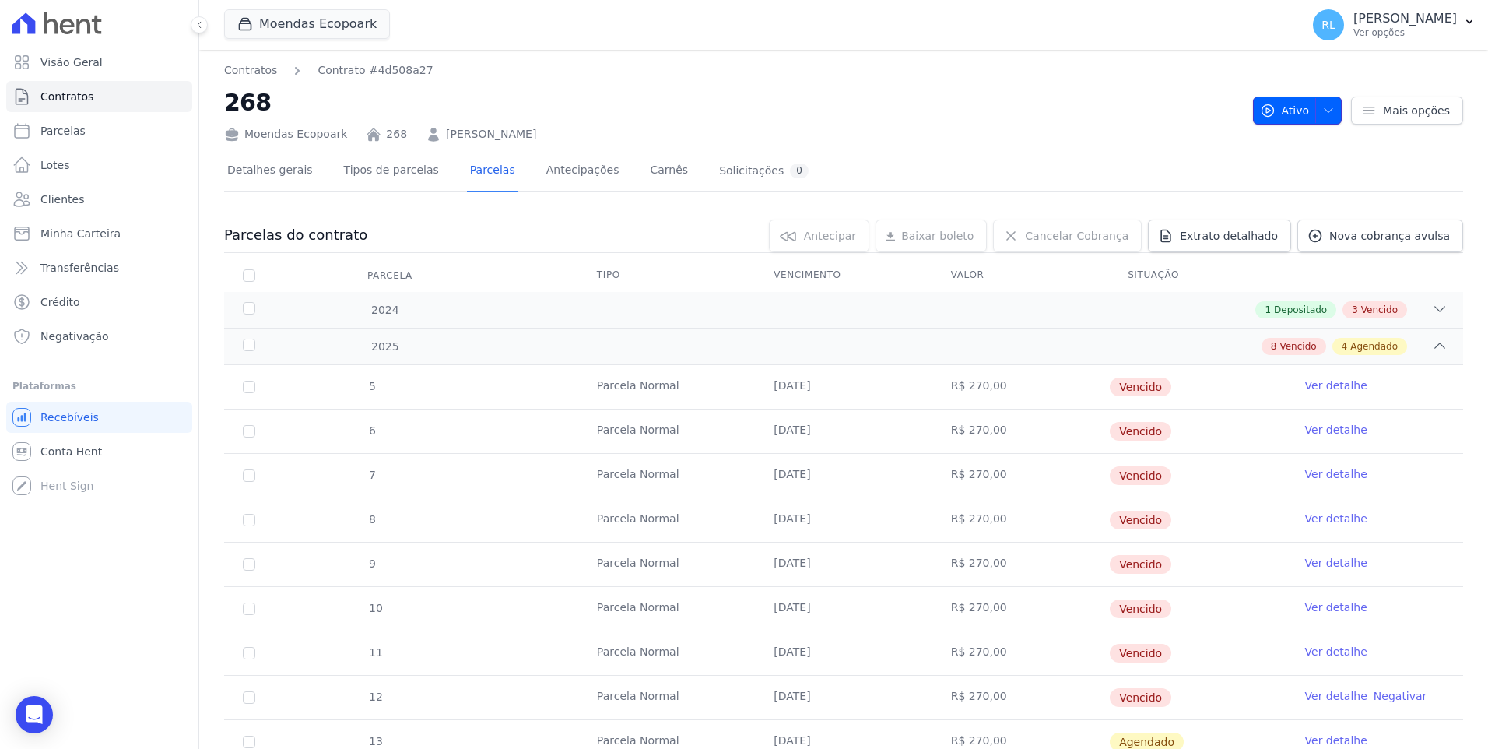
click at [1317, 101] on span "button" at bounding box center [1324, 110] width 19 height 25
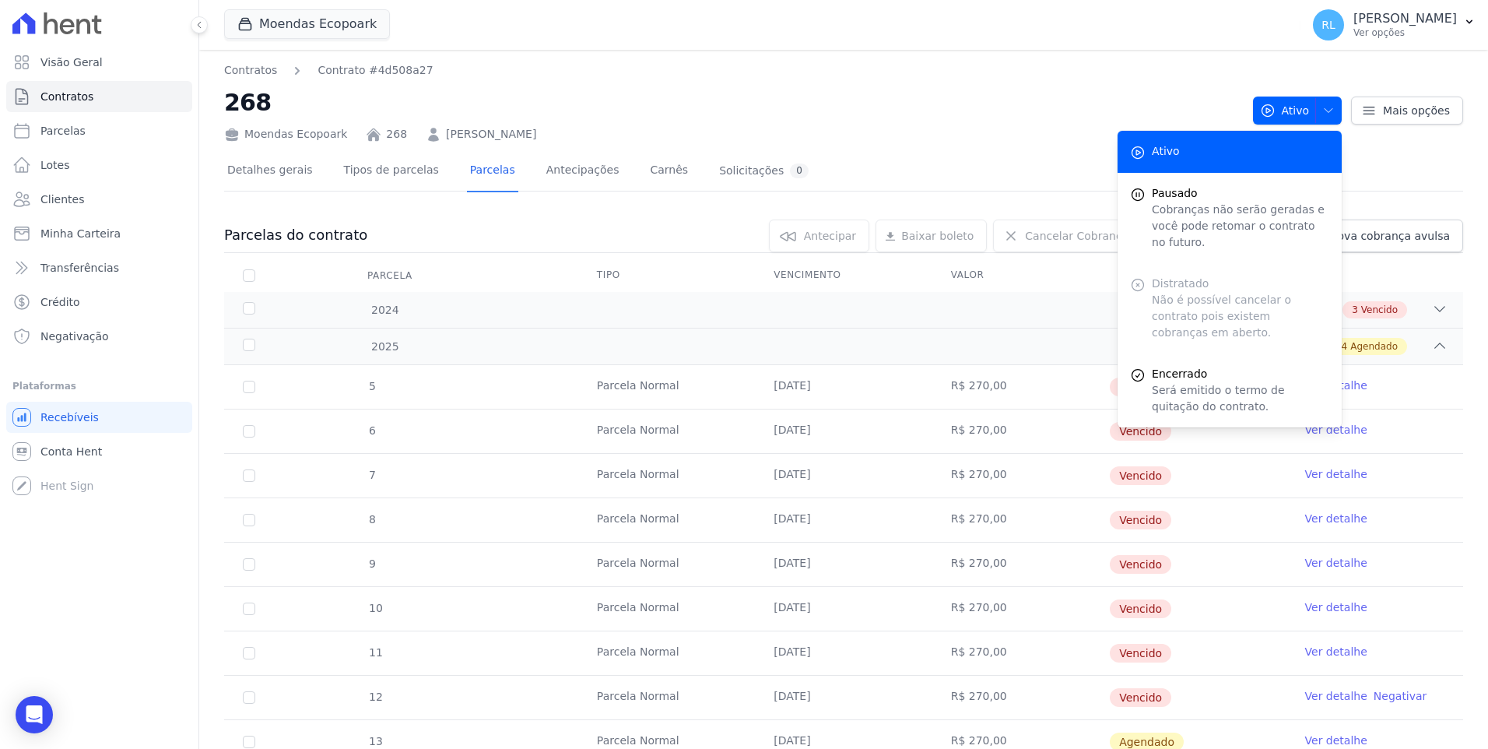
click at [1009, 124] on div "Moendas Ecopoark 268 [PERSON_NAME]" at bounding box center [732, 131] width 1016 height 23
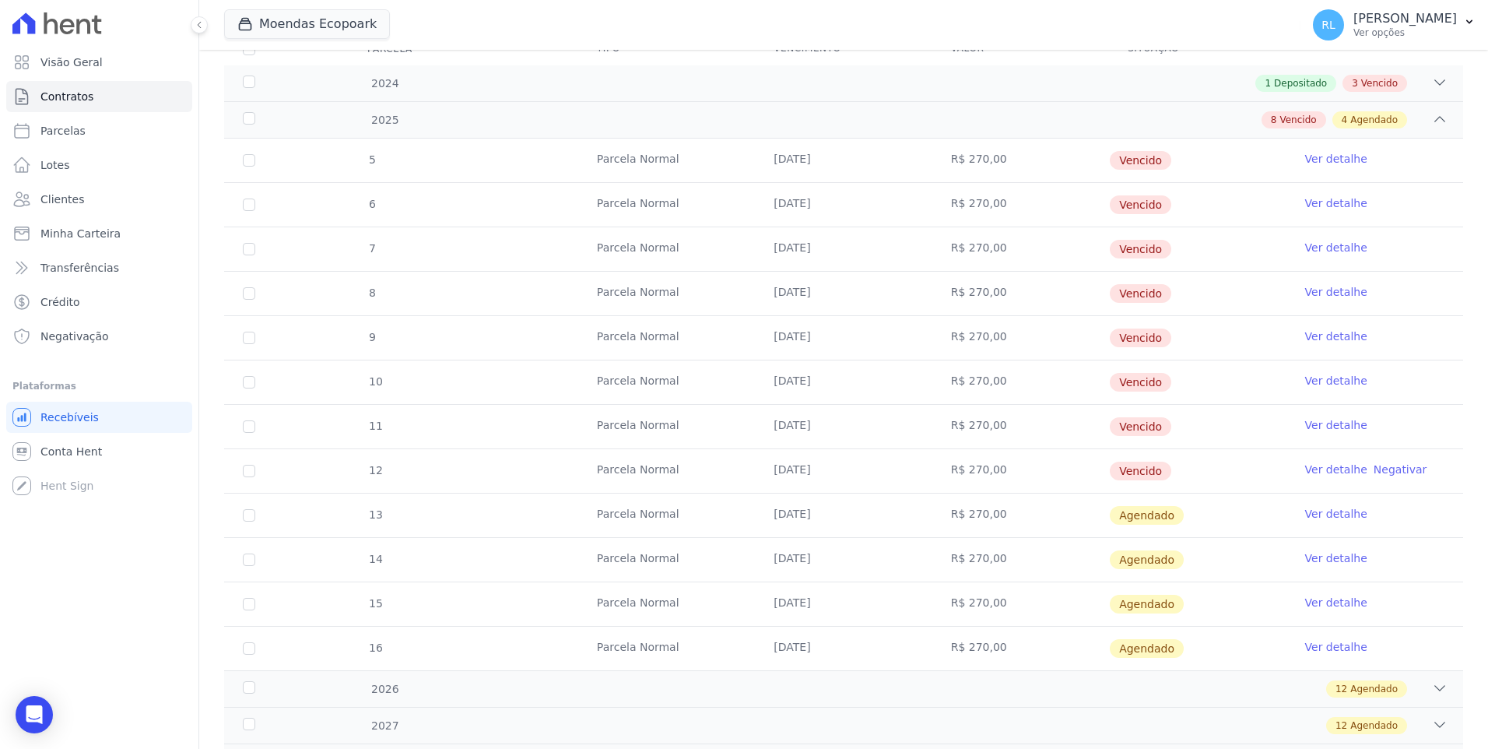
scroll to position [217, 0]
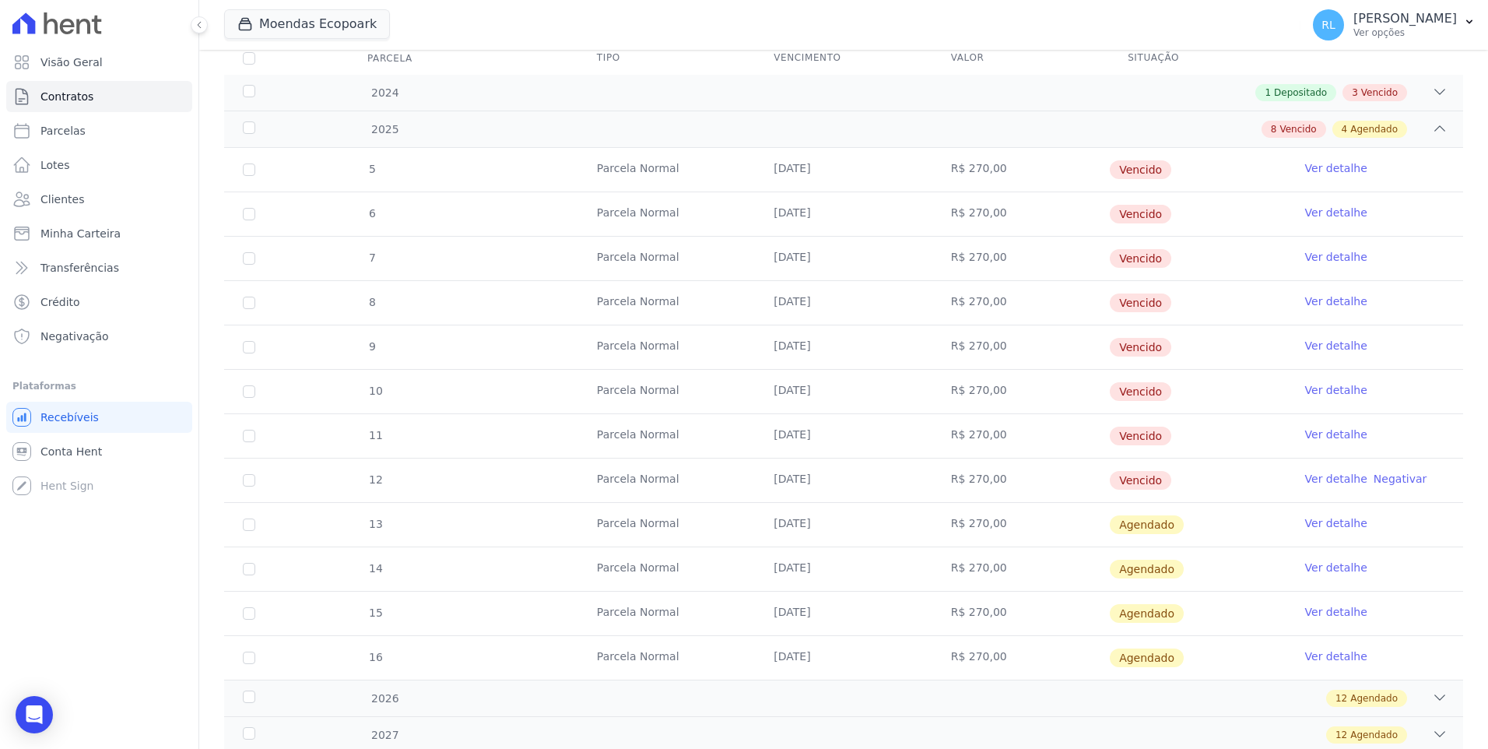
click at [1328, 475] on link "Ver detalhe" at bounding box center [1336, 479] width 62 height 16
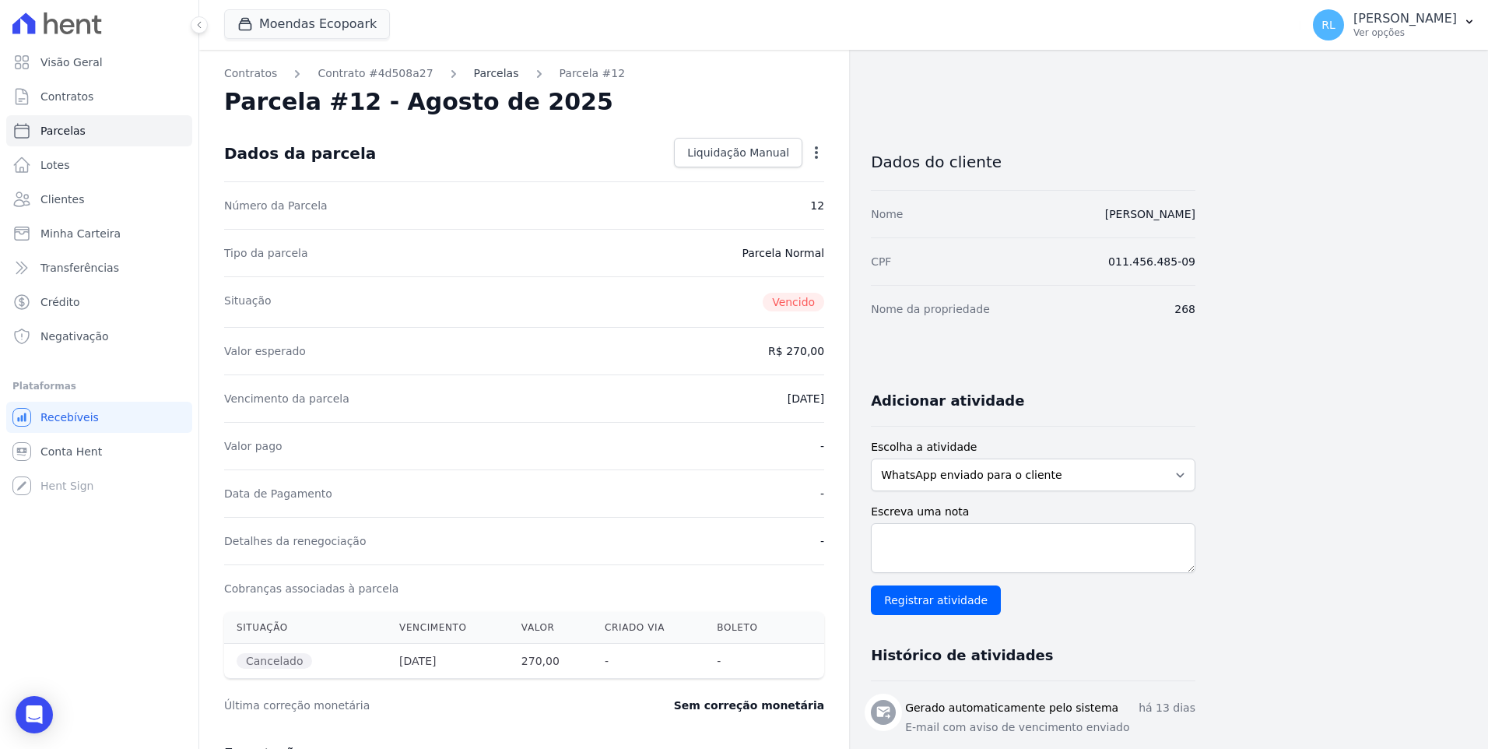
click at [474, 75] on link "Parcelas" at bounding box center [496, 73] width 45 height 16
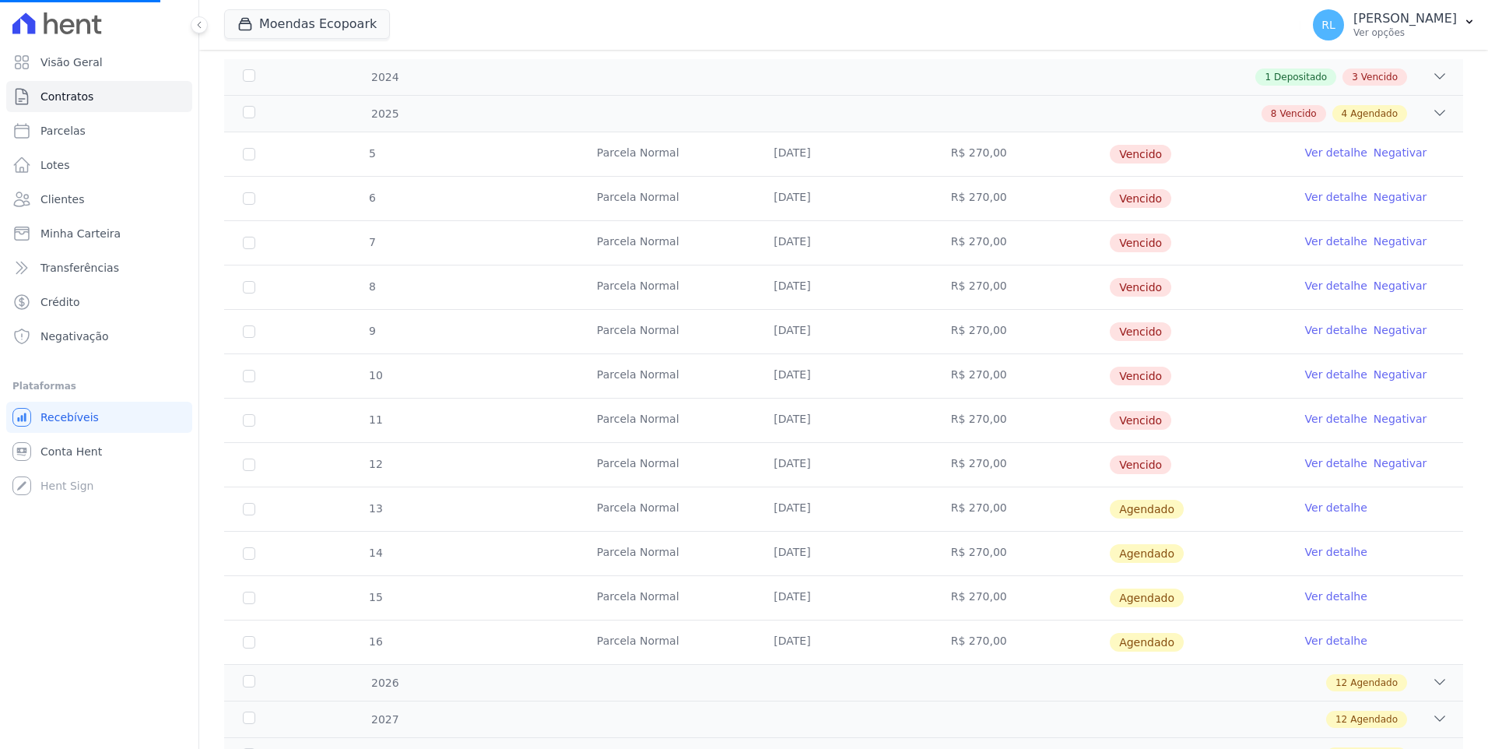
scroll to position [388, 0]
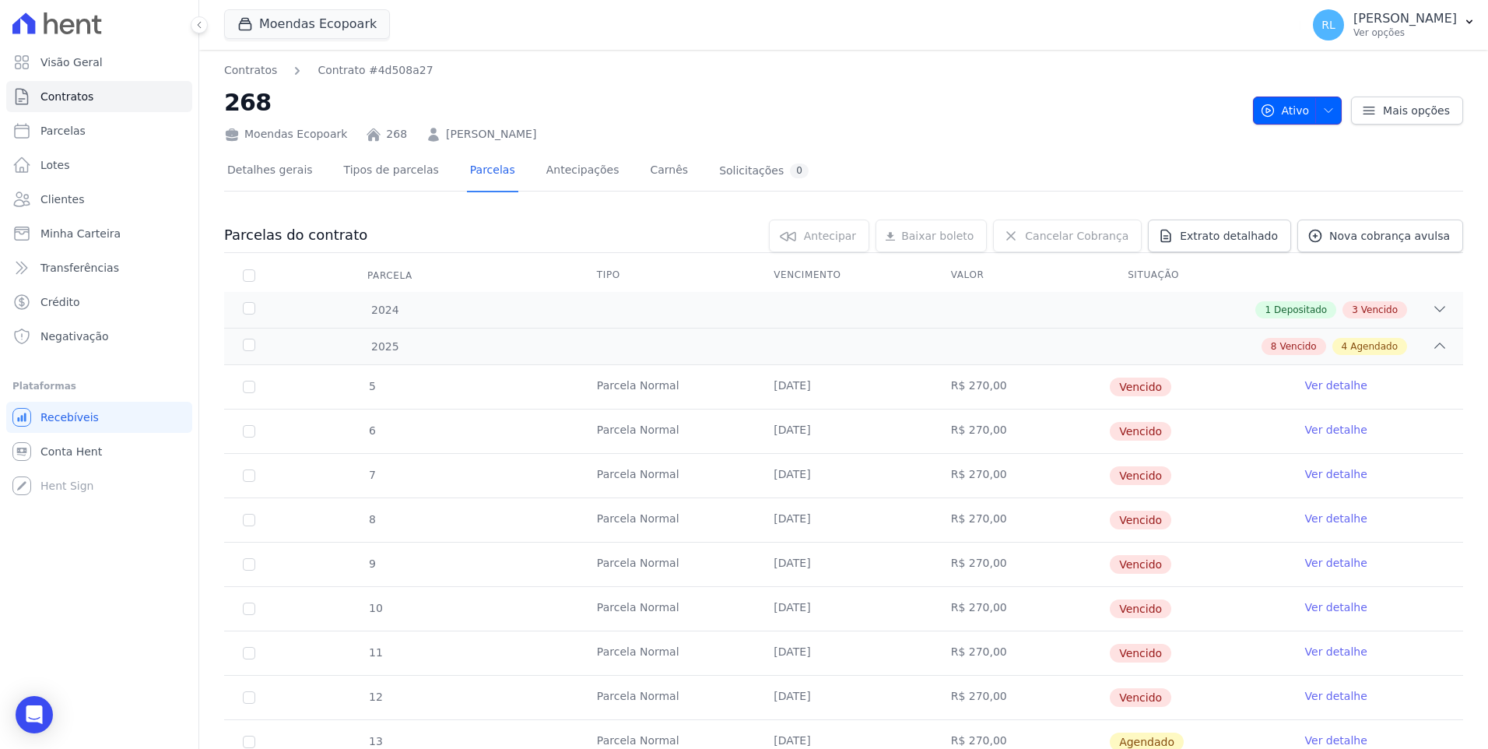
click at [1317, 118] on span "button" at bounding box center [1324, 110] width 19 height 25
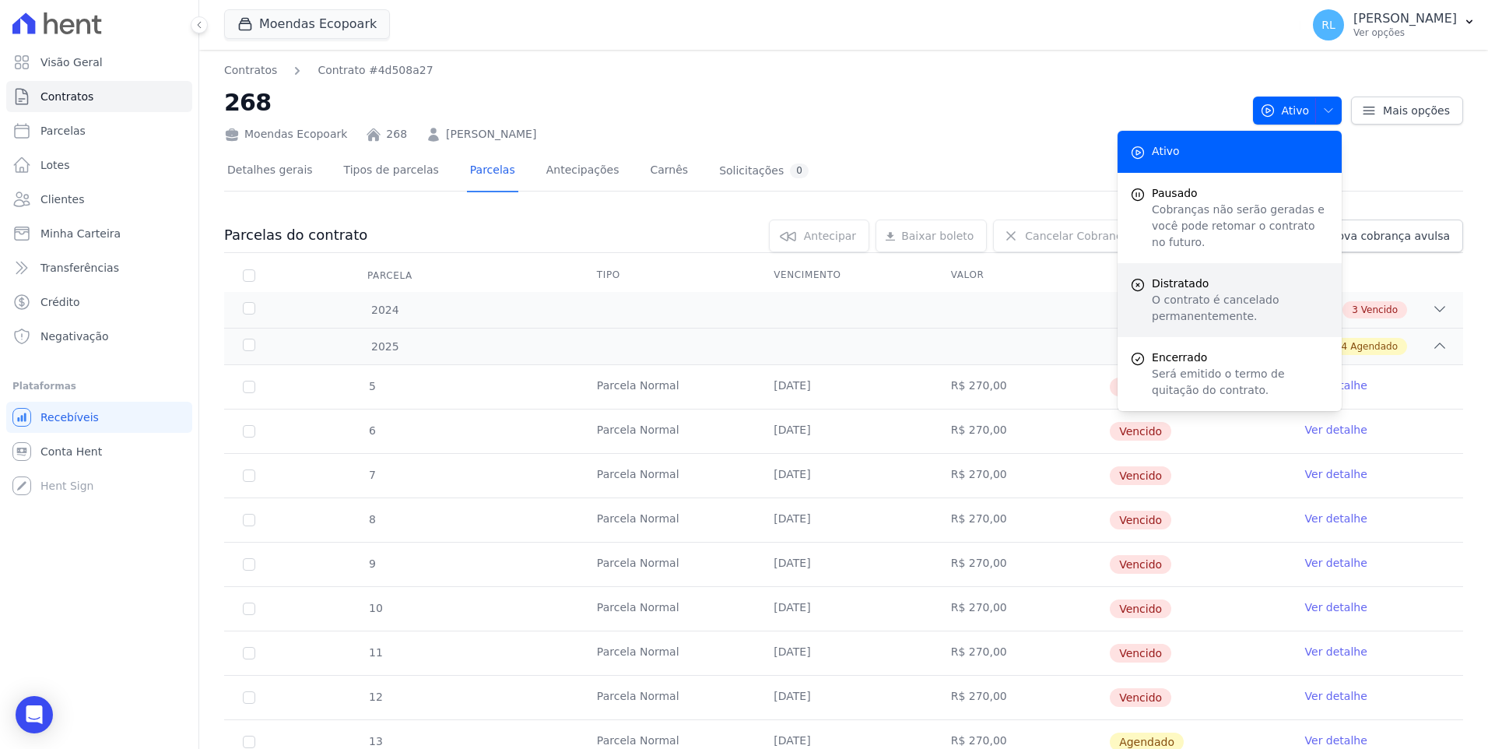
click at [1176, 292] on p "O contrato é cancelado permanentemente." at bounding box center [1240, 308] width 177 height 33
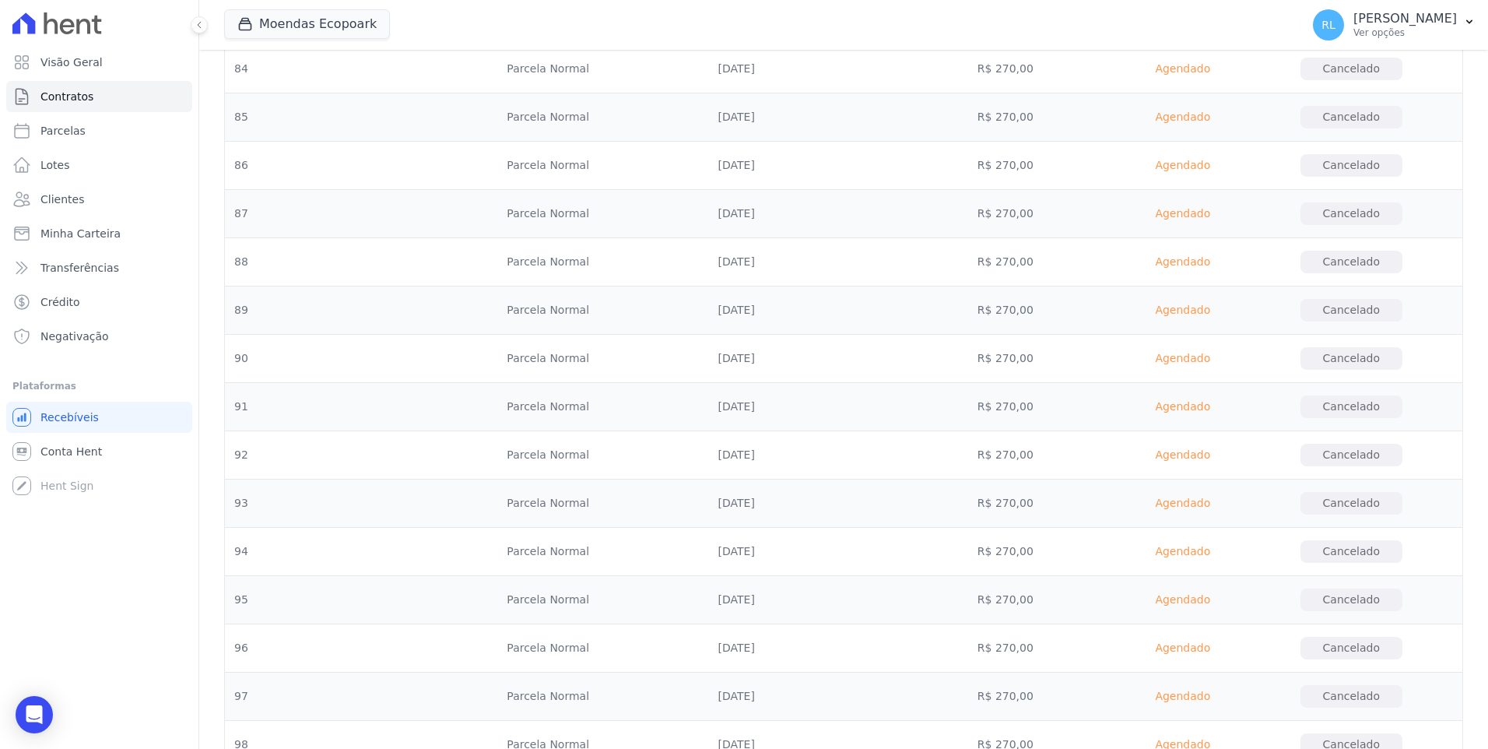
scroll to position [4762, 0]
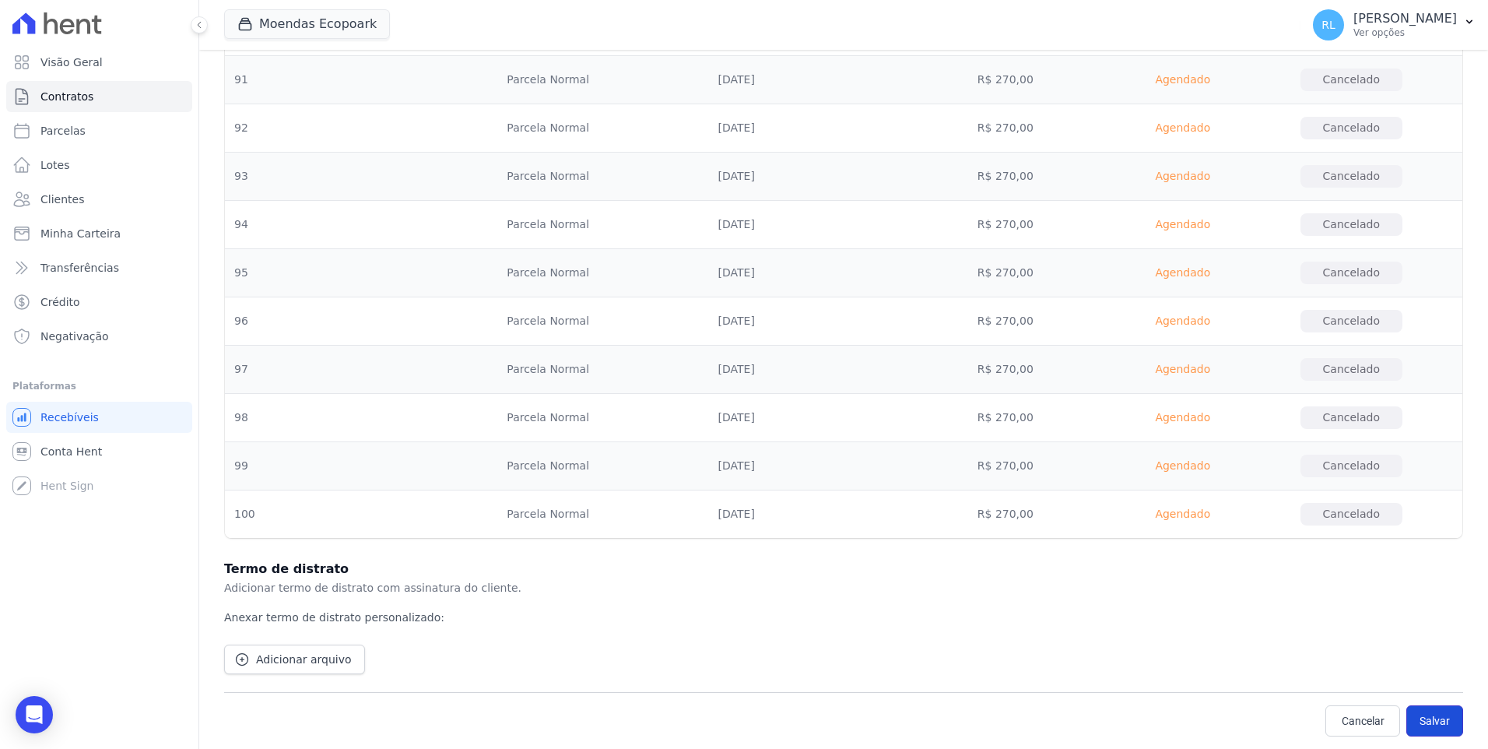
click at [1439, 721] on button "Salvar" at bounding box center [1434, 720] width 57 height 31
